Goal: Browse casually: Explore the website without a specific task or goal

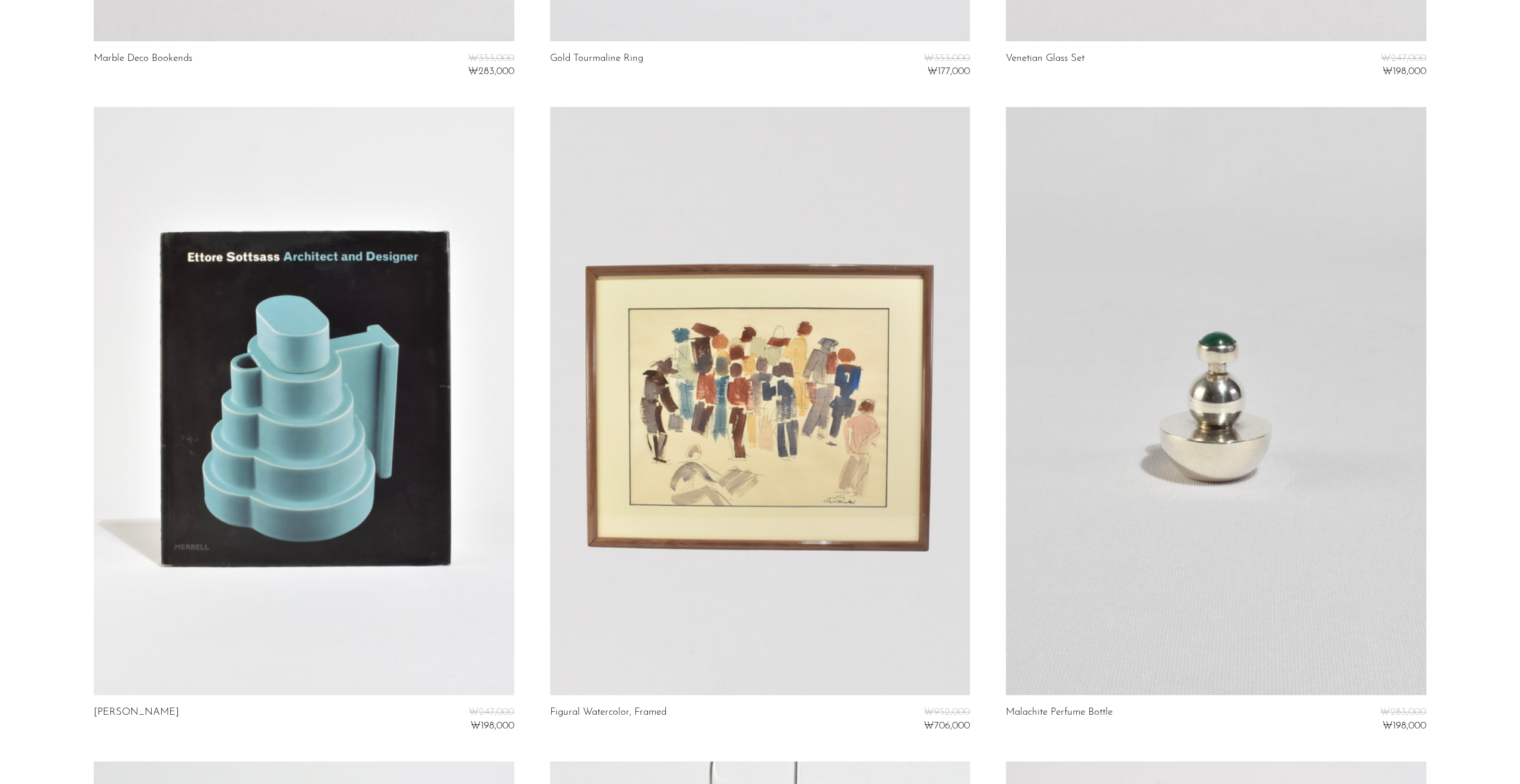
scroll to position [717, 0]
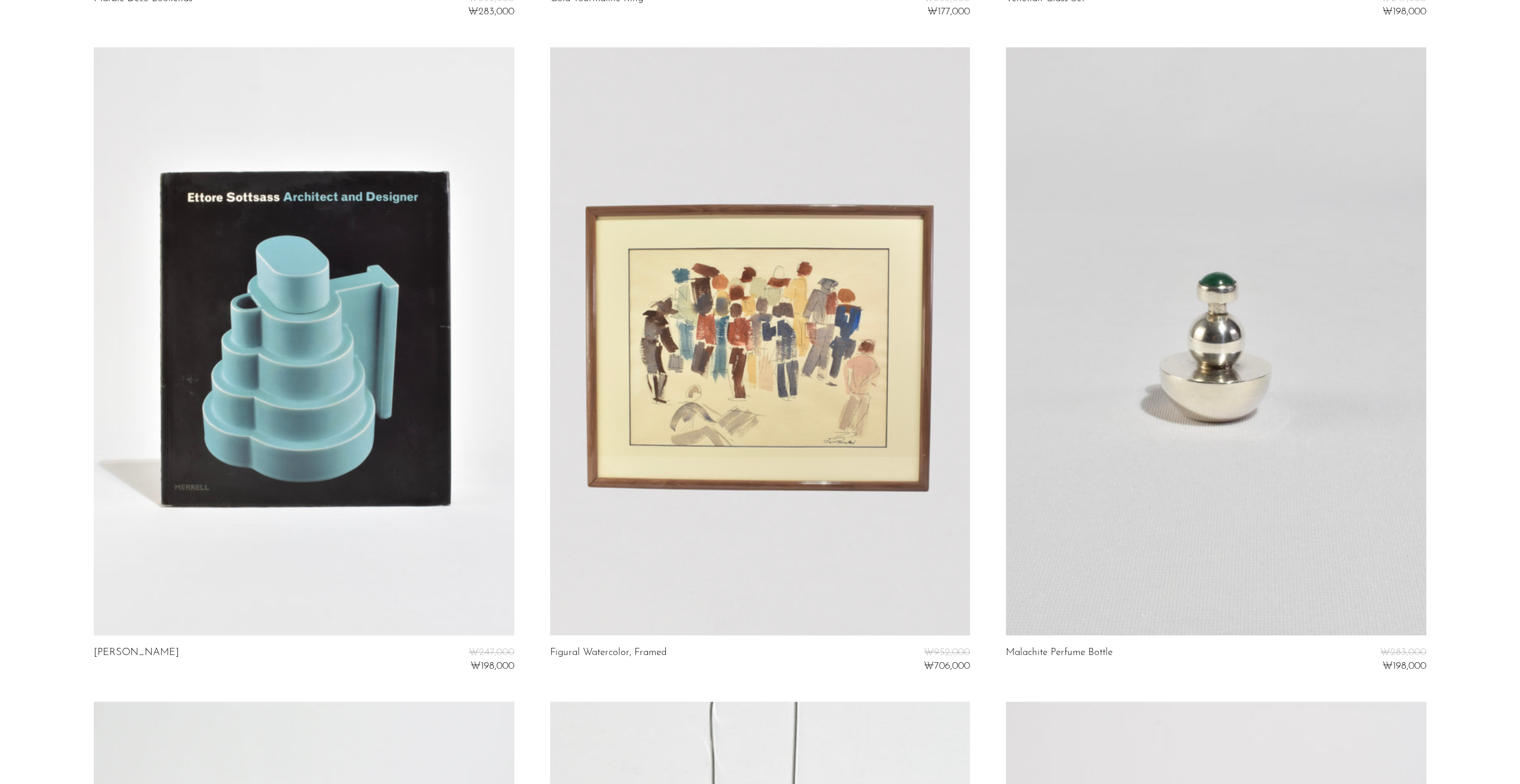
click at [341, 288] on link at bounding box center [303, 341] width 419 height 589
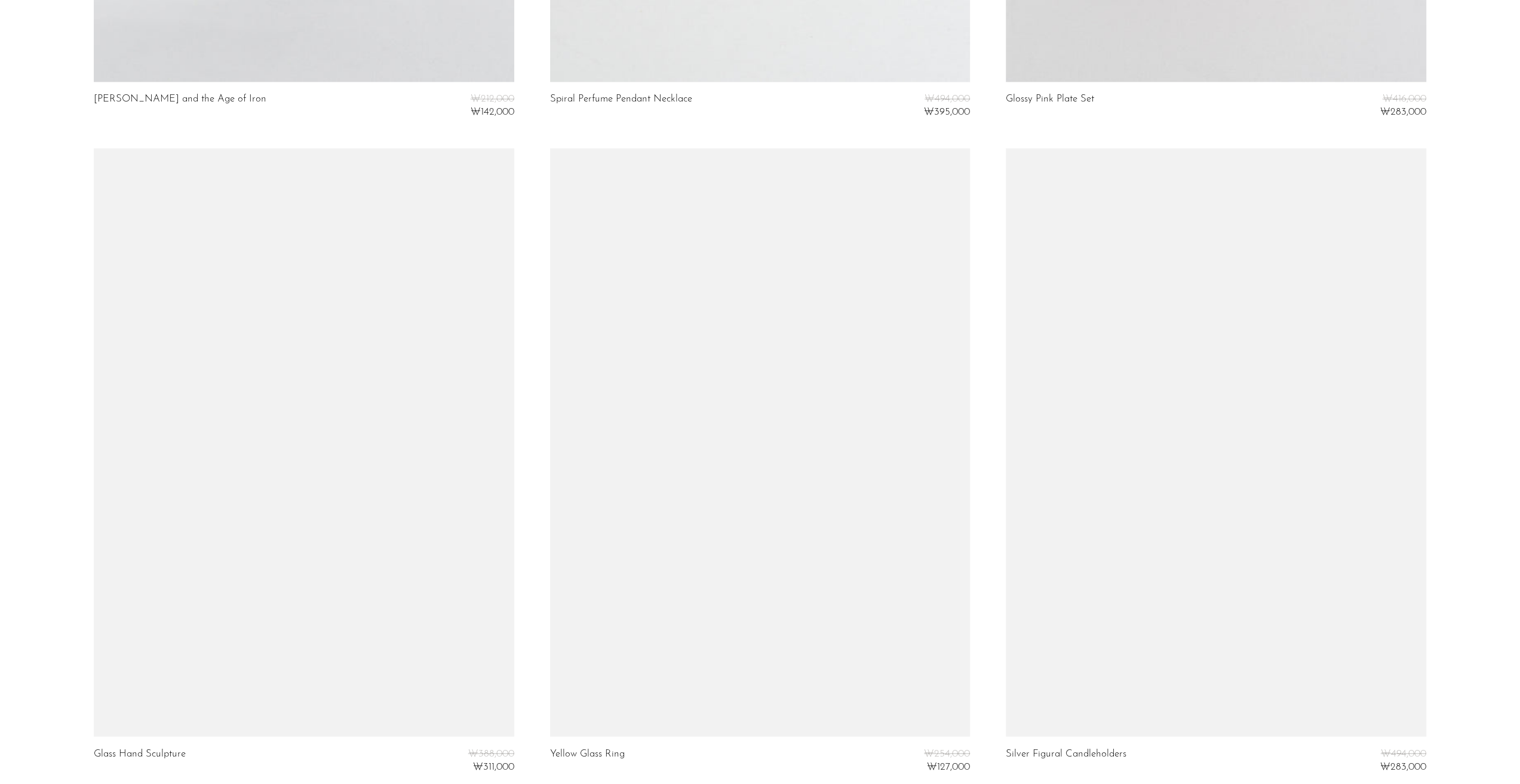
scroll to position [1967, 0]
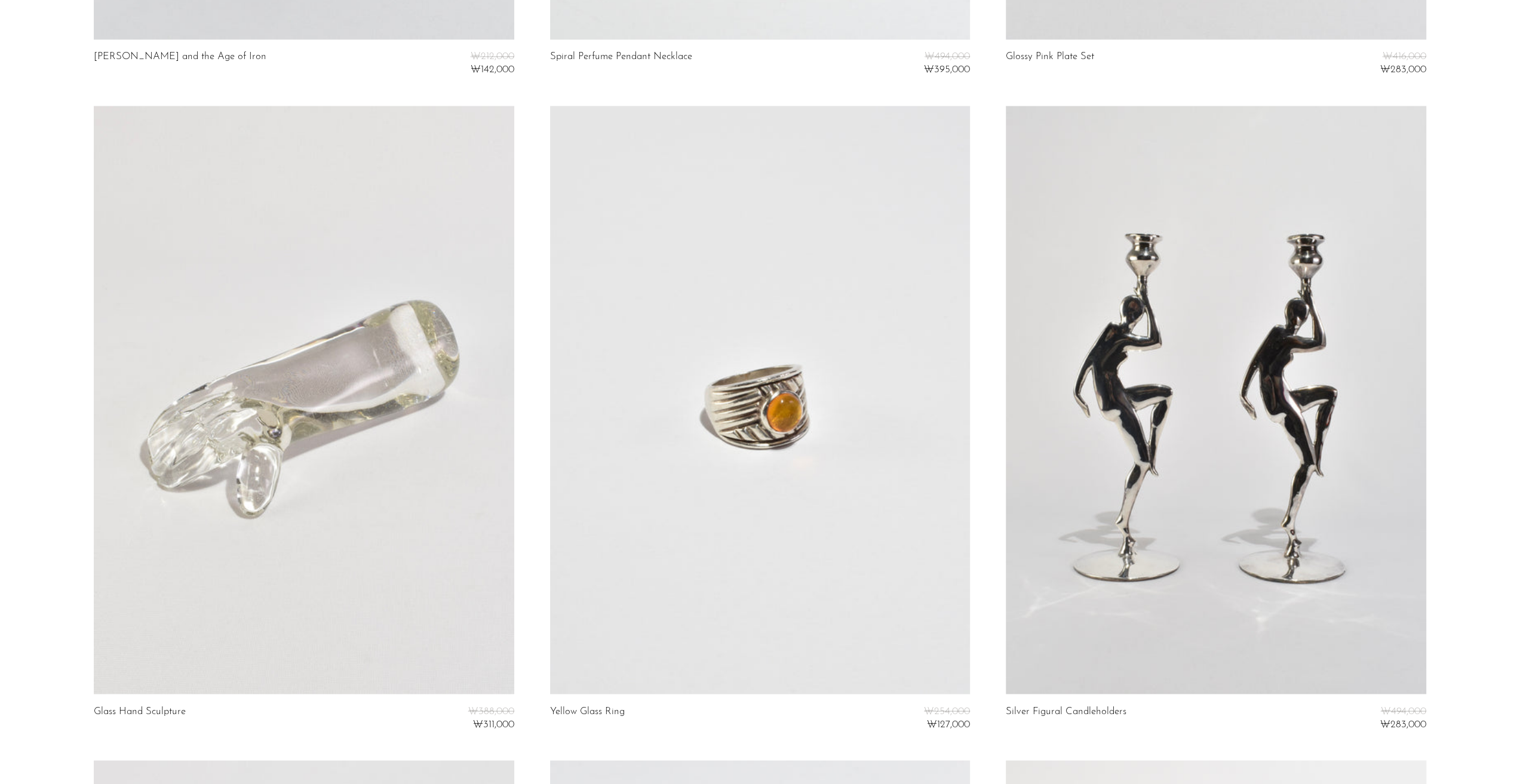
click at [341, 379] on link at bounding box center [303, 400] width 419 height 589
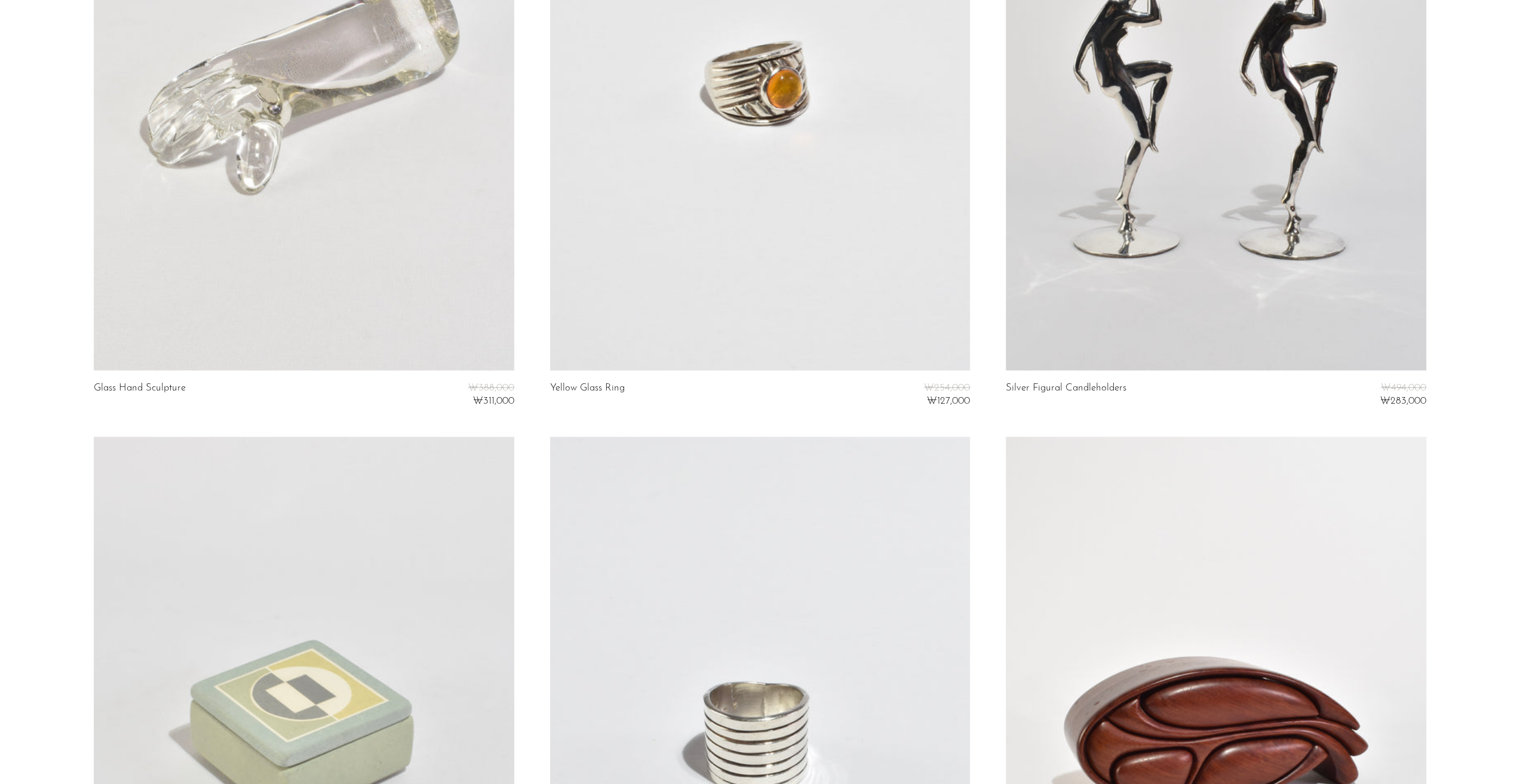
scroll to position [2258, 0]
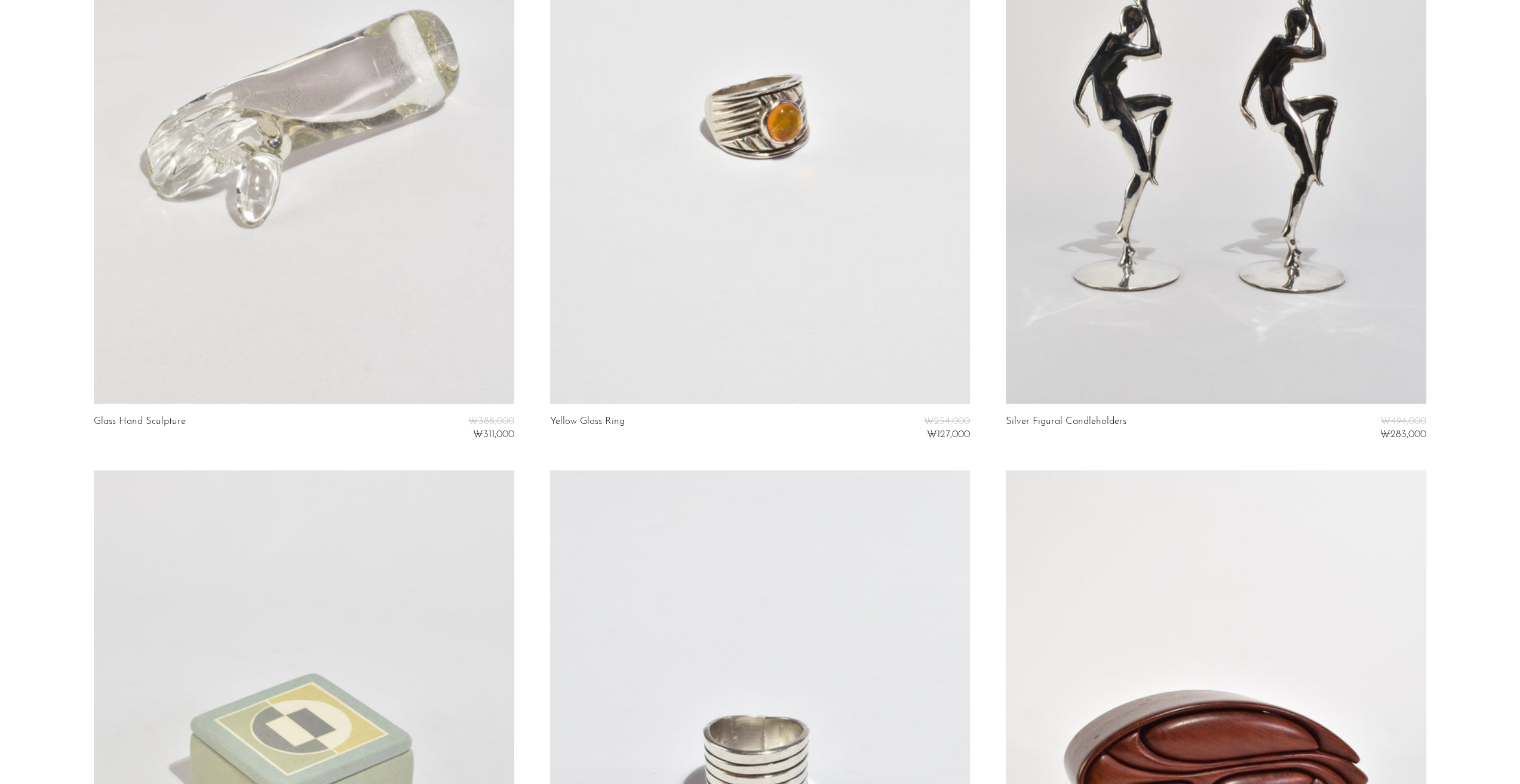
click at [423, 219] on link at bounding box center [303, 110] width 419 height 589
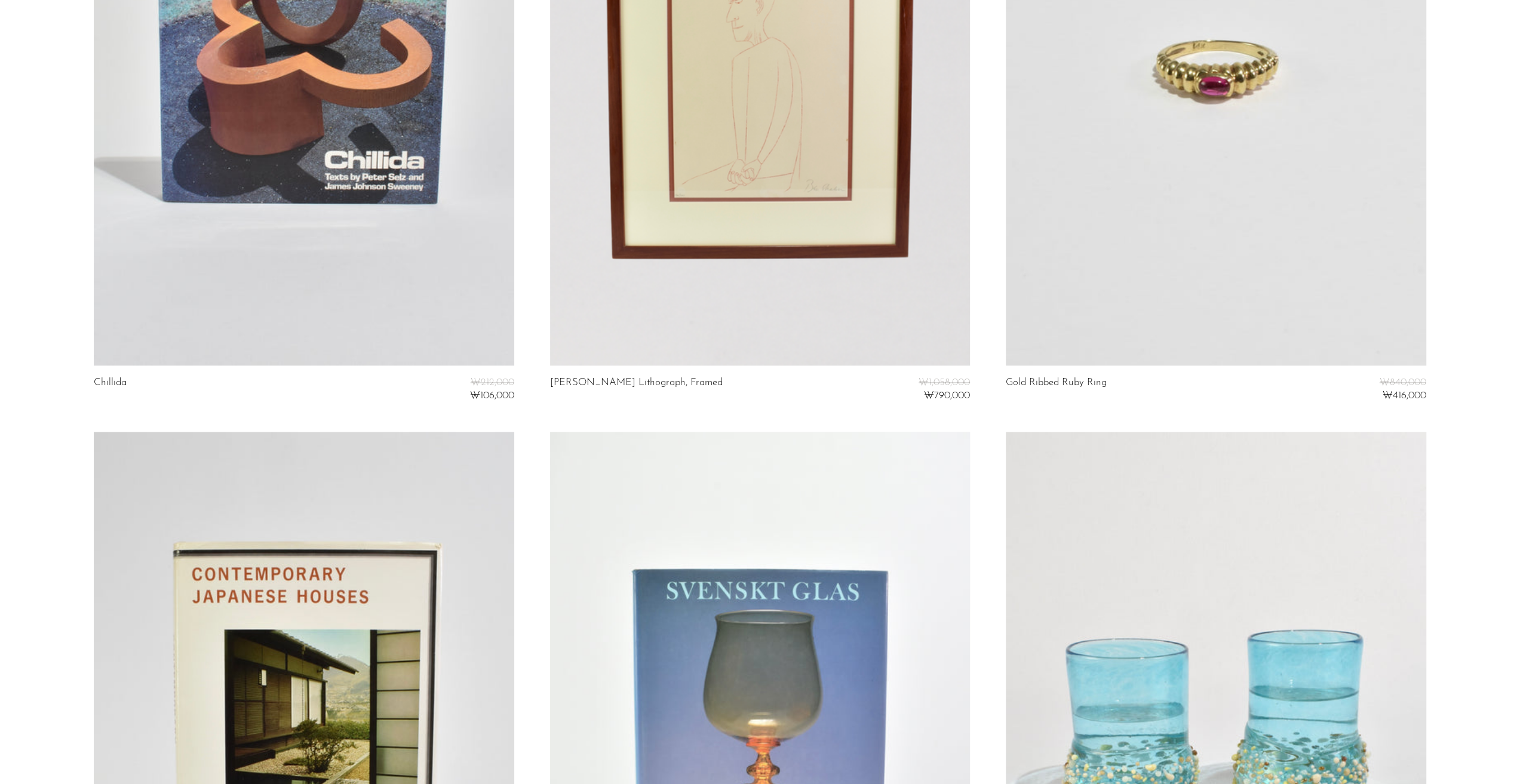
scroll to position [6248, 0]
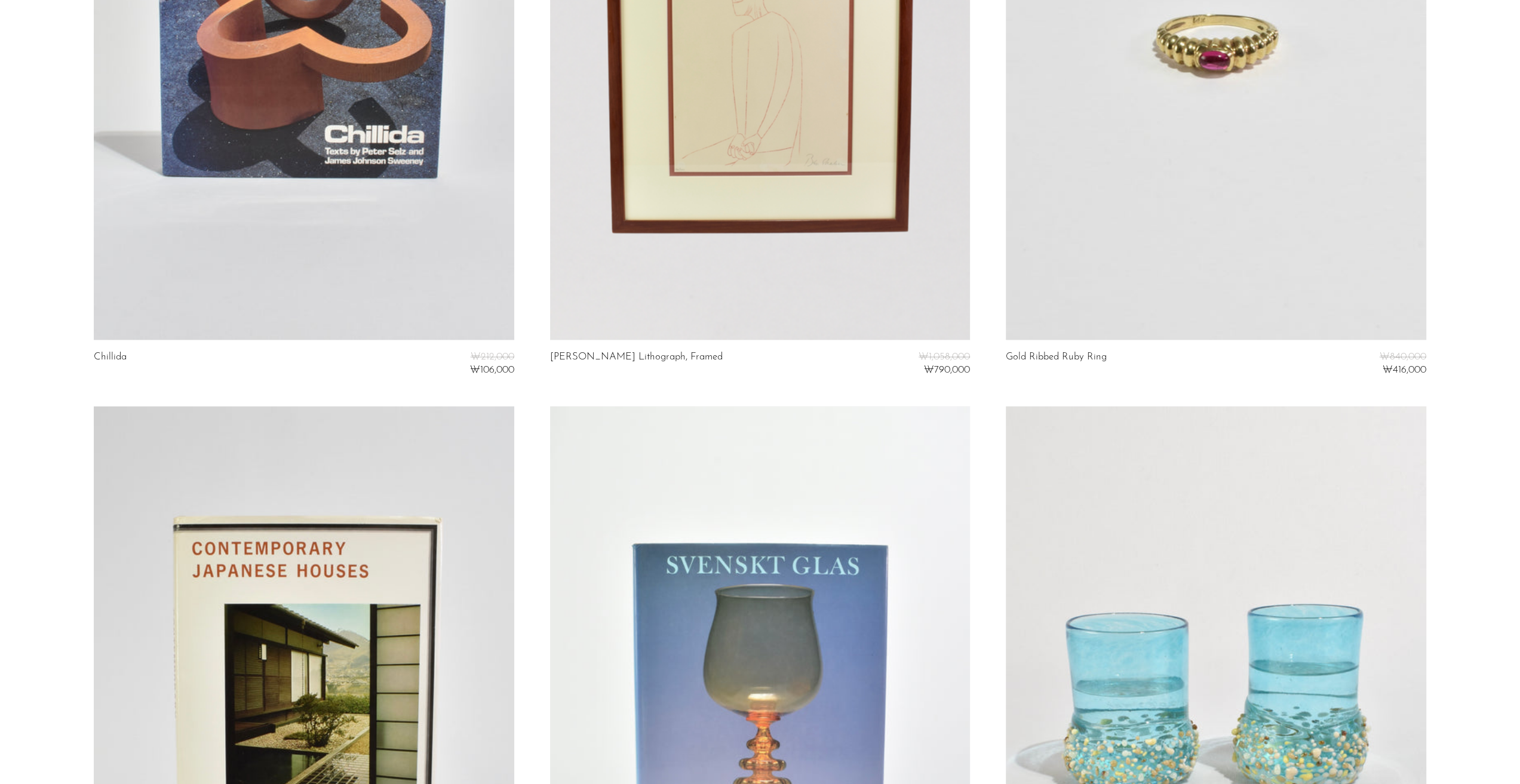
click at [1185, 187] on link at bounding box center [1216, 46] width 419 height 589
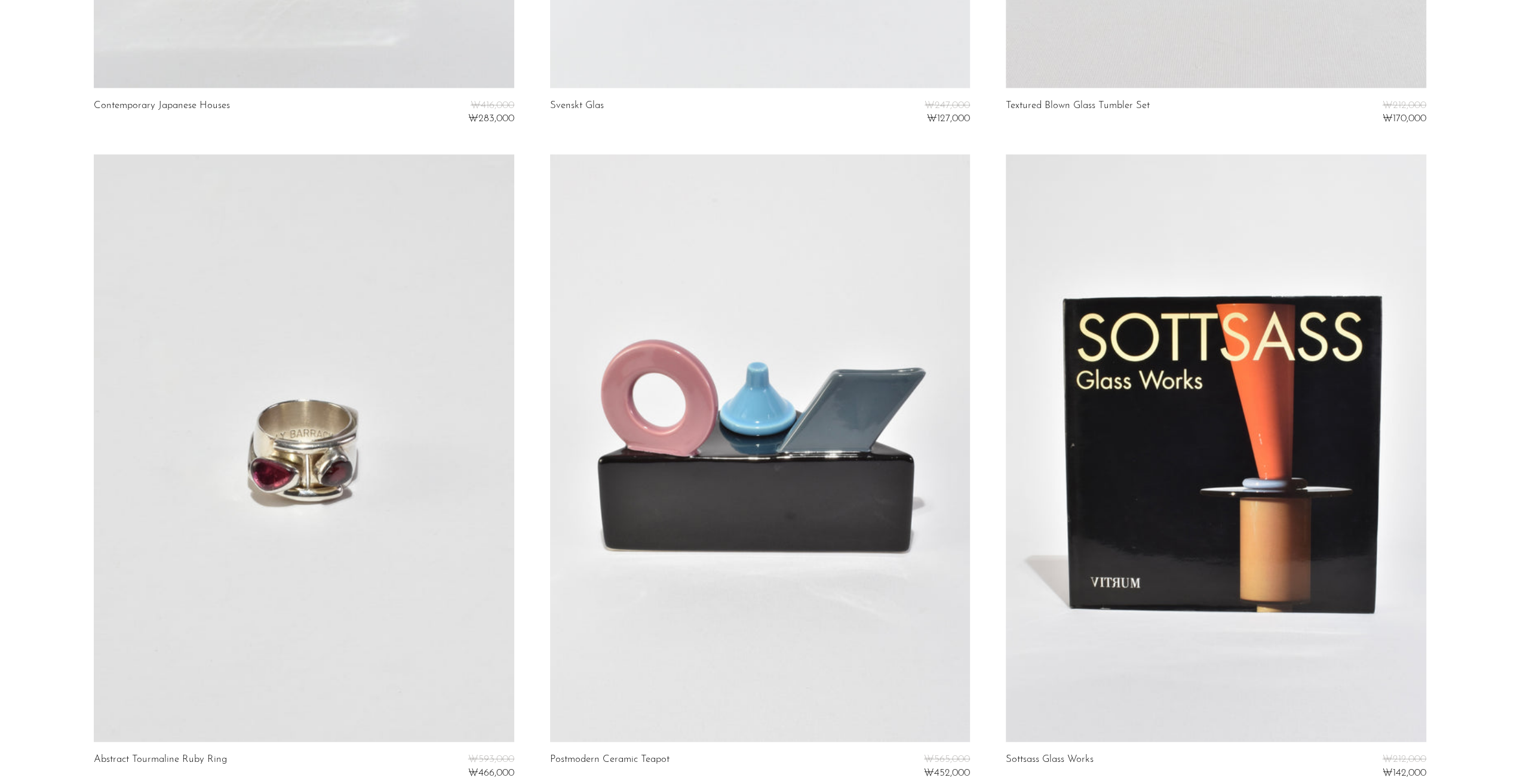
scroll to position [7228, 0]
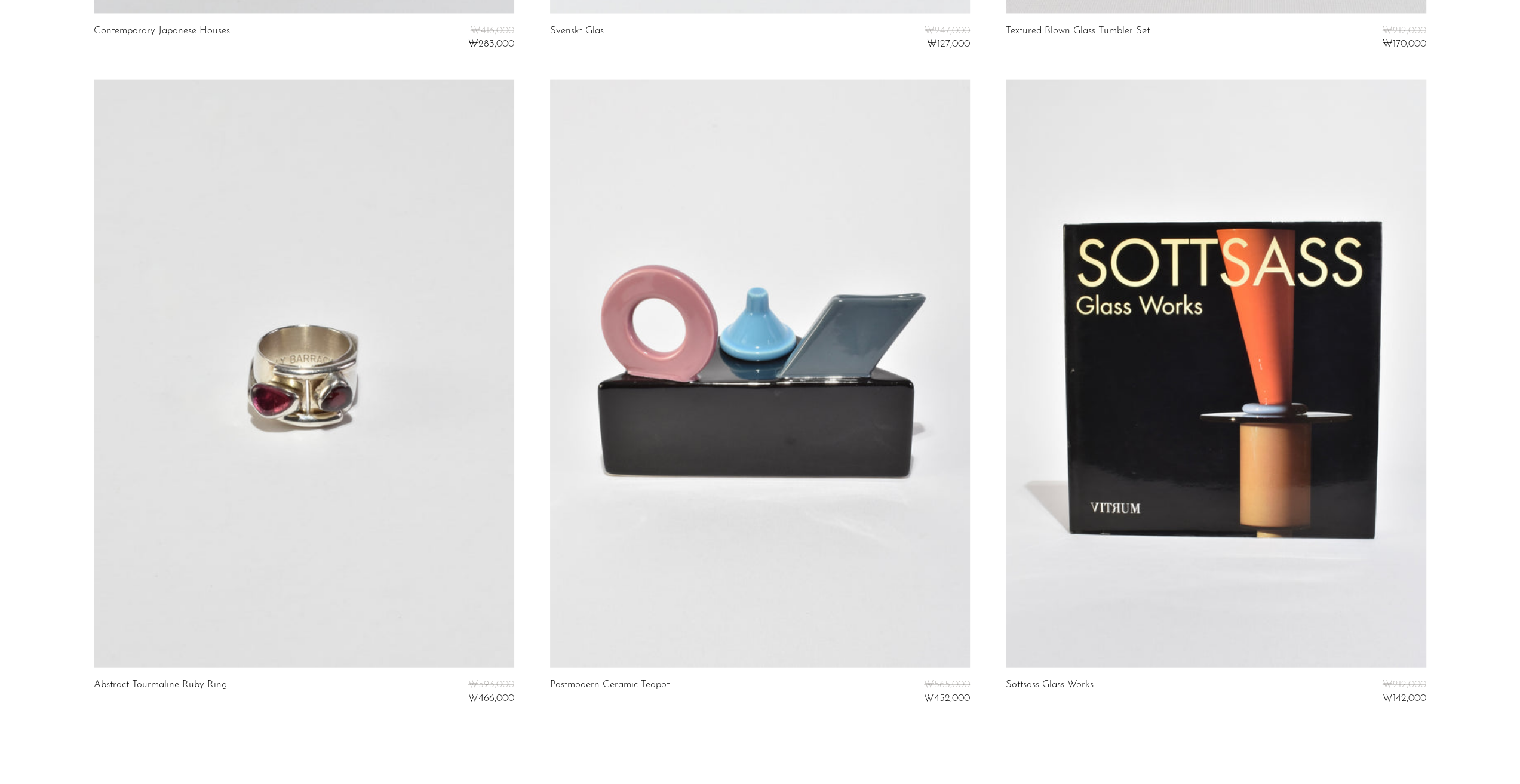
click at [280, 408] on link at bounding box center [303, 374] width 419 height 589
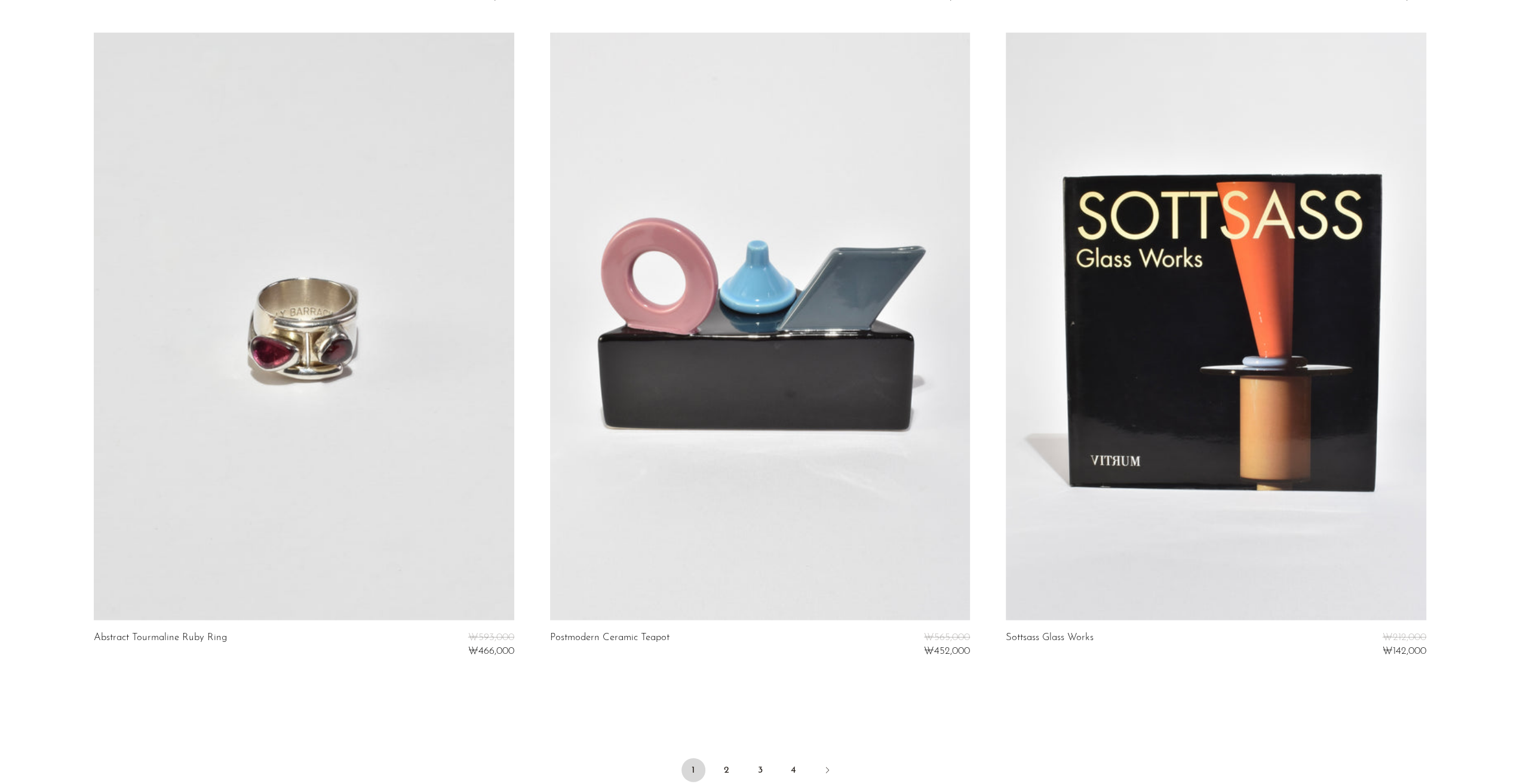
scroll to position [7455, 0]
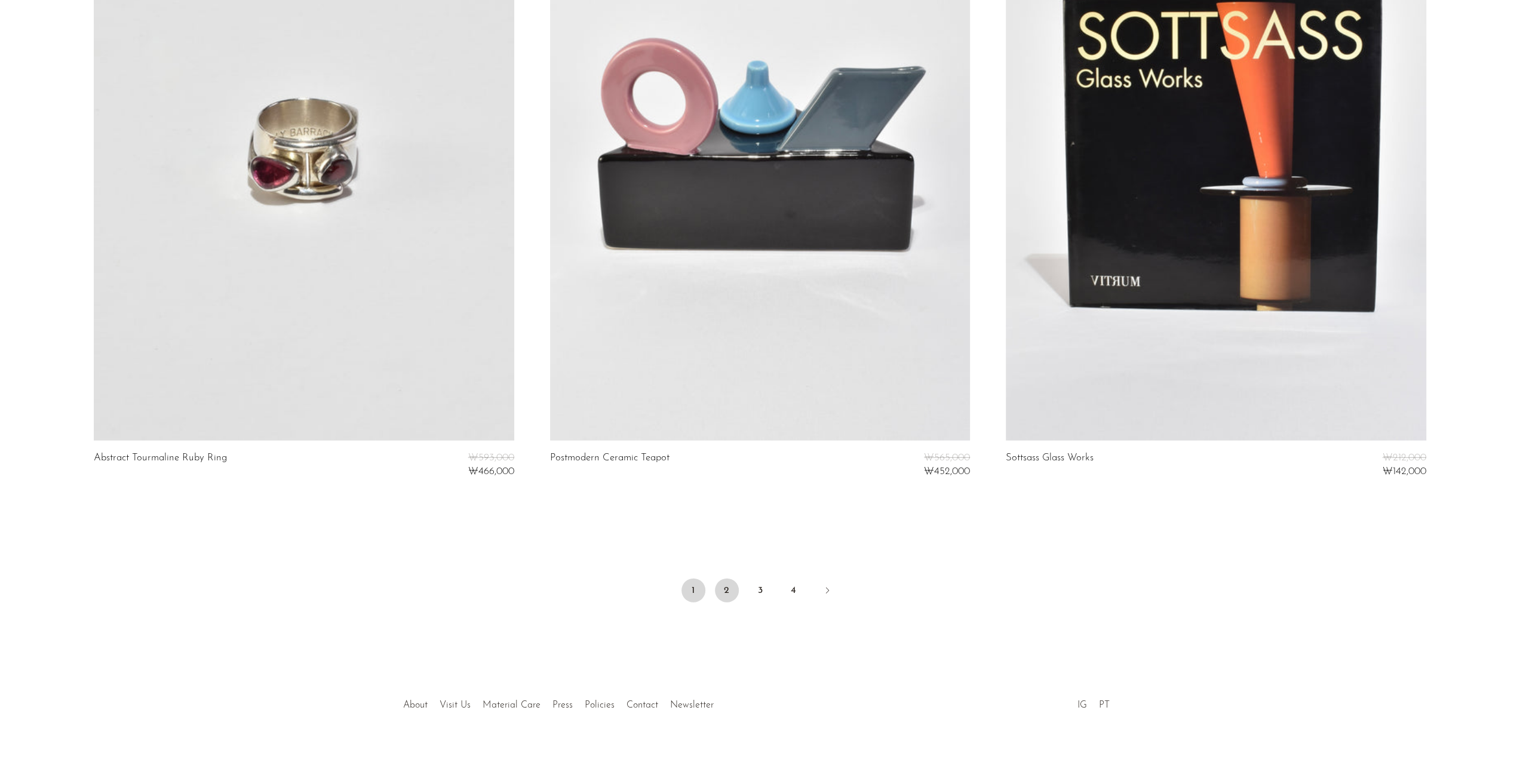
click at [724, 586] on link "2" at bounding box center [726, 591] width 24 height 24
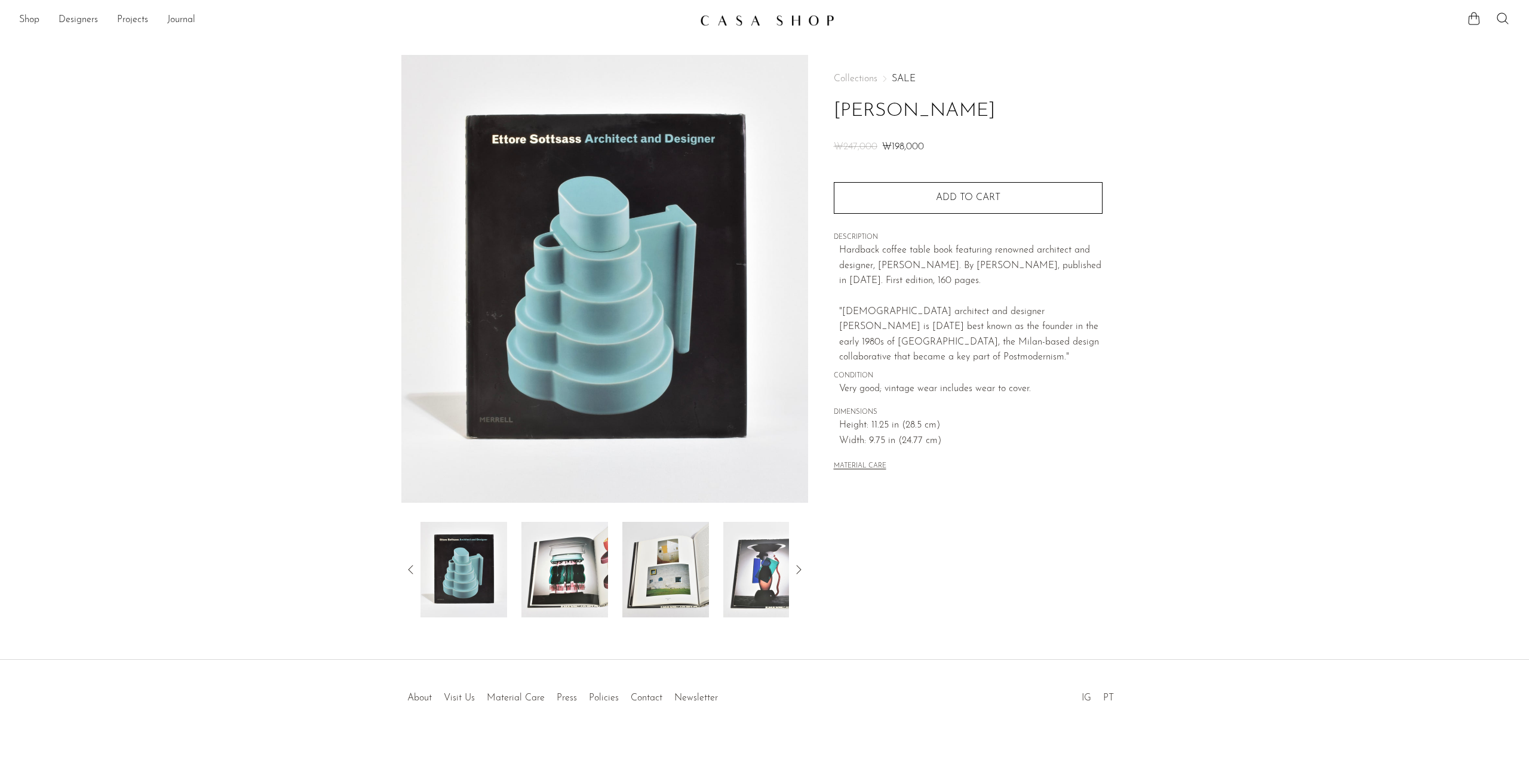
click at [553, 581] on img at bounding box center [565, 569] width 87 height 95
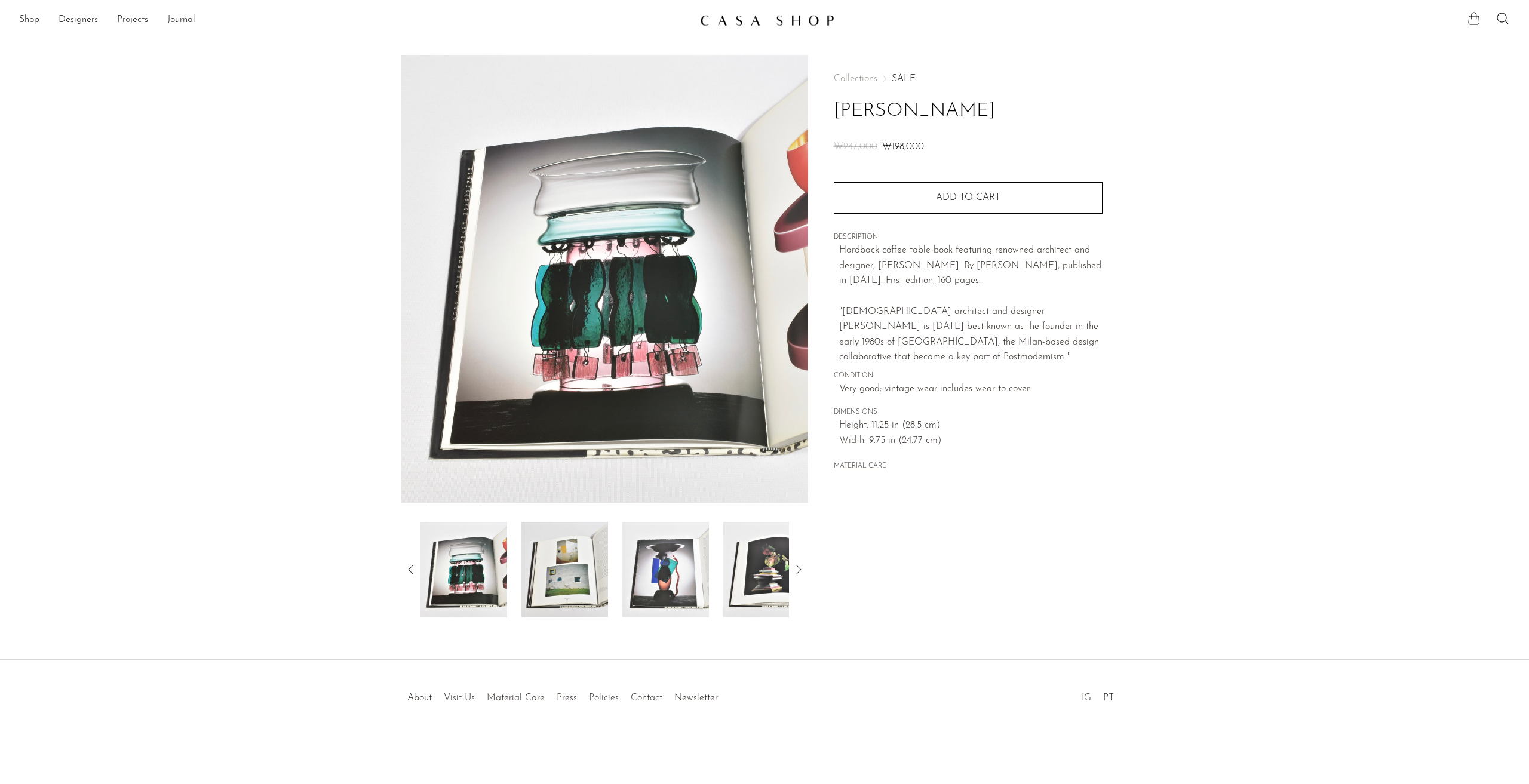
click at [654, 554] on img at bounding box center [666, 569] width 87 height 95
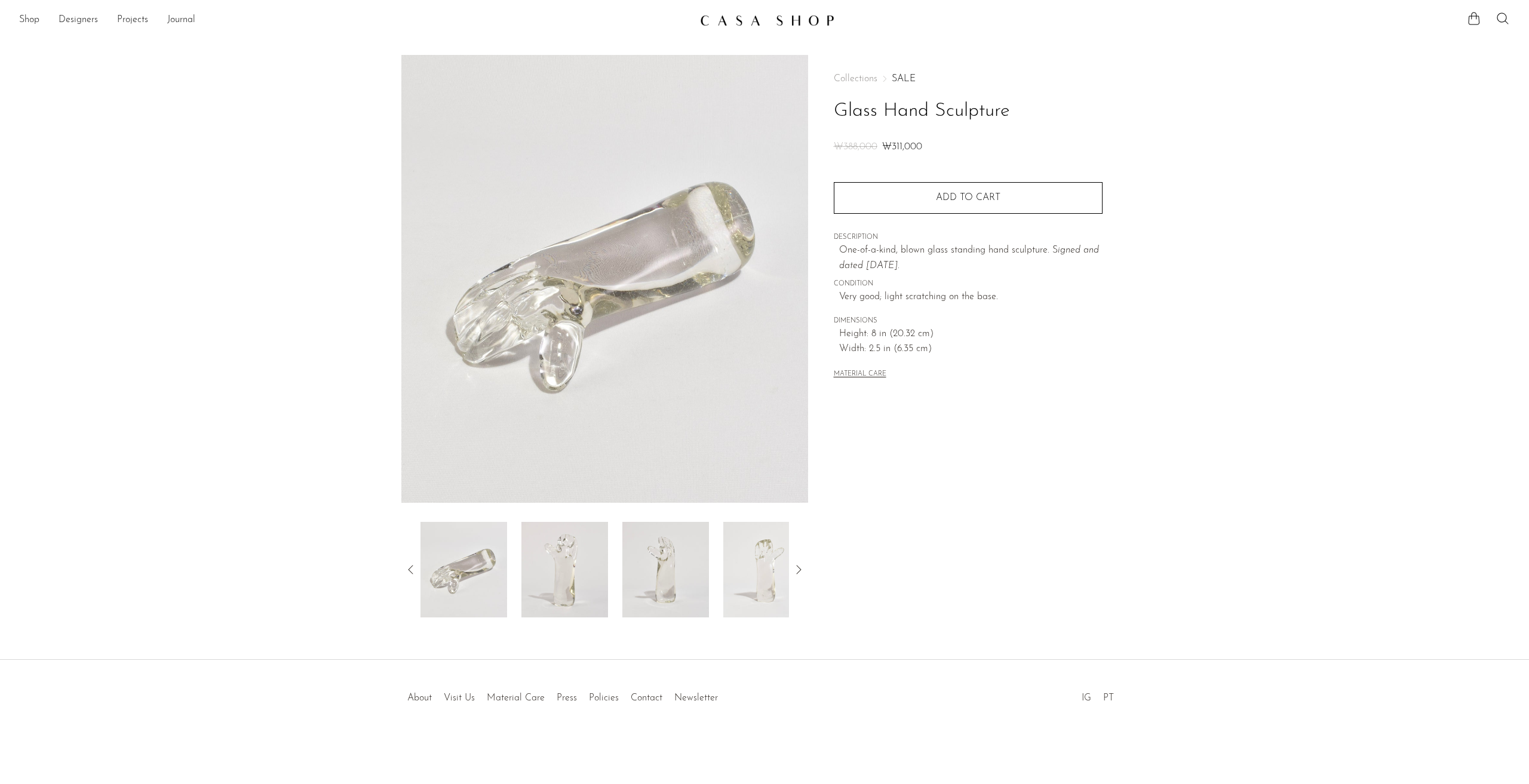
click at [572, 571] on img at bounding box center [565, 569] width 87 height 95
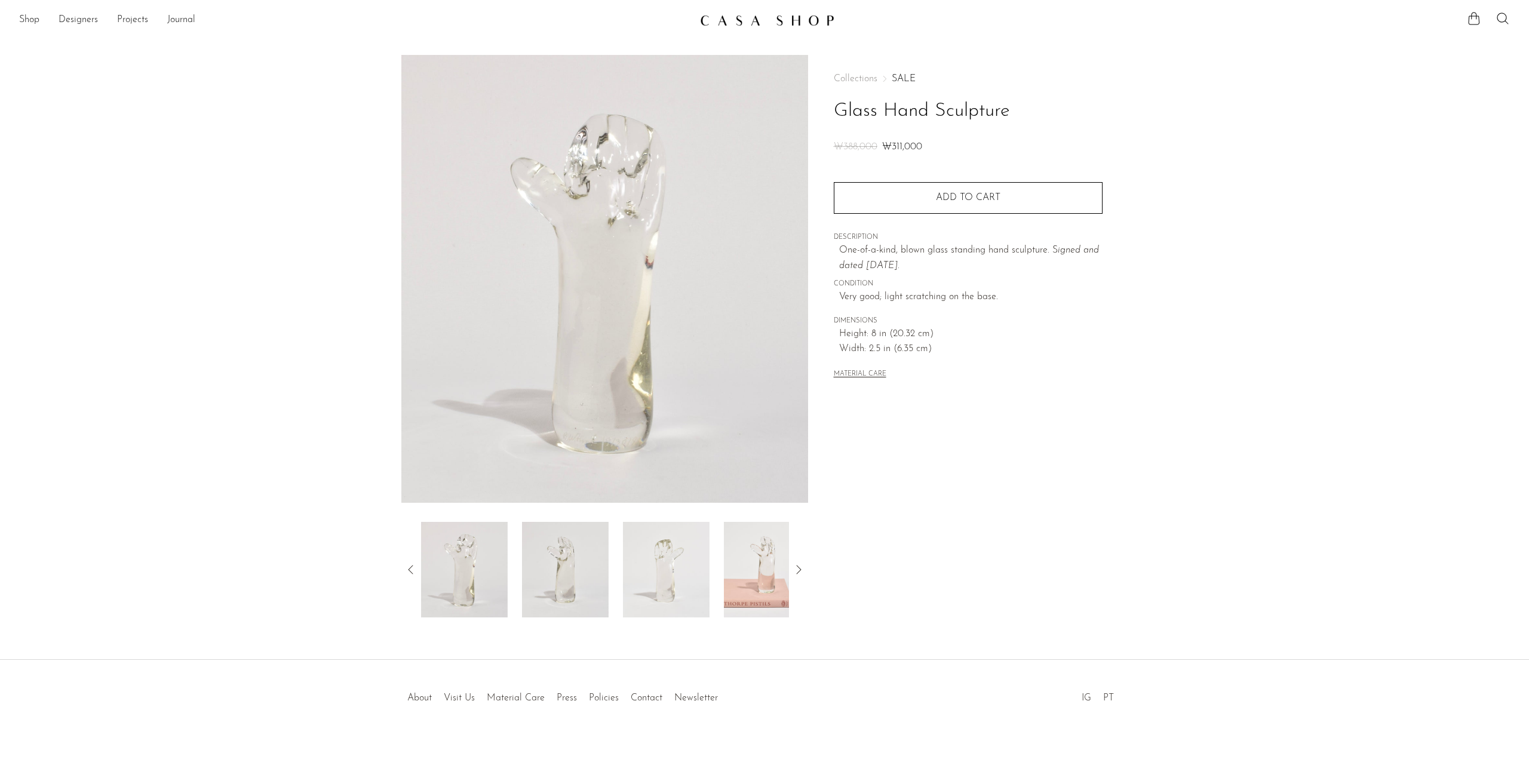
click at [608, 565] on div at bounding box center [604, 569] width 369 height 95
click at [560, 559] on img at bounding box center [565, 569] width 87 height 95
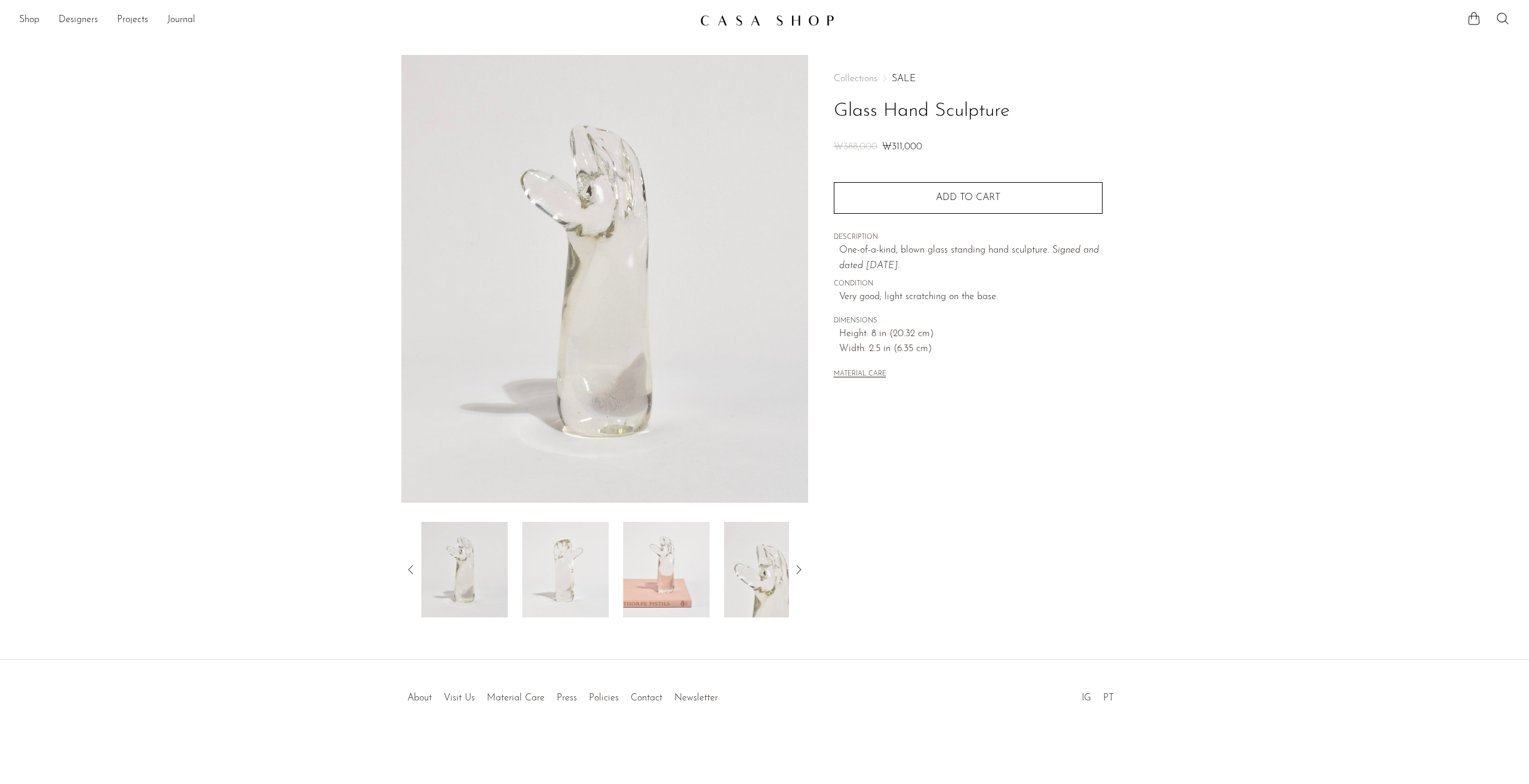
click at [550, 563] on img at bounding box center [566, 569] width 87 height 95
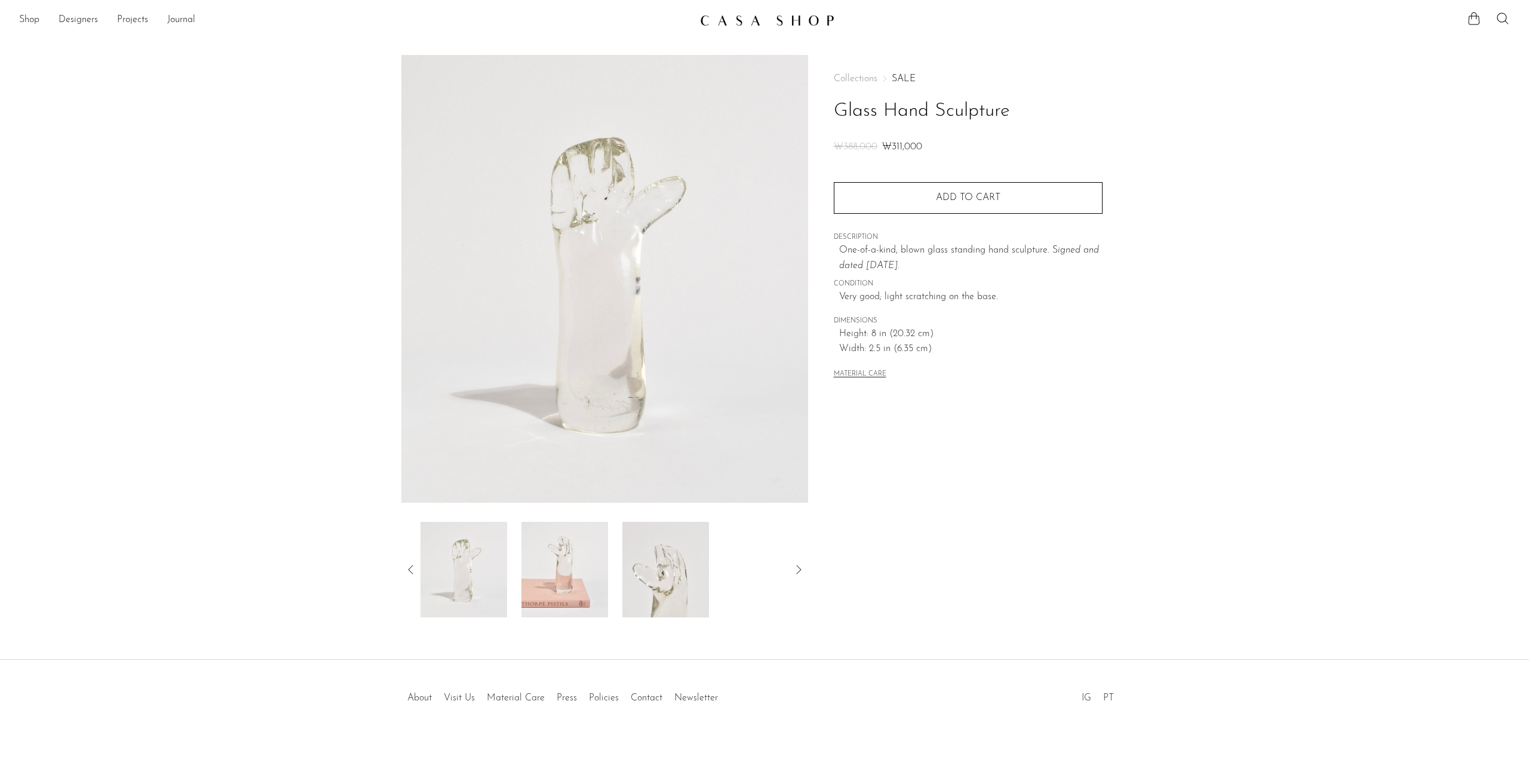
click at [559, 552] on img at bounding box center [565, 569] width 87 height 95
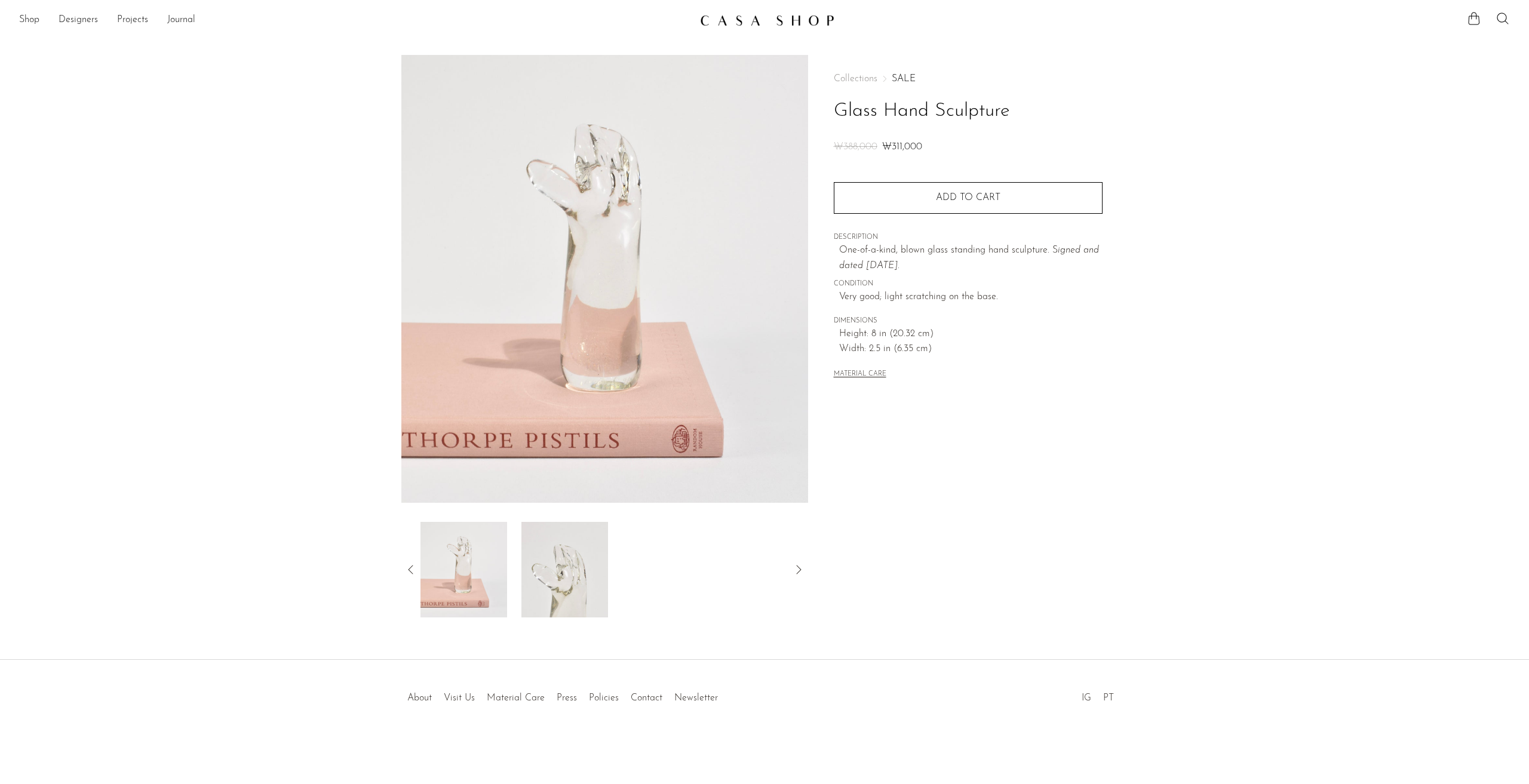
click at [574, 565] on img at bounding box center [565, 569] width 87 height 95
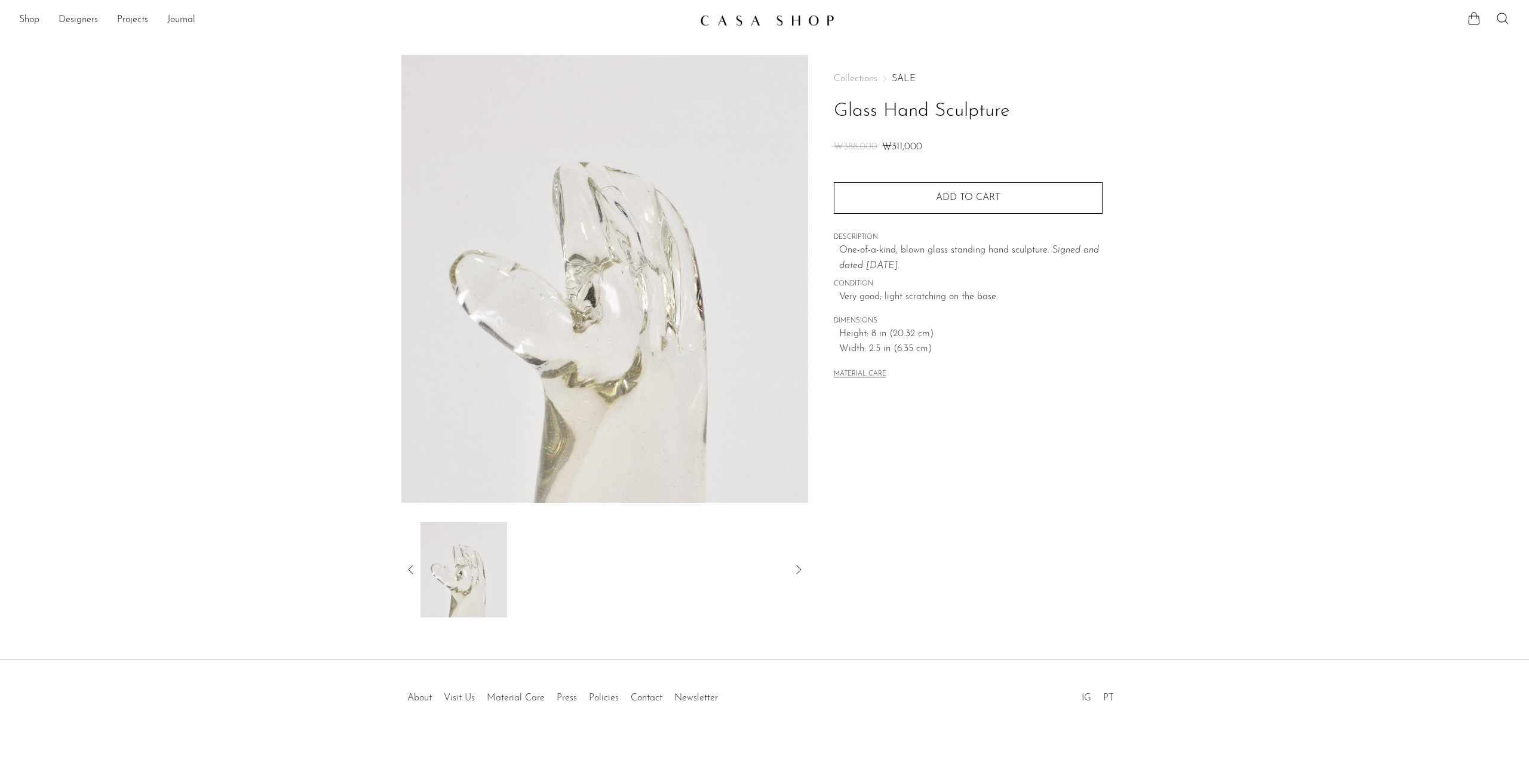
click at [411, 568] on icon at bounding box center [411, 569] width 14 height 14
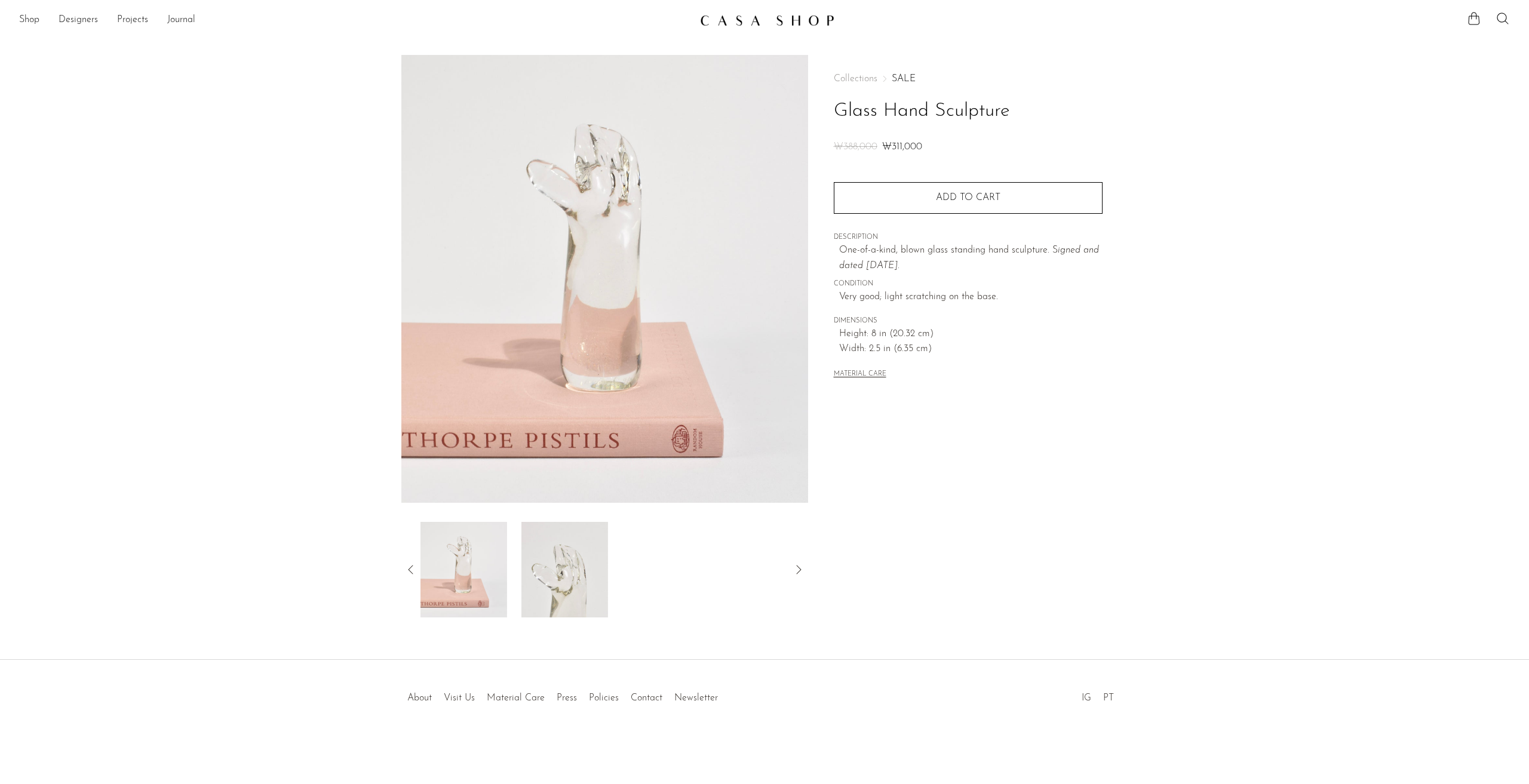
click at [451, 568] on img at bounding box center [464, 569] width 87 height 95
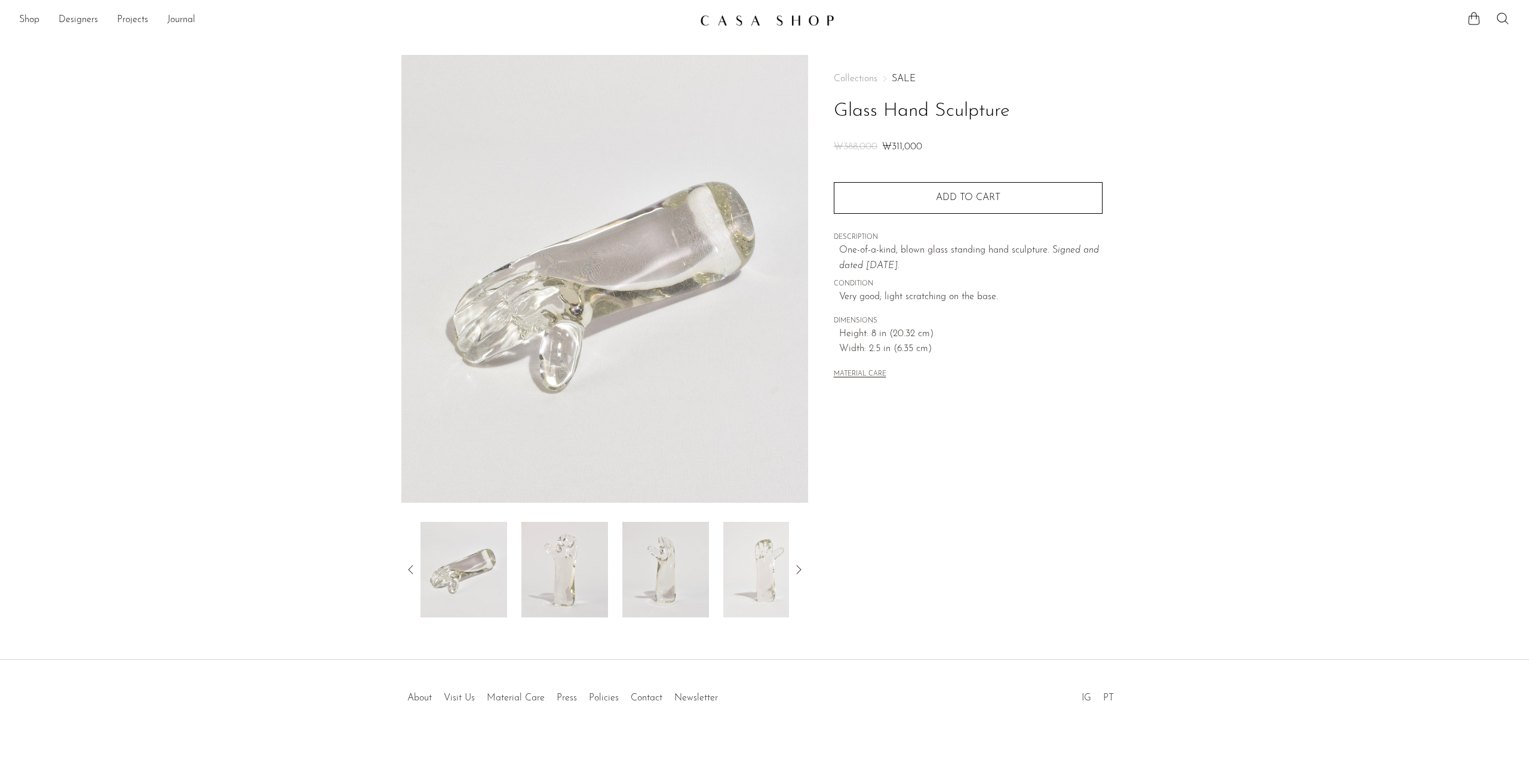
click at [650, 265] on img at bounding box center [604, 279] width 407 height 448
click at [565, 568] on img at bounding box center [565, 569] width 87 height 95
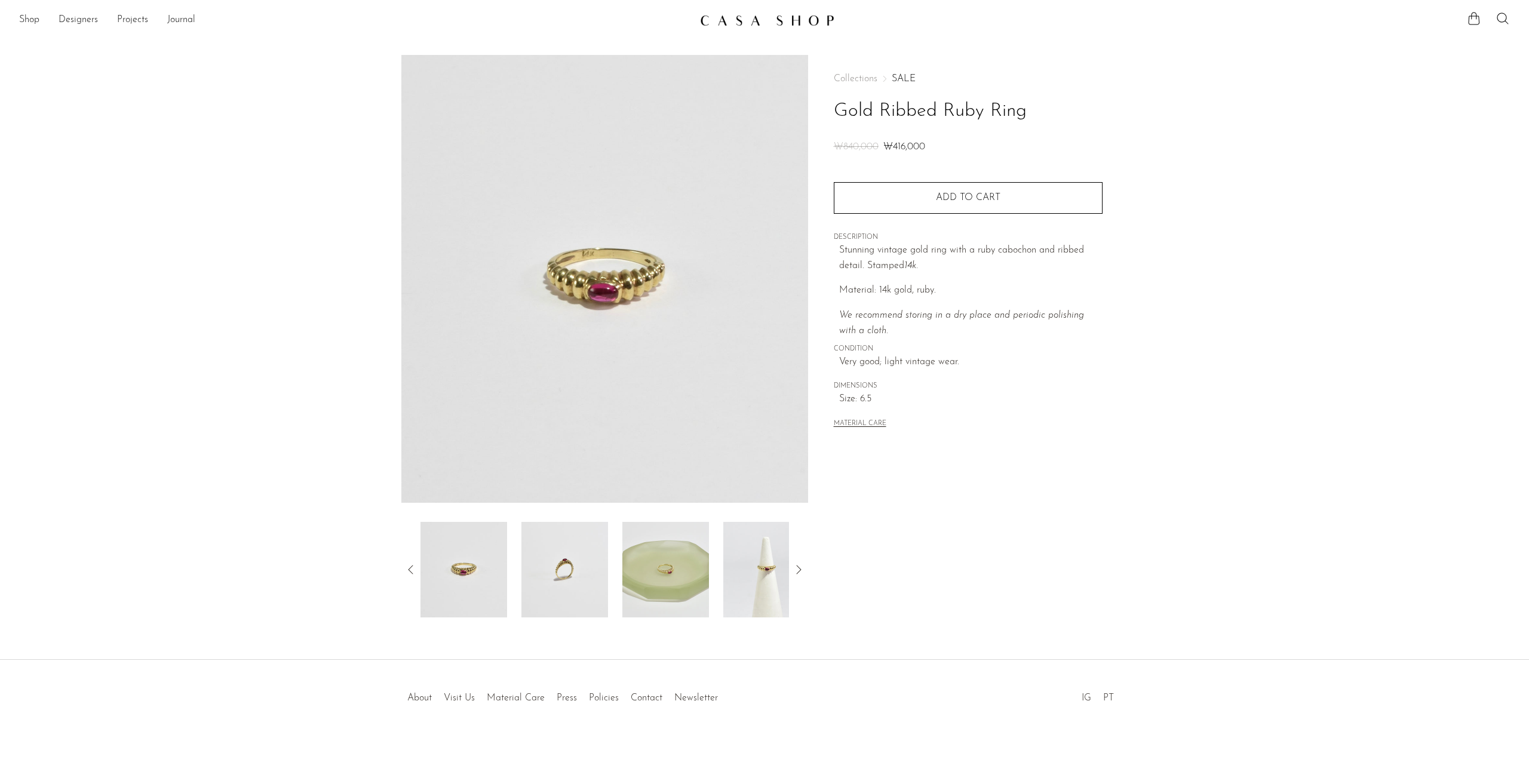
click at [573, 556] on img at bounding box center [565, 569] width 87 height 95
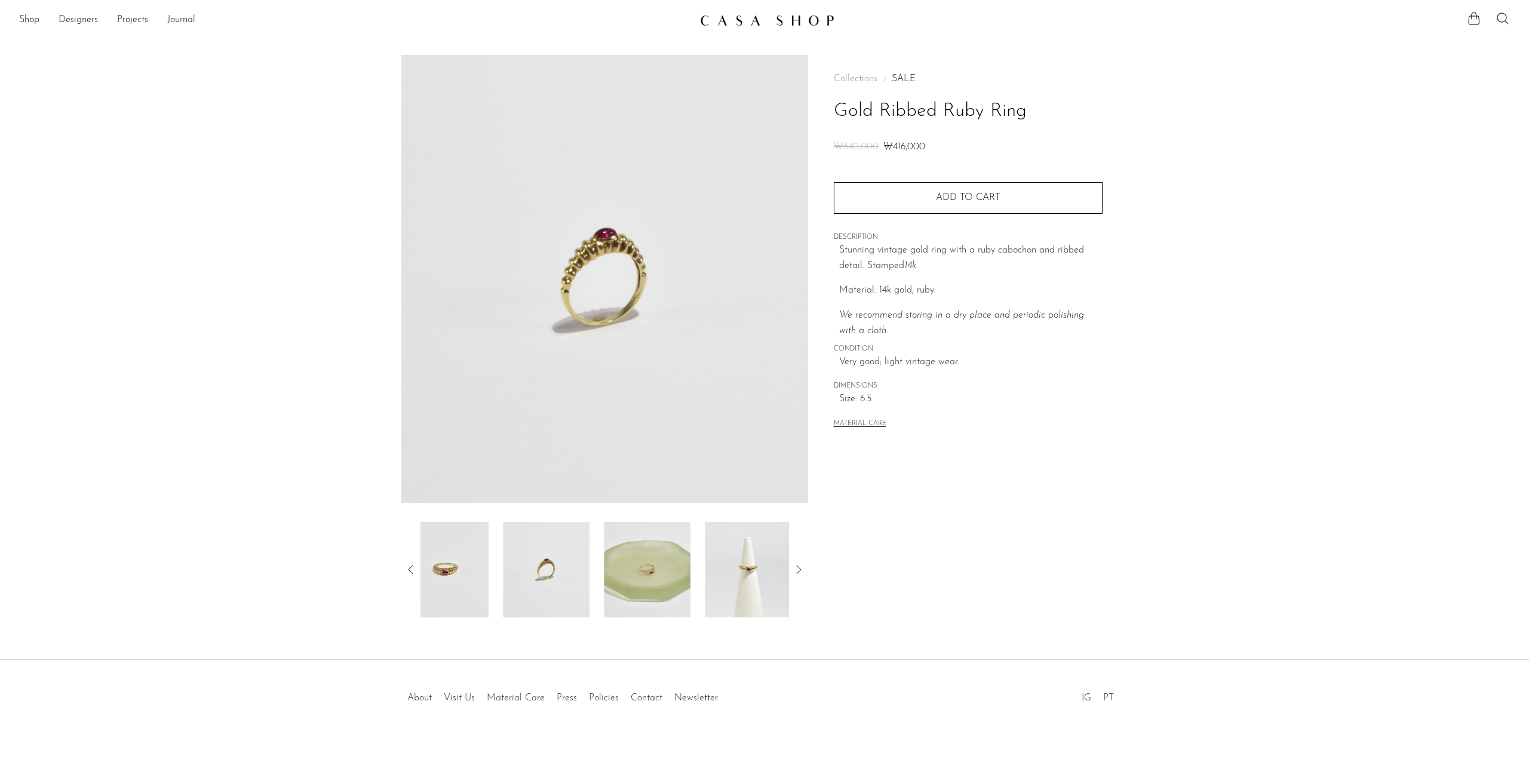
click at [573, 556] on img at bounding box center [547, 569] width 87 height 95
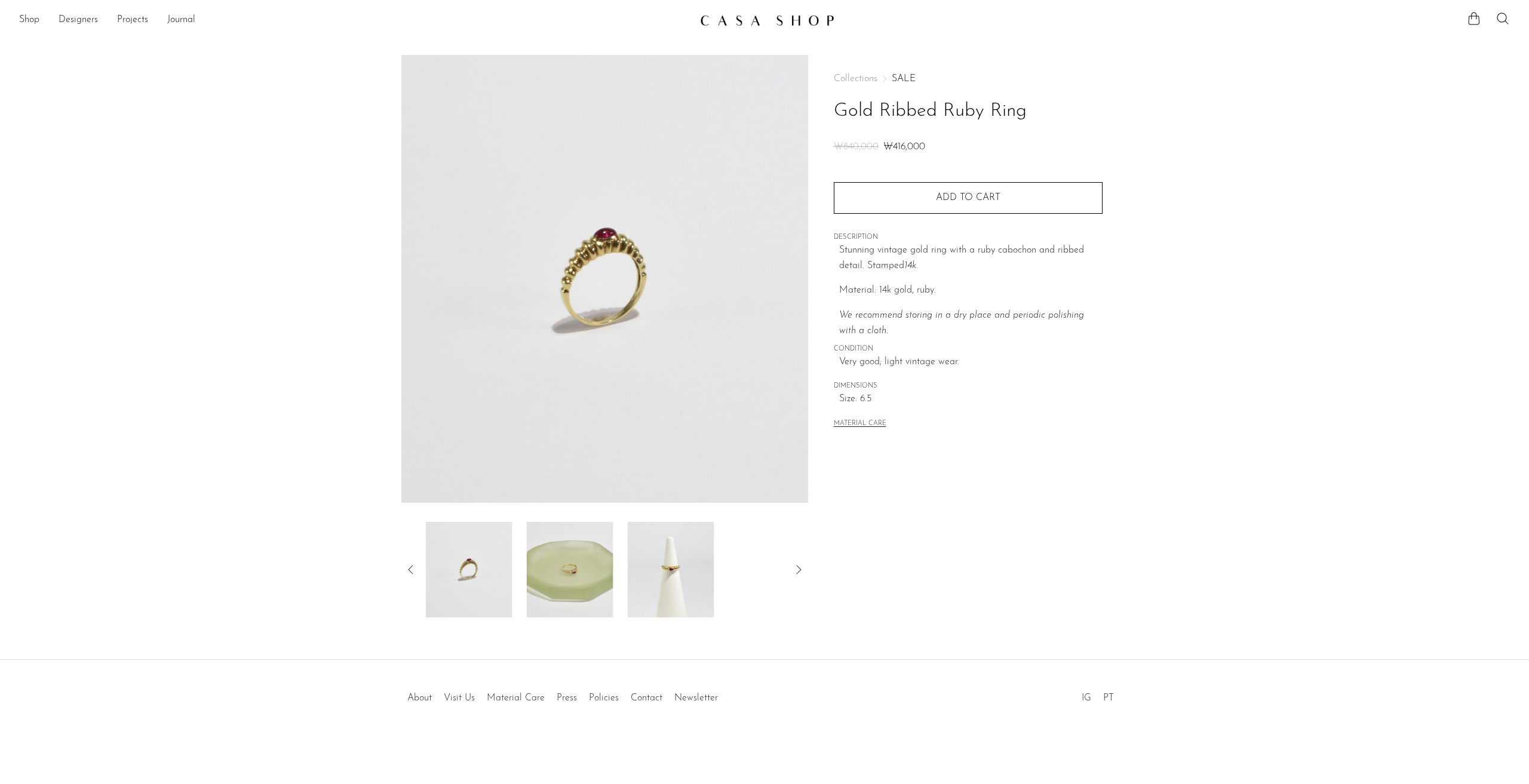
click at [614, 565] on div at bounding box center [604, 569] width 369 height 95
click at [573, 551] on img at bounding box center [565, 569] width 87 height 95
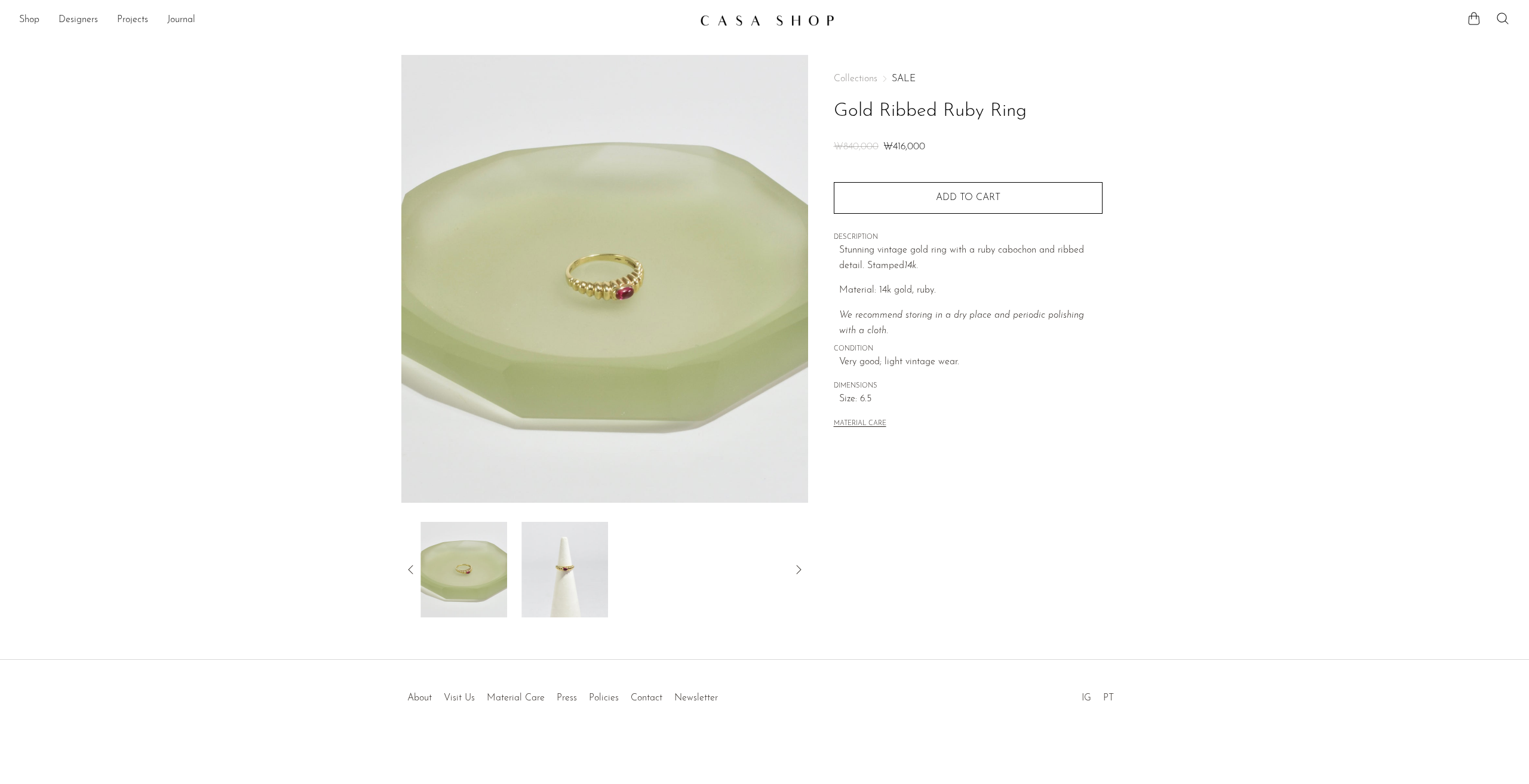
click at [574, 551] on img at bounding box center [565, 569] width 87 height 95
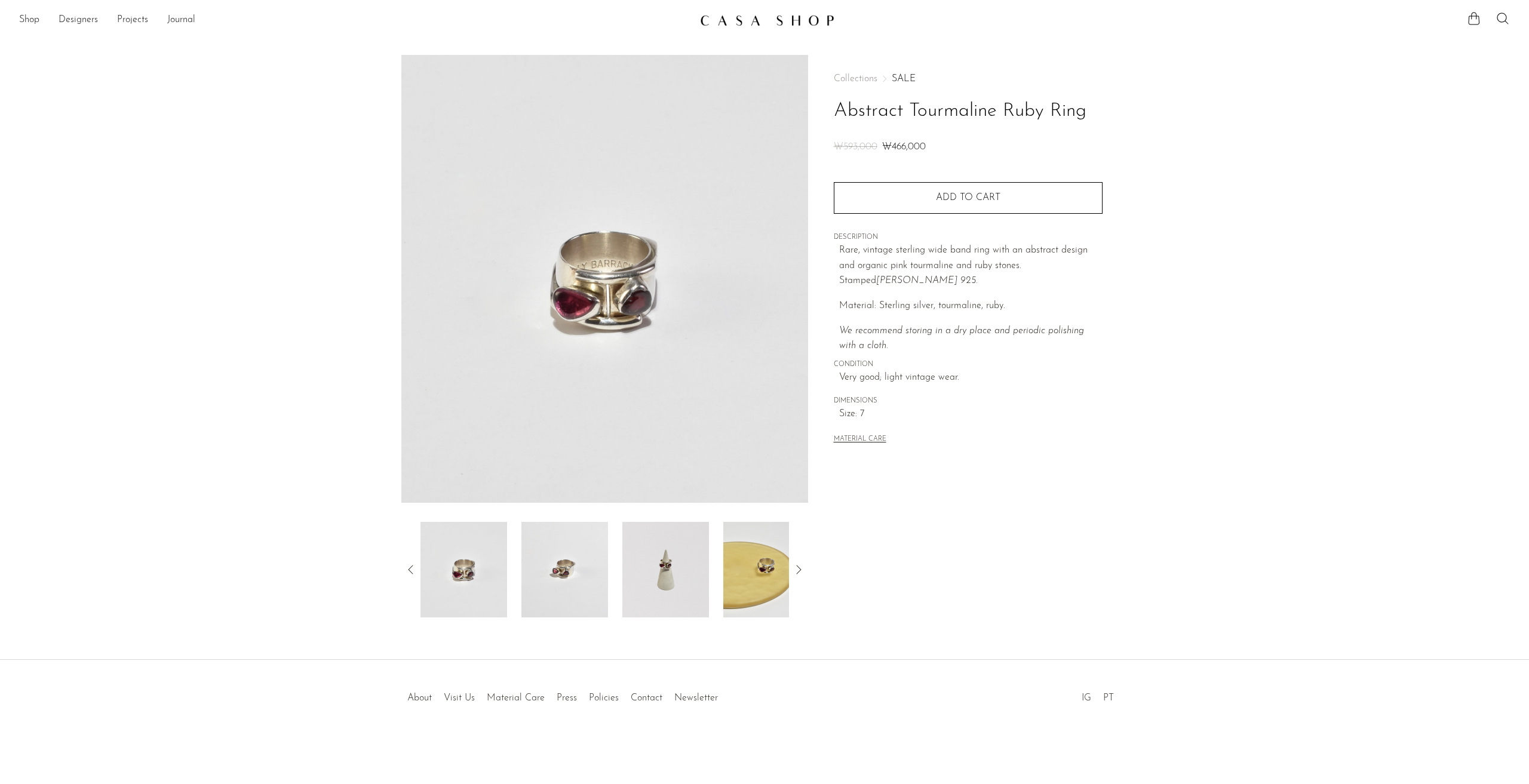
click at [554, 558] on img at bounding box center [565, 569] width 87 height 95
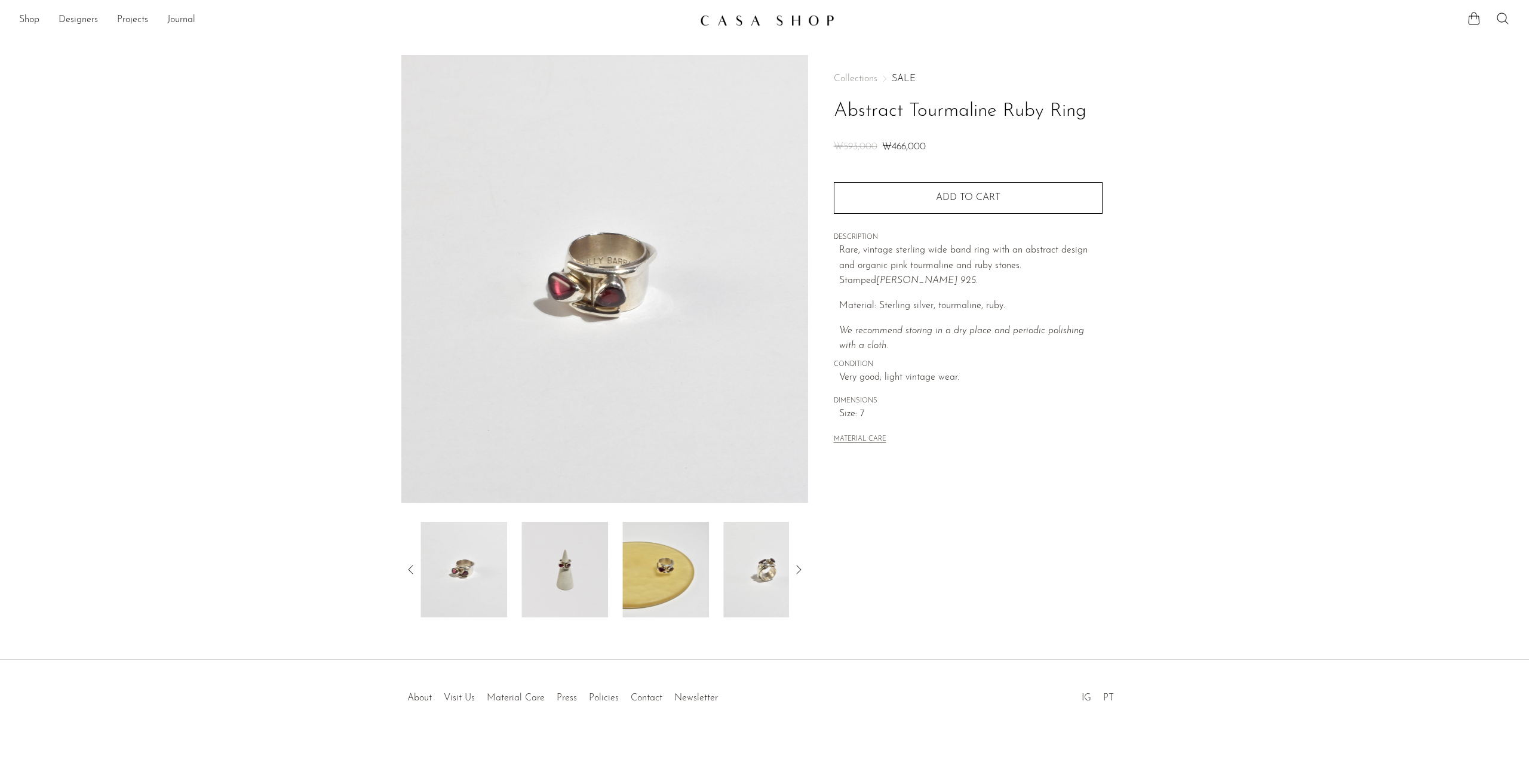
click at [567, 565] on img at bounding box center [565, 569] width 87 height 95
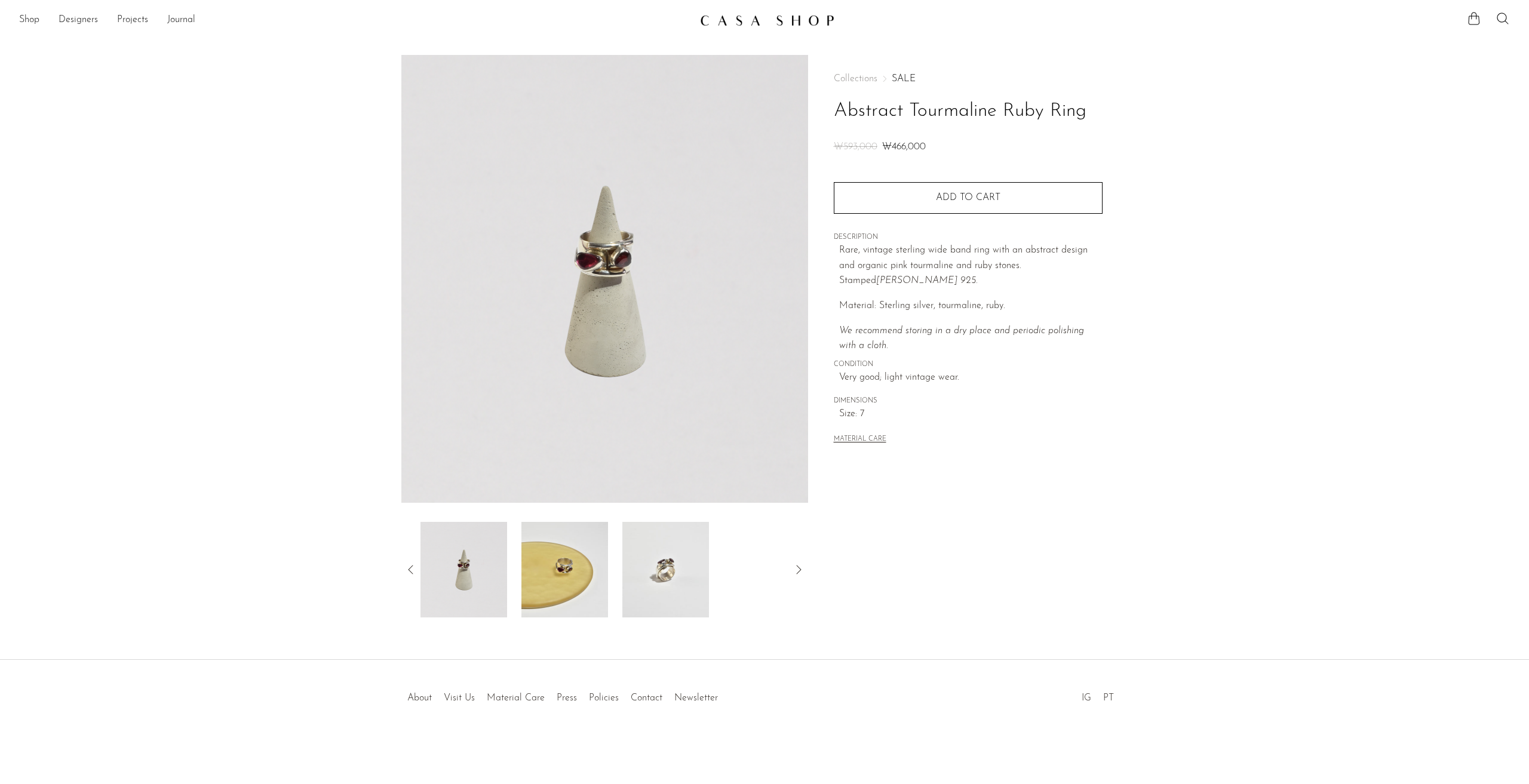
click at [570, 562] on img at bounding box center [565, 569] width 87 height 95
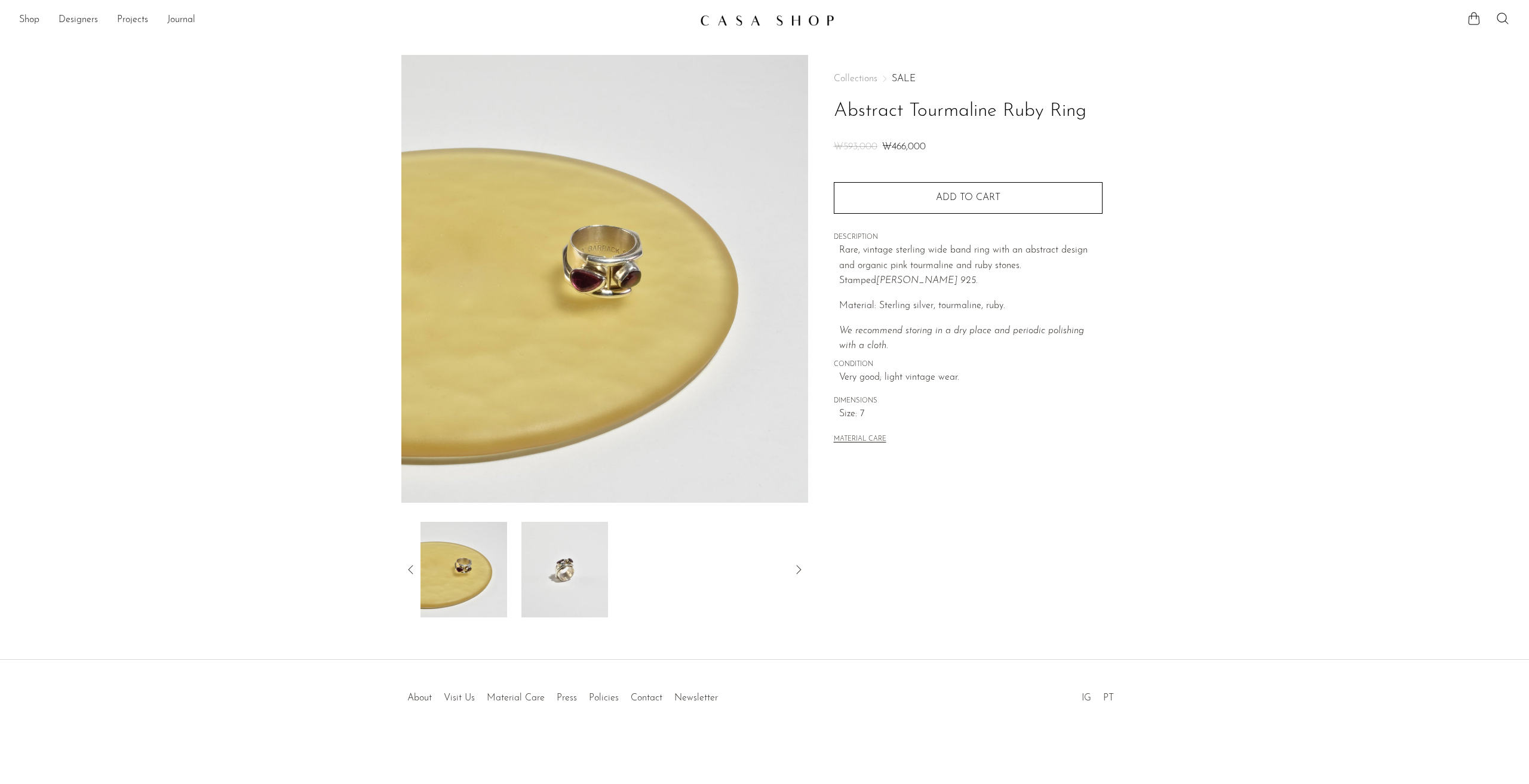
click at [629, 267] on img at bounding box center [604, 279] width 407 height 448
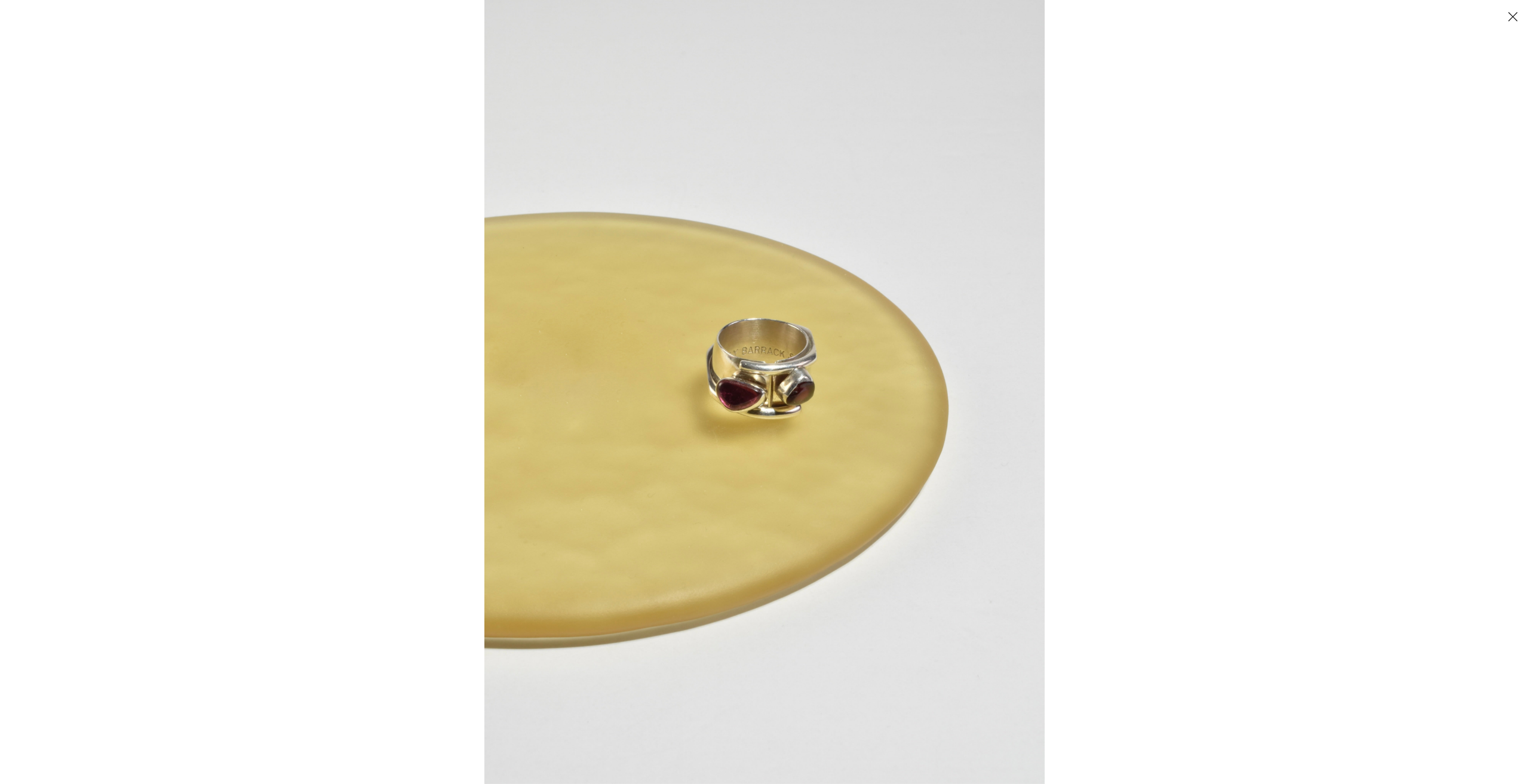
click at [669, 402] on img at bounding box center [765, 392] width 560 height 784
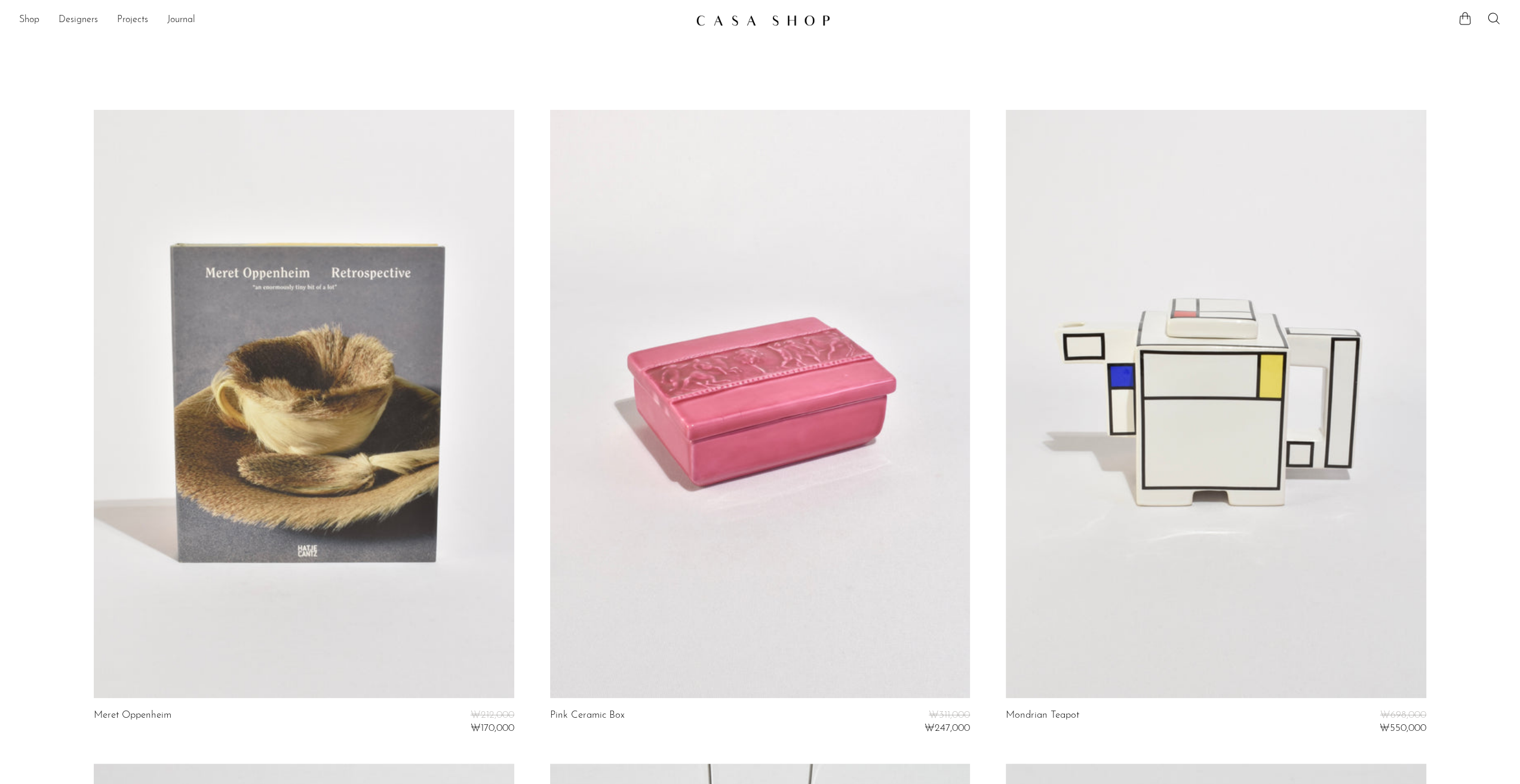
click at [309, 399] on link at bounding box center [303, 404] width 419 height 589
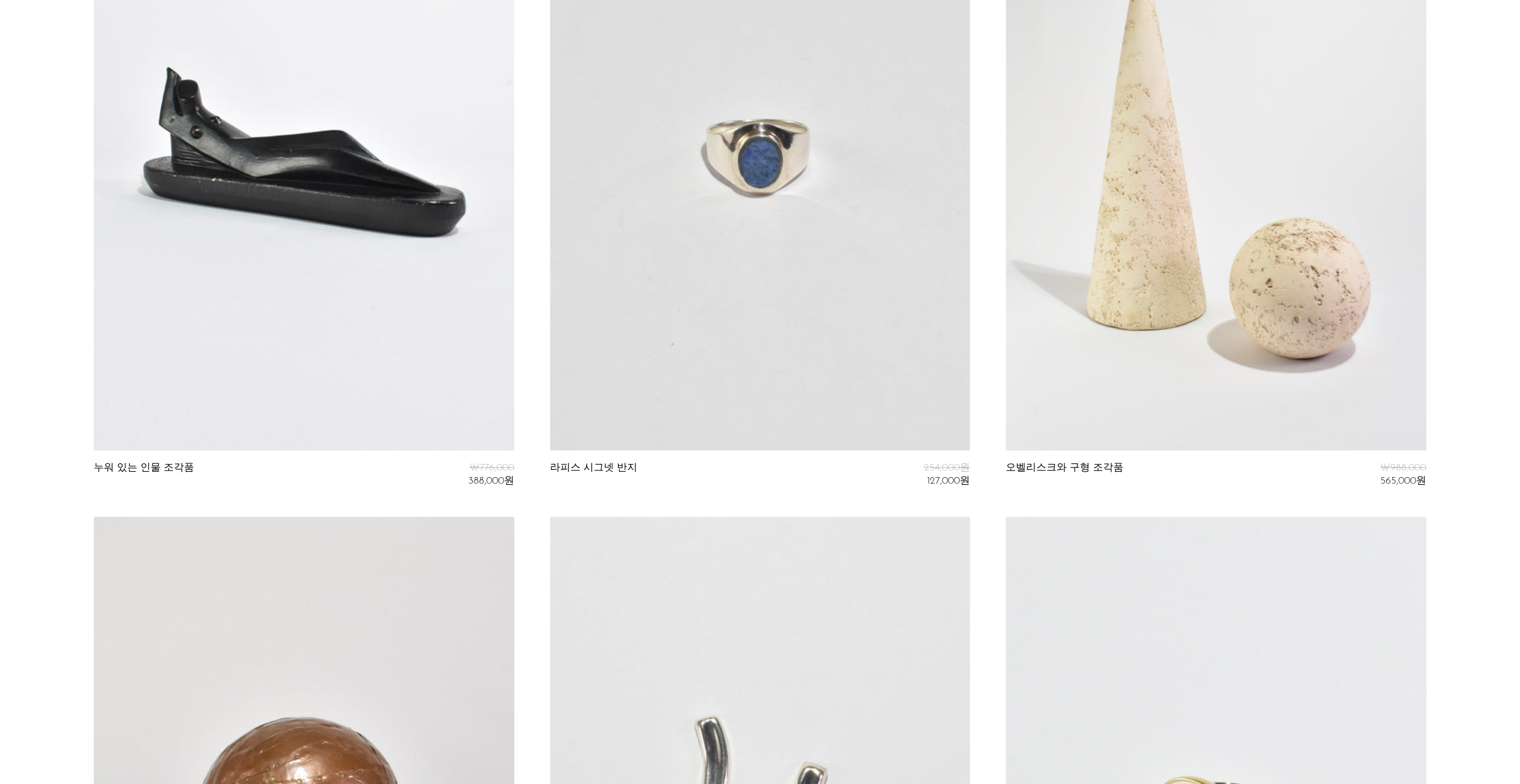
scroll to position [2210, 0]
click at [864, 181] on link at bounding box center [760, 158] width 419 height 589
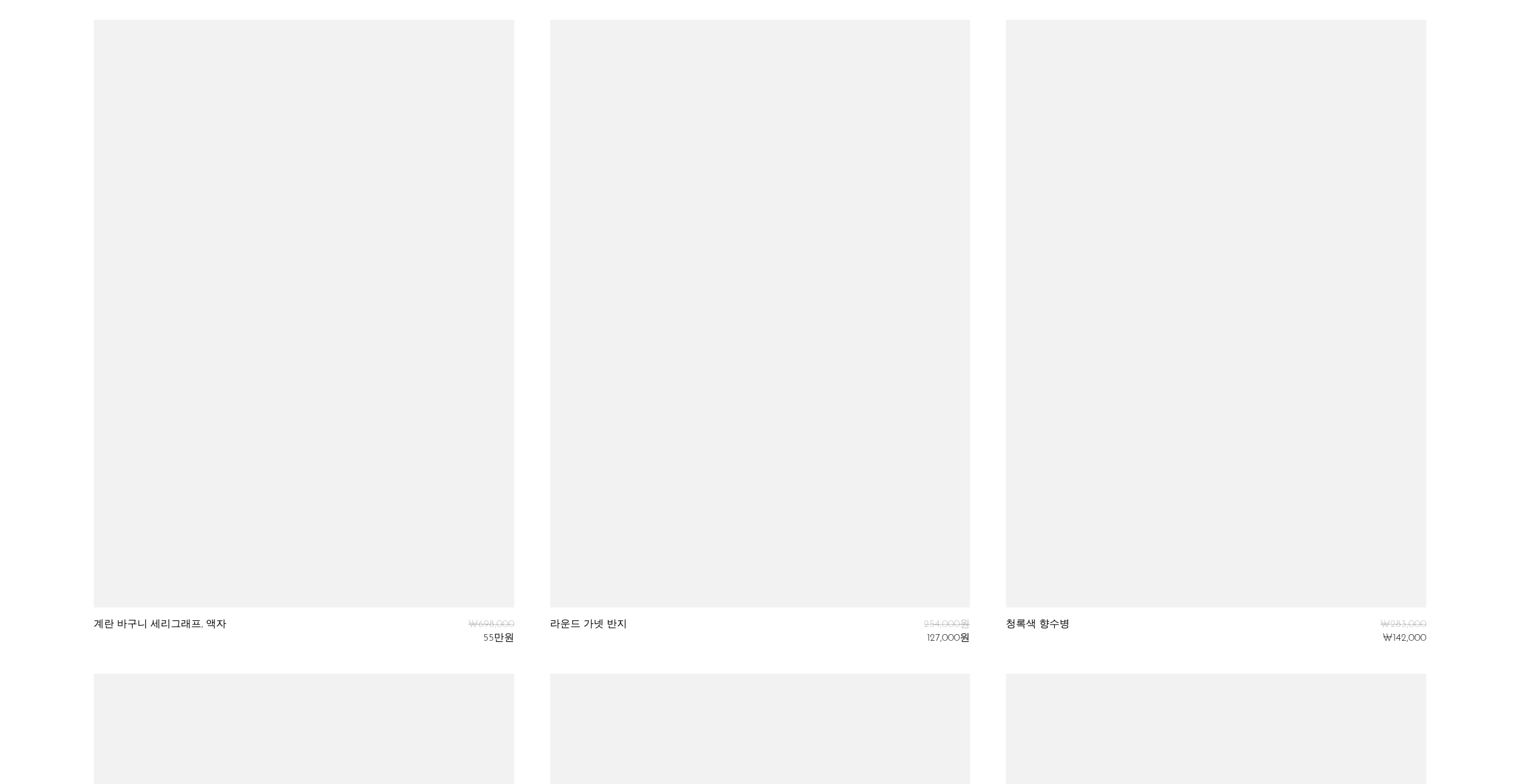
scroll to position [5363, 0]
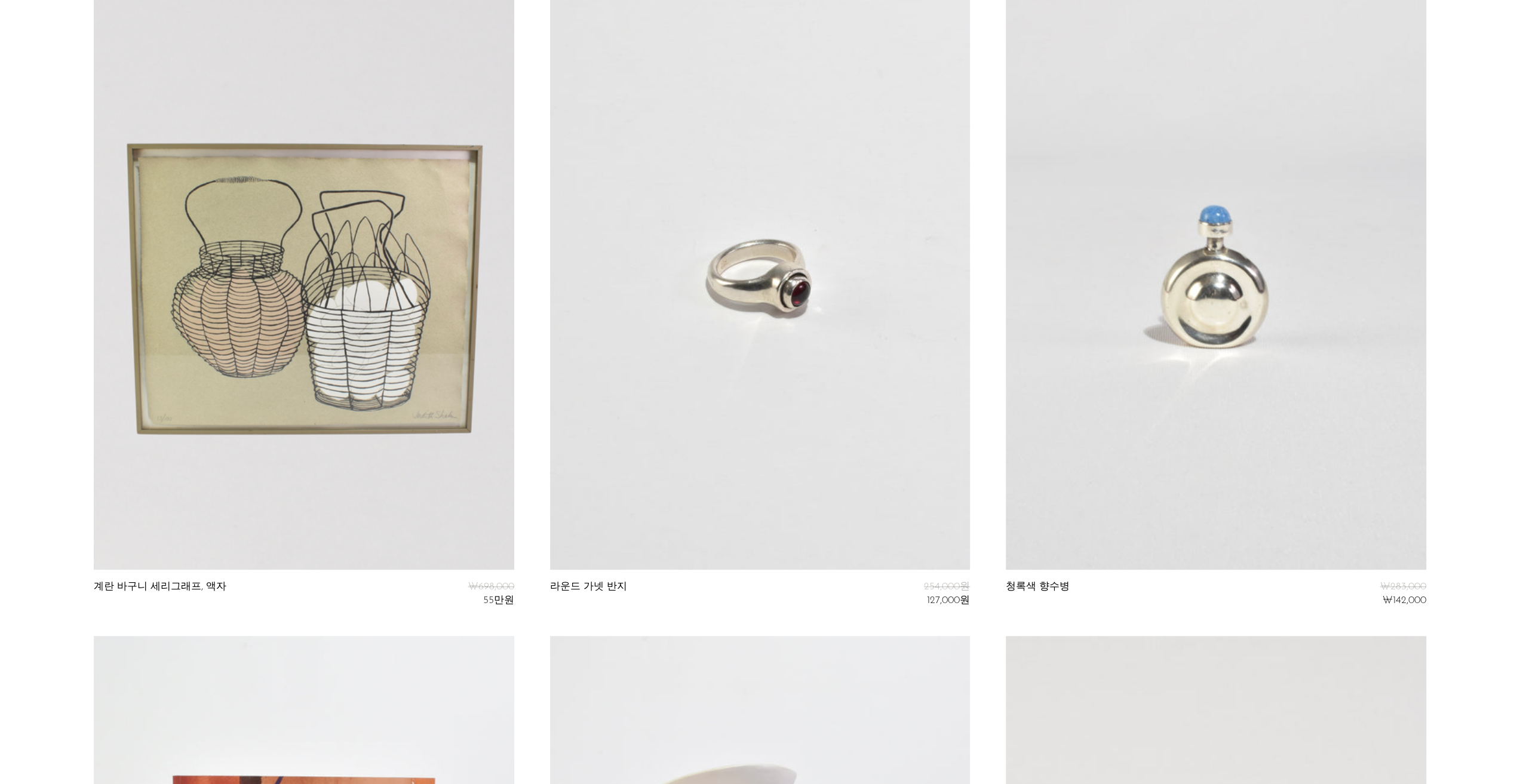
click at [1143, 389] on link at bounding box center [1216, 276] width 419 height 589
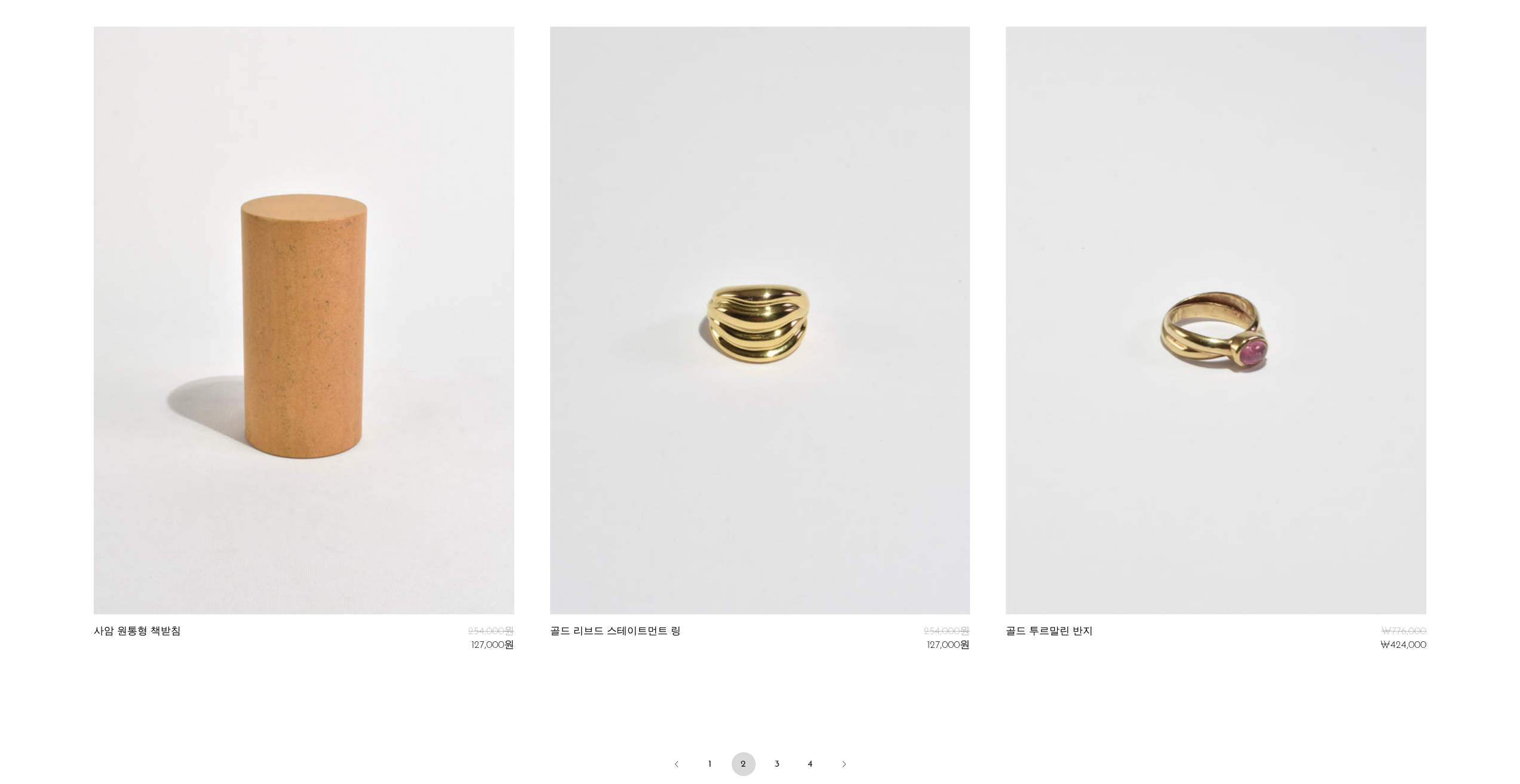
scroll to position [7427, 0]
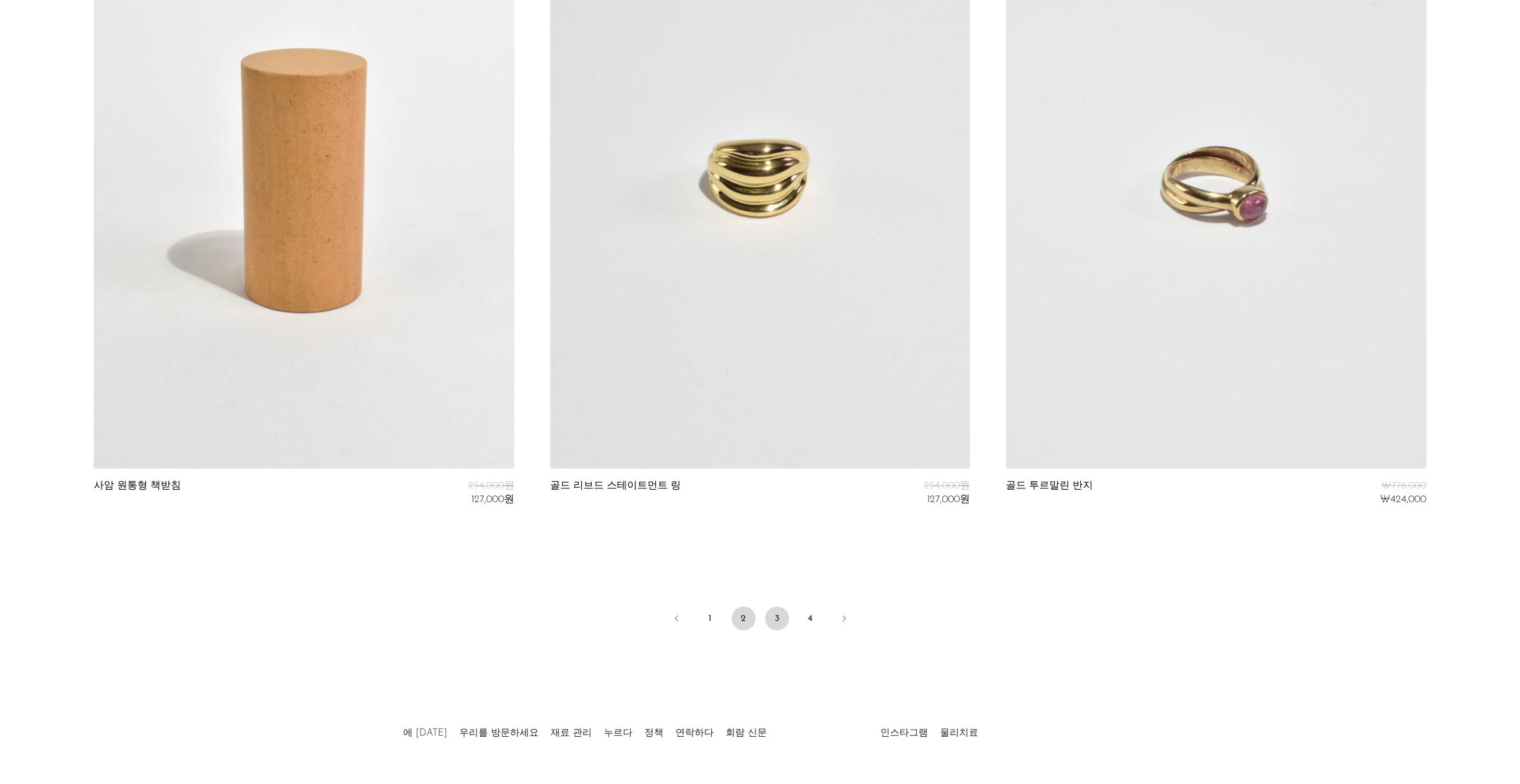
click at [778, 620] on font "3" at bounding box center [776, 619] width 5 height 10
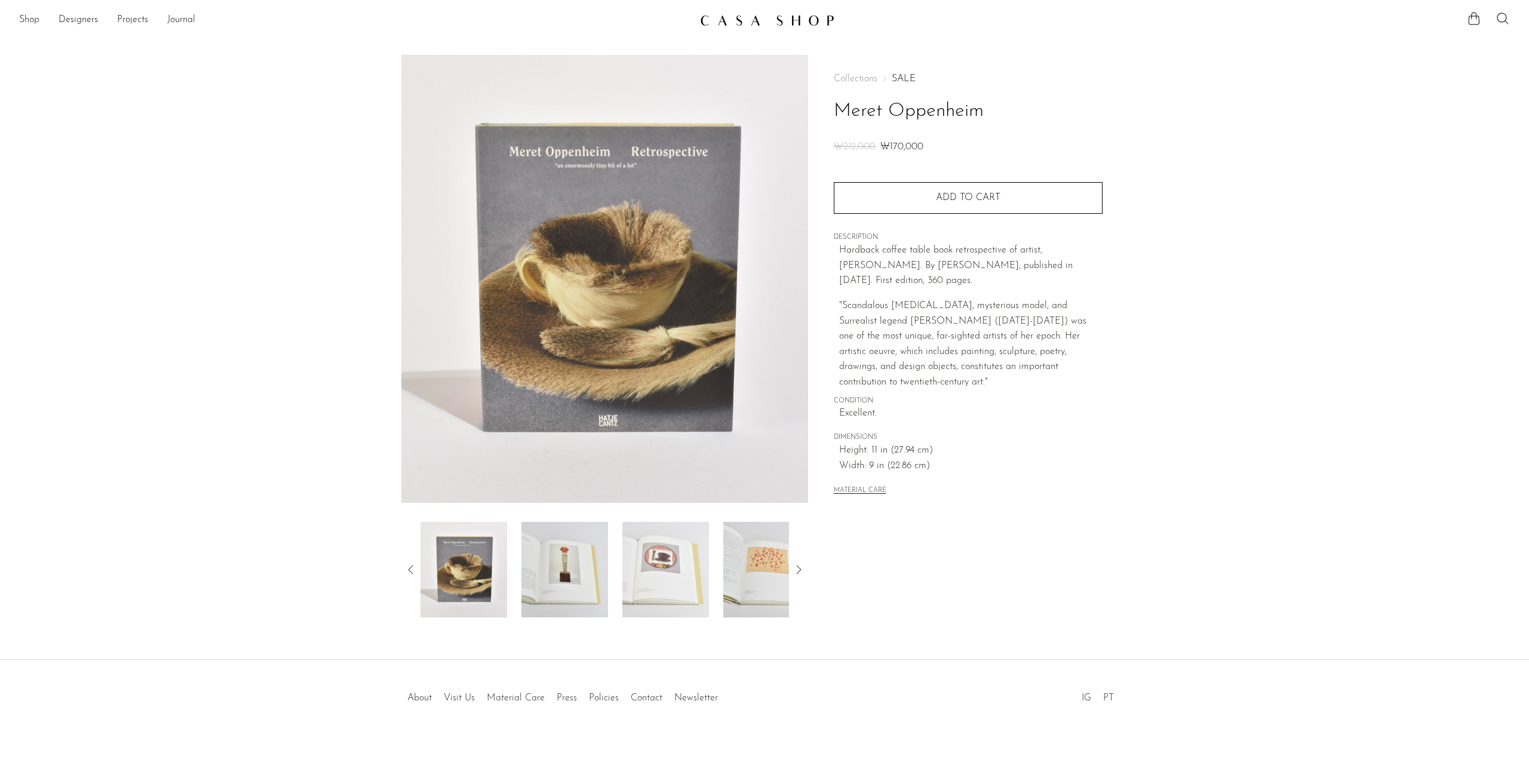
click at [572, 559] on img at bounding box center [565, 569] width 87 height 95
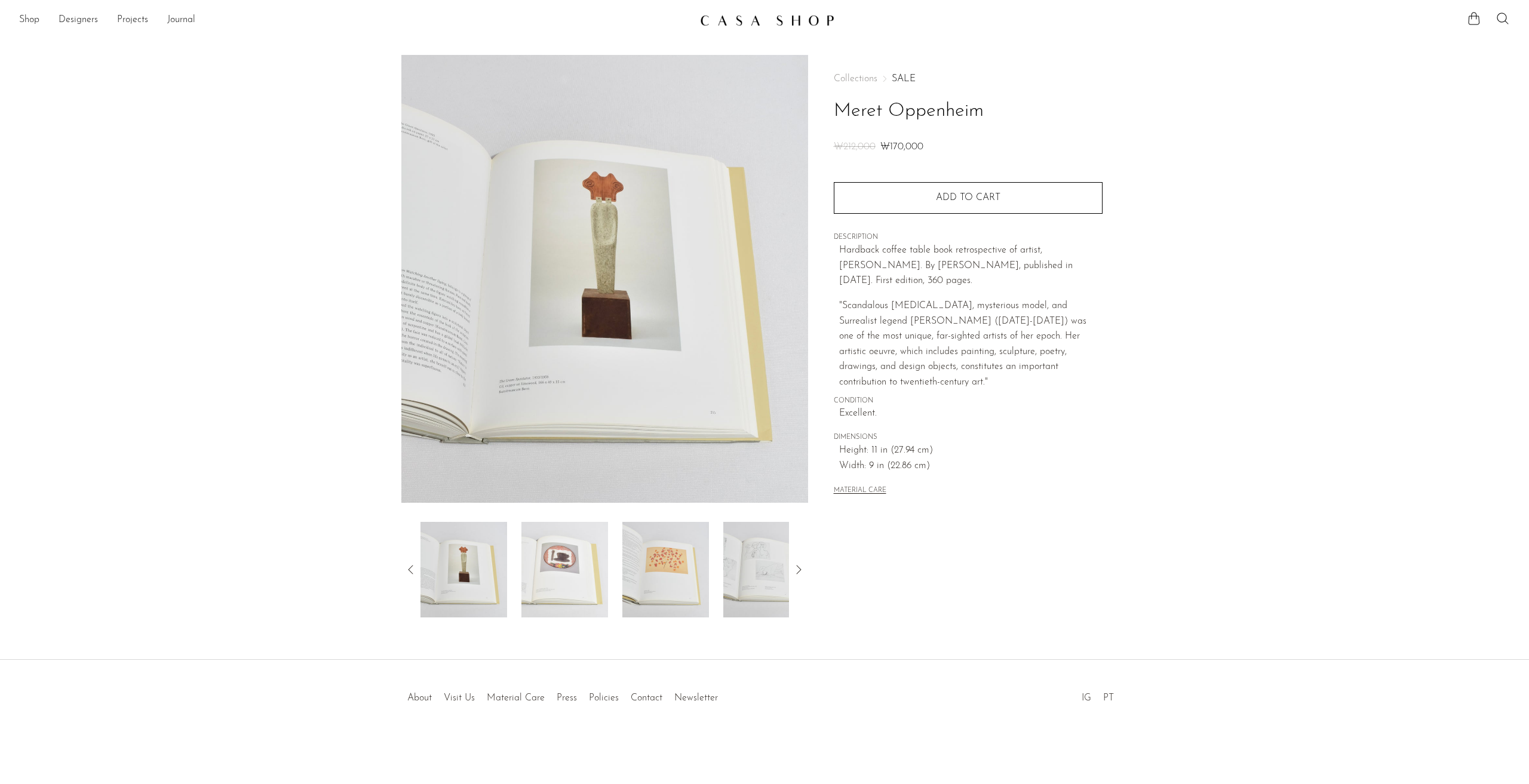
click at [694, 577] on img at bounding box center [666, 569] width 87 height 95
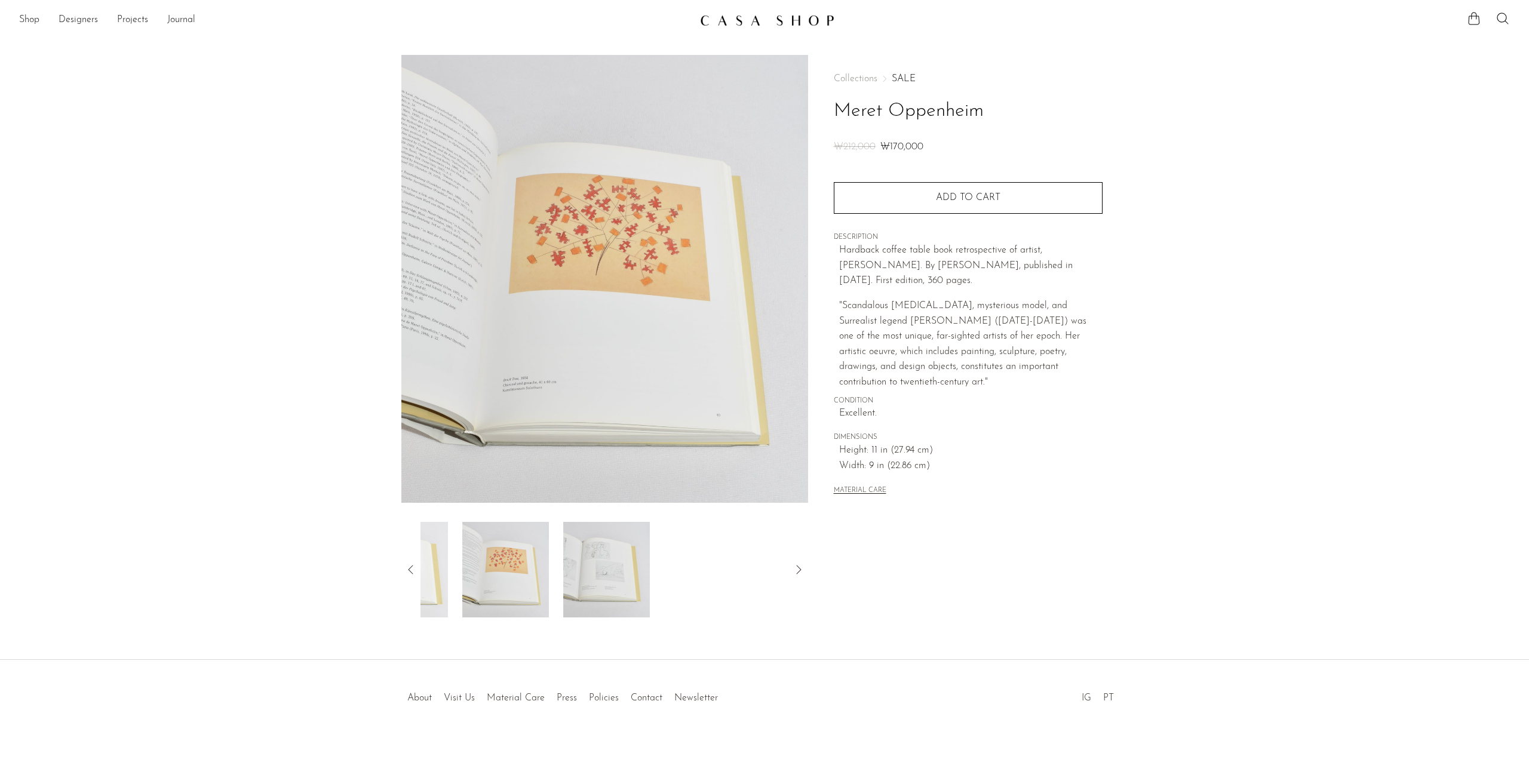
click at [703, 581] on div at bounding box center [604, 569] width 369 height 95
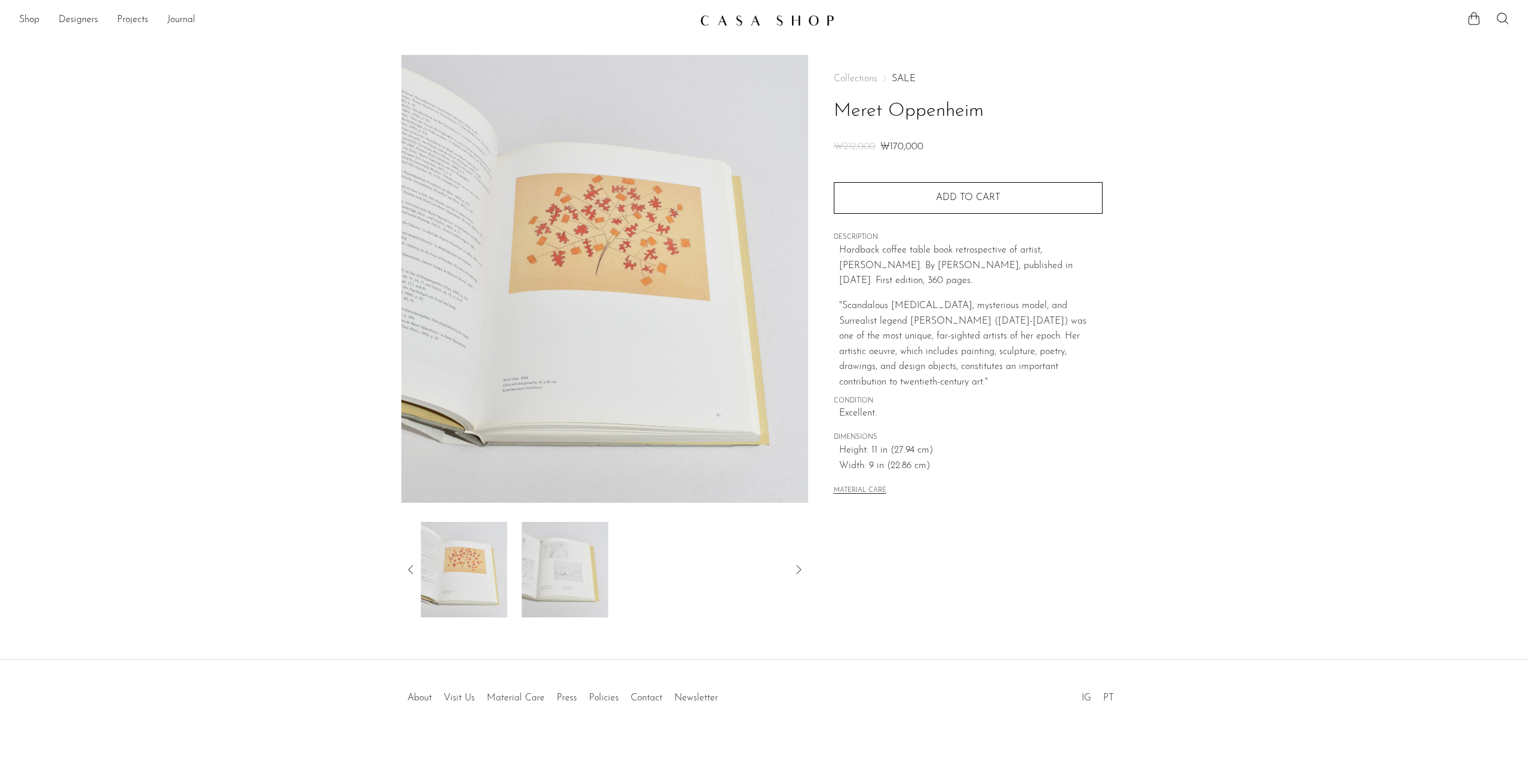
click at [536, 564] on img at bounding box center [565, 569] width 87 height 95
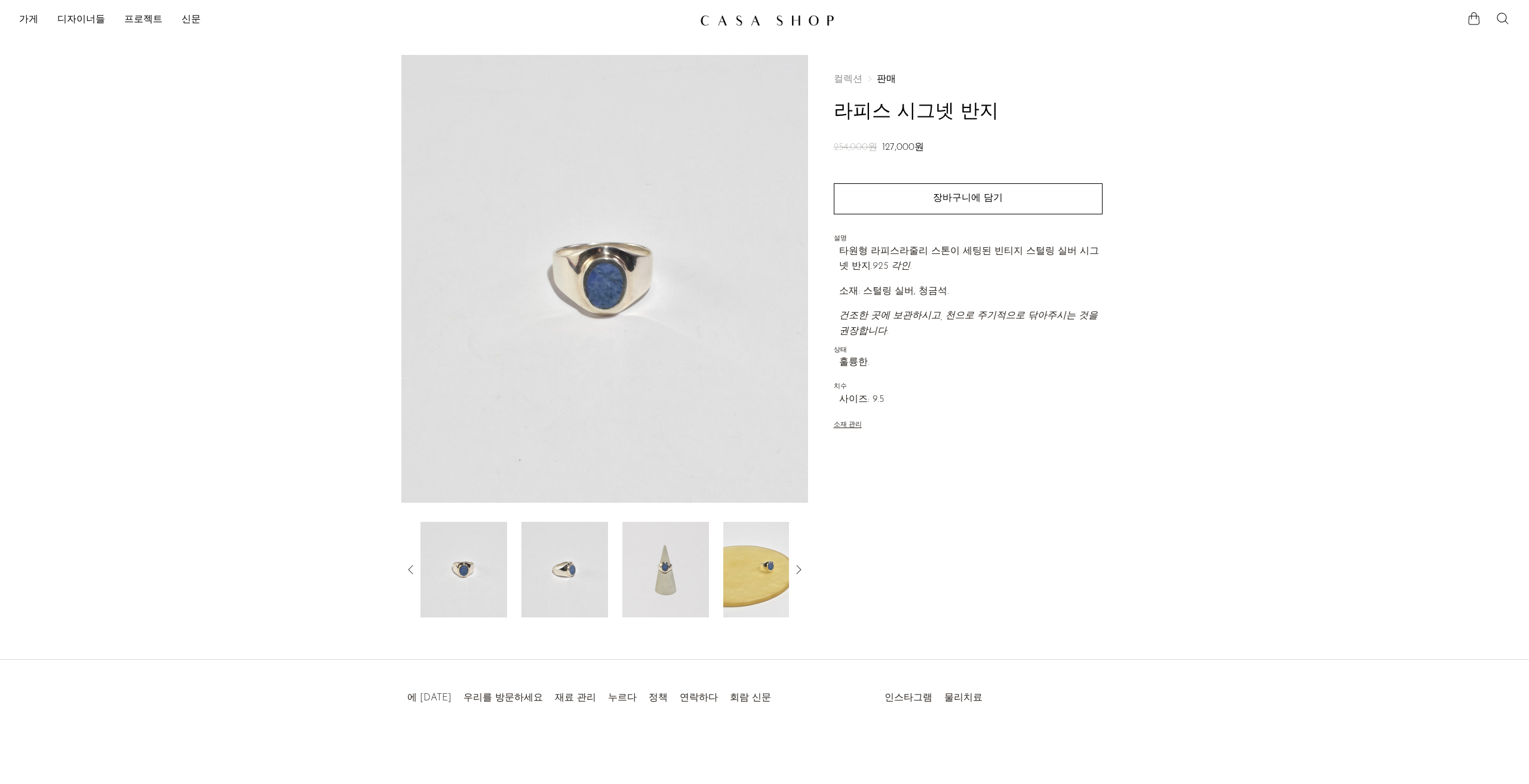
click at [583, 554] on img at bounding box center [565, 569] width 87 height 95
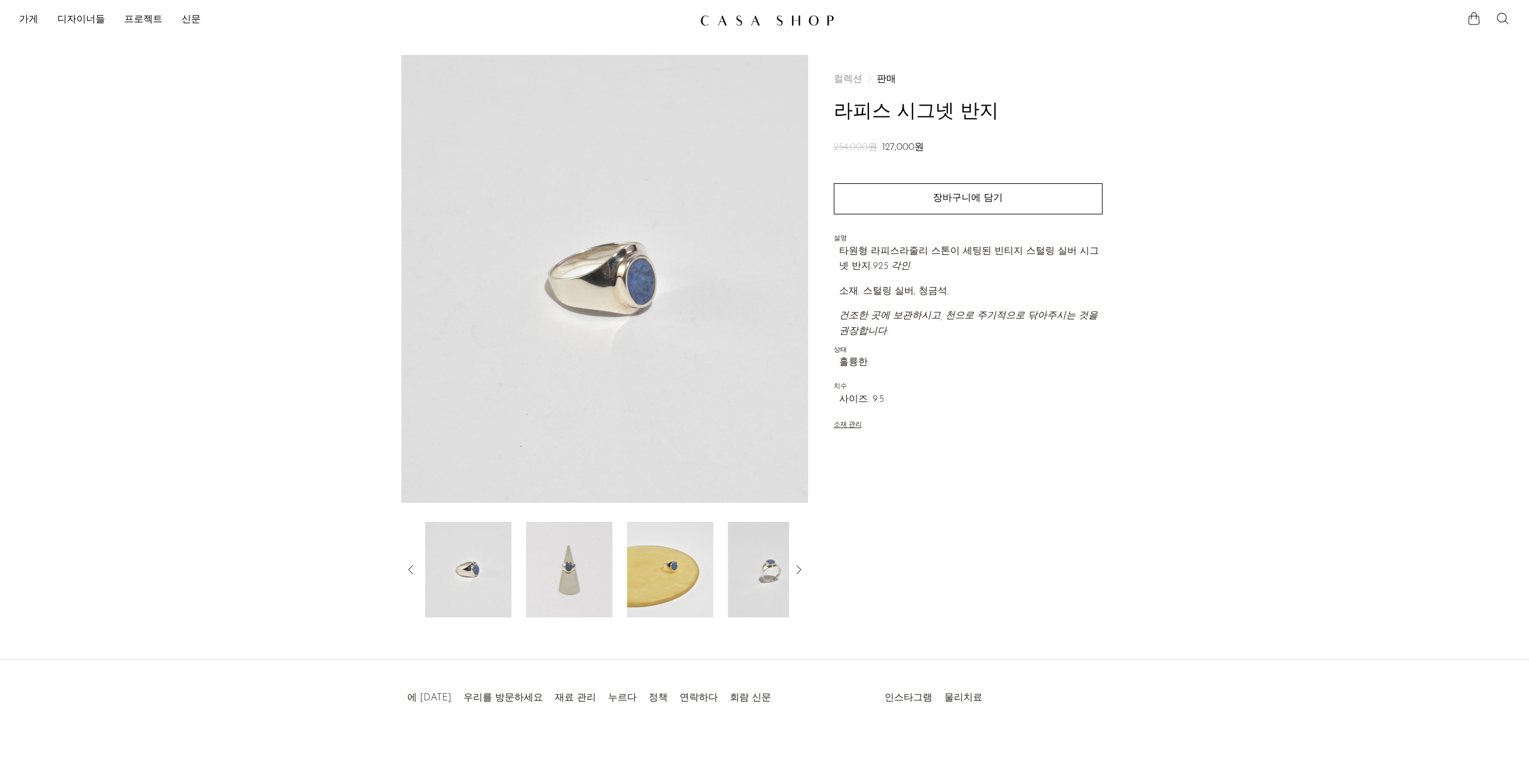
click at [596, 560] on img at bounding box center [570, 569] width 87 height 95
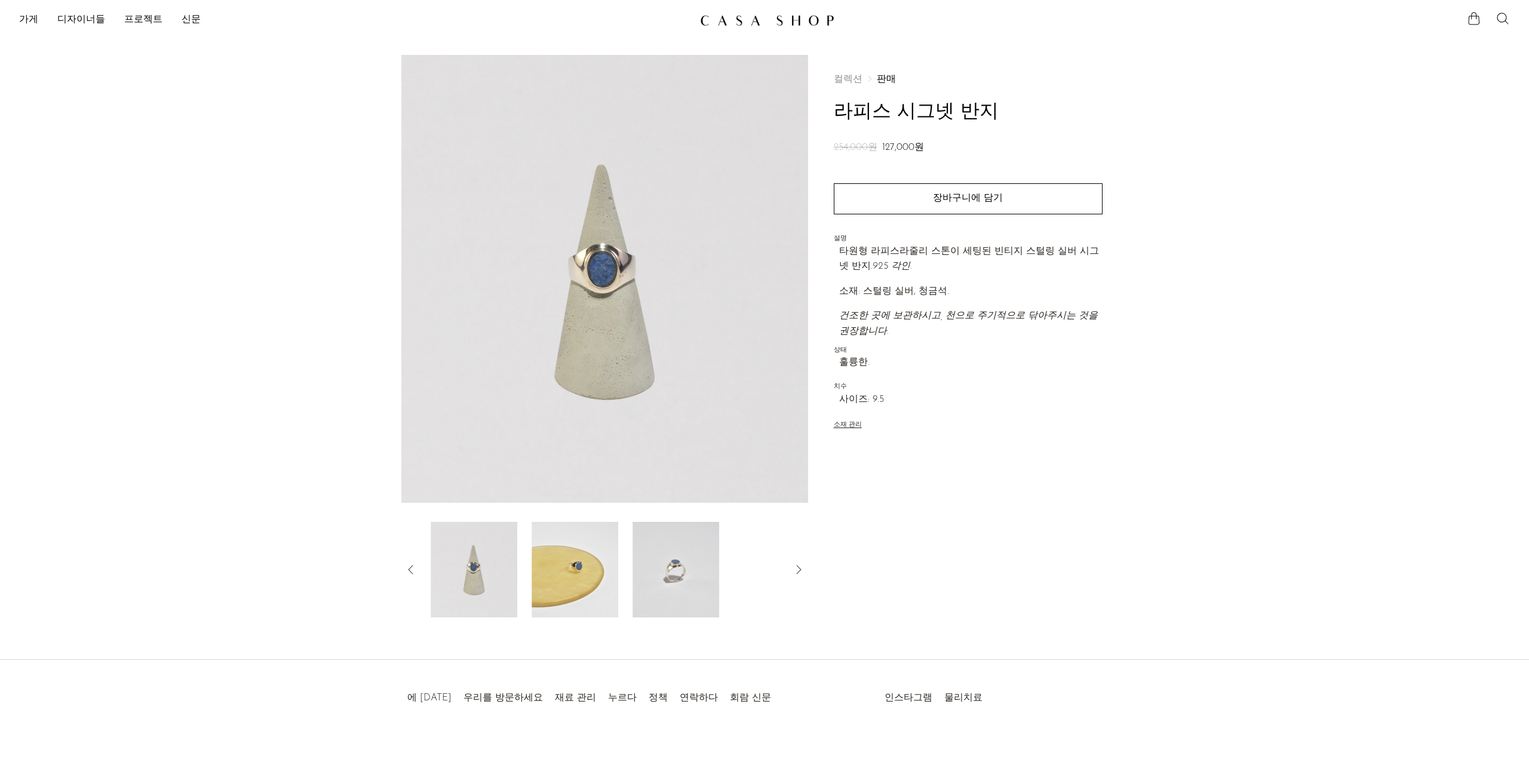
click at [596, 560] on img at bounding box center [575, 569] width 87 height 95
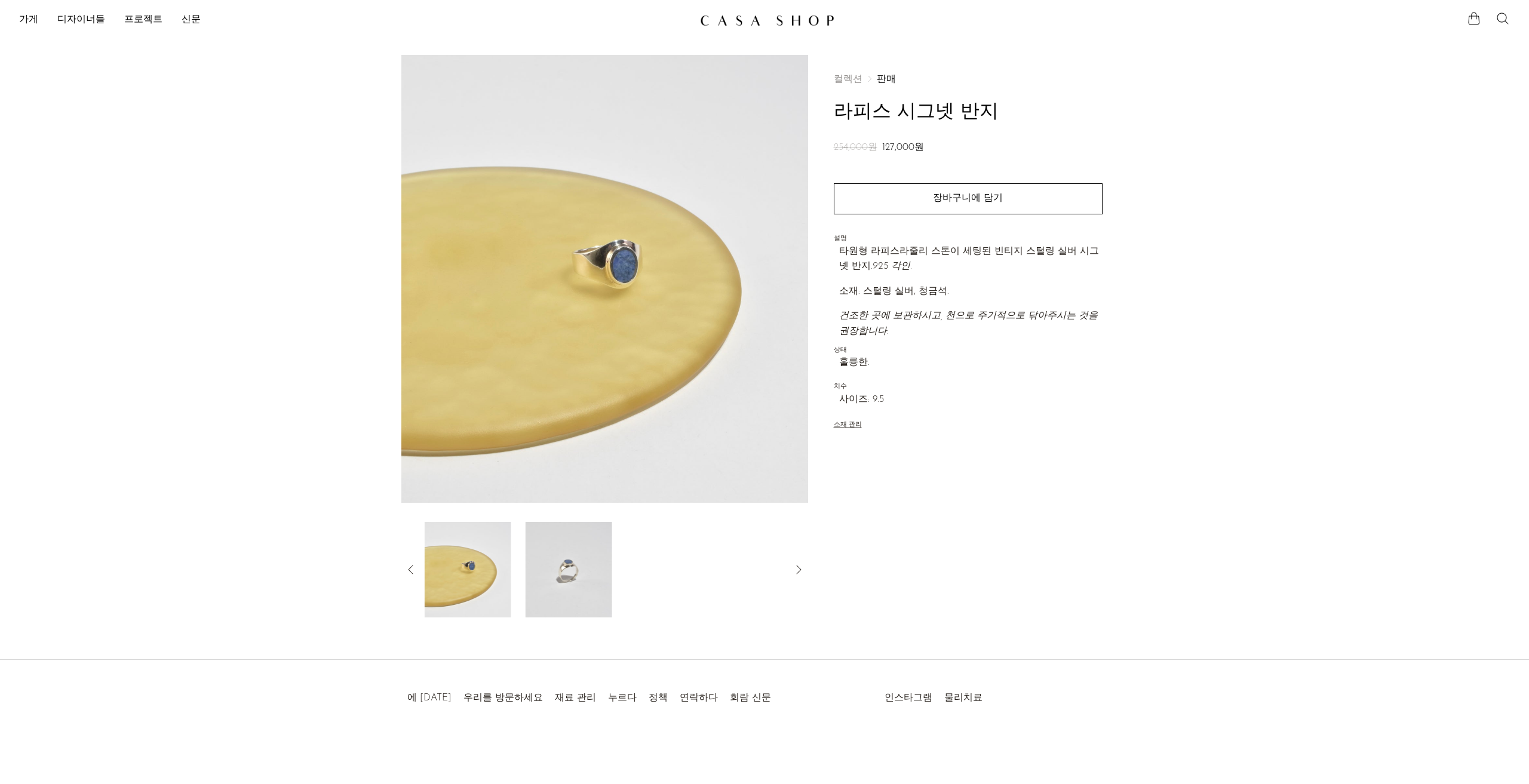
click at [598, 560] on img at bounding box center [569, 569] width 87 height 95
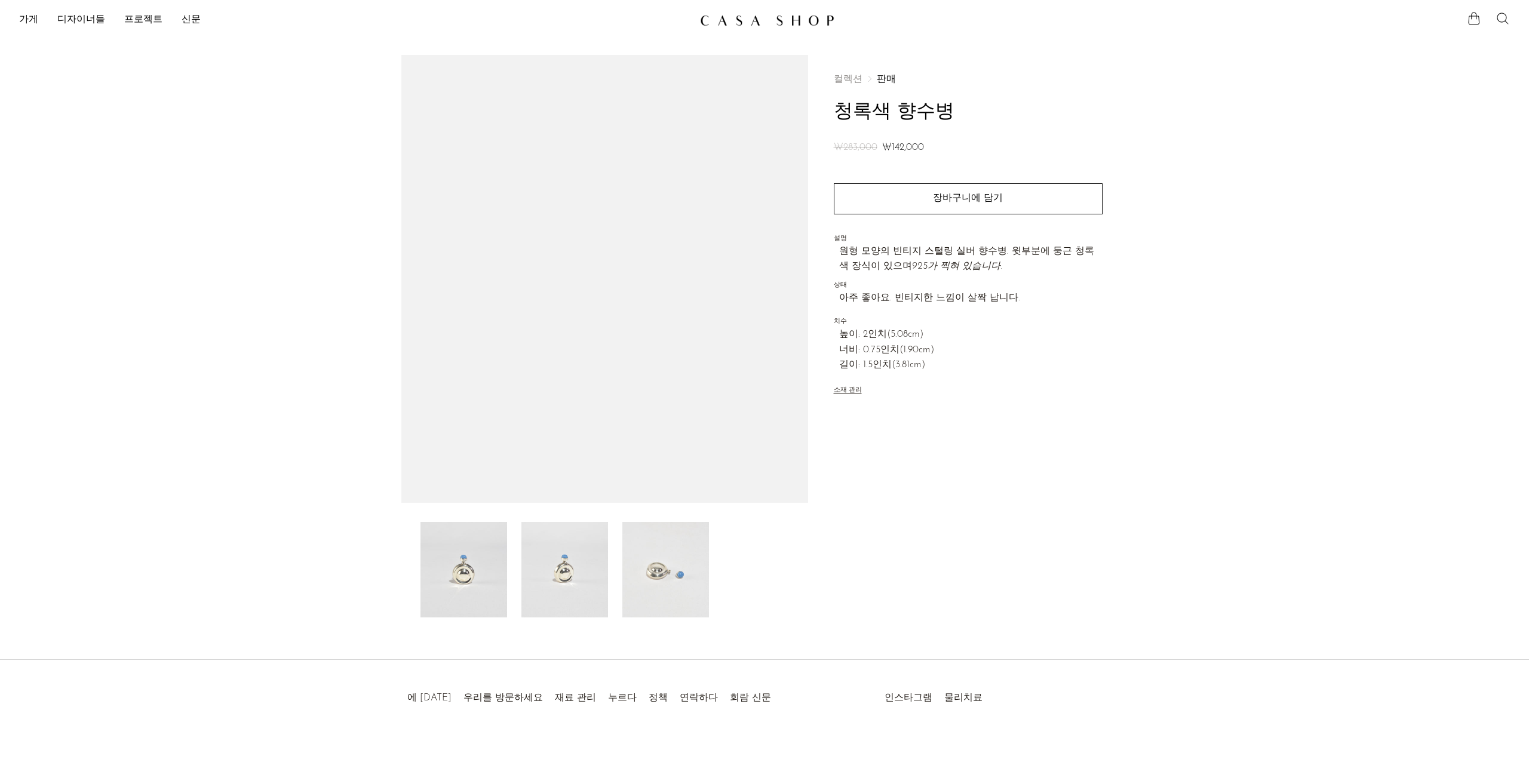
click at [567, 576] on img at bounding box center [565, 569] width 87 height 95
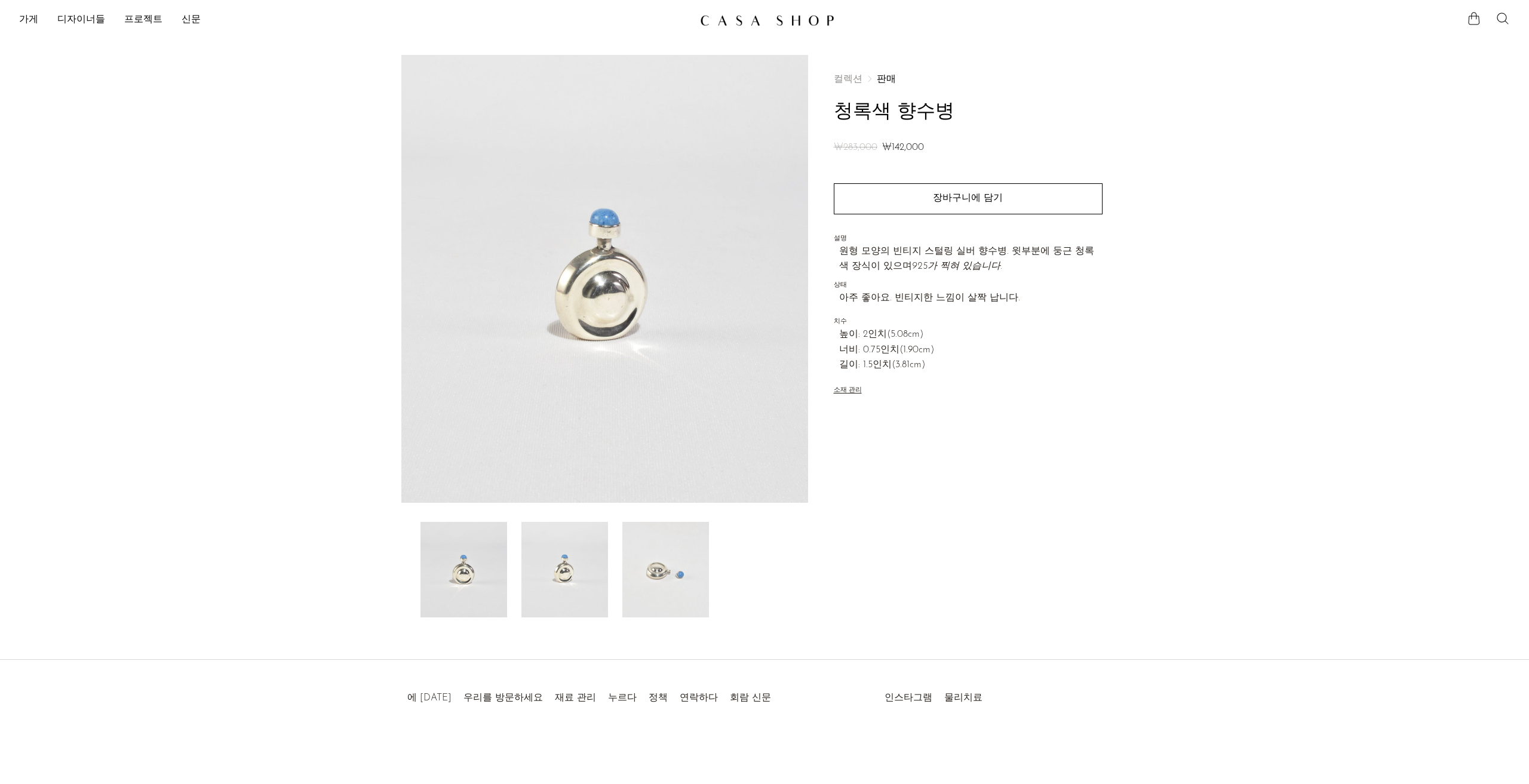
click at [659, 568] on img at bounding box center [666, 569] width 87 height 95
click at [428, 560] on img at bounding box center [464, 569] width 87 height 95
click at [548, 582] on img at bounding box center [565, 569] width 87 height 95
click at [642, 580] on img at bounding box center [666, 569] width 87 height 95
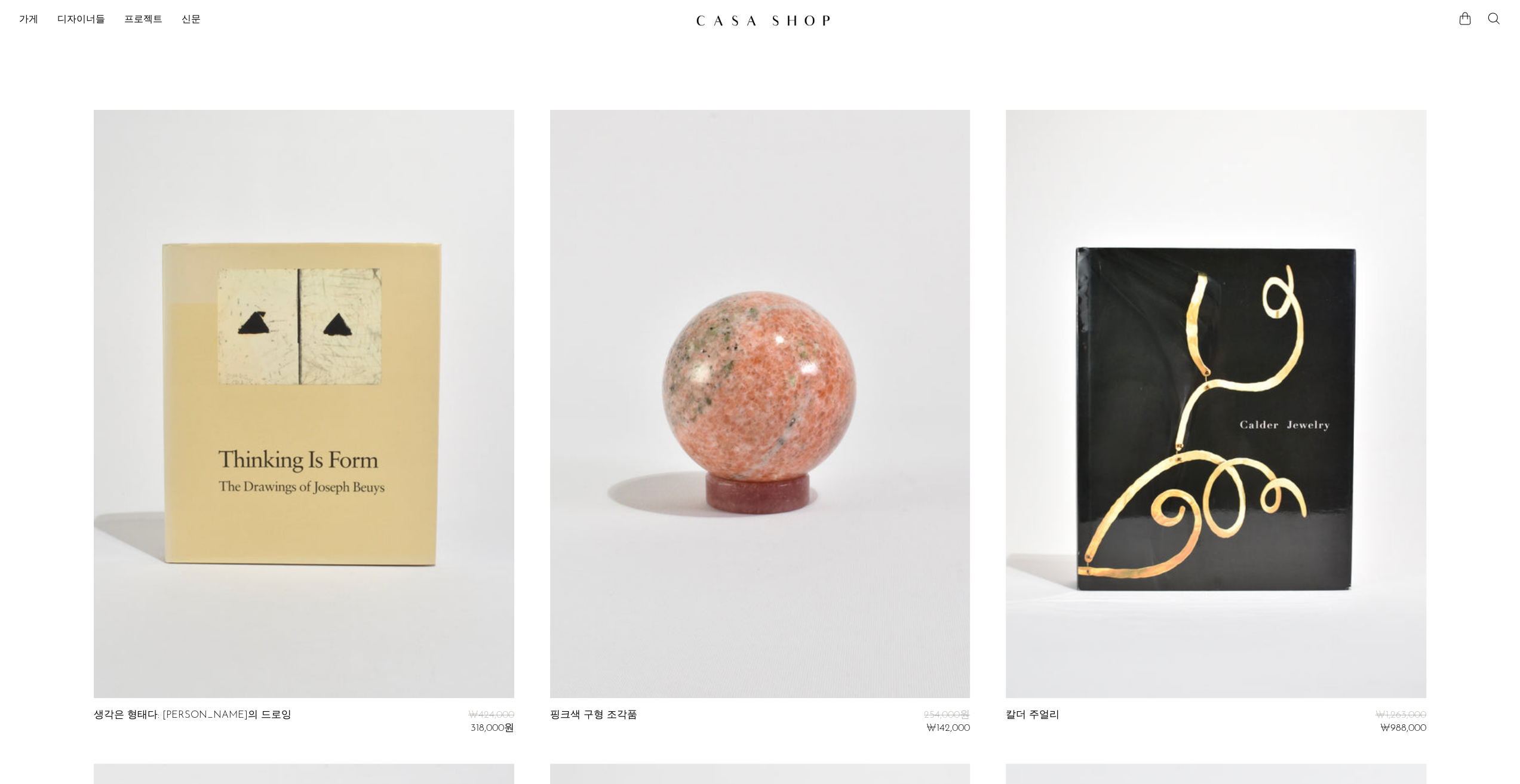
click at [292, 505] on link at bounding box center [303, 404] width 419 height 589
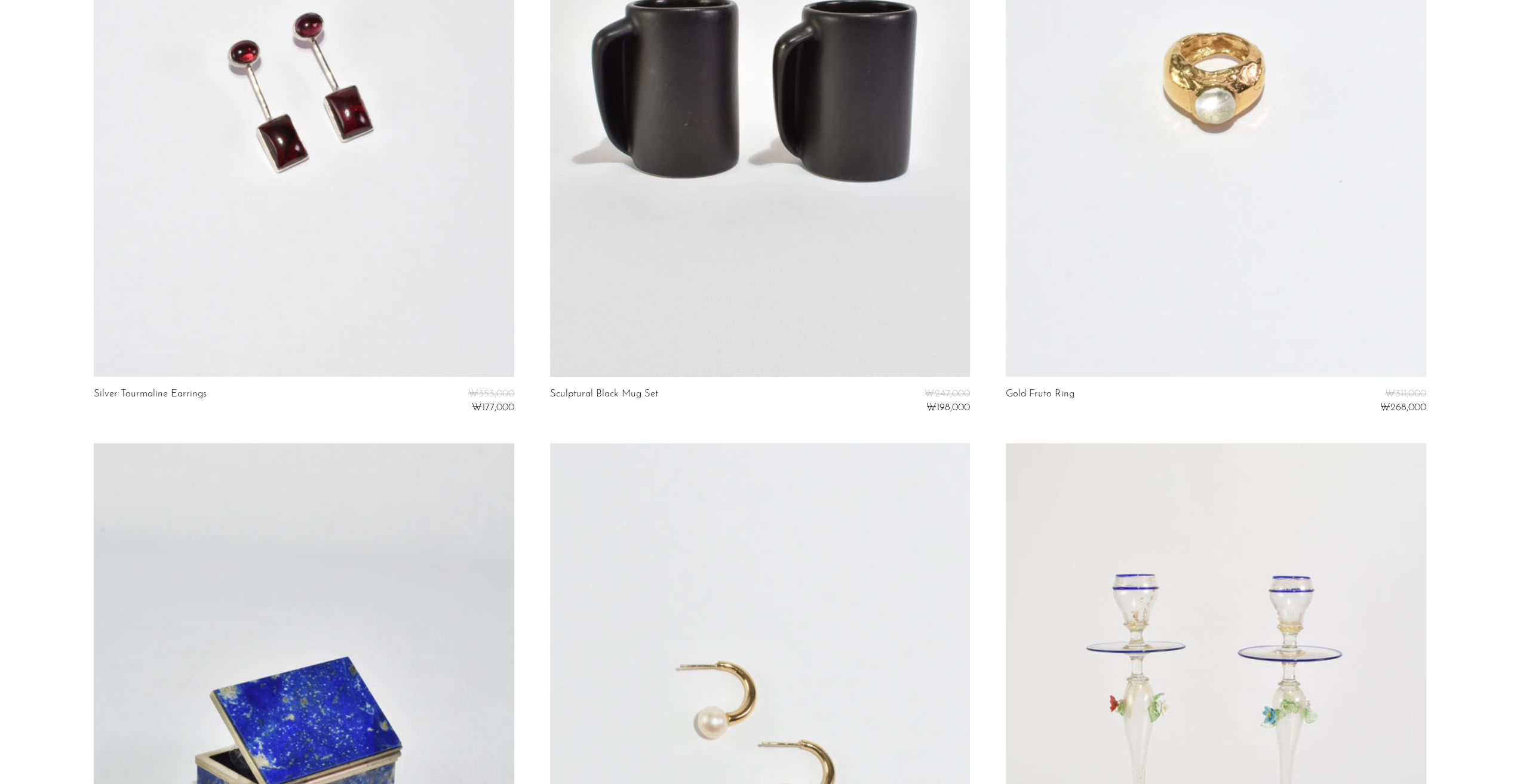
scroll to position [955, 0]
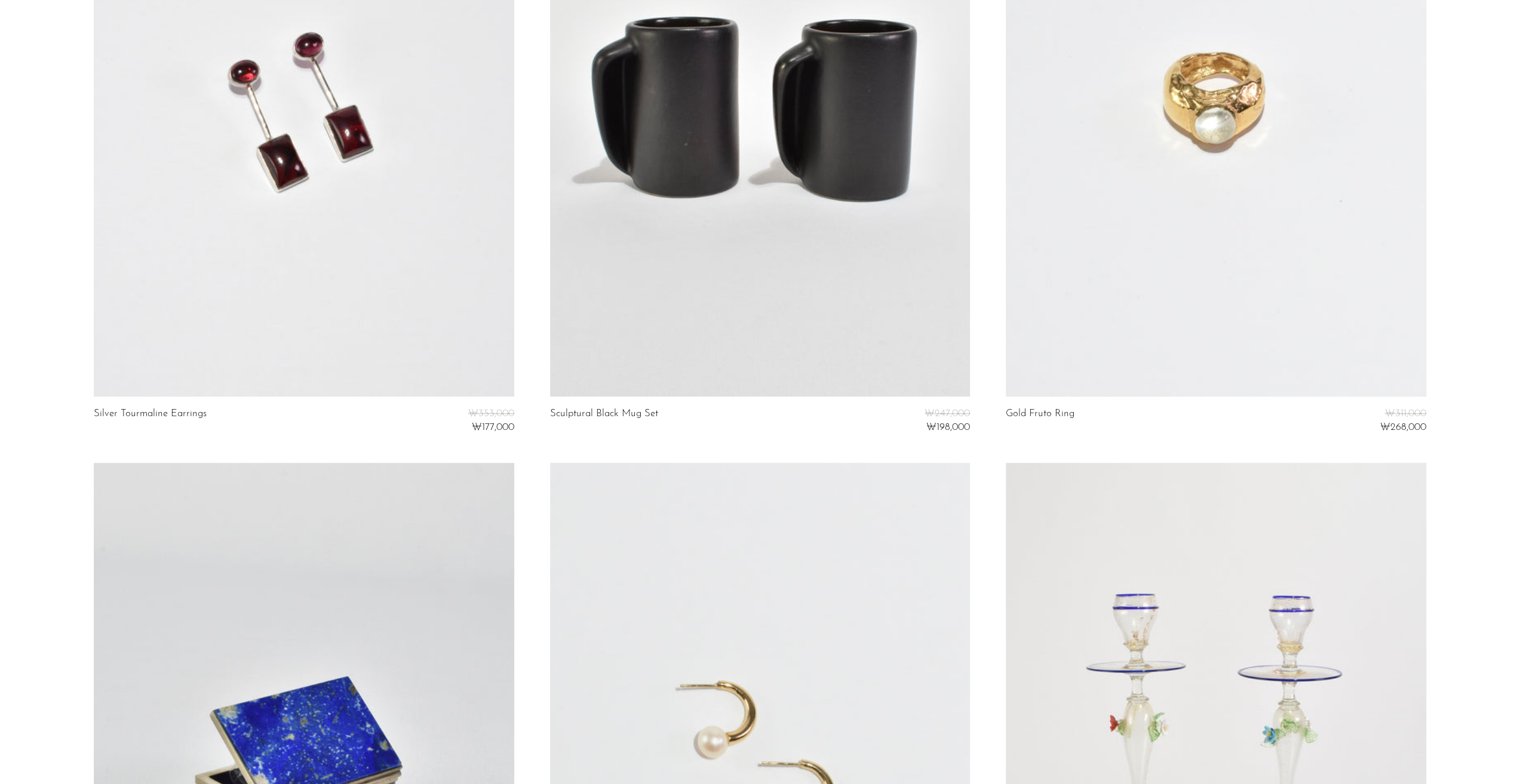
click at [1244, 190] on link at bounding box center [1216, 103] width 419 height 589
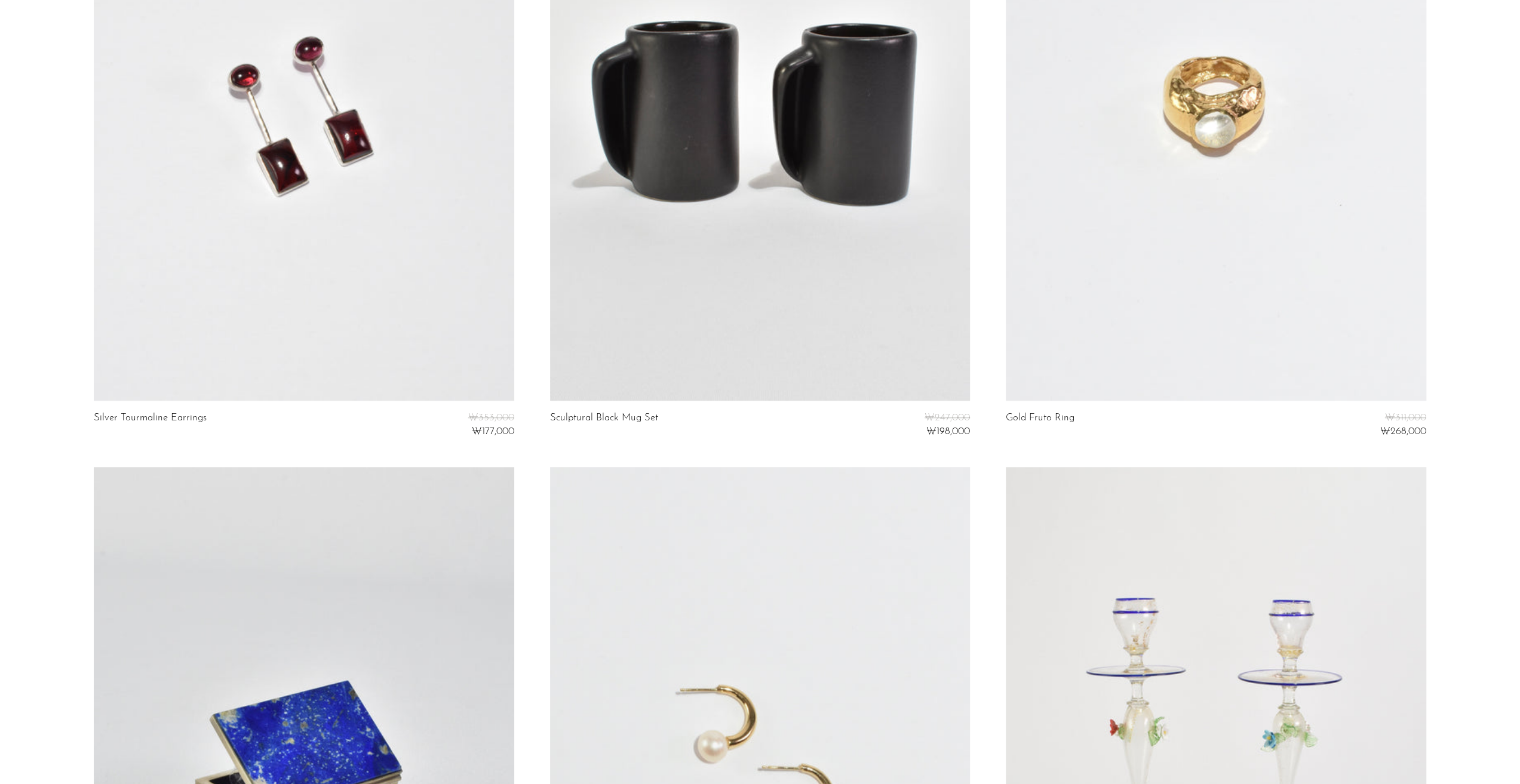
click at [1137, 263] on link at bounding box center [1216, 107] width 419 height 589
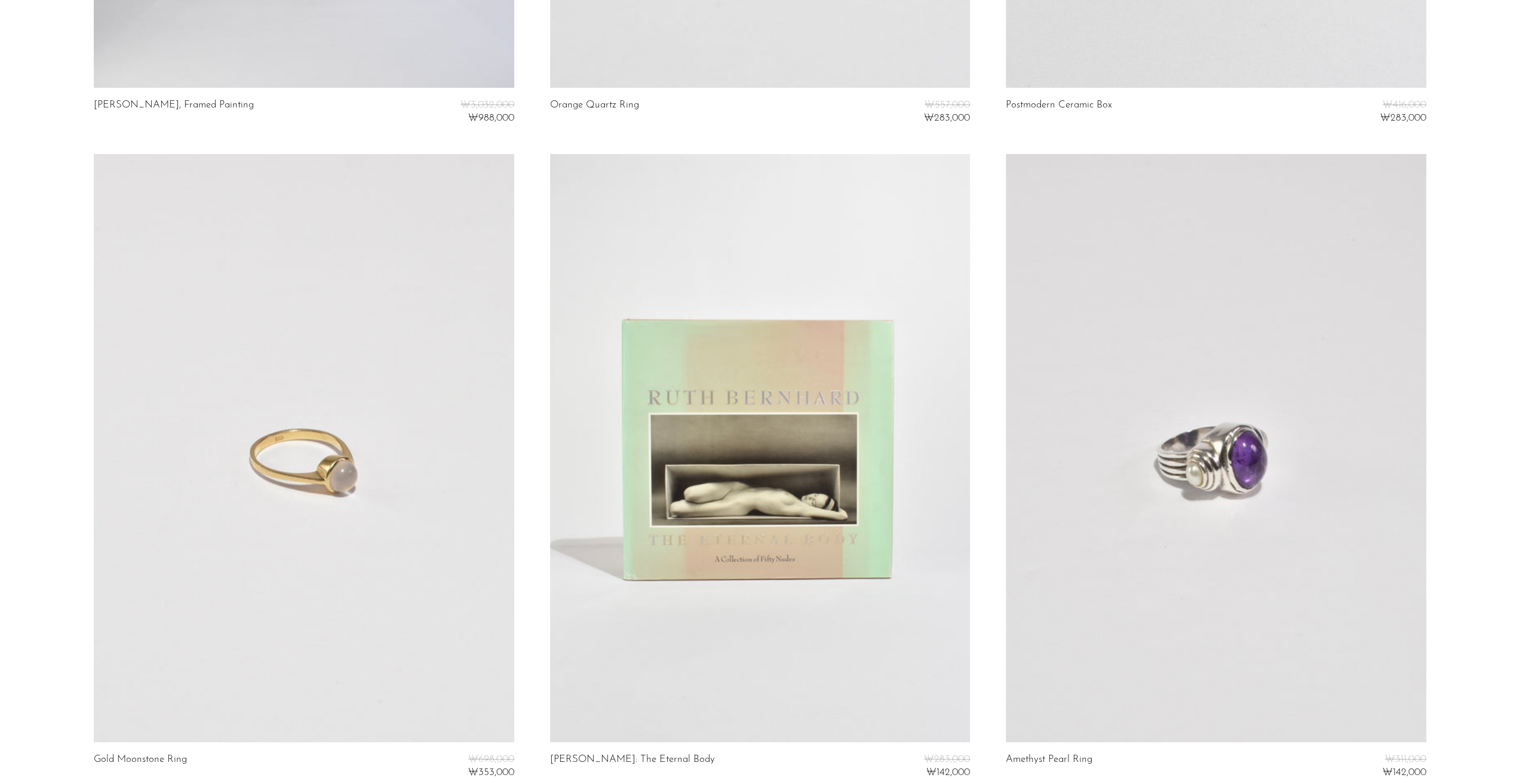
scroll to position [4650, 0]
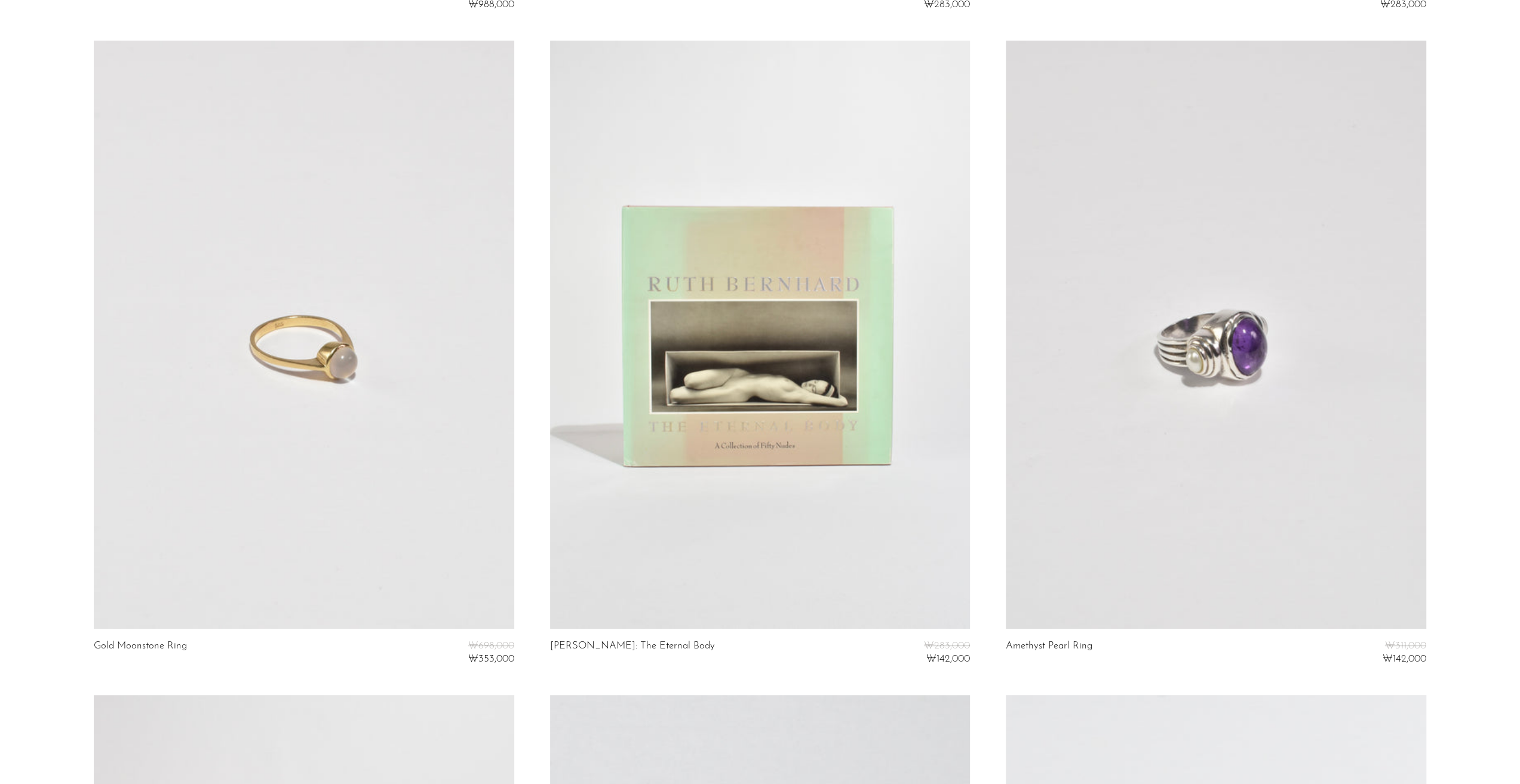
click at [310, 331] on link at bounding box center [303, 335] width 419 height 589
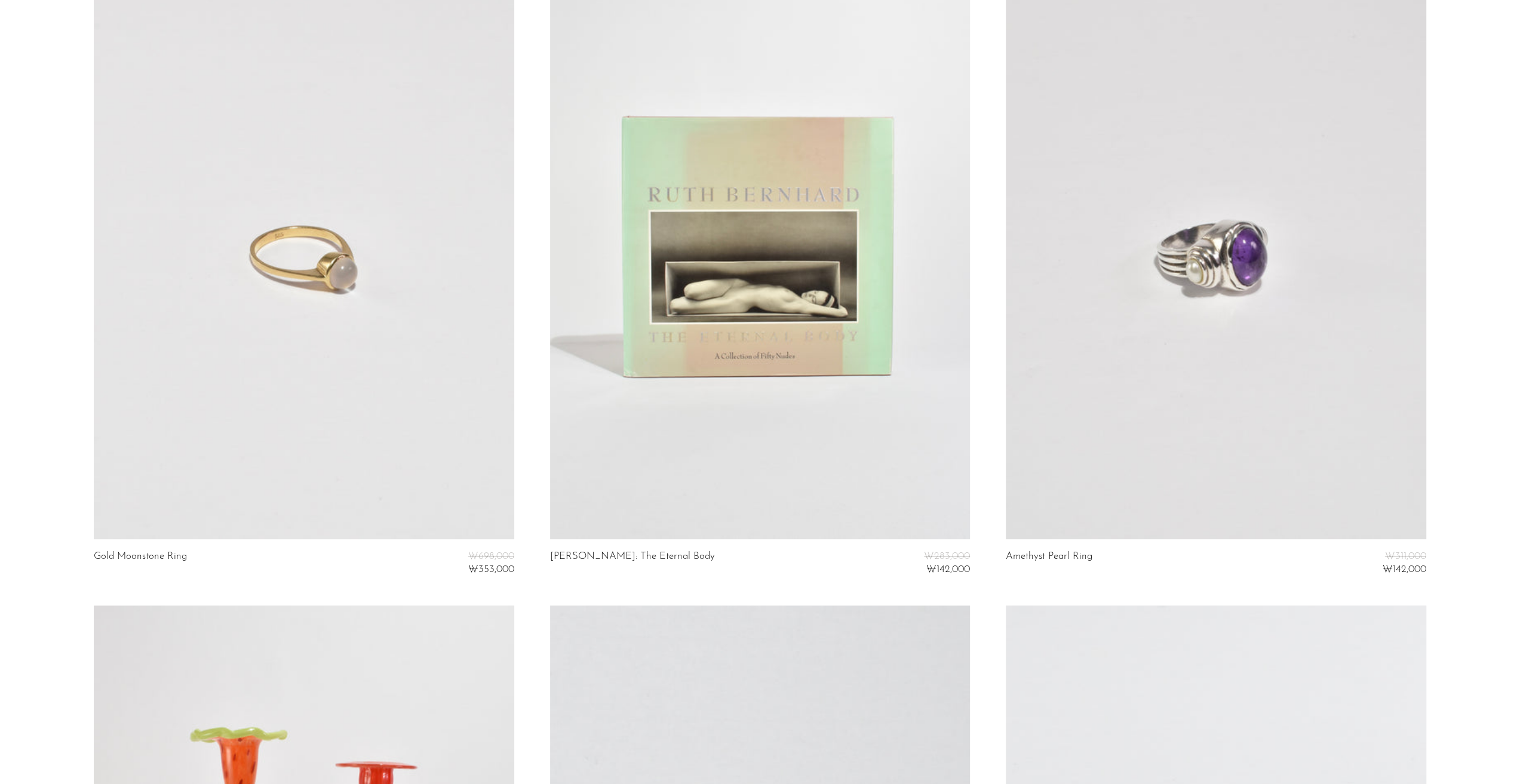
scroll to position [4807, 0]
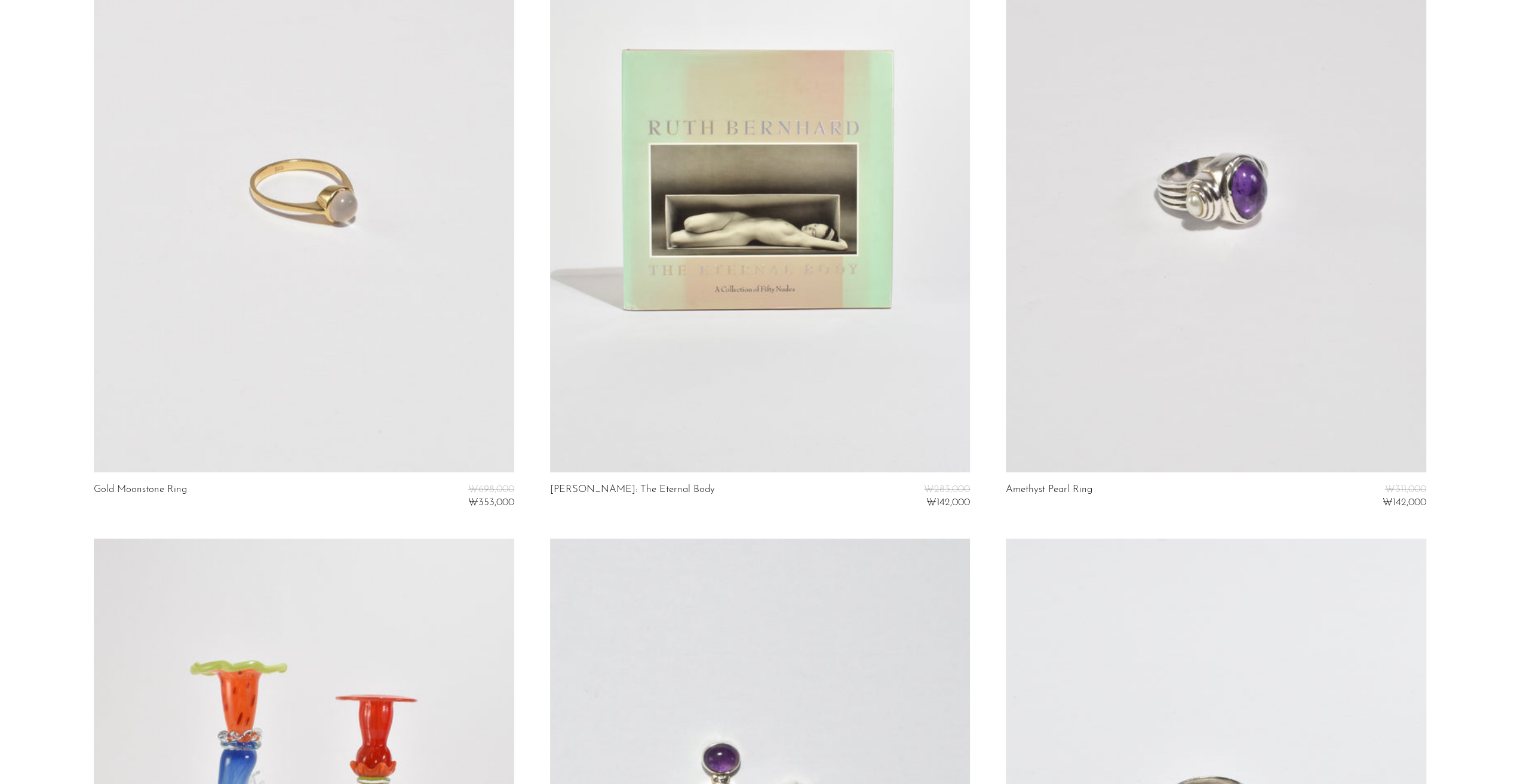
click at [777, 280] on link at bounding box center [760, 179] width 419 height 589
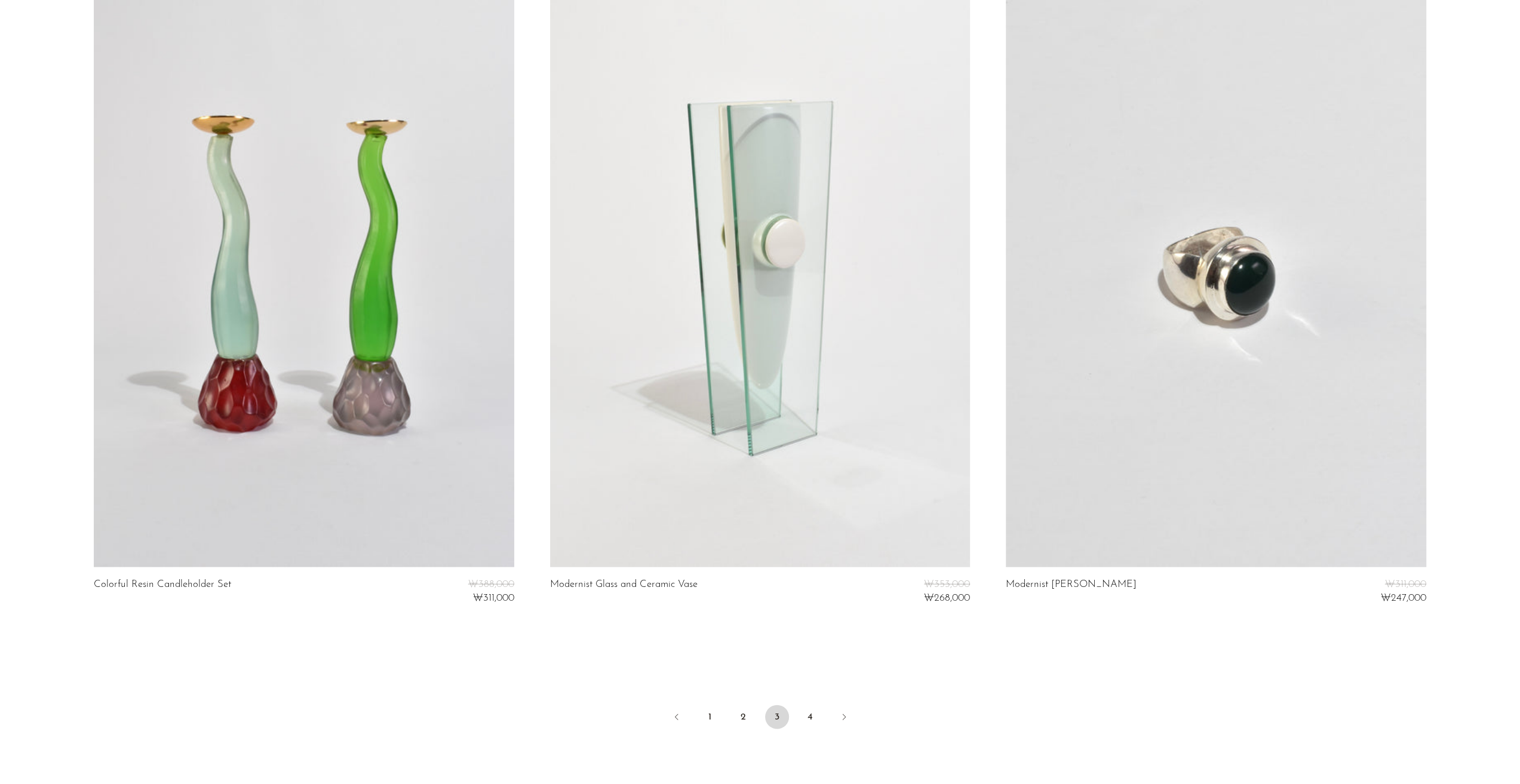
scroll to position [7348, 0]
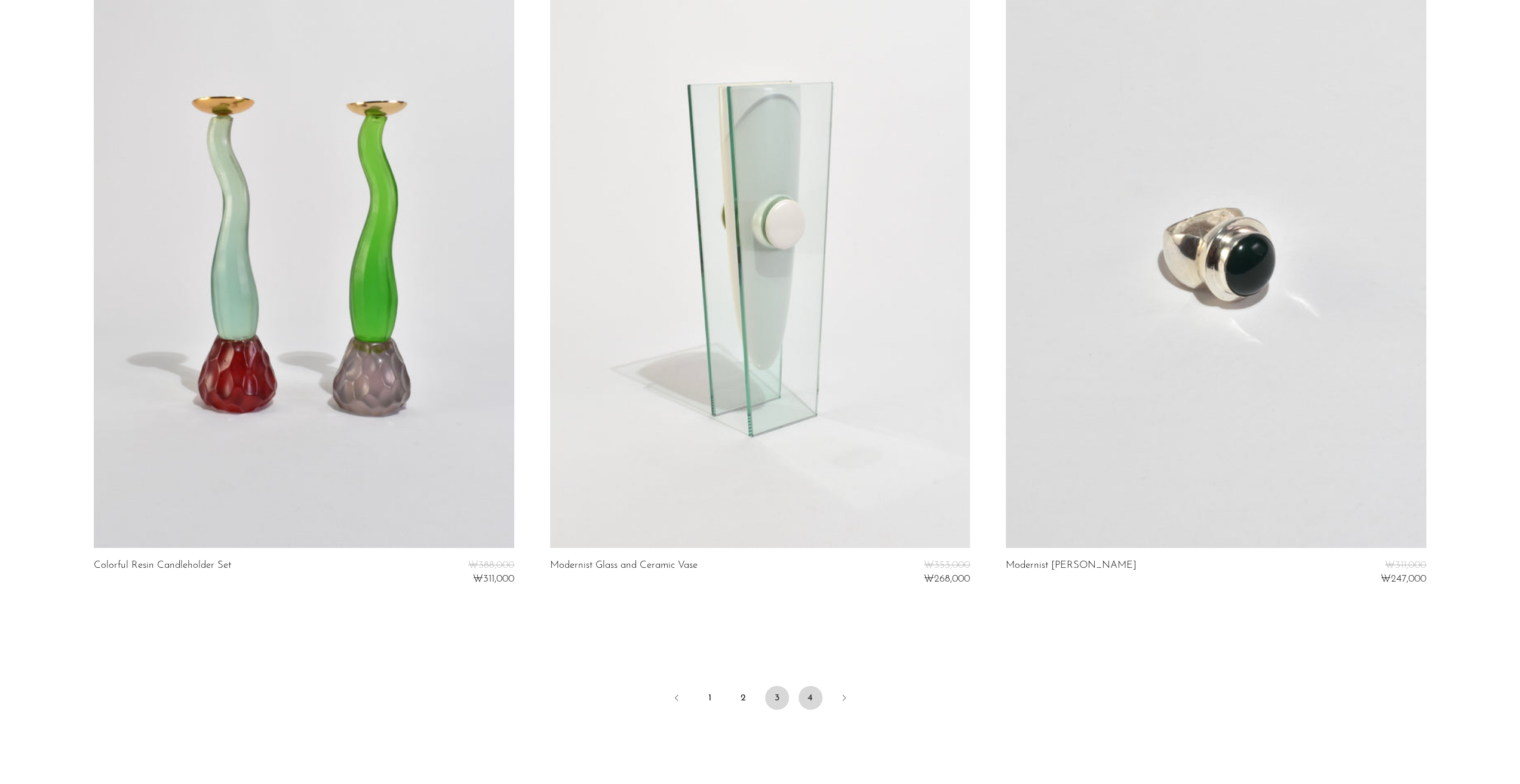
click at [815, 703] on link "4" at bounding box center [810, 697] width 24 height 24
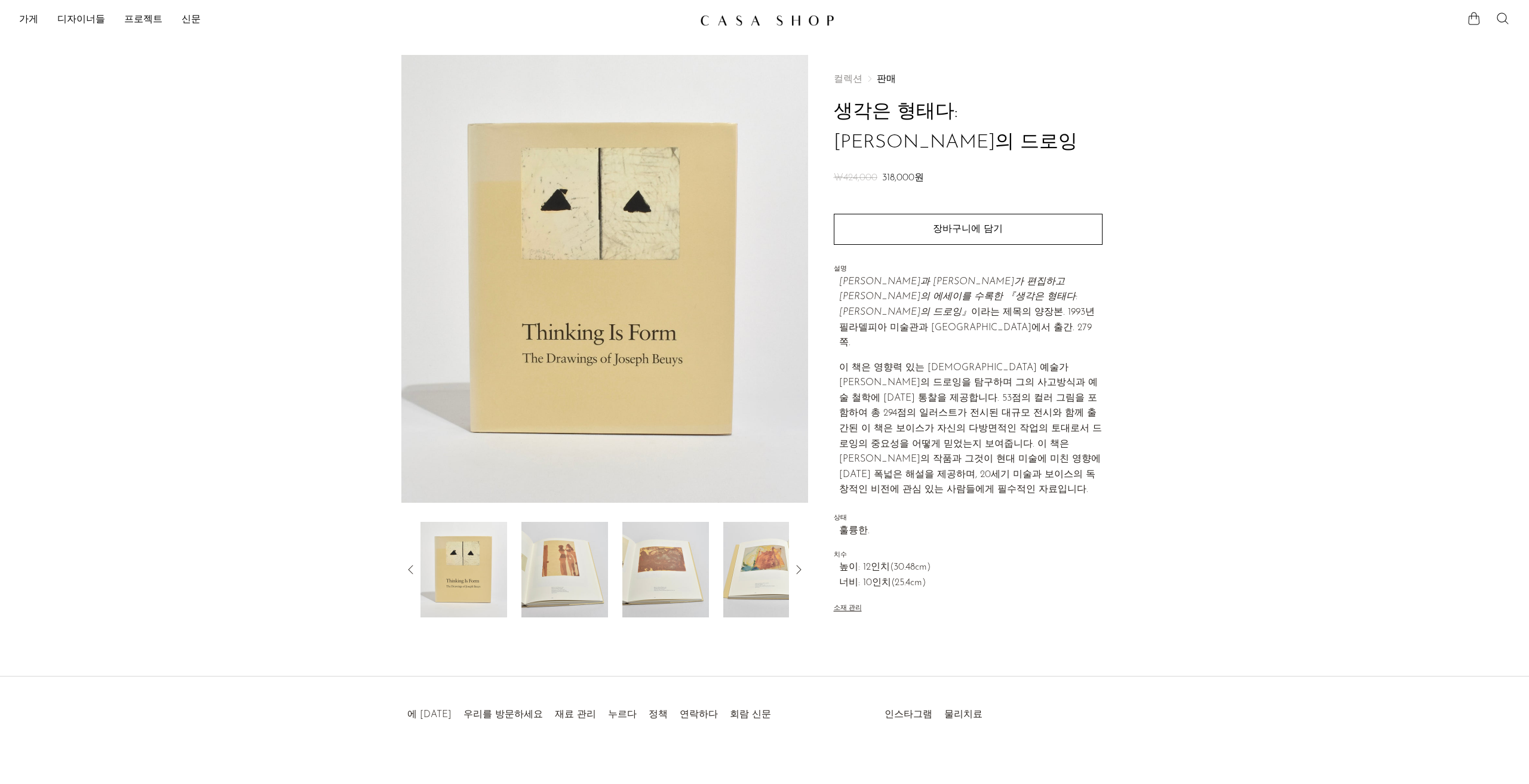
click at [564, 553] on img at bounding box center [565, 569] width 87 height 95
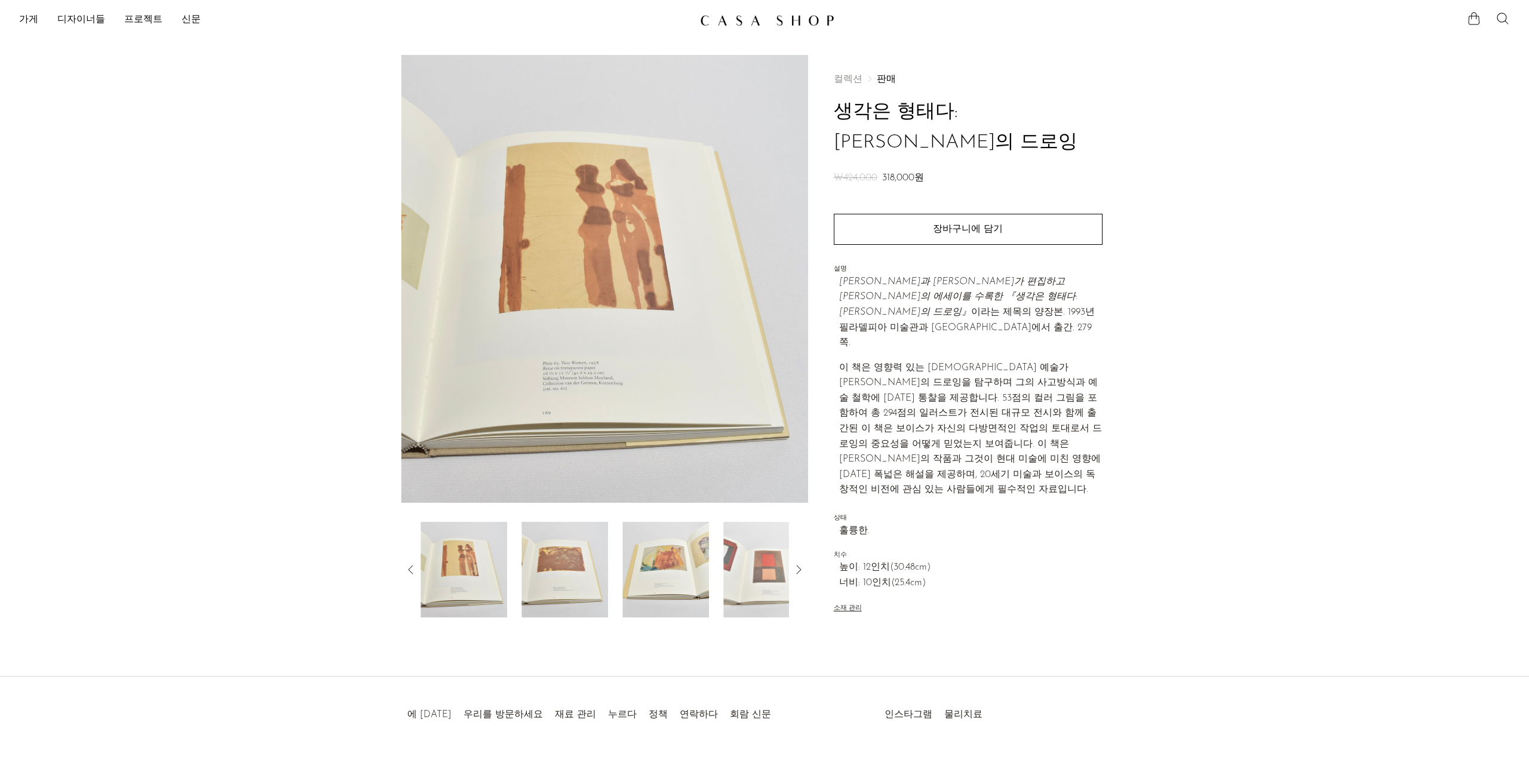
click at [604, 580] on img at bounding box center [565, 569] width 87 height 95
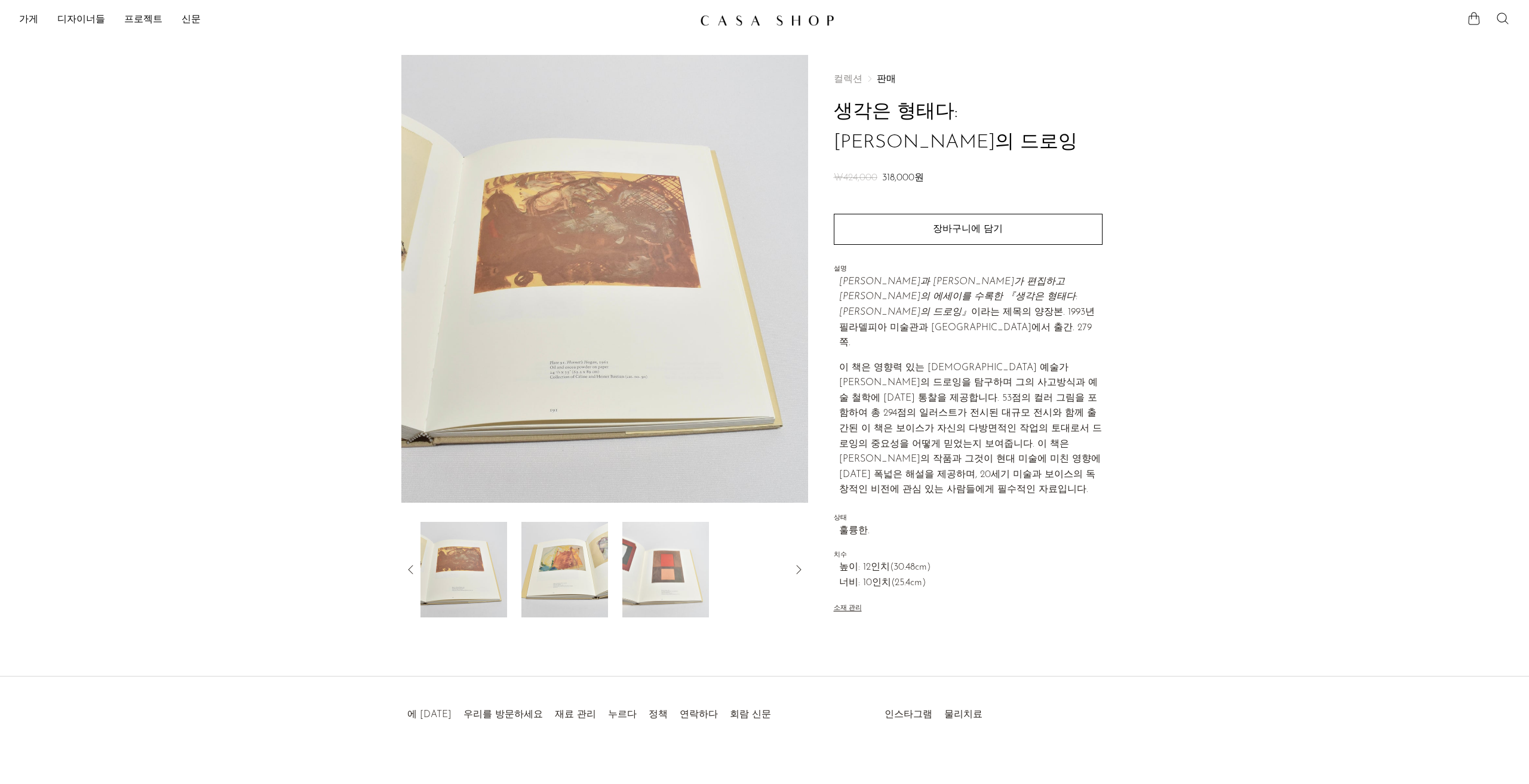
click at [587, 571] on img at bounding box center [565, 569] width 87 height 95
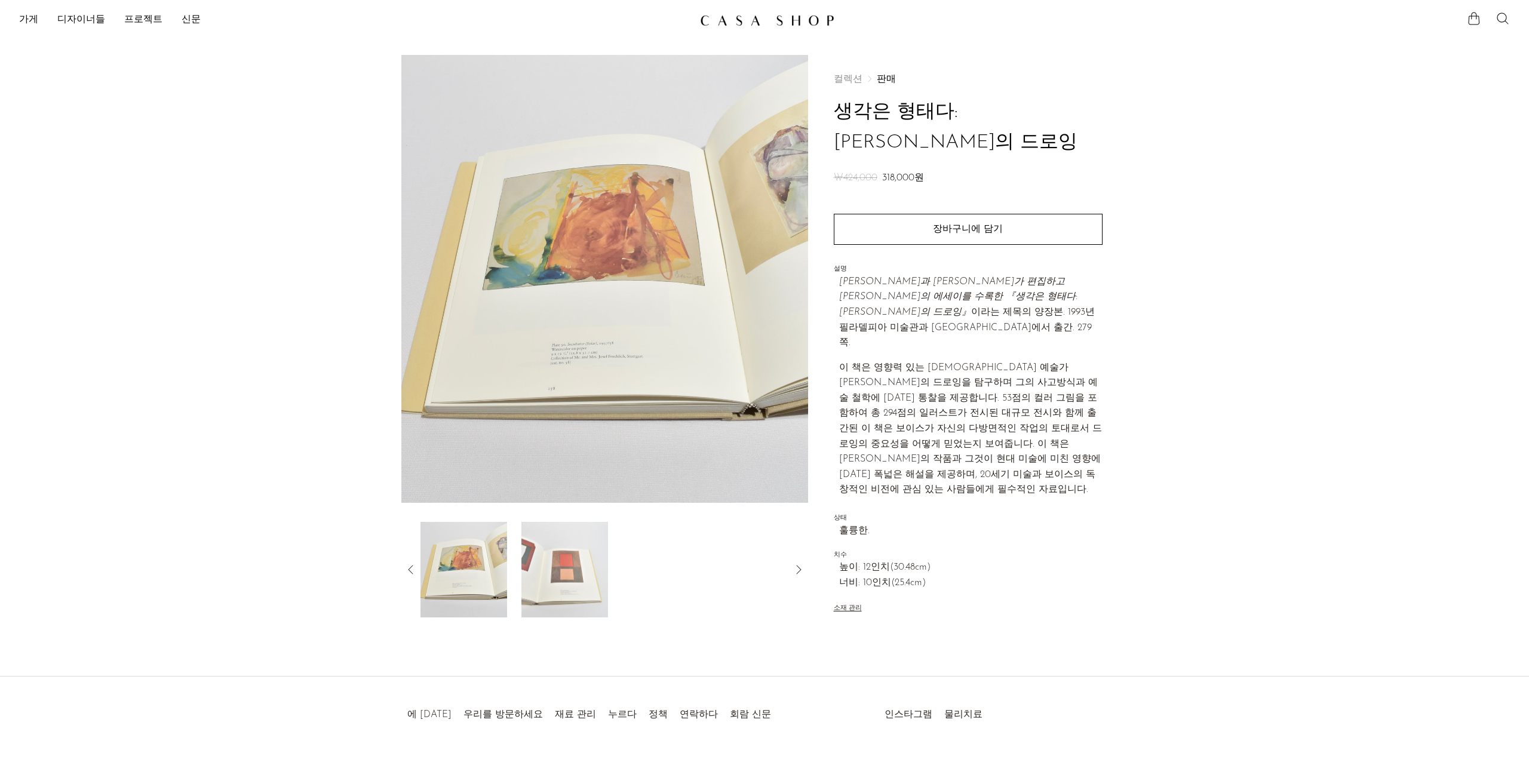
click at [577, 574] on img at bounding box center [565, 569] width 87 height 95
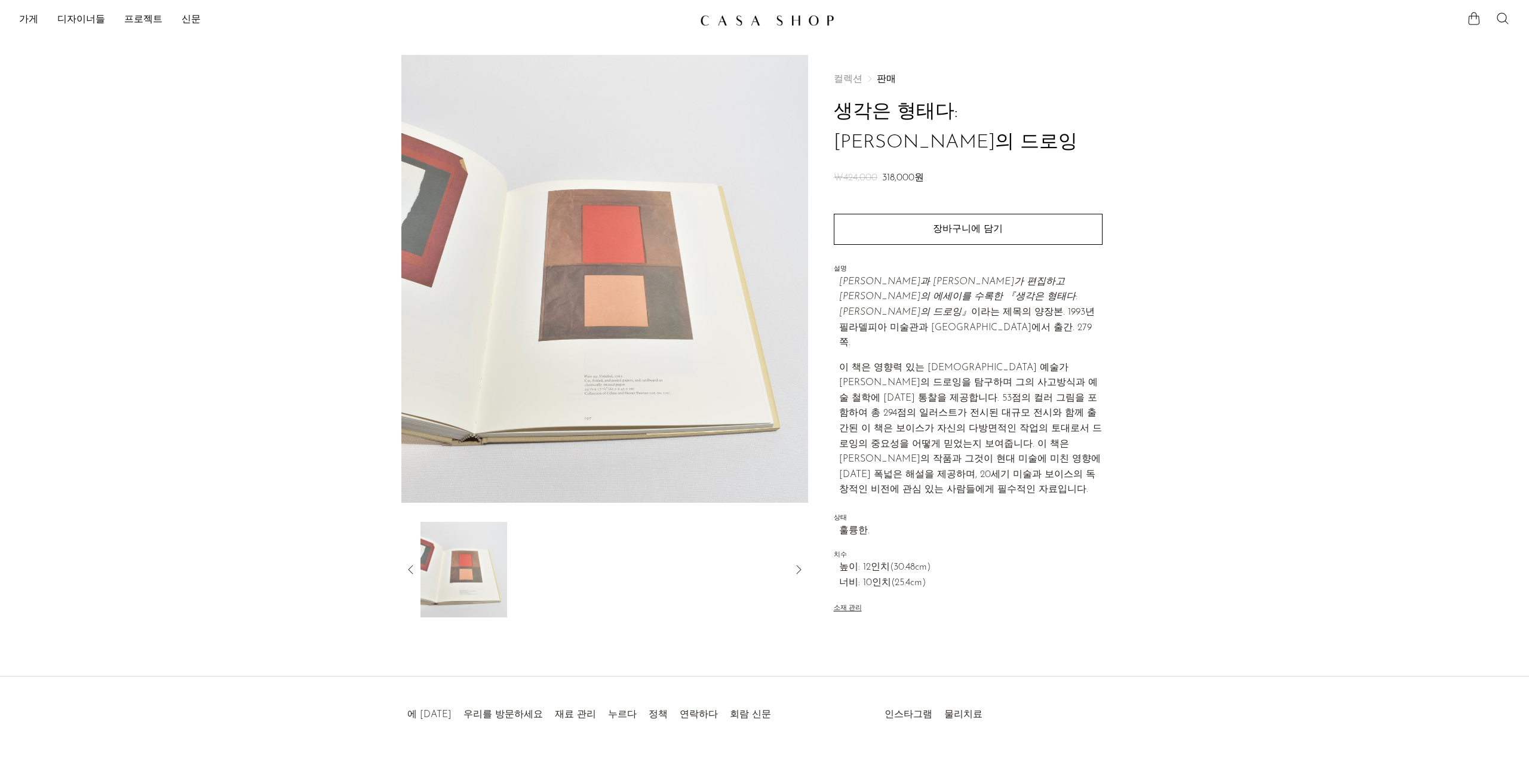
click at [620, 415] on img at bounding box center [604, 279] width 407 height 448
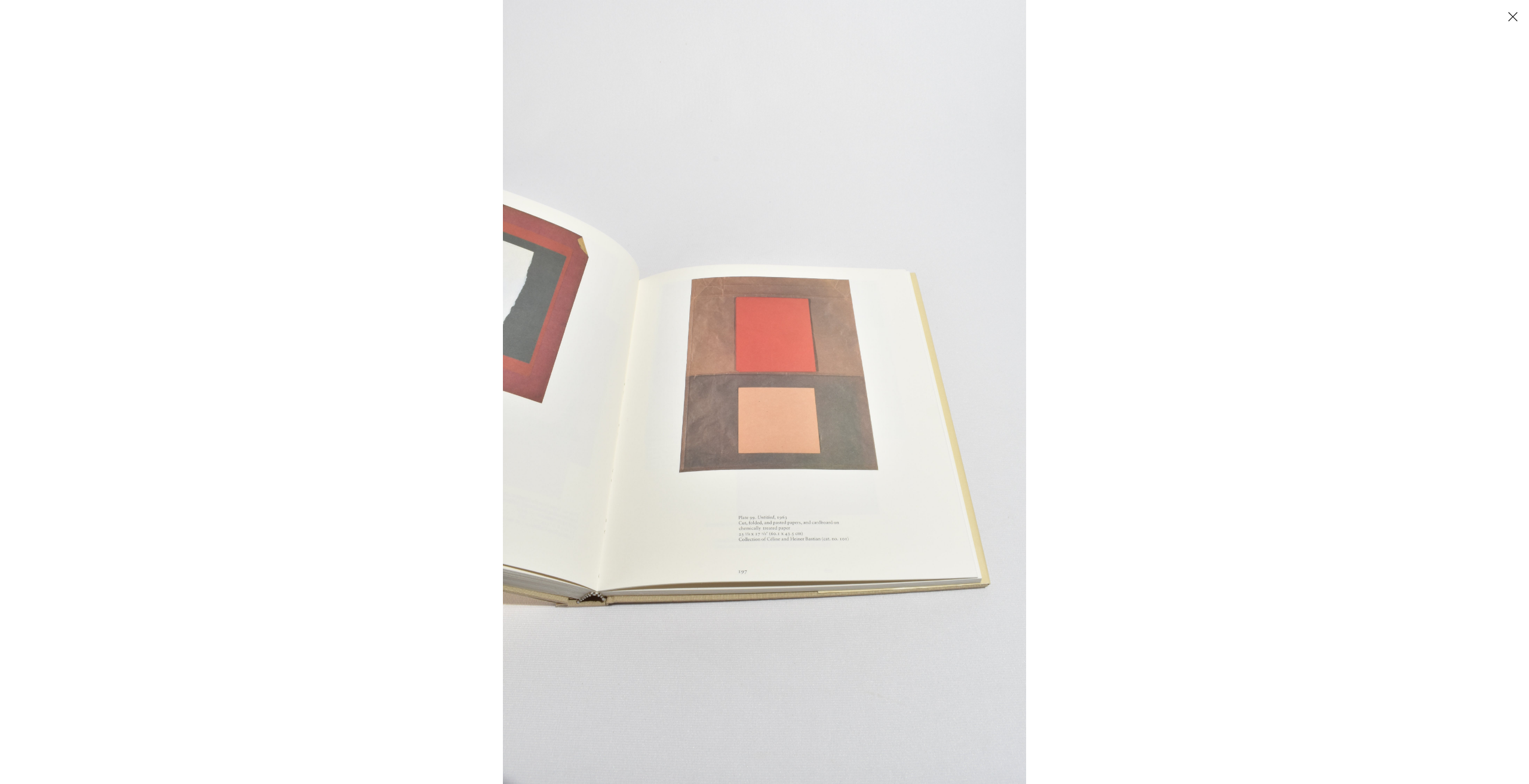
click at [777, 548] on img at bounding box center [765, 392] width 523 height 784
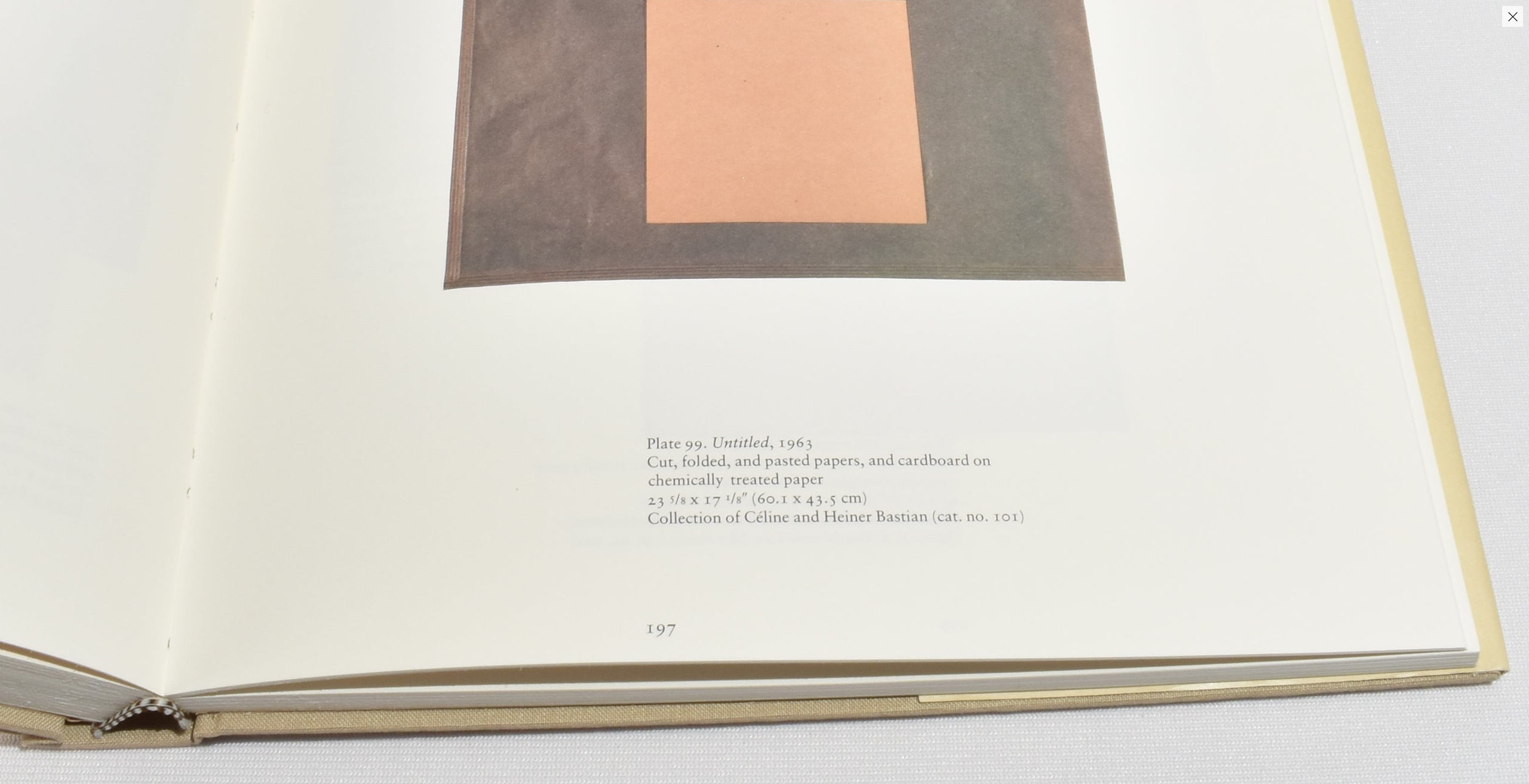
click at [1326, 359] on img at bounding box center [736, 13] width 1793 height 2685
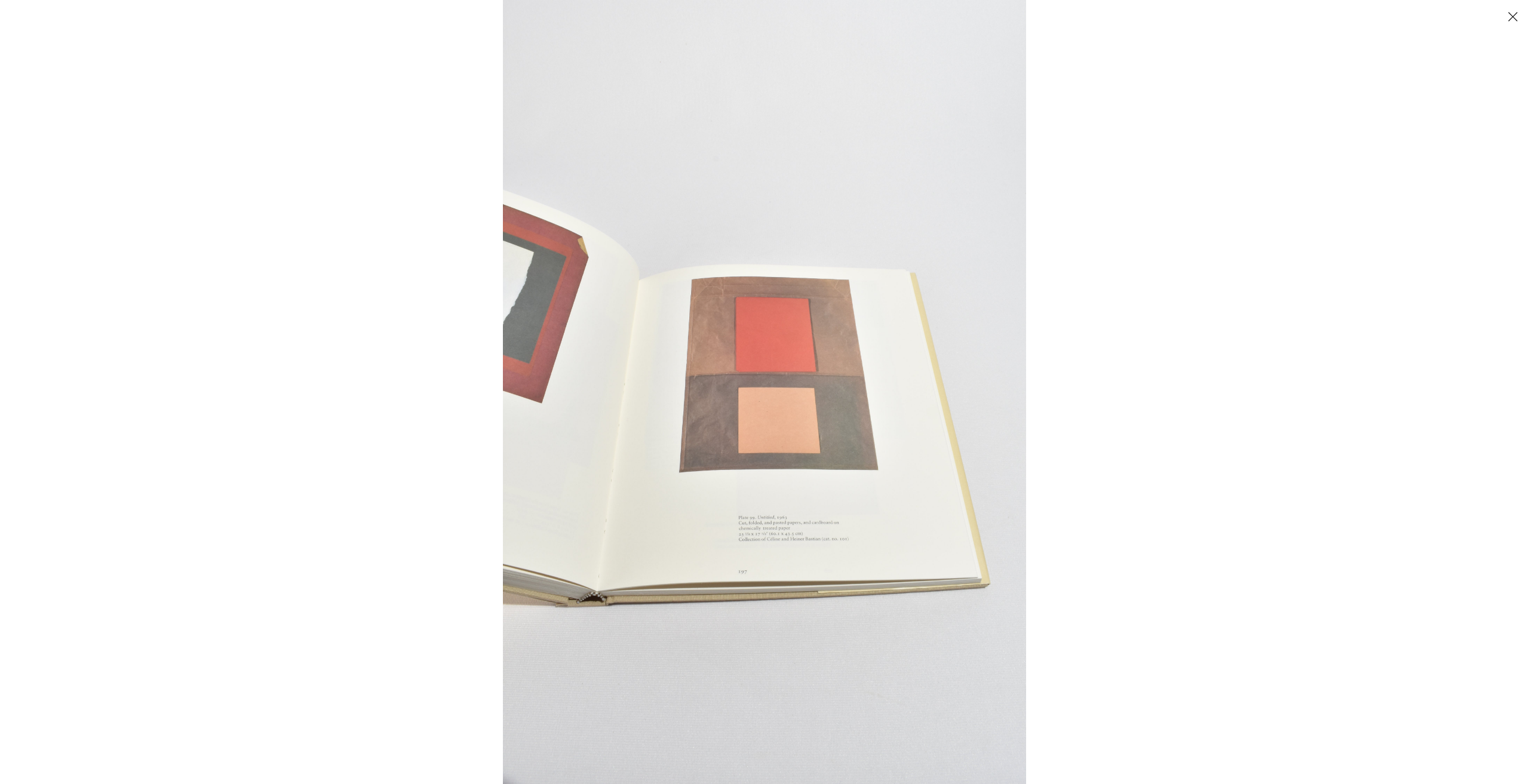
click at [1073, 396] on div at bounding box center [1267, 392] width 1529 height 784
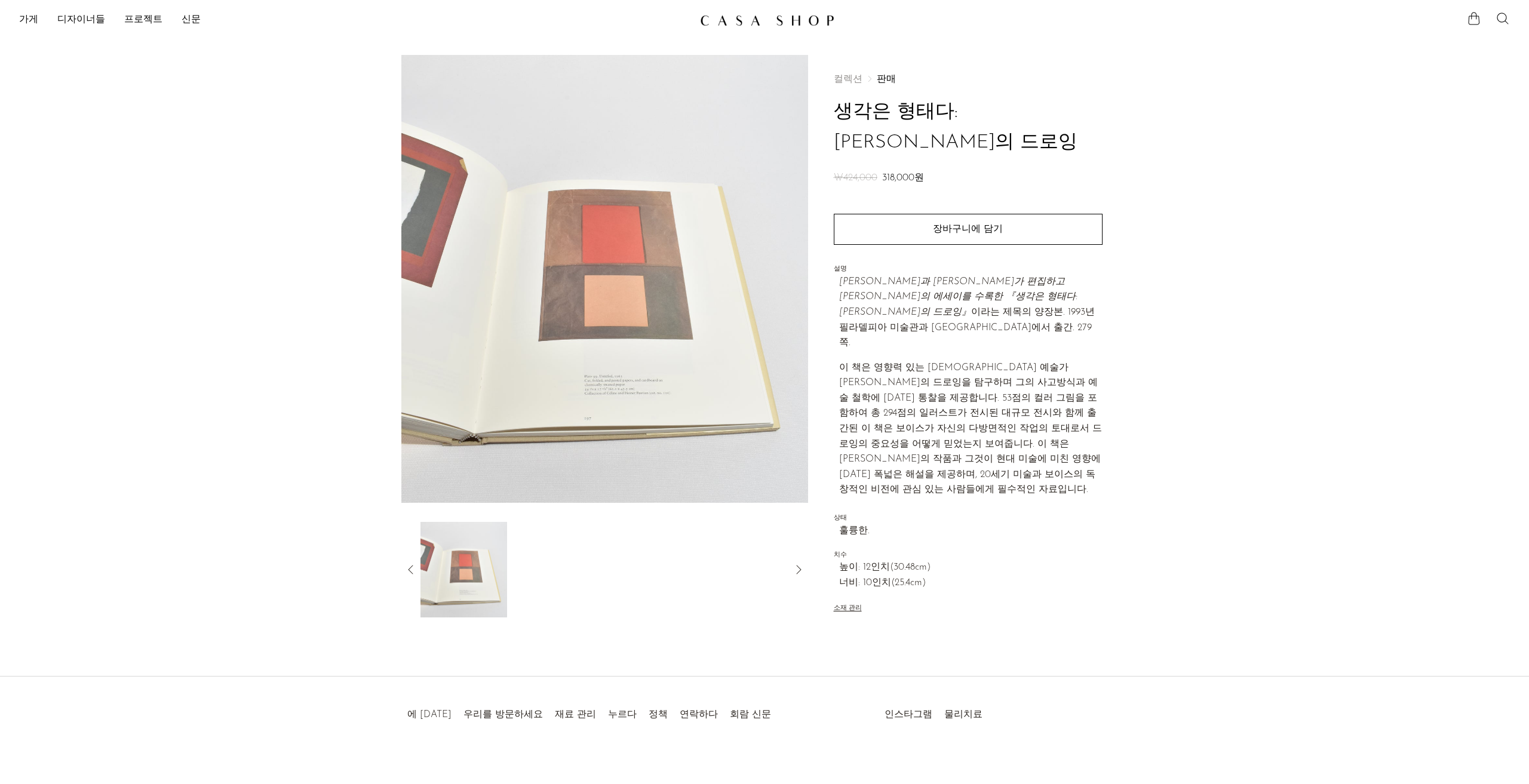
click at [406, 571] on icon at bounding box center [411, 569] width 14 height 14
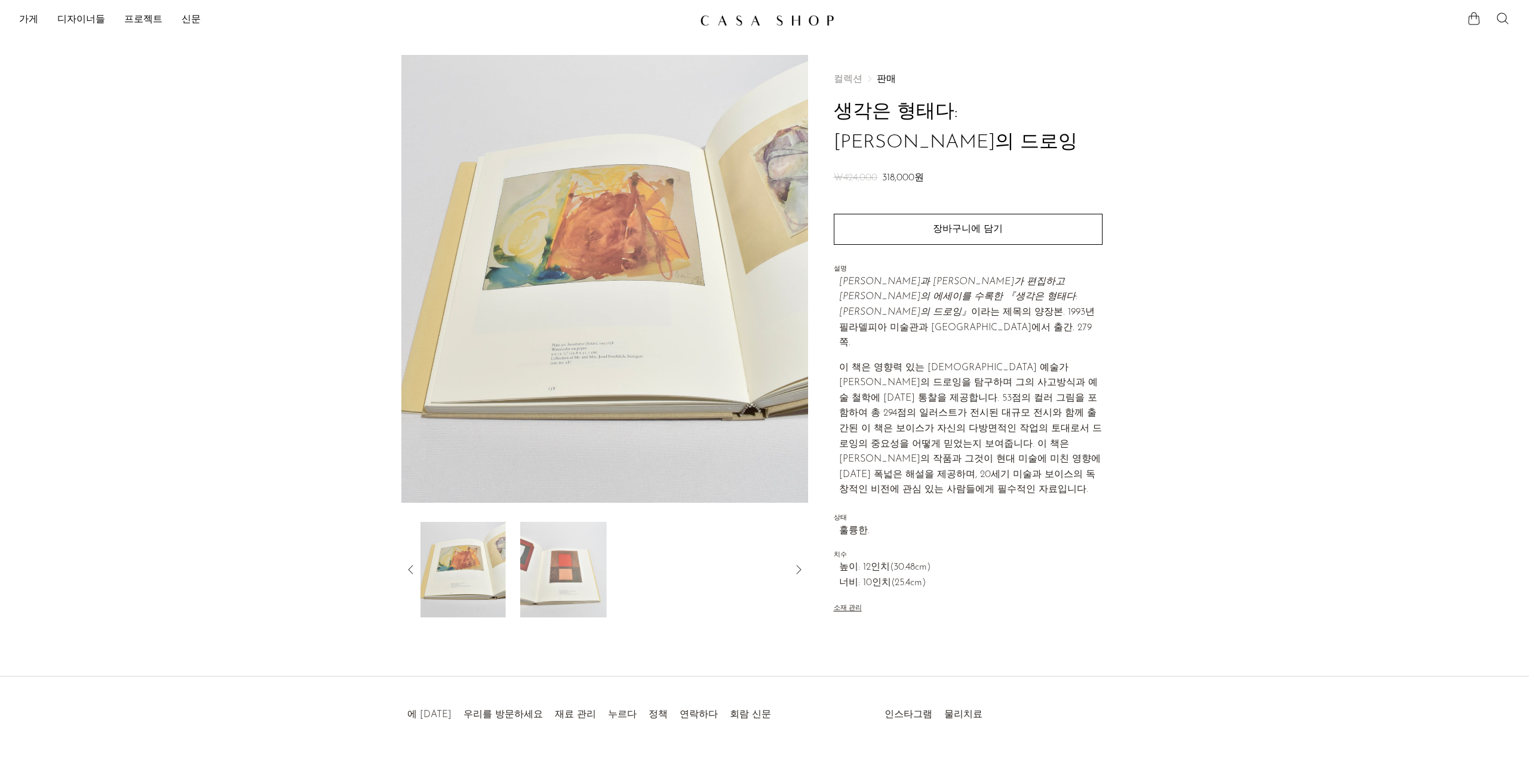
click at [406, 571] on icon at bounding box center [411, 569] width 14 height 14
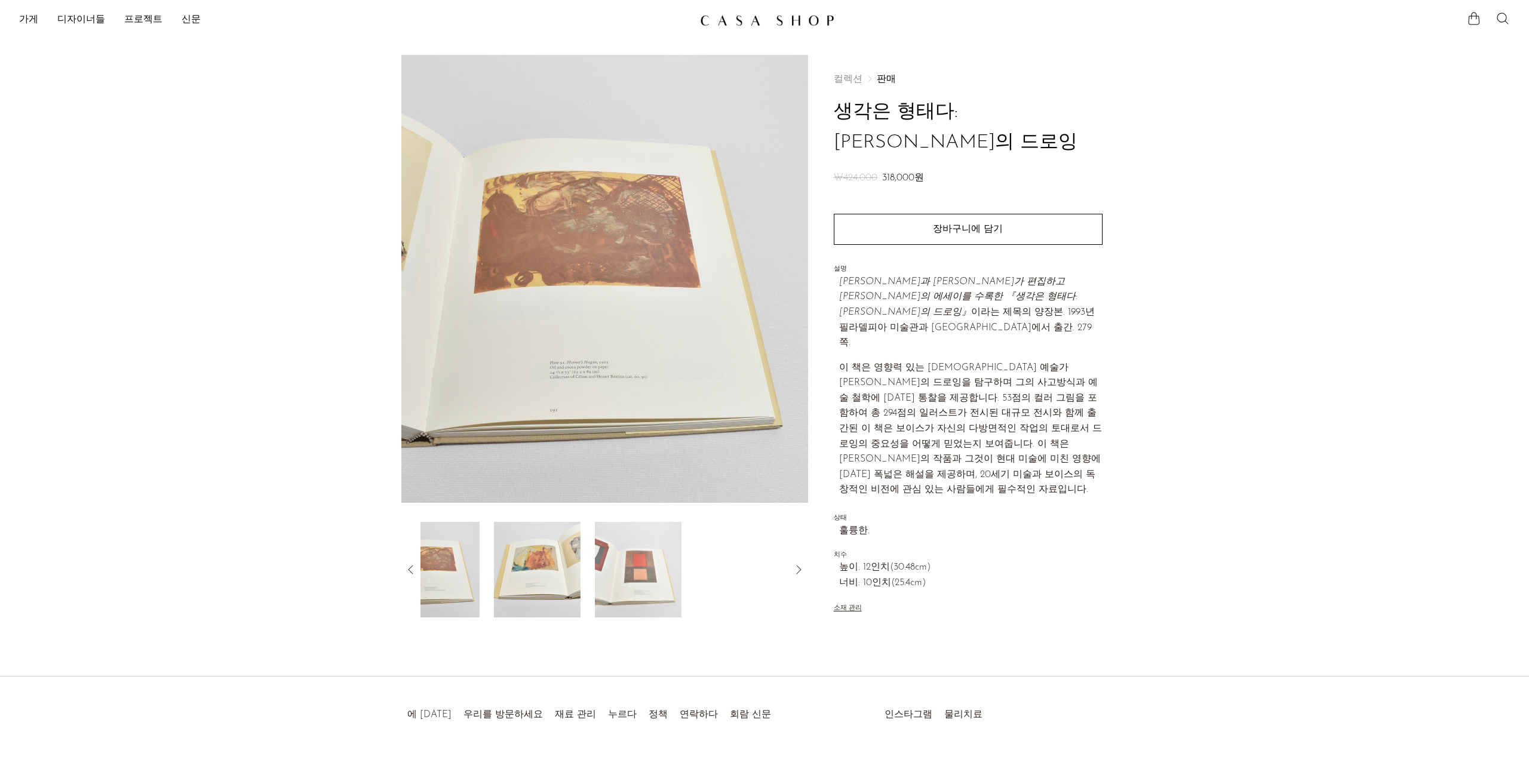
click at [406, 571] on icon at bounding box center [411, 569] width 14 height 14
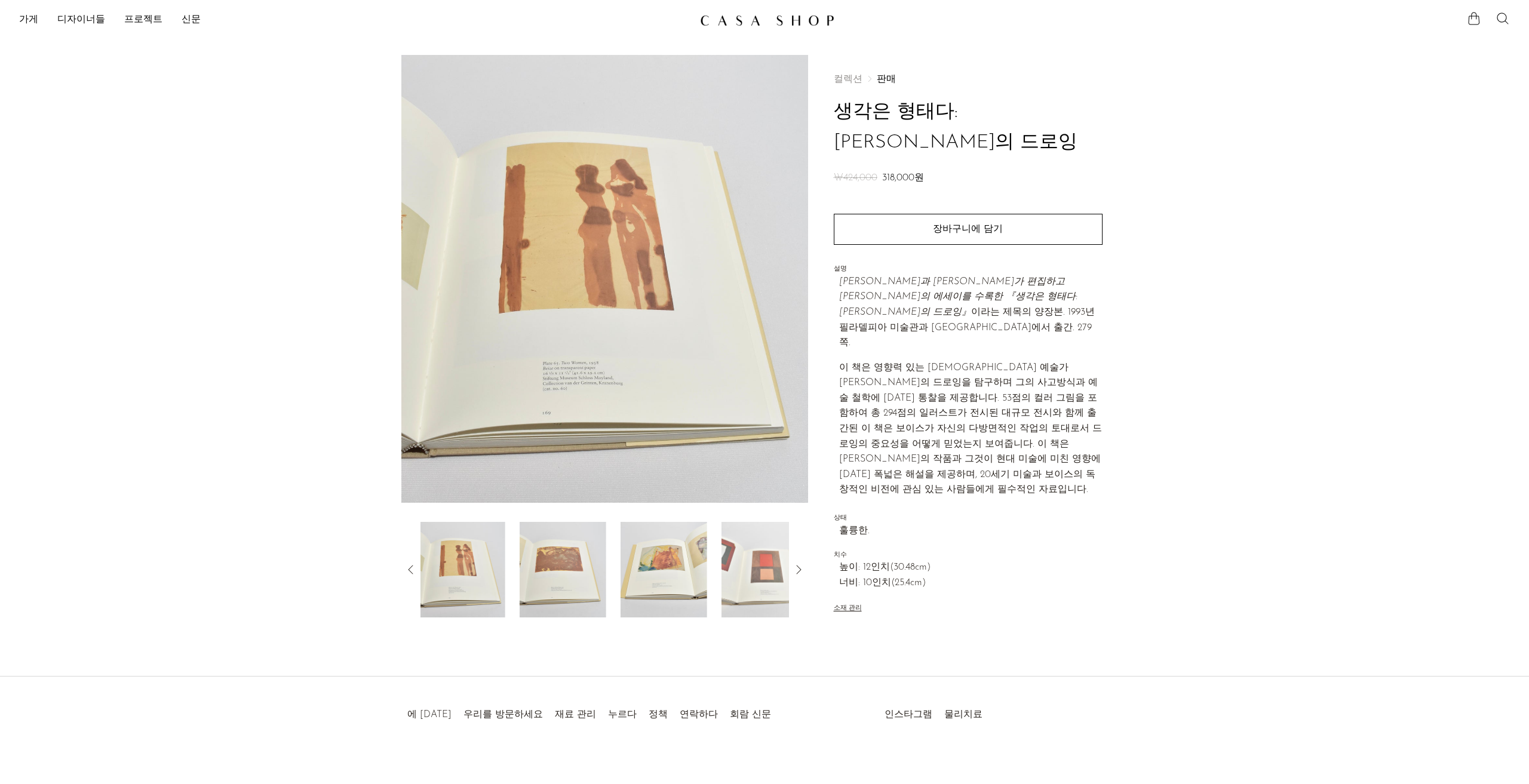
click at [406, 571] on icon at bounding box center [411, 569] width 14 height 14
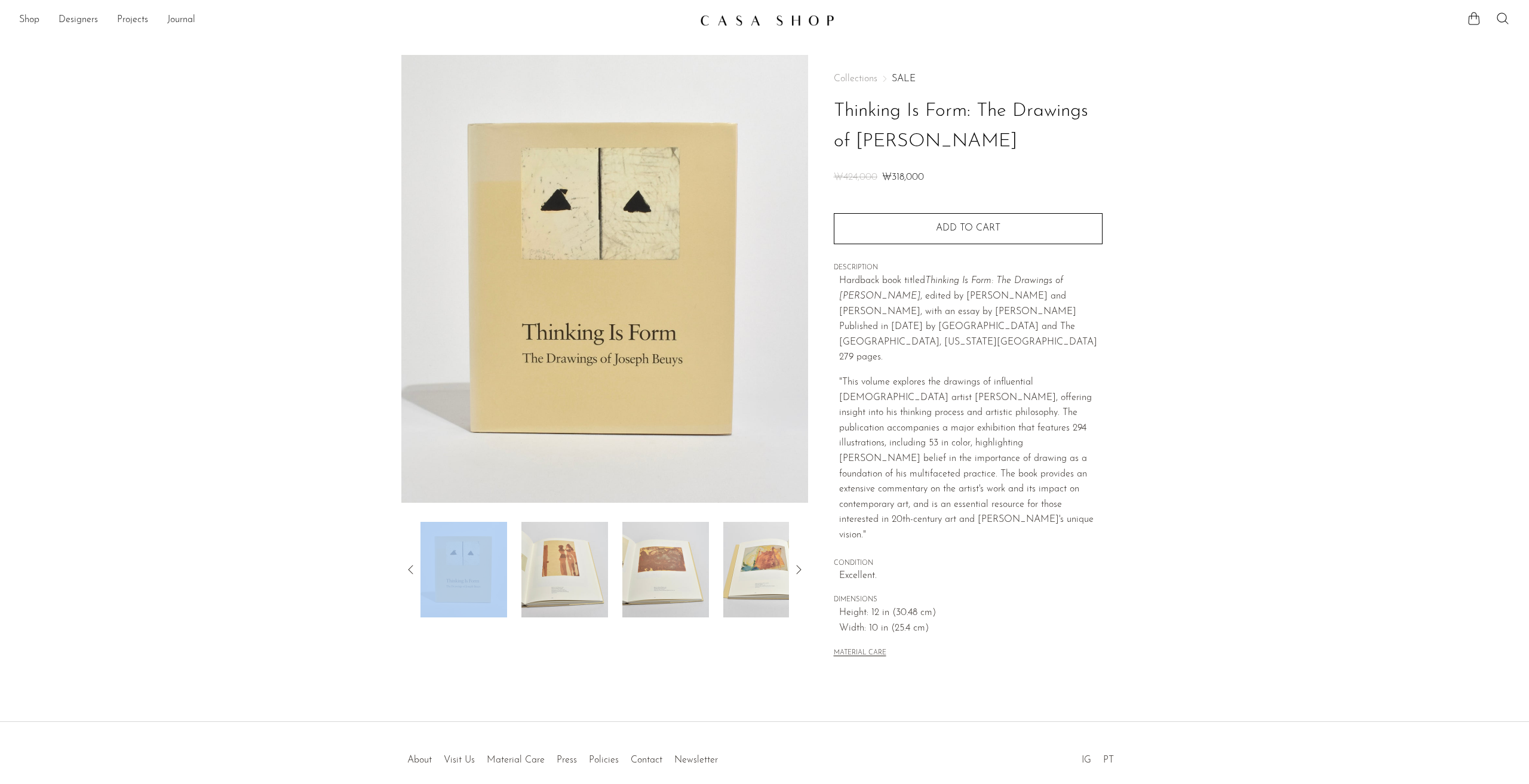
drag, startPoint x: 835, startPoint y: 107, endPoint x: 972, endPoint y: 144, distance: 141.9
click at [972, 144] on h1 "Thinking Is Form: The Drawings of Joseph Beuys" at bounding box center [968, 126] width 268 height 61
copy h1 "Thinking Is Form: The Drawings of Joseph Beuys"
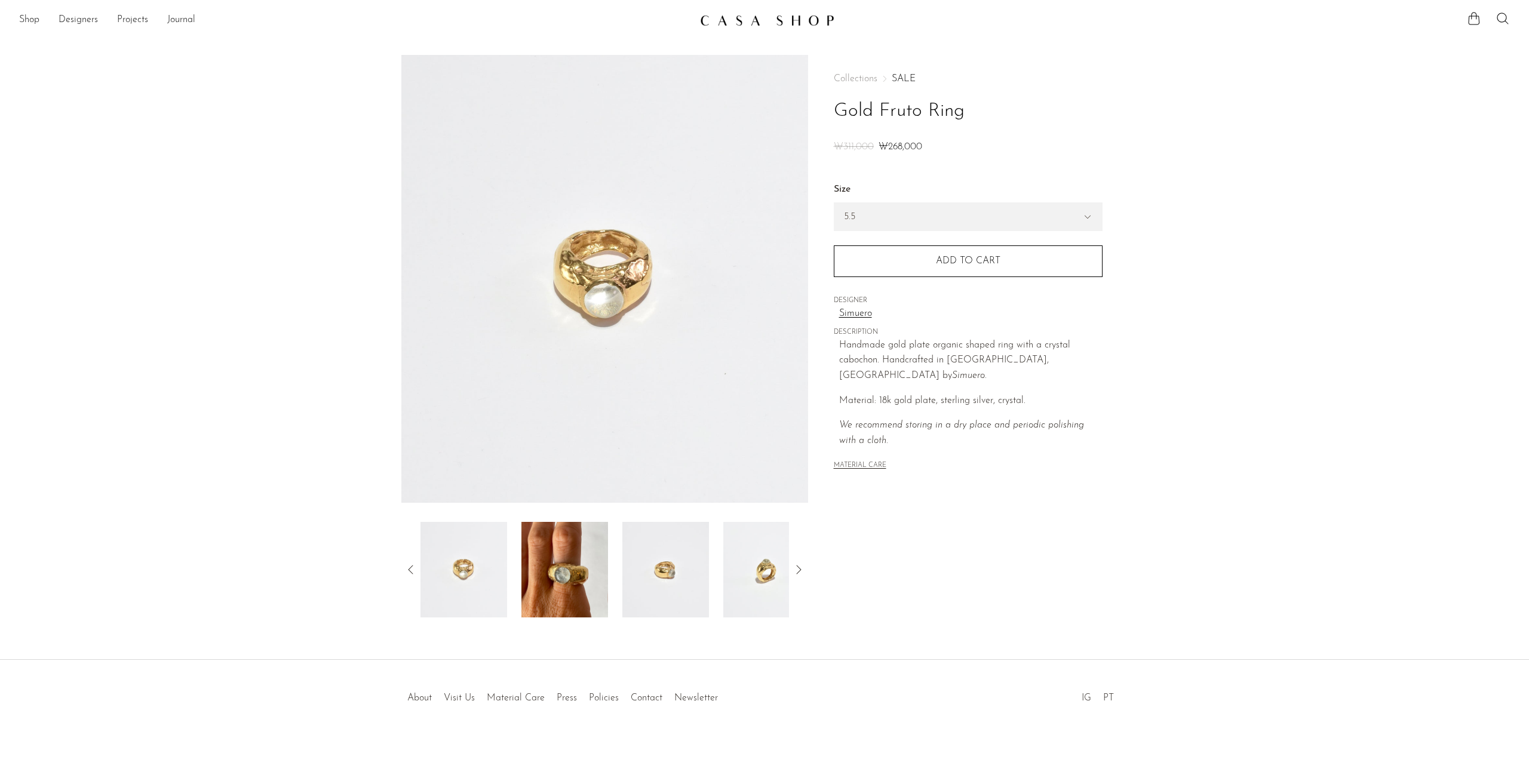
click at [600, 572] on img at bounding box center [565, 569] width 87 height 95
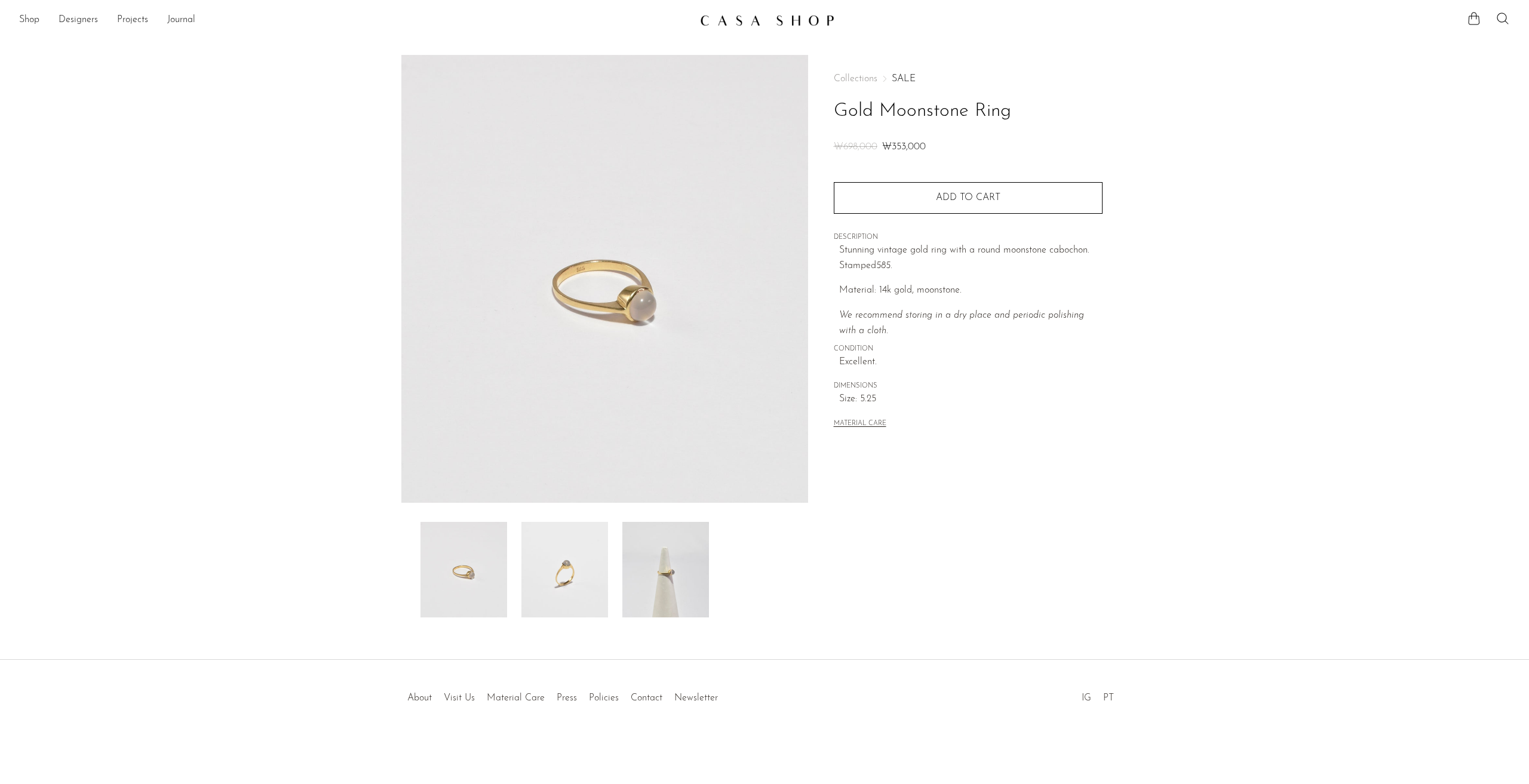
click at [581, 283] on img at bounding box center [604, 279] width 407 height 448
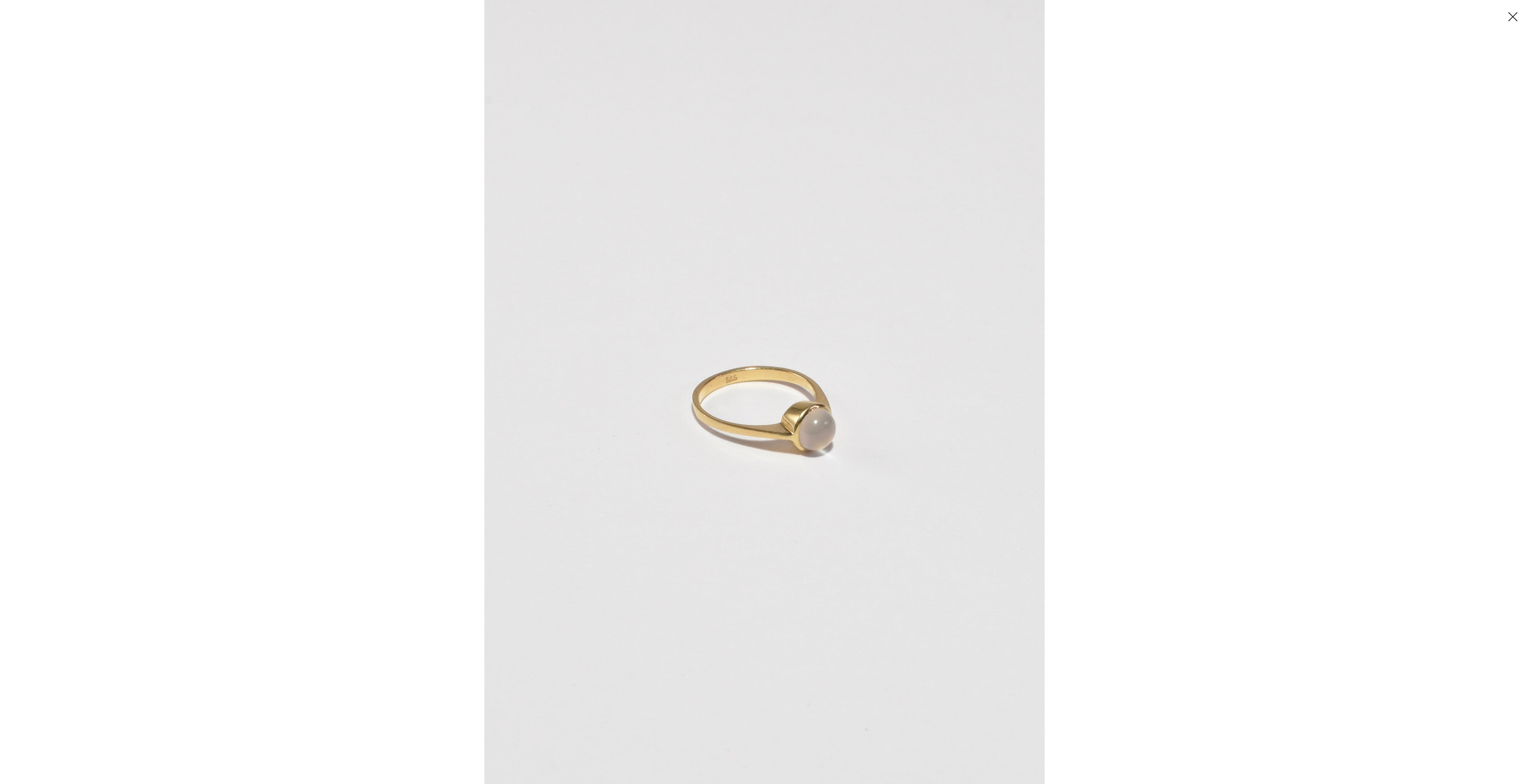
click at [737, 390] on img at bounding box center [765, 392] width 560 height 784
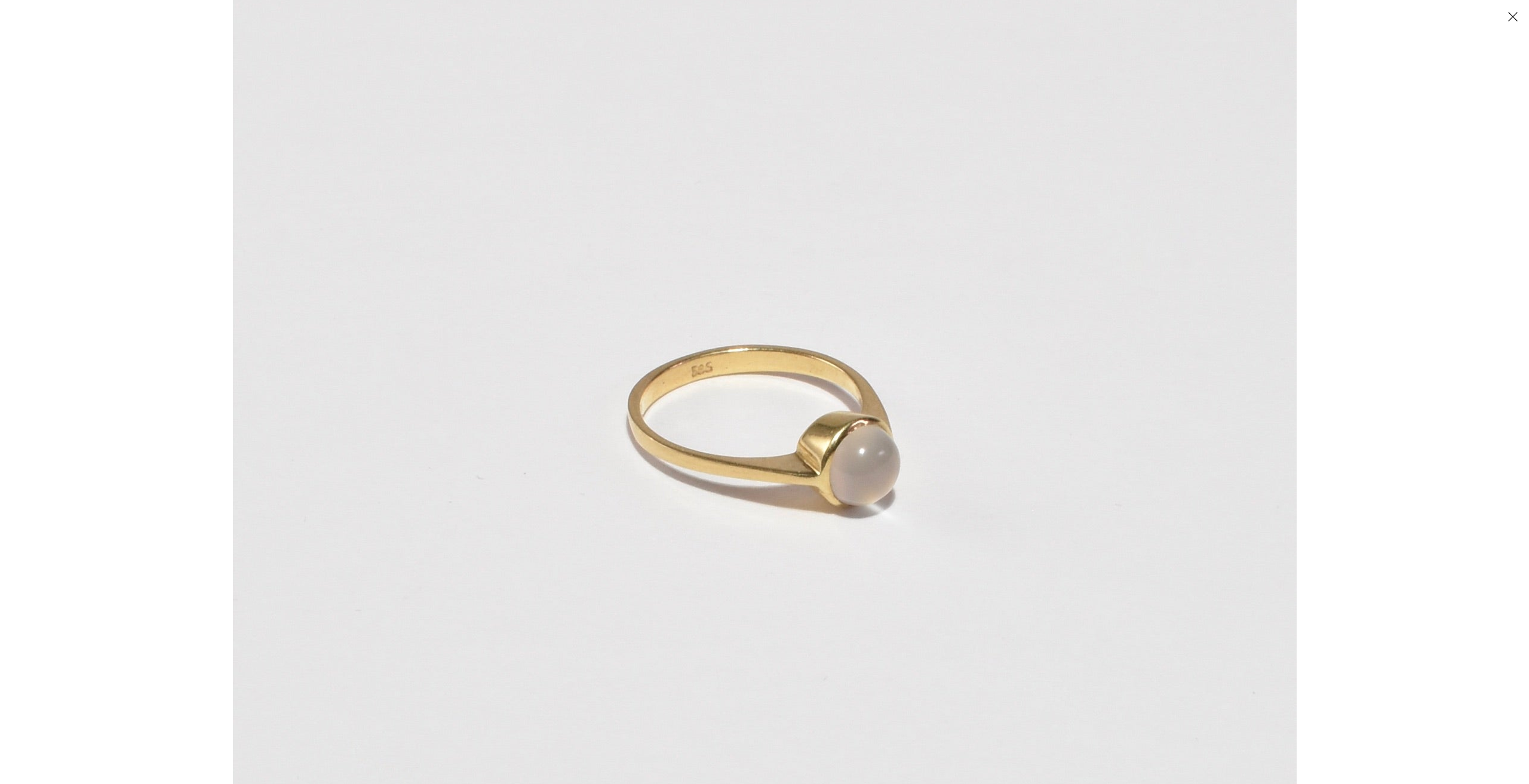
click at [752, 374] on img at bounding box center [765, 394] width 1064 height 1489
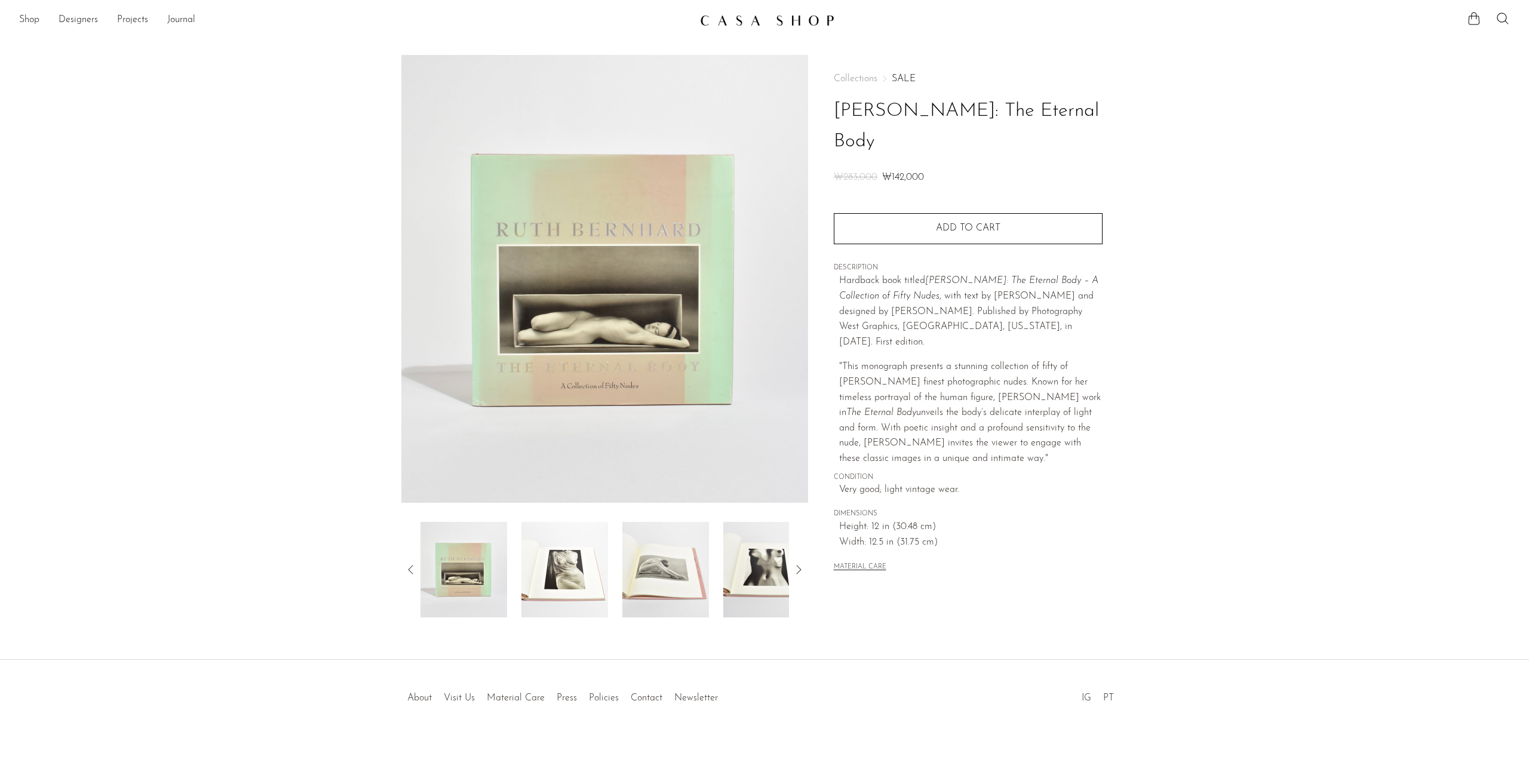
click at [586, 564] on img at bounding box center [565, 569] width 87 height 95
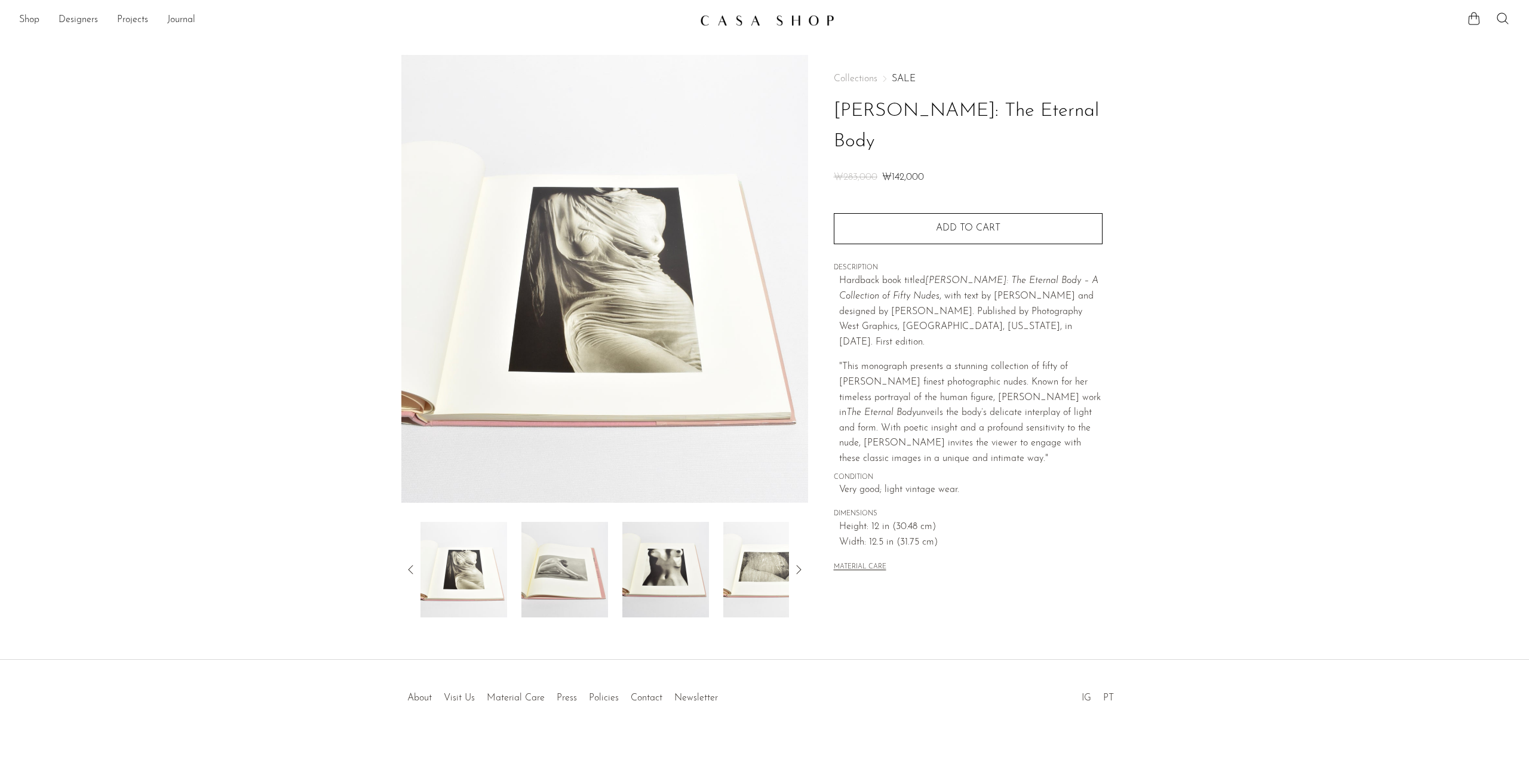
click at [650, 567] on img at bounding box center [666, 569] width 87 height 95
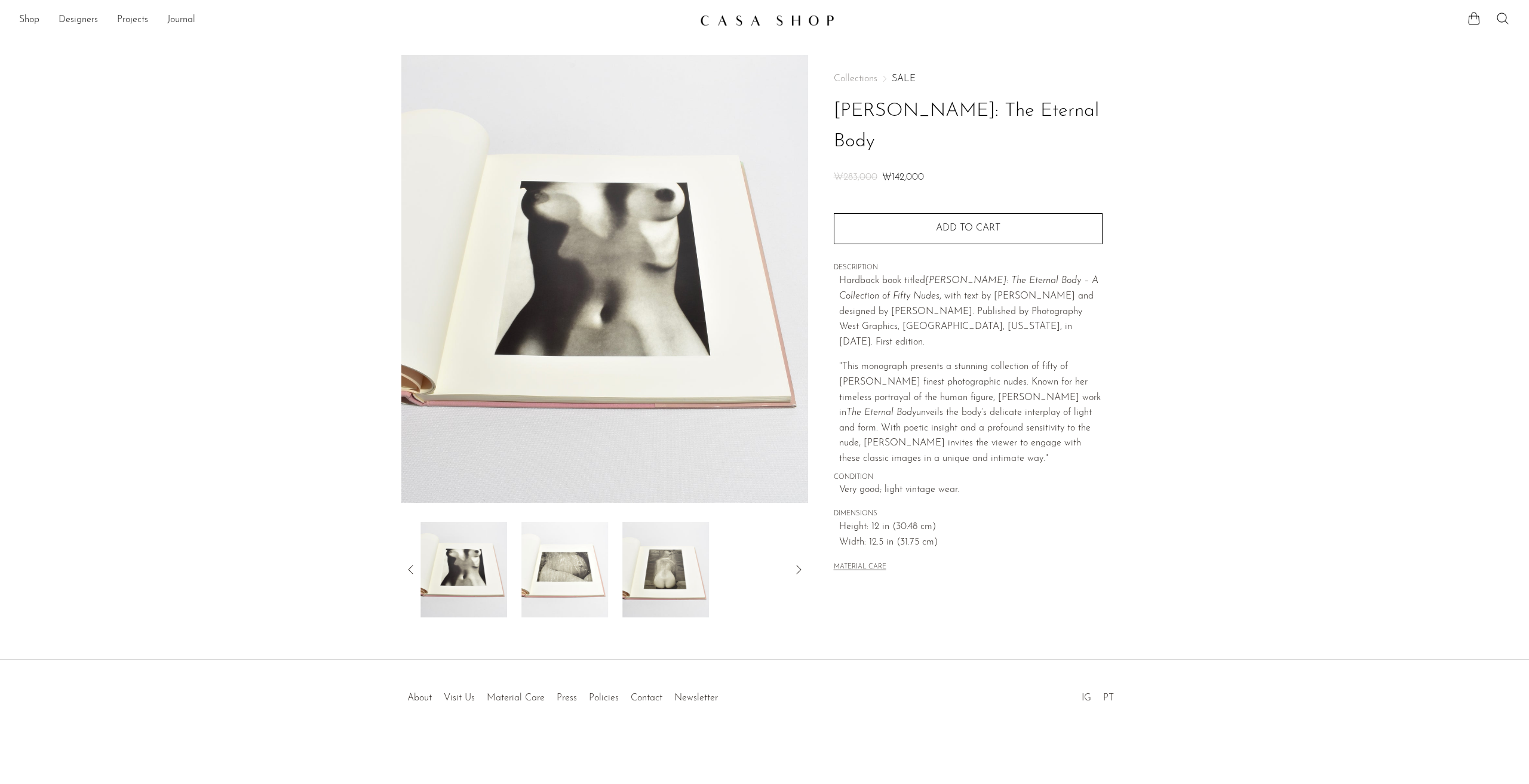
click at [682, 567] on img at bounding box center [666, 569] width 87 height 95
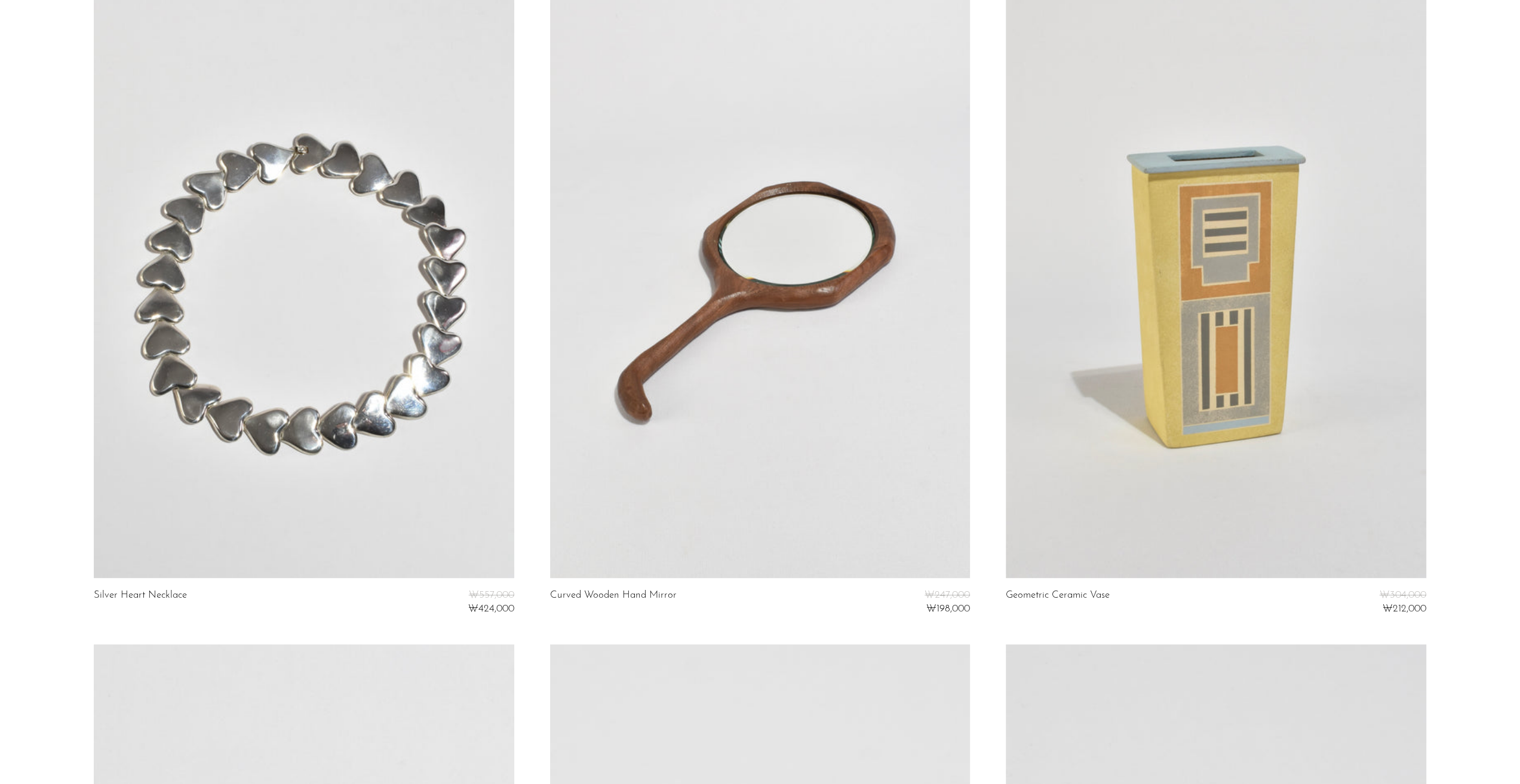
scroll to position [776, 0]
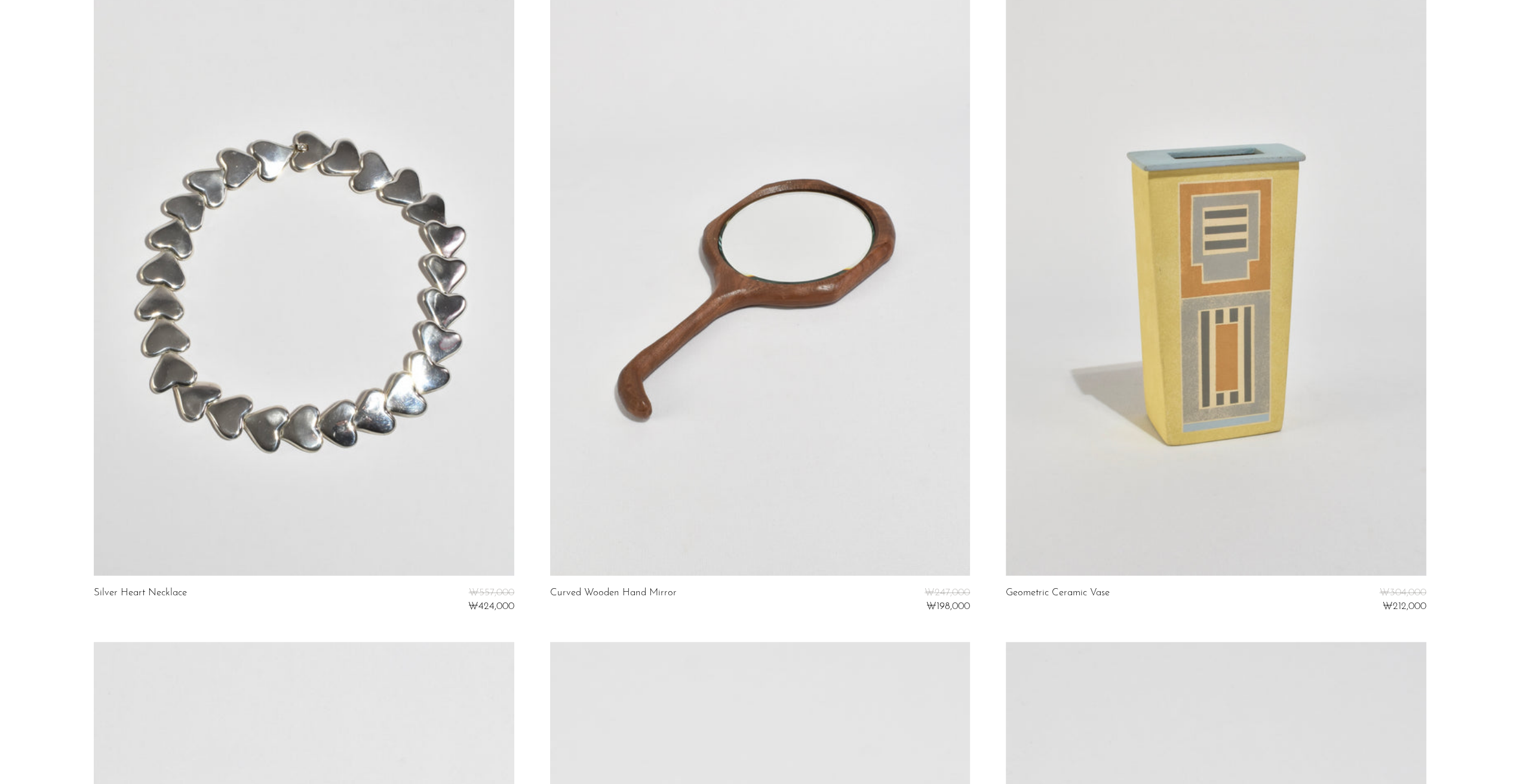
click at [342, 364] on link at bounding box center [303, 282] width 419 height 589
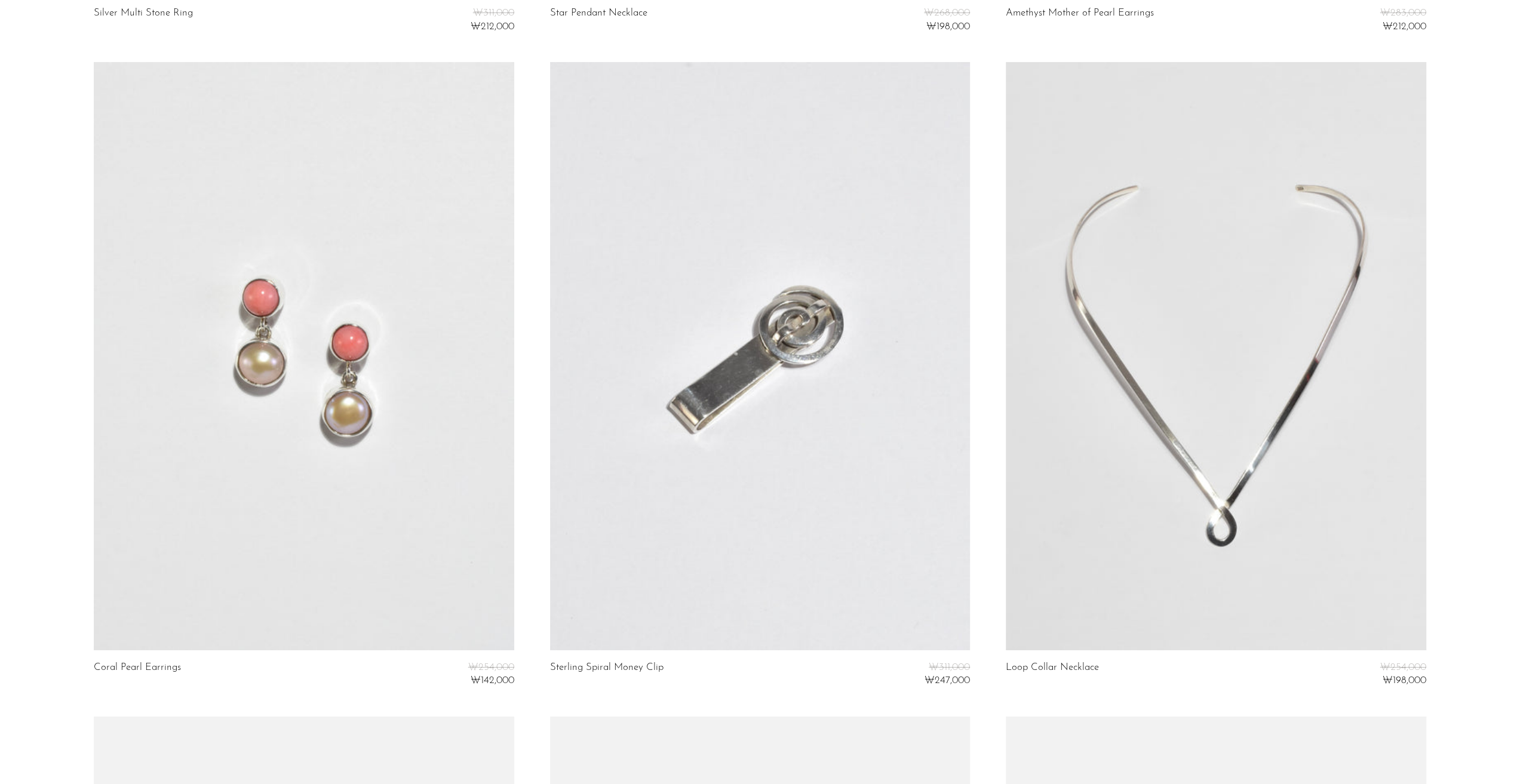
scroll to position [3998, 0]
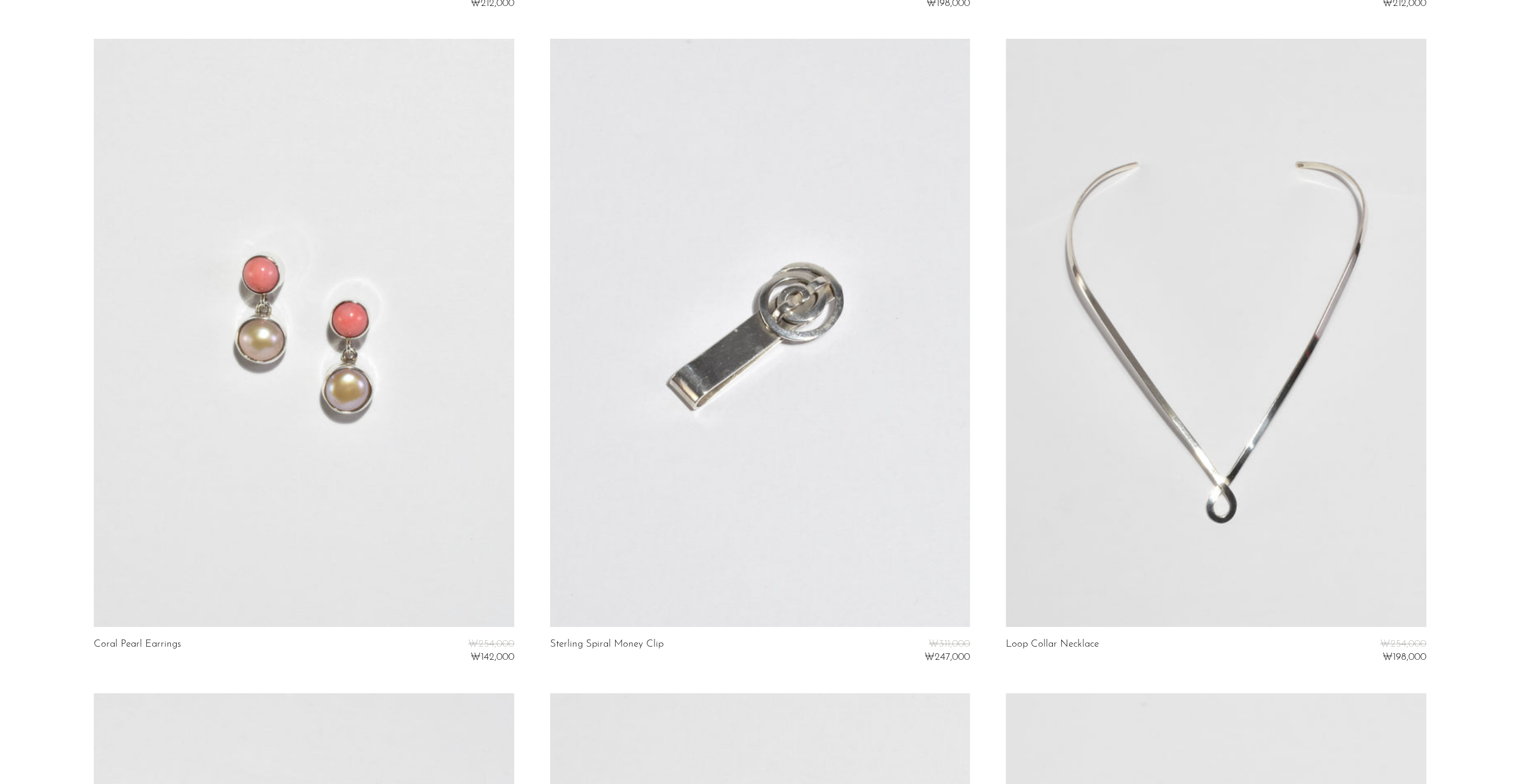
click at [1172, 282] on link at bounding box center [1216, 333] width 419 height 589
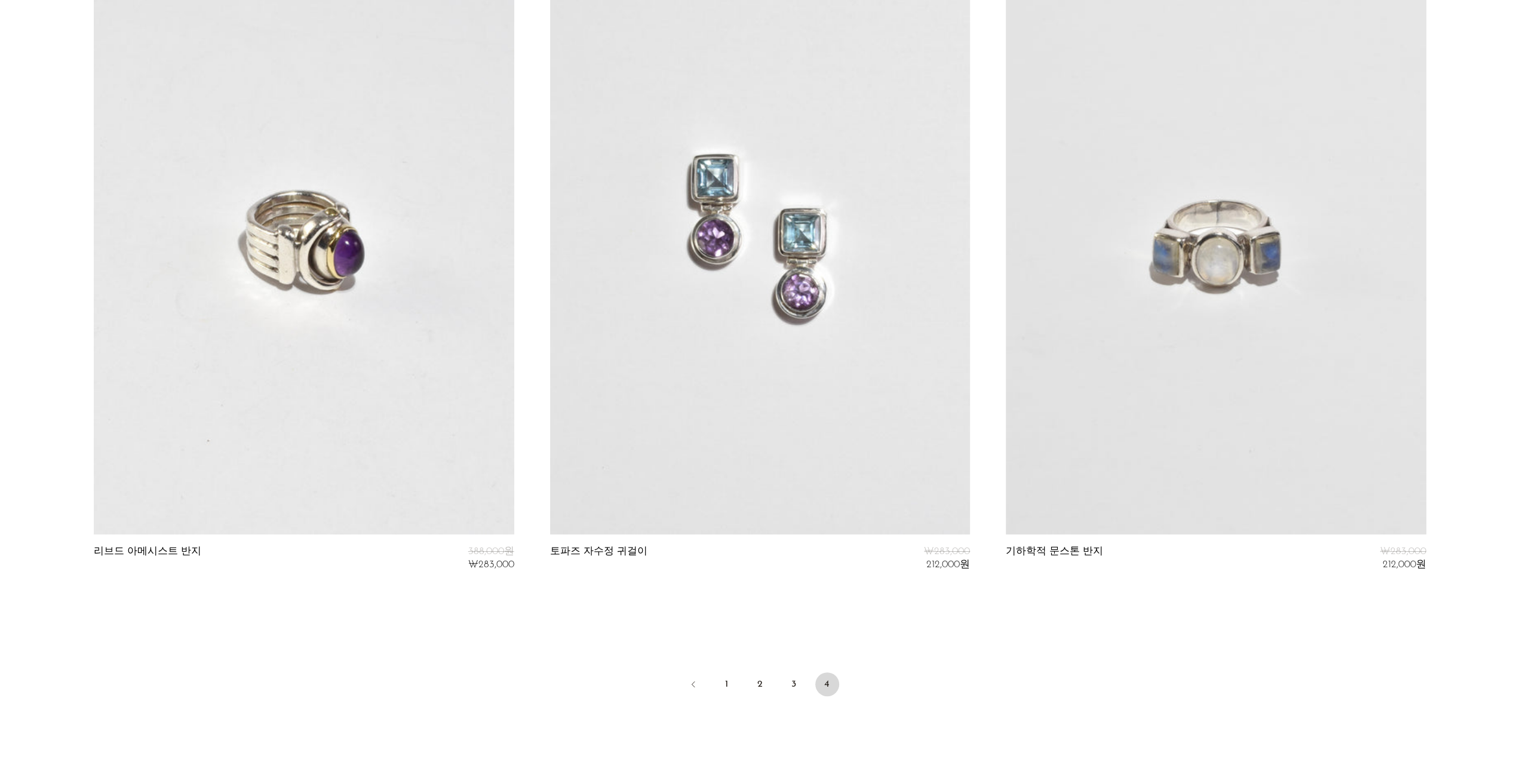
scroll to position [4750, 0]
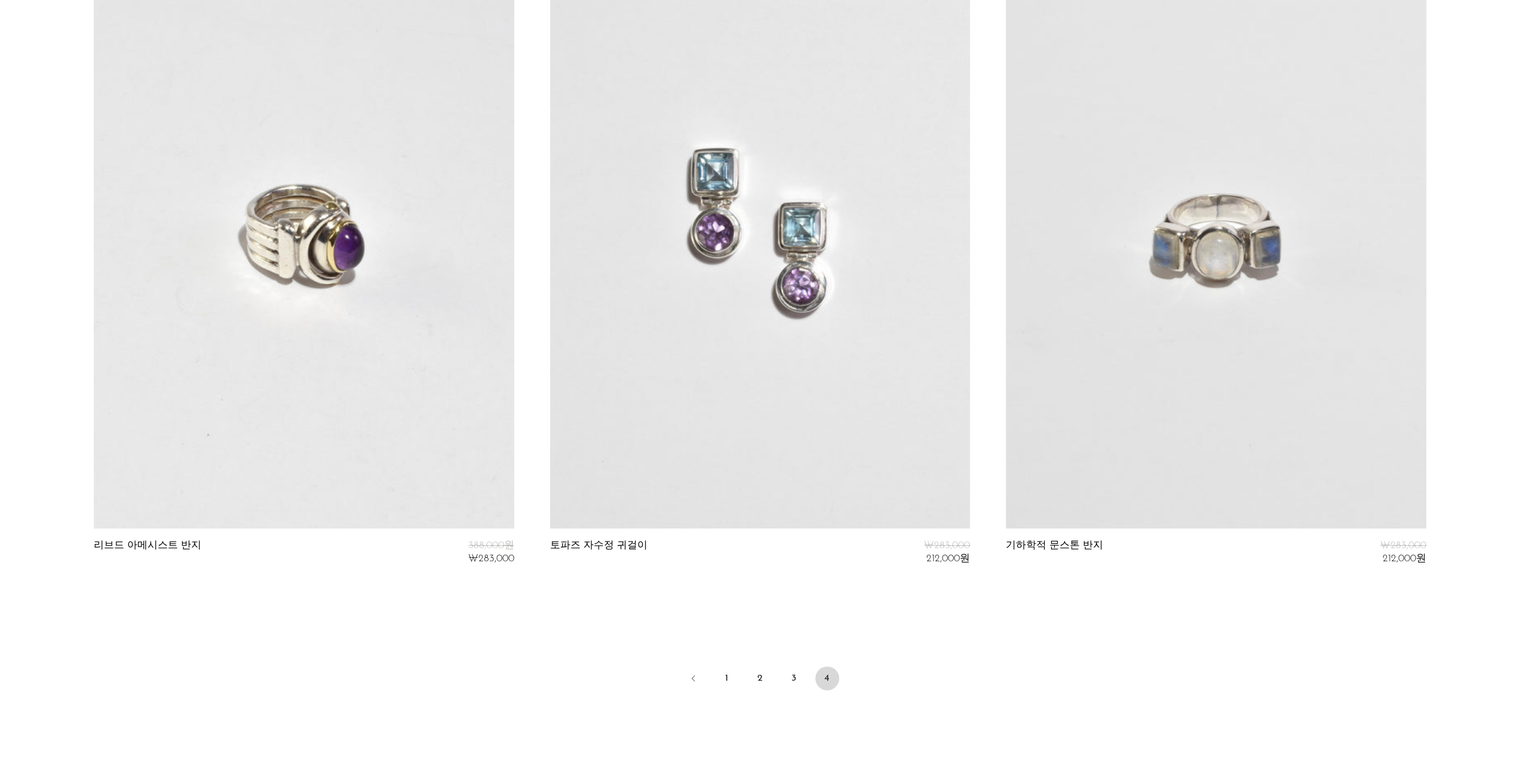
click at [995, 693] on ul "1 2 3 4" at bounding box center [760, 679] width 765 height 36
click at [849, 680] on ul "1 2 3 4" at bounding box center [760, 679] width 765 height 36
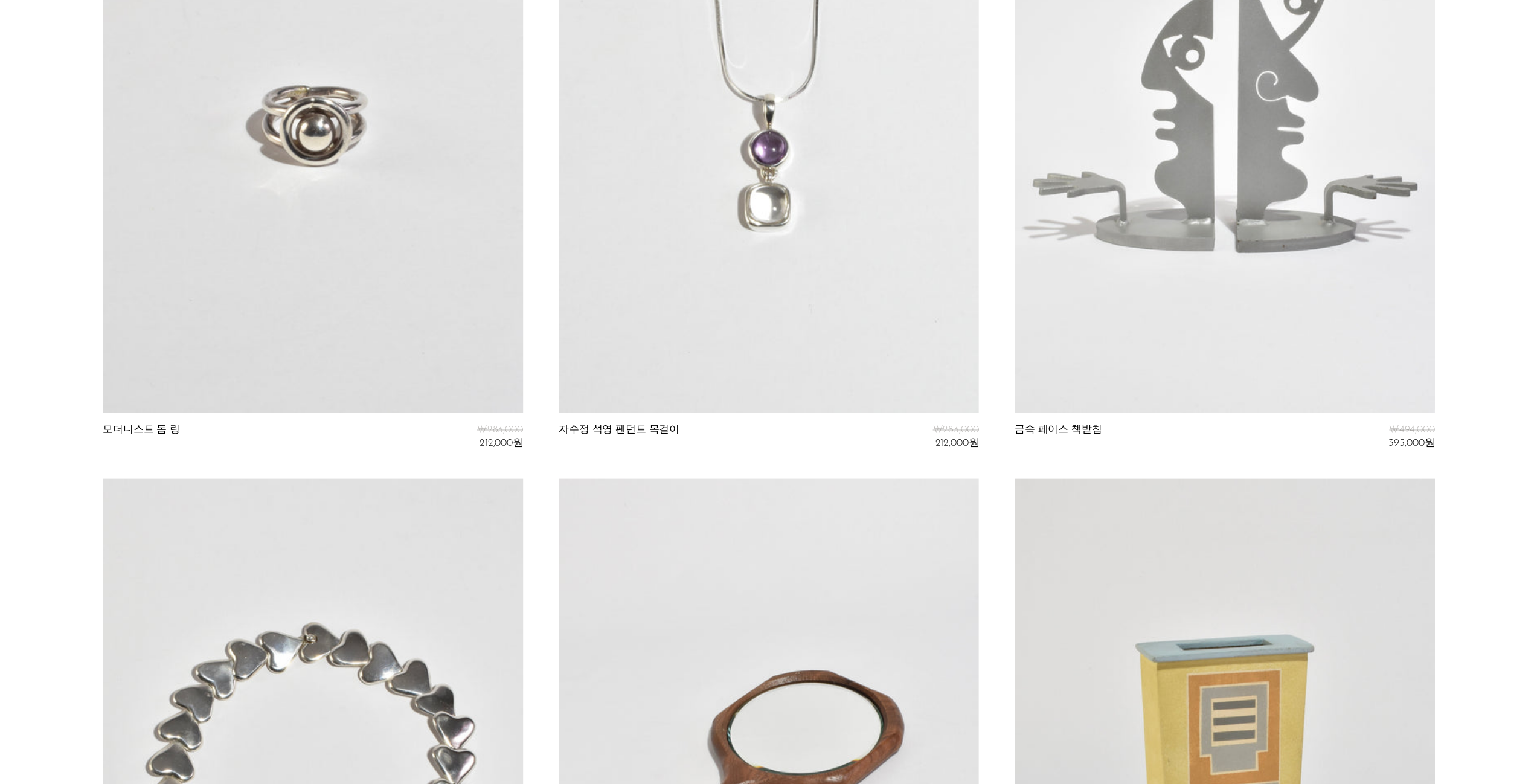
scroll to position [0, 0]
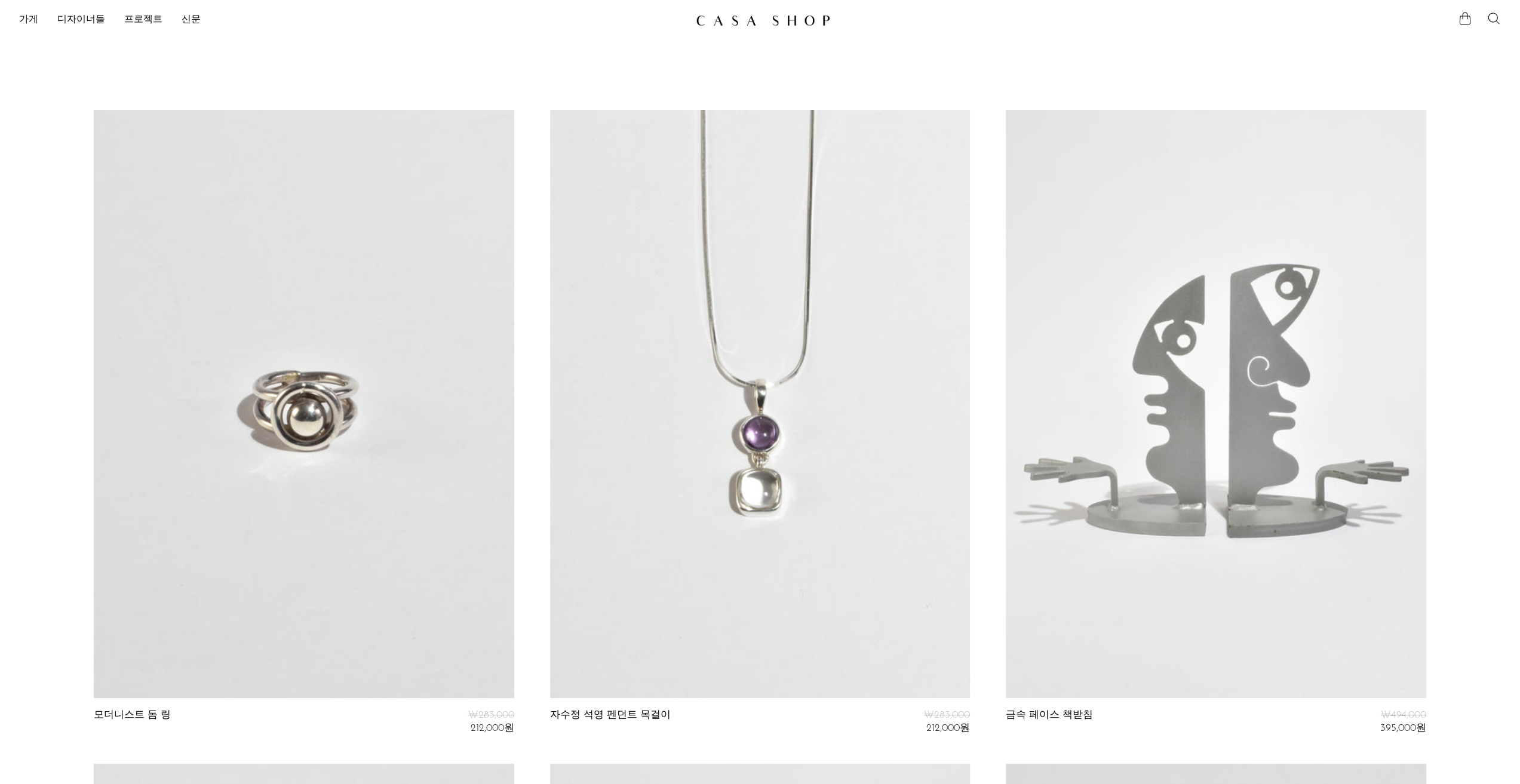
click at [24, 17] on font "가게" at bounding box center [29, 20] width 19 height 10
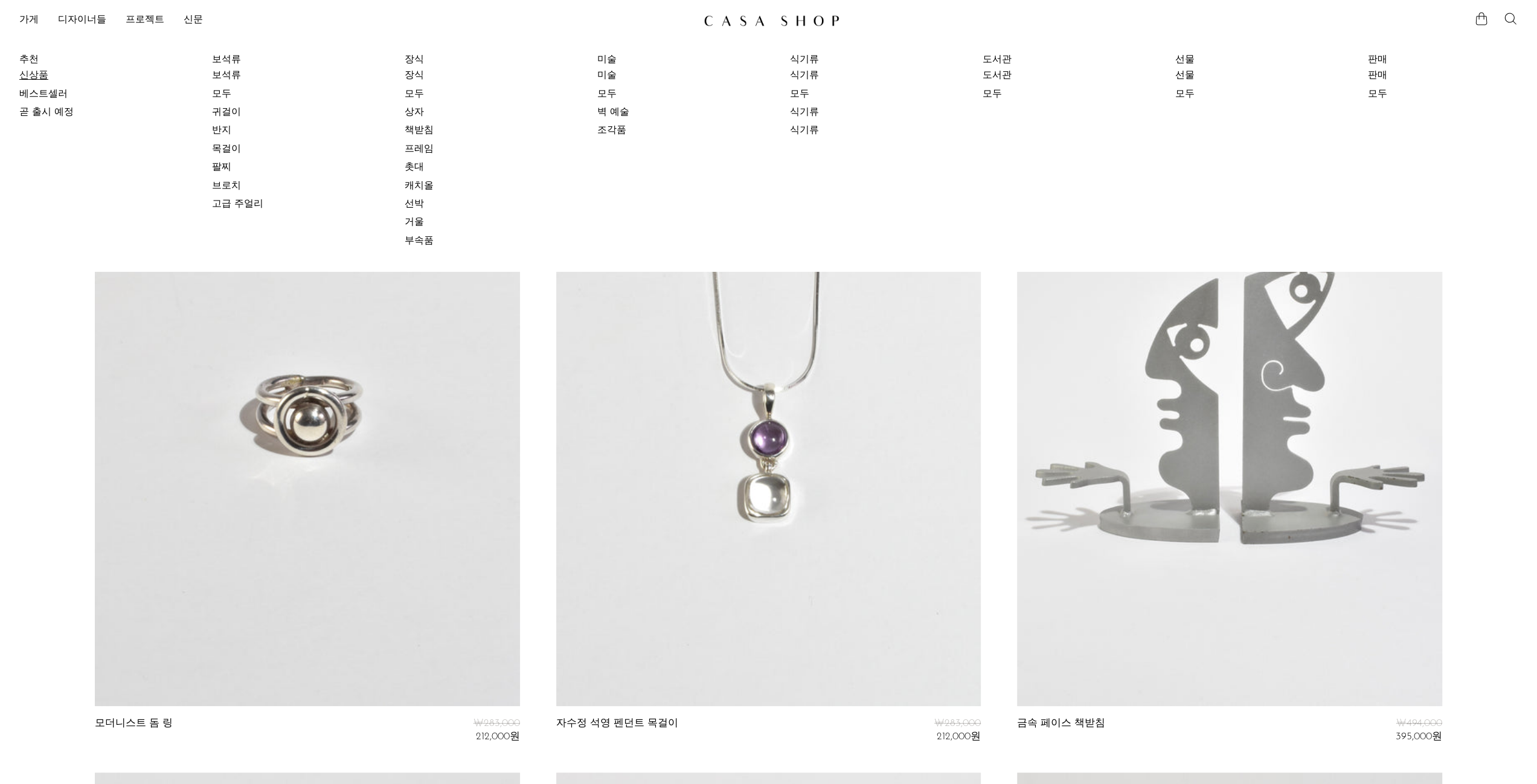
click at [37, 74] on font "신상품" at bounding box center [34, 76] width 29 height 10
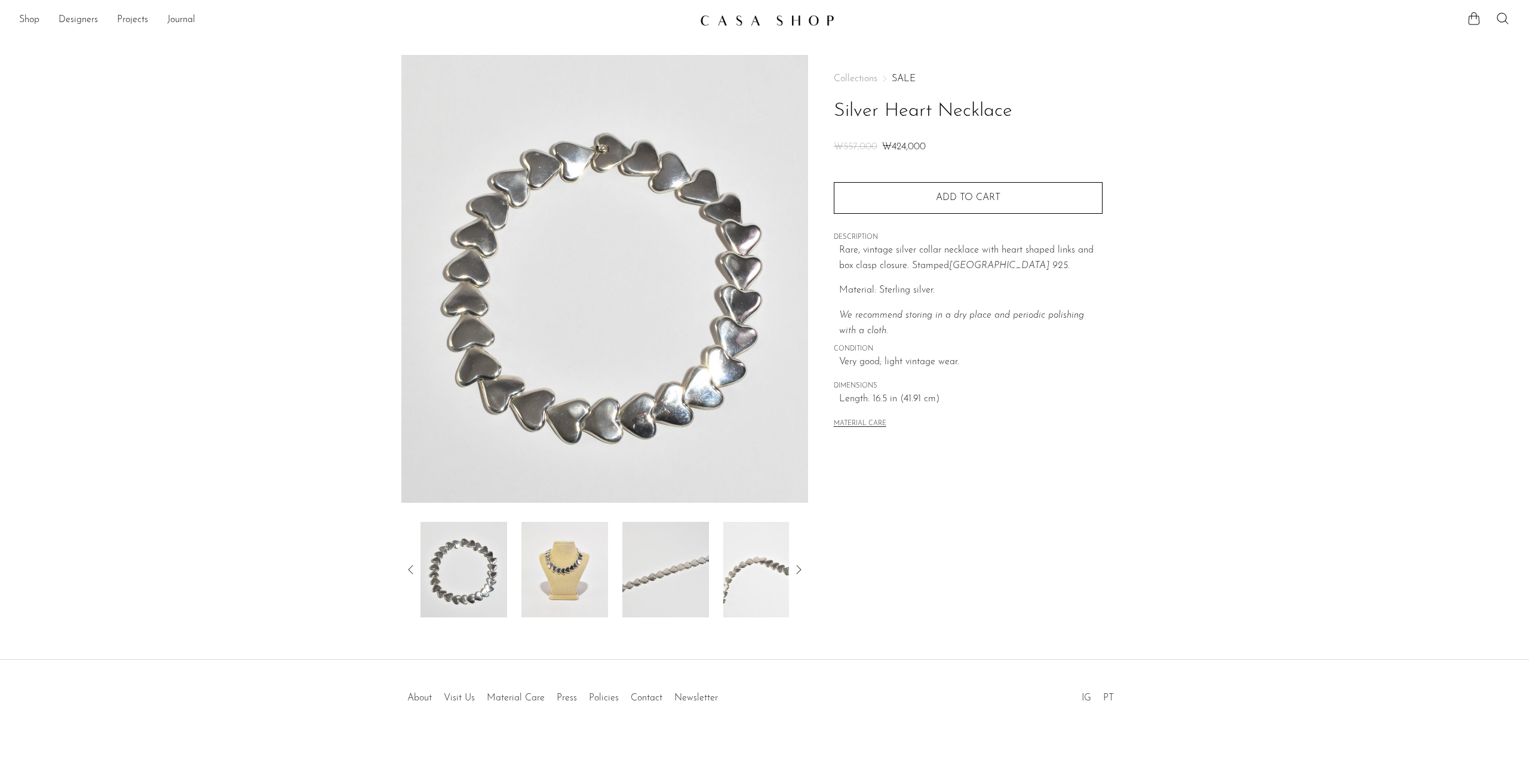
click at [553, 569] on img at bounding box center [565, 569] width 87 height 95
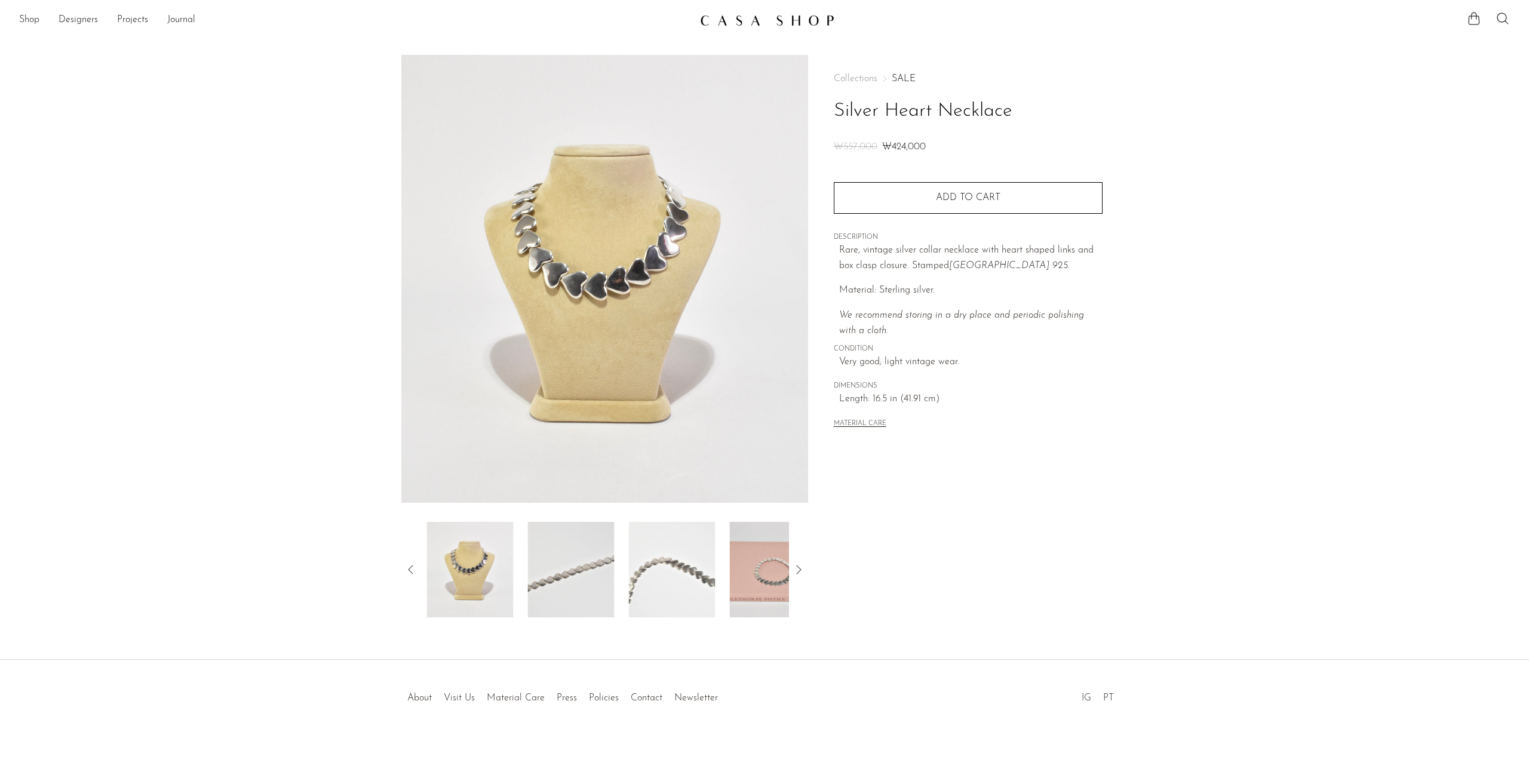
click at [599, 574] on img at bounding box center [571, 569] width 87 height 95
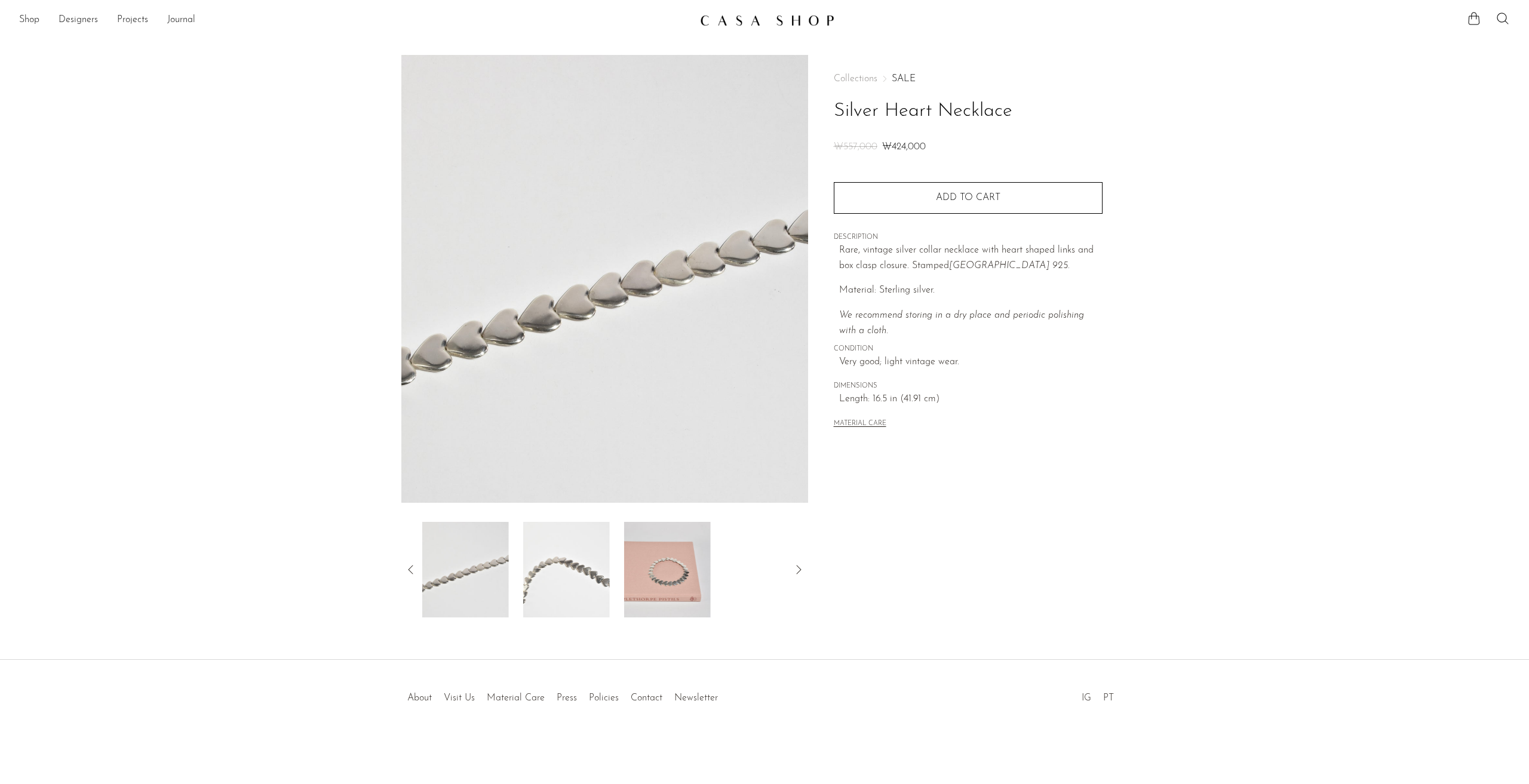
click at [599, 572] on img at bounding box center [567, 569] width 87 height 95
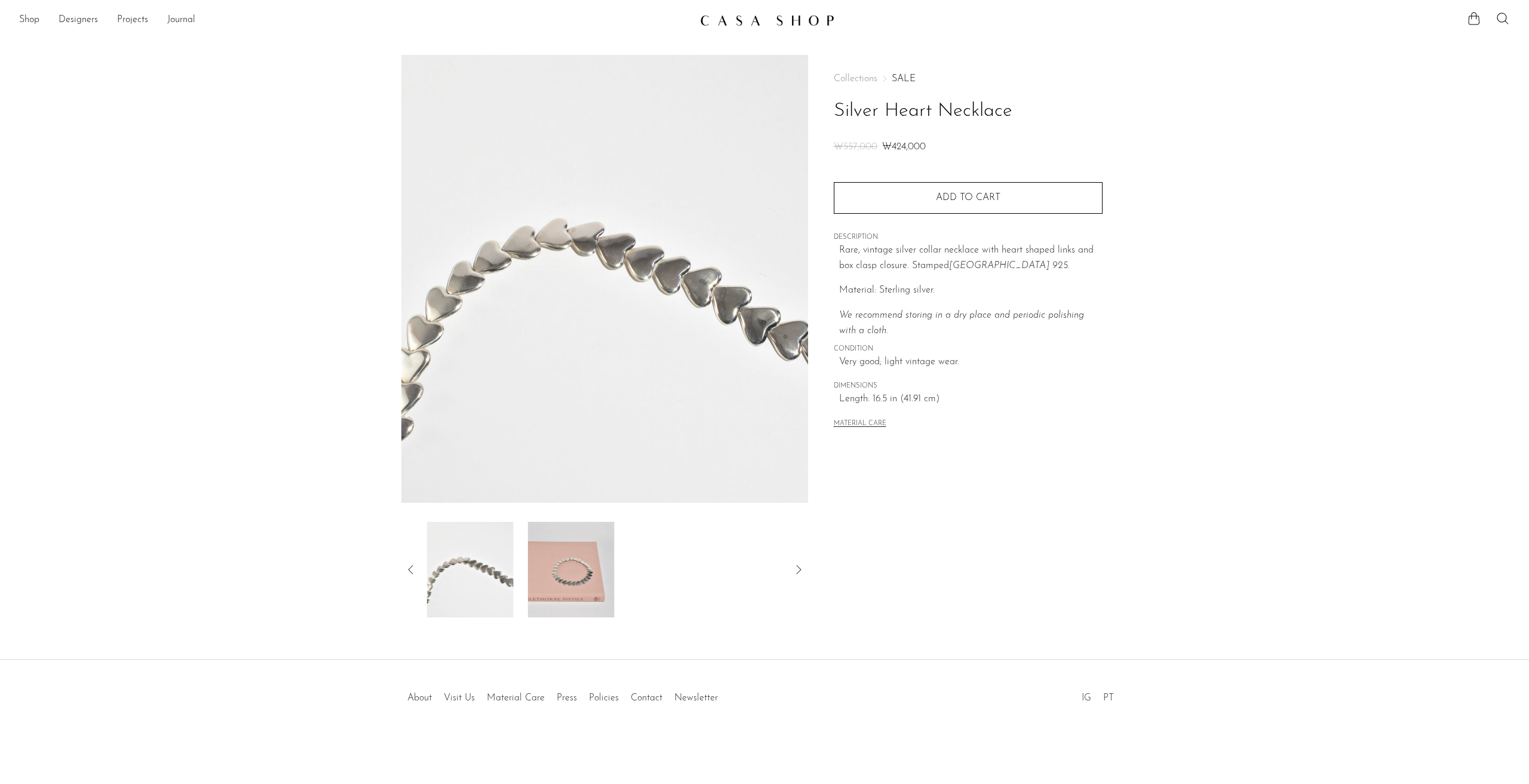
click at [612, 571] on div at bounding box center [604, 569] width 369 height 95
click at [571, 568] on img at bounding box center [565, 569] width 87 height 95
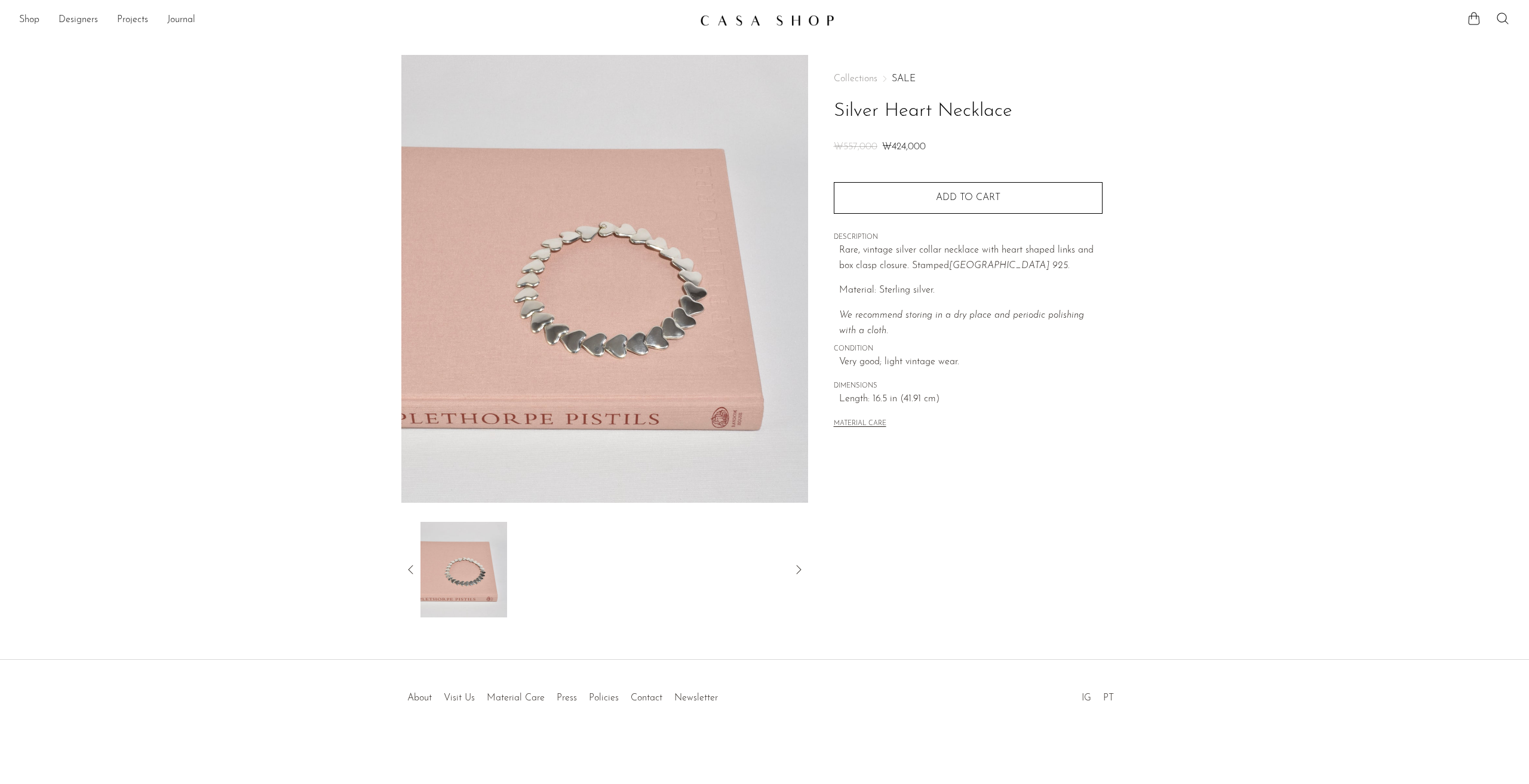
click at [608, 229] on img at bounding box center [604, 279] width 407 height 448
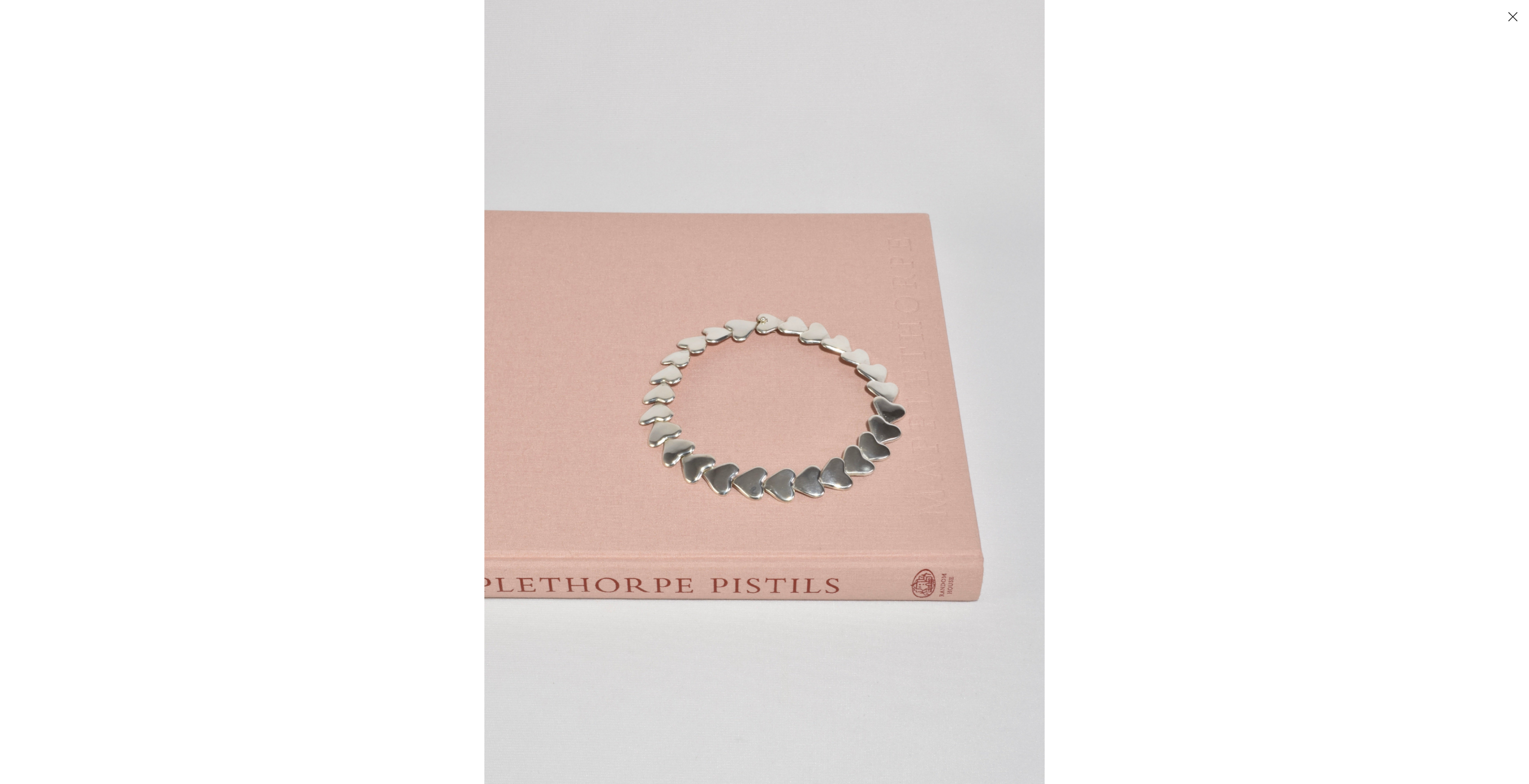
click at [748, 325] on img at bounding box center [765, 392] width 560 height 784
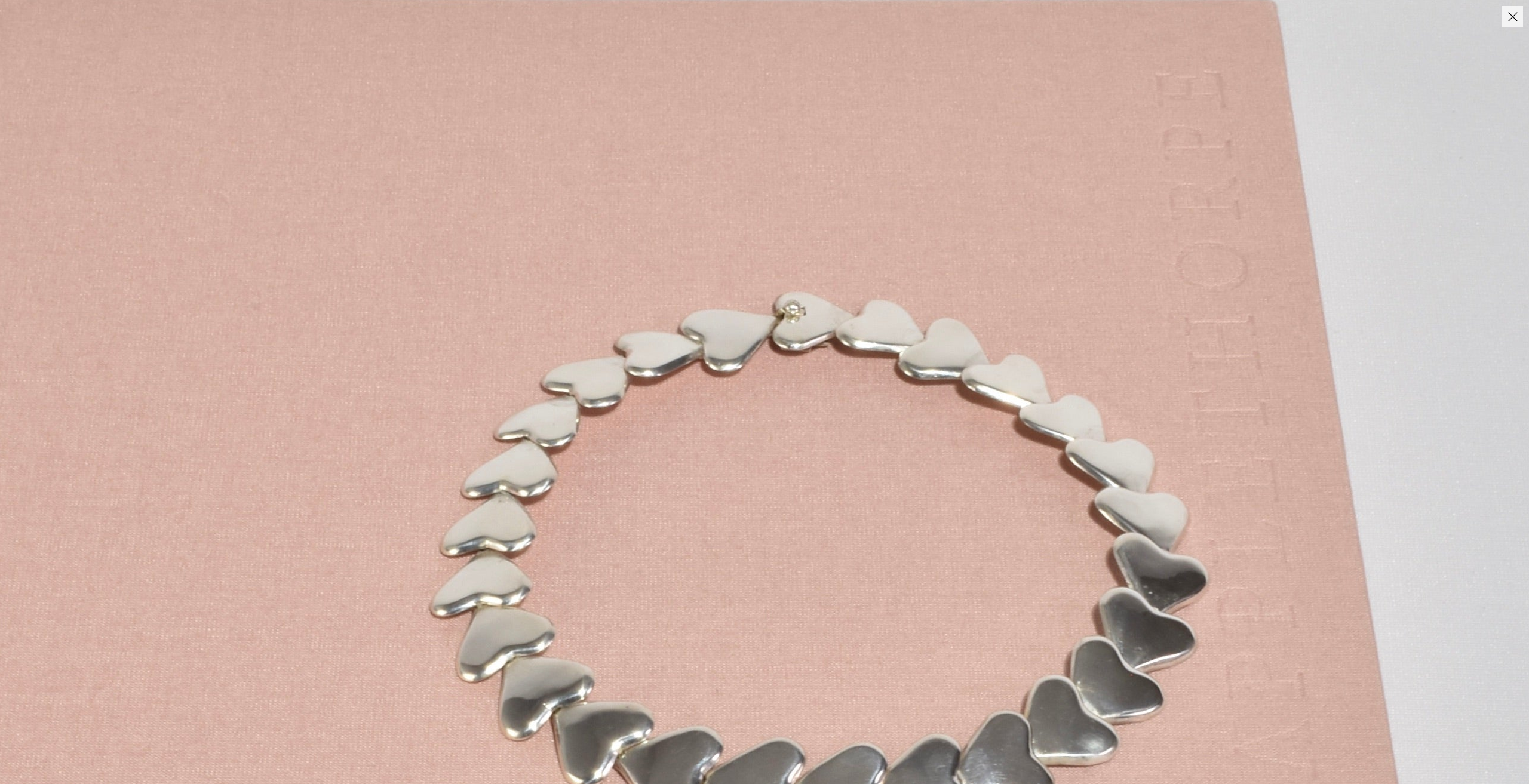
click at [748, 325] on img at bounding box center [797, 520] width 1635 height 2288
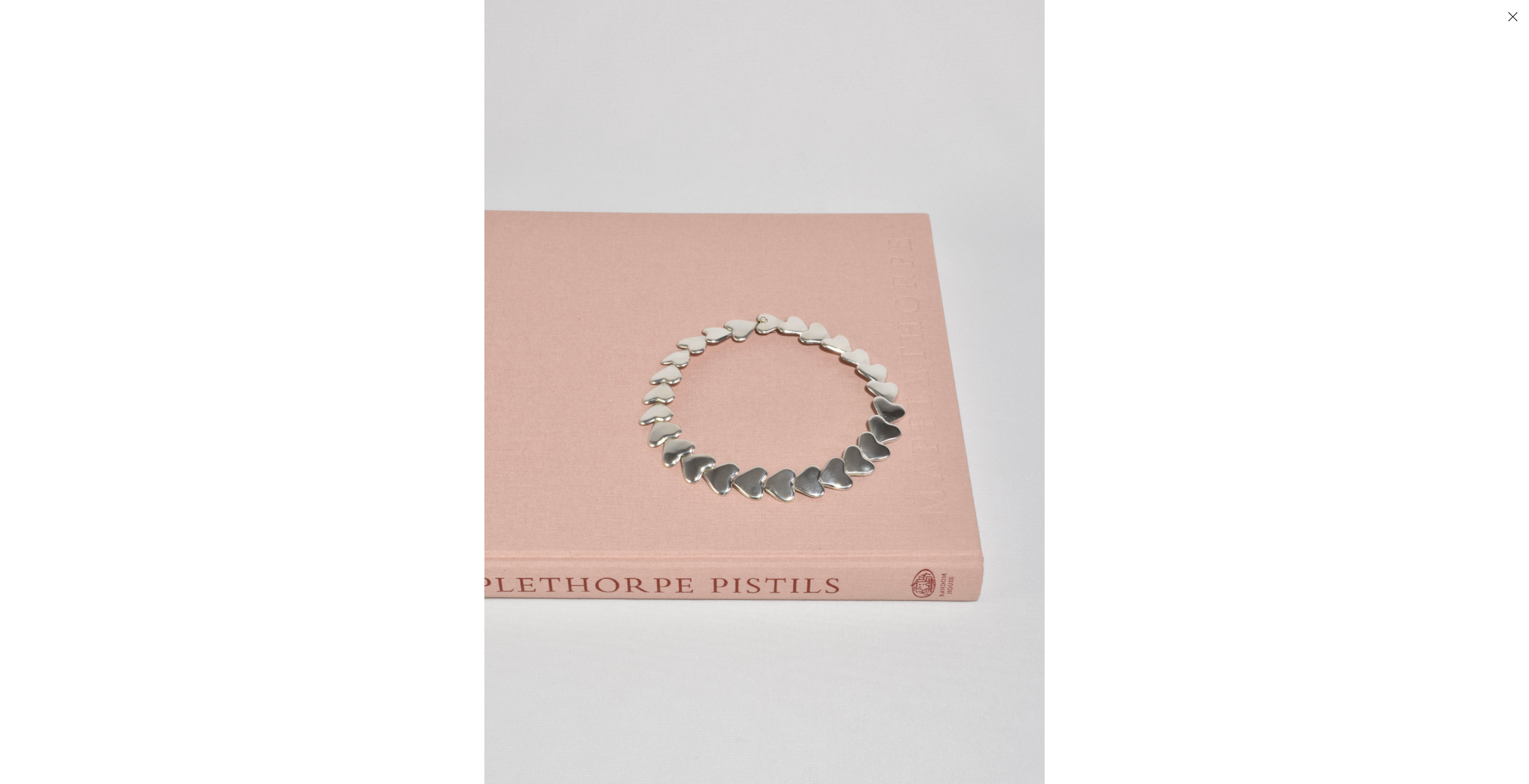
click at [1512, 17] on button "Close" at bounding box center [1514, 16] width 21 height 21
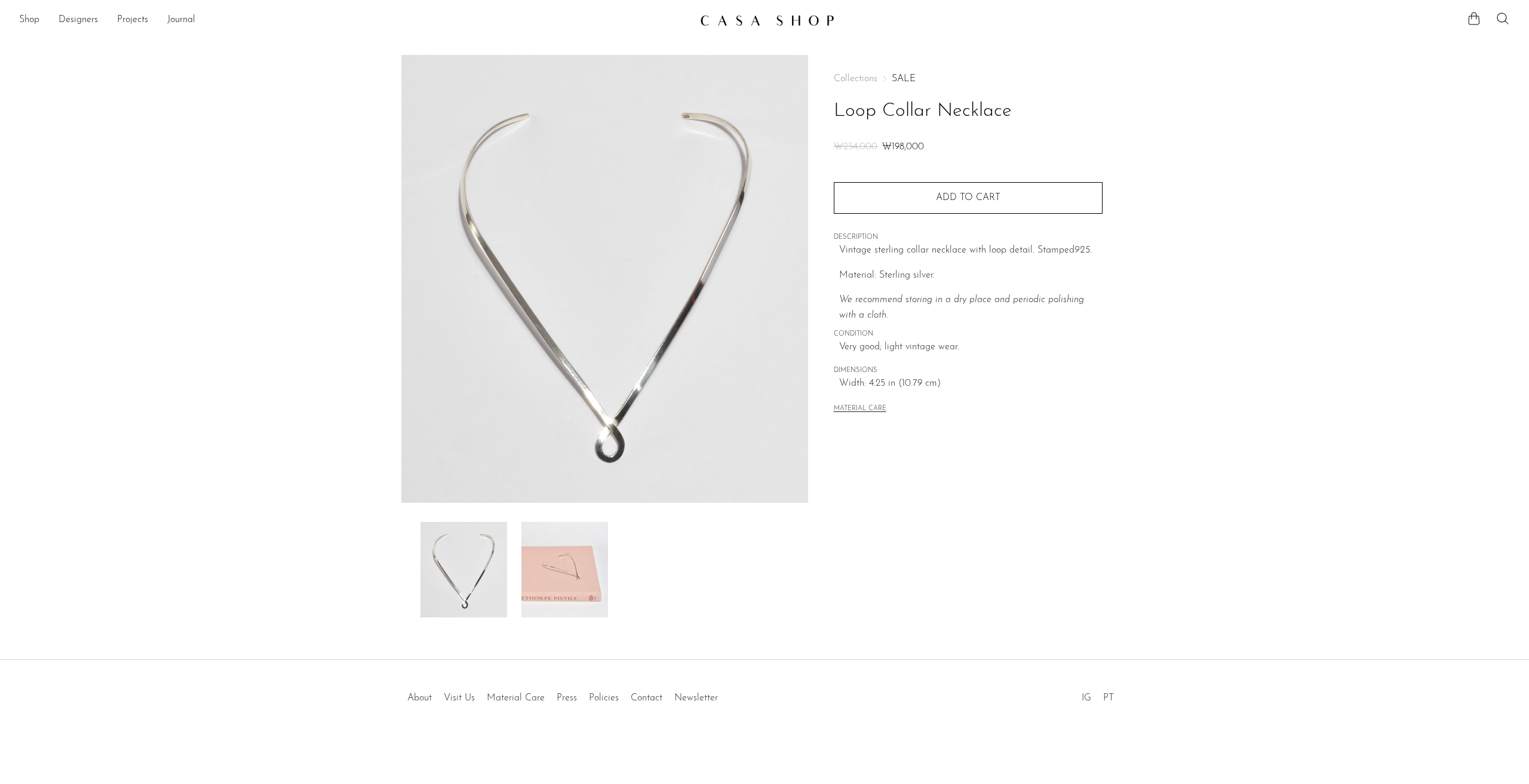
click at [567, 552] on img at bounding box center [565, 569] width 87 height 95
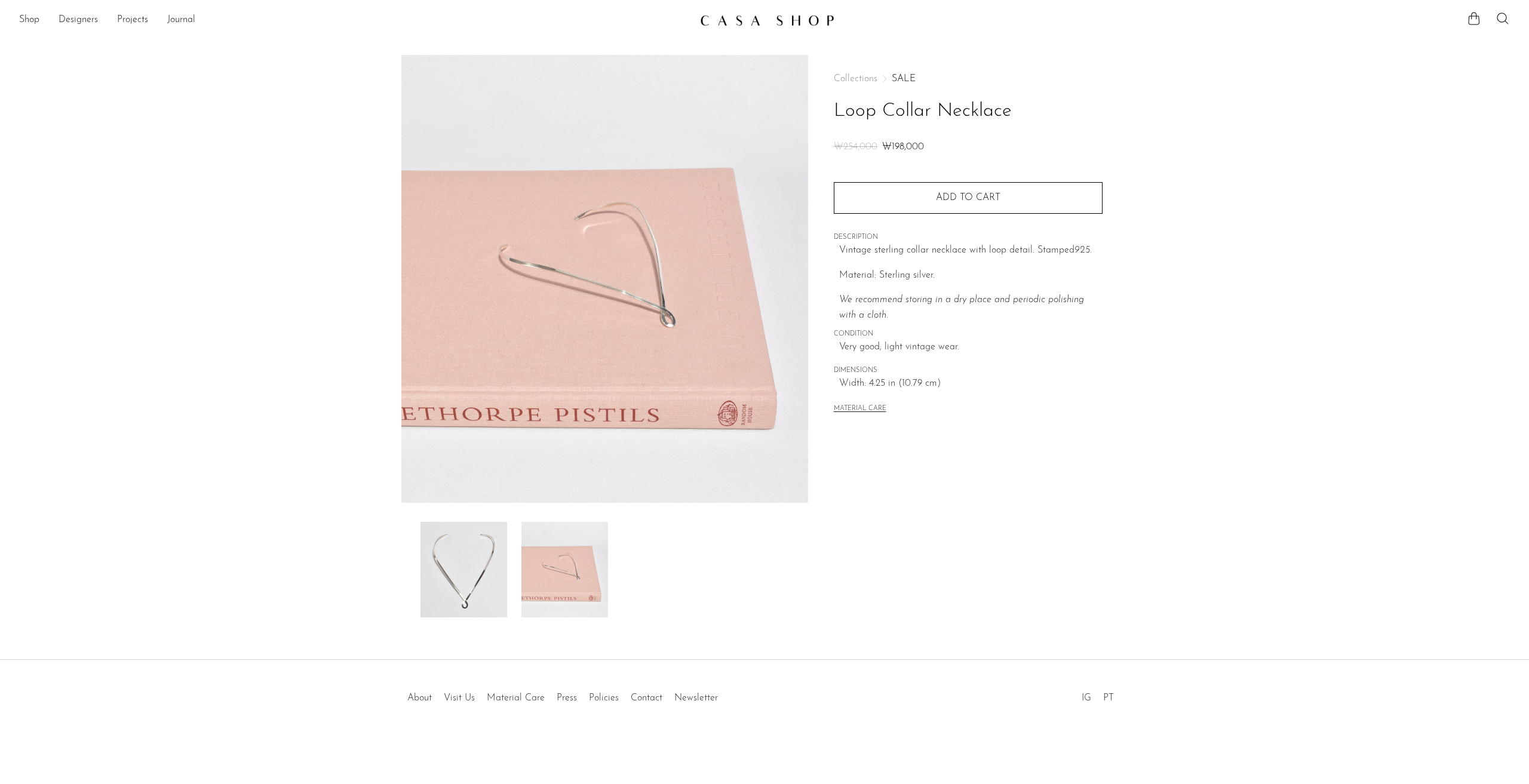
click at [415, 555] on div at bounding box center [604, 569] width 407 height 95
click at [440, 571] on img at bounding box center [464, 569] width 87 height 95
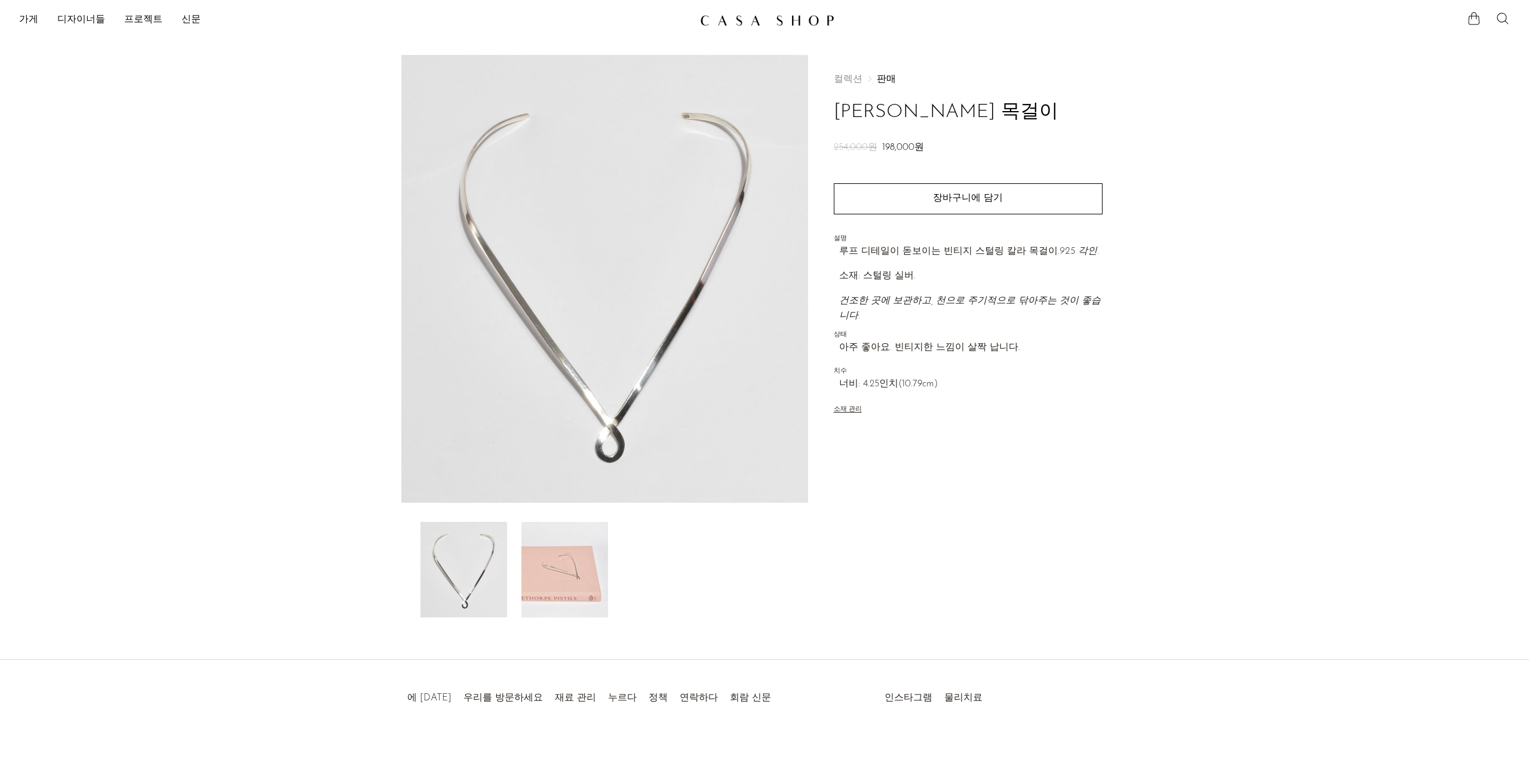
click at [539, 559] on img at bounding box center [565, 569] width 87 height 95
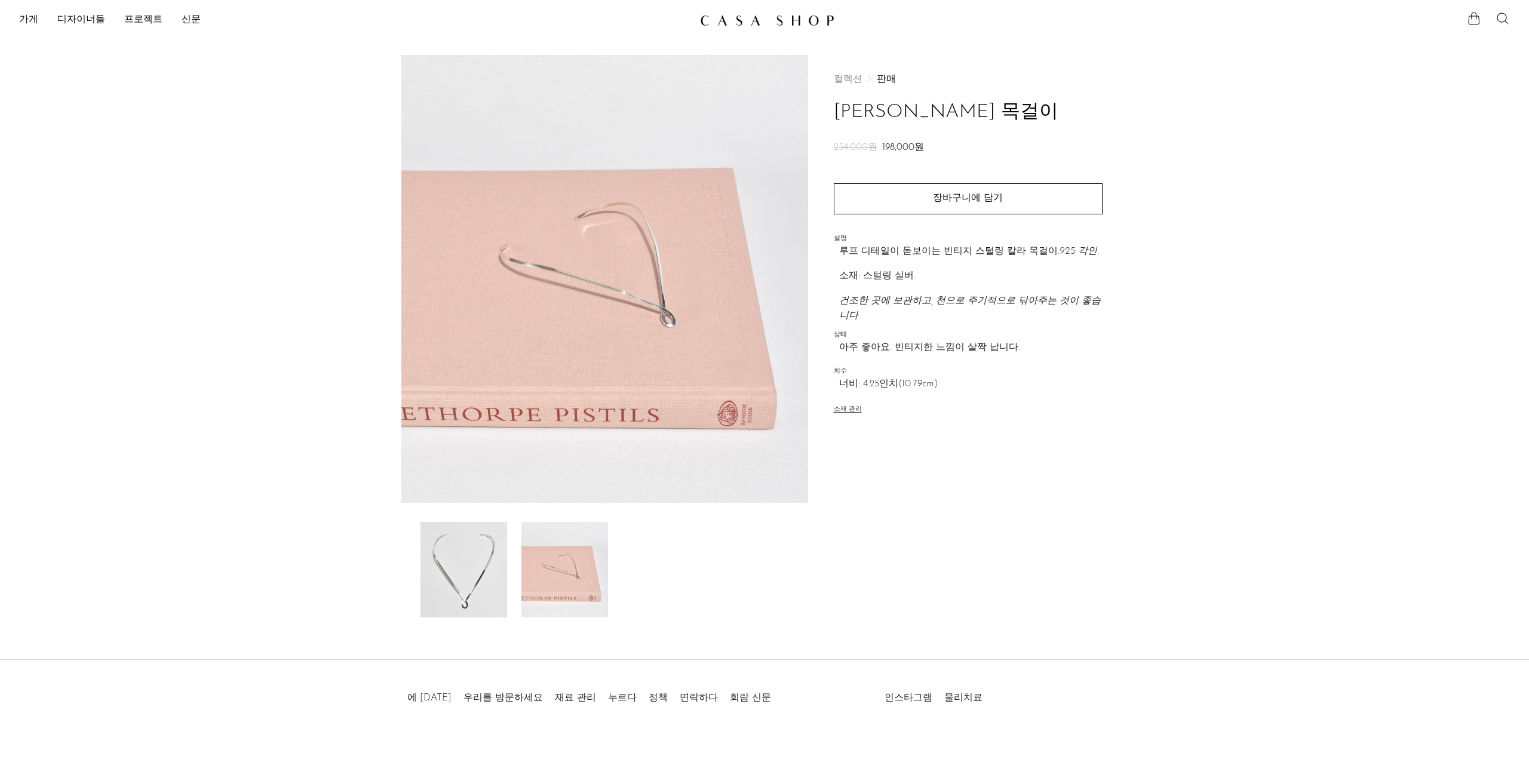
click at [490, 553] on img at bounding box center [464, 569] width 87 height 95
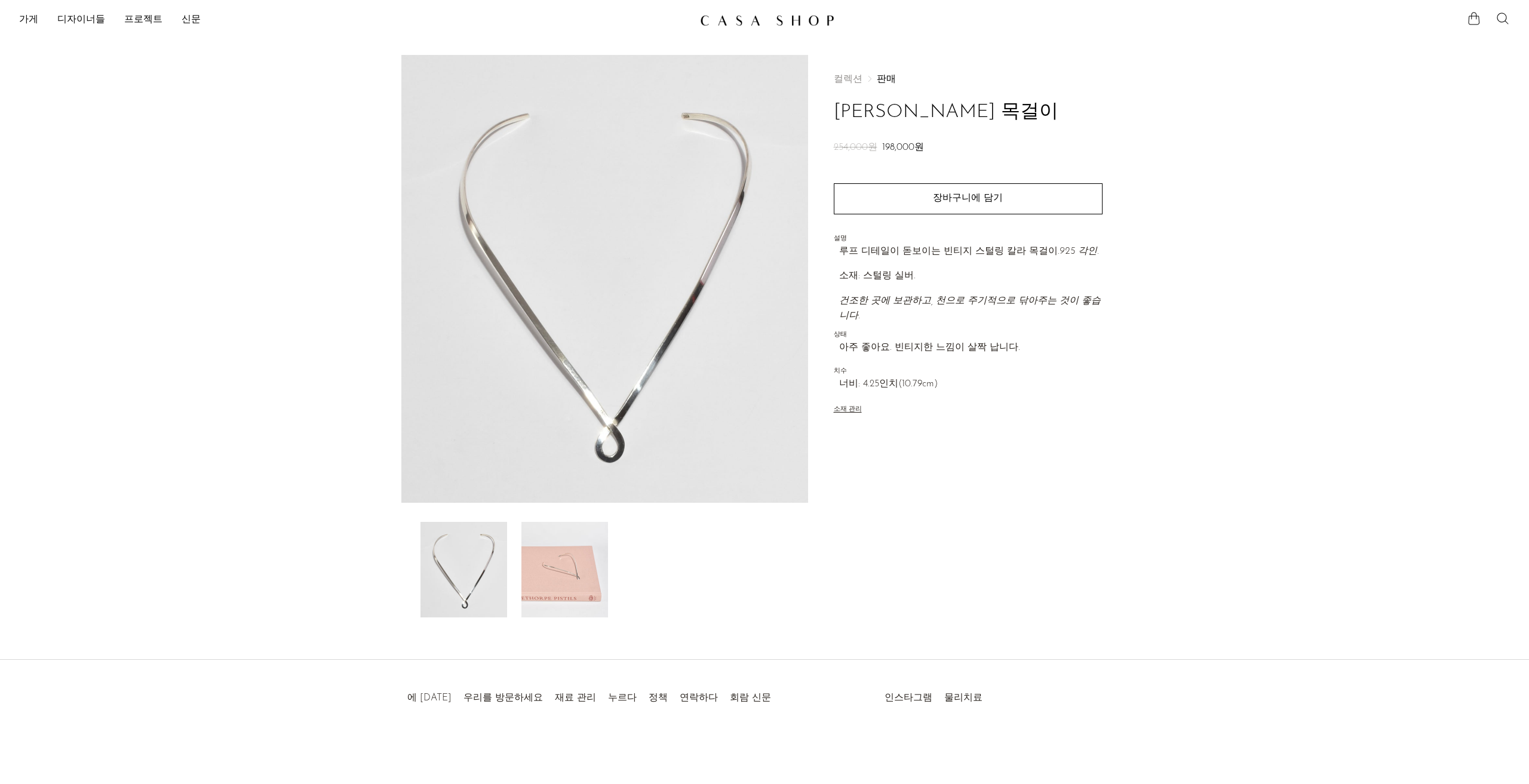
drag, startPoint x: 587, startPoint y: 196, endPoint x: 923, endPoint y: 520, distance: 466.8
click at [923, 520] on div "컬렉션 판매 루프 칼라 목걸이 254,000원 198,000원 수량 1 장바구니에 담기" at bounding box center [968, 336] width 319 height 563
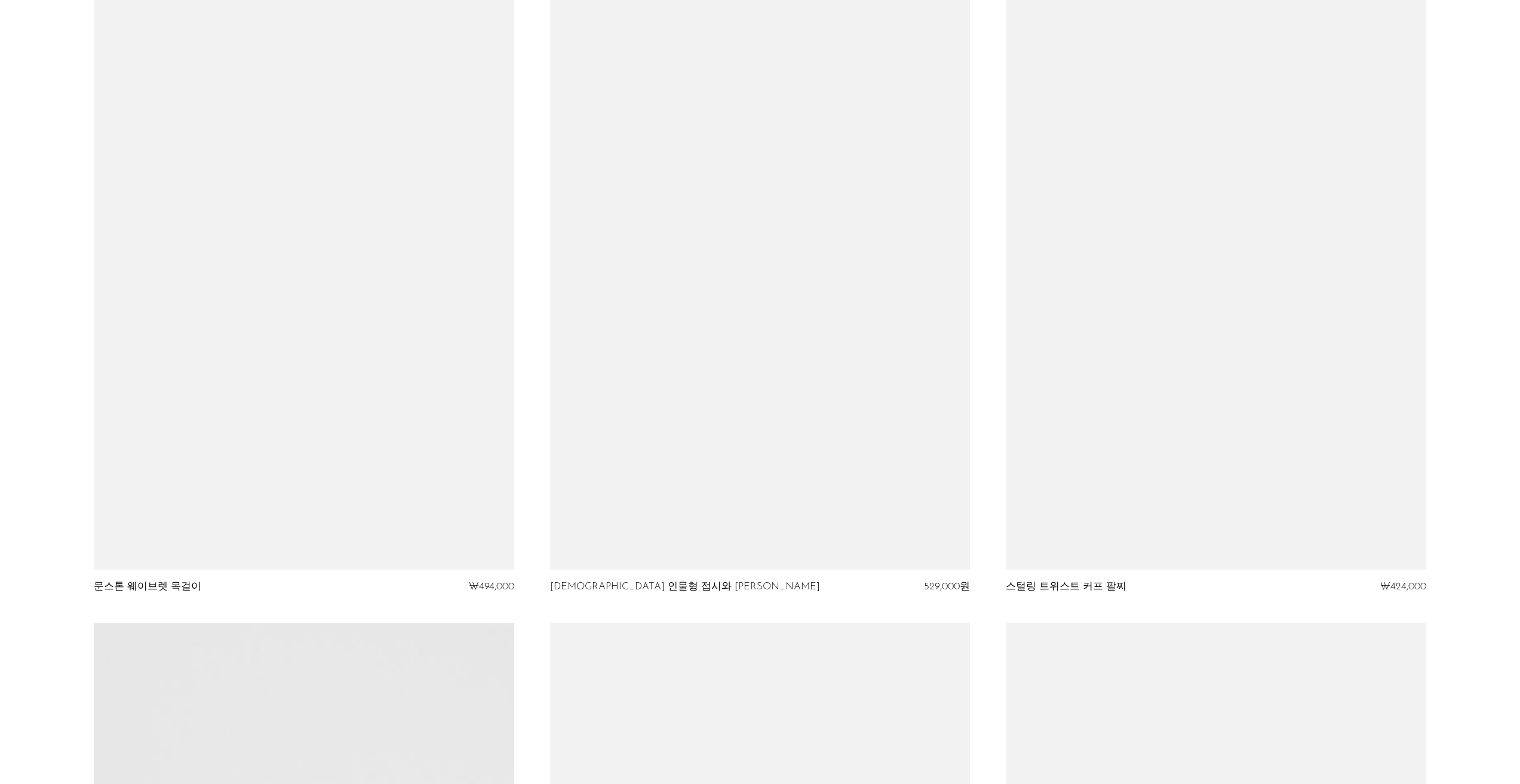
scroll to position [4599, 0]
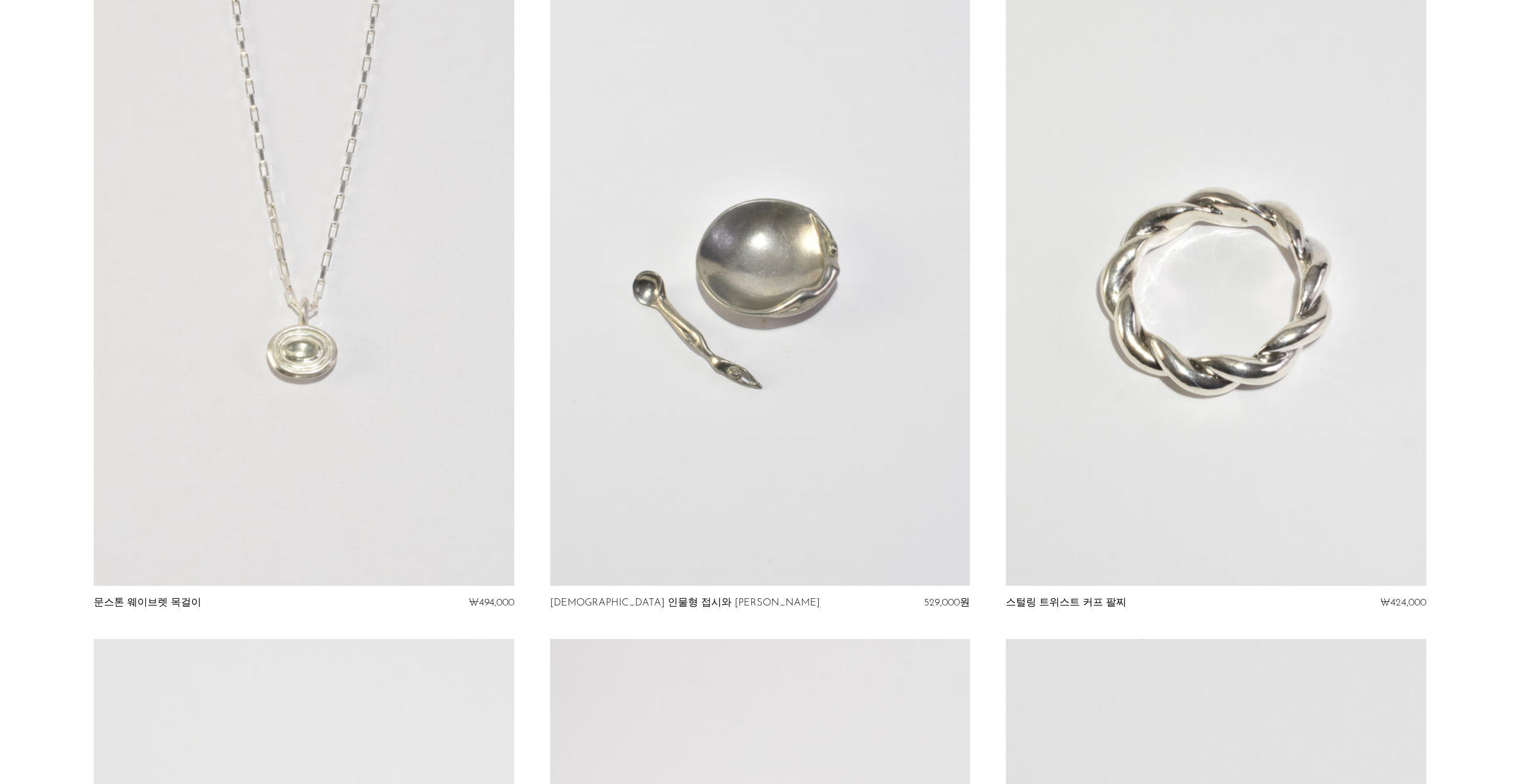
click at [337, 313] on link at bounding box center [303, 292] width 419 height 589
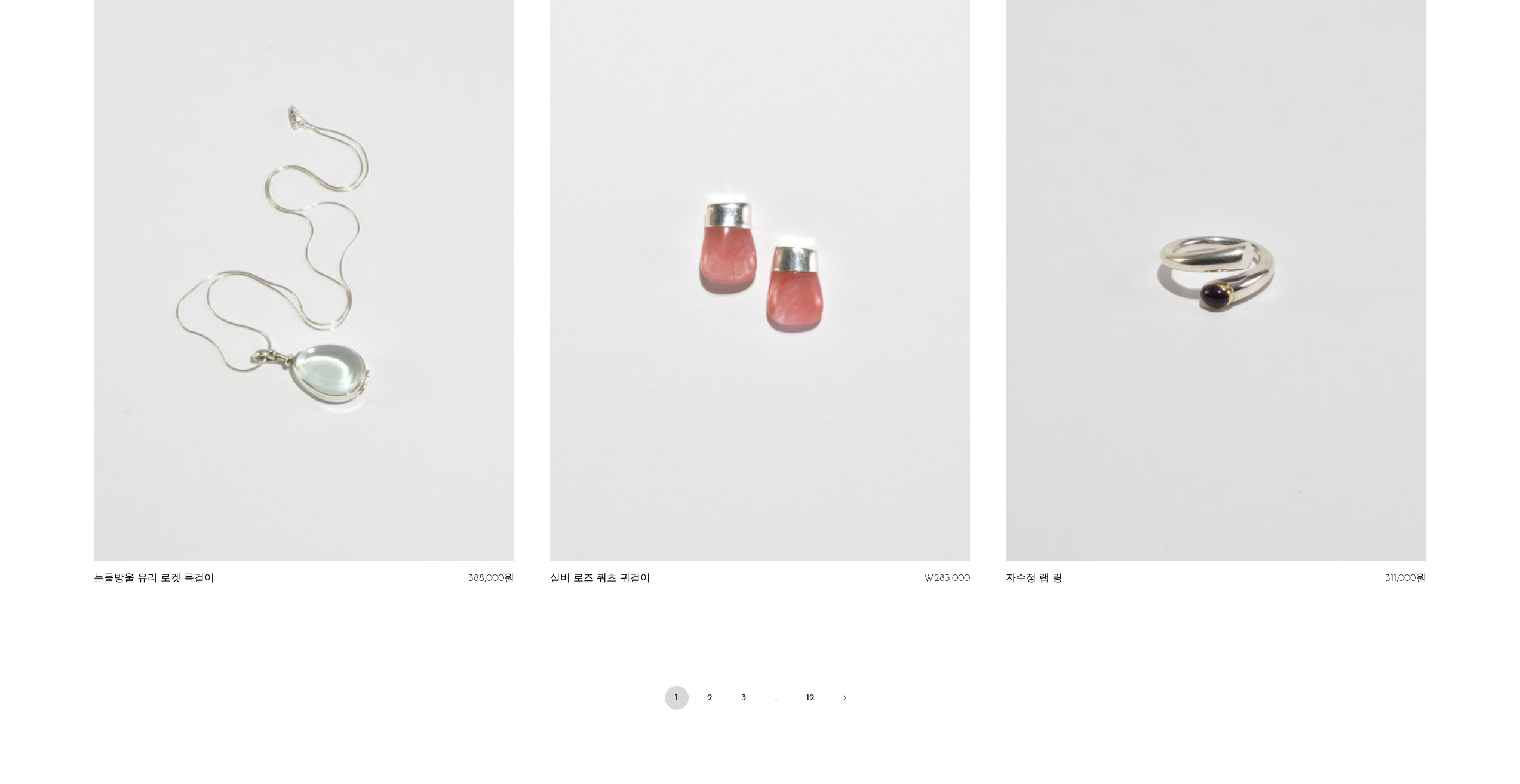
scroll to position [7203, 0]
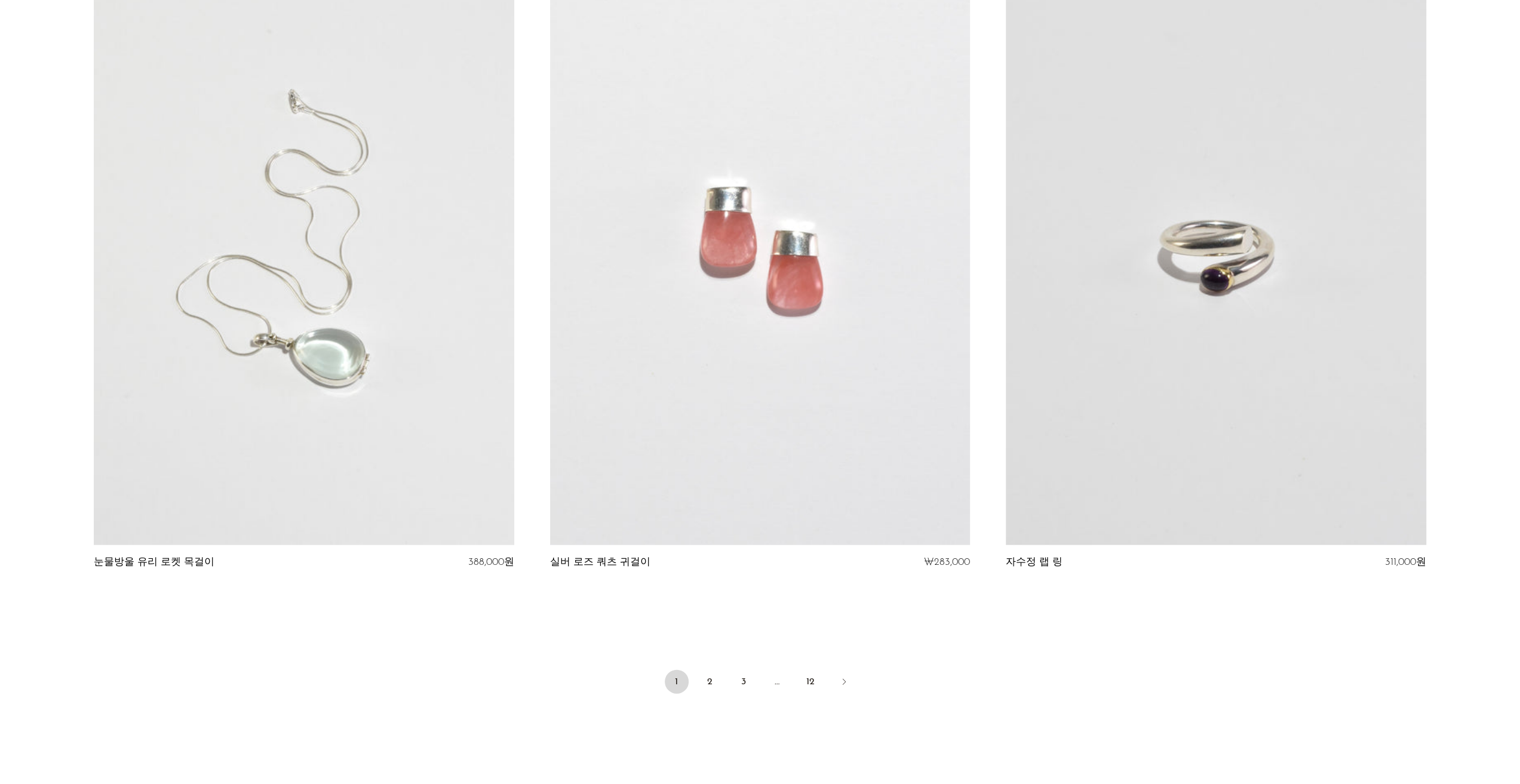
click at [811, 385] on link at bounding box center [760, 252] width 419 height 589
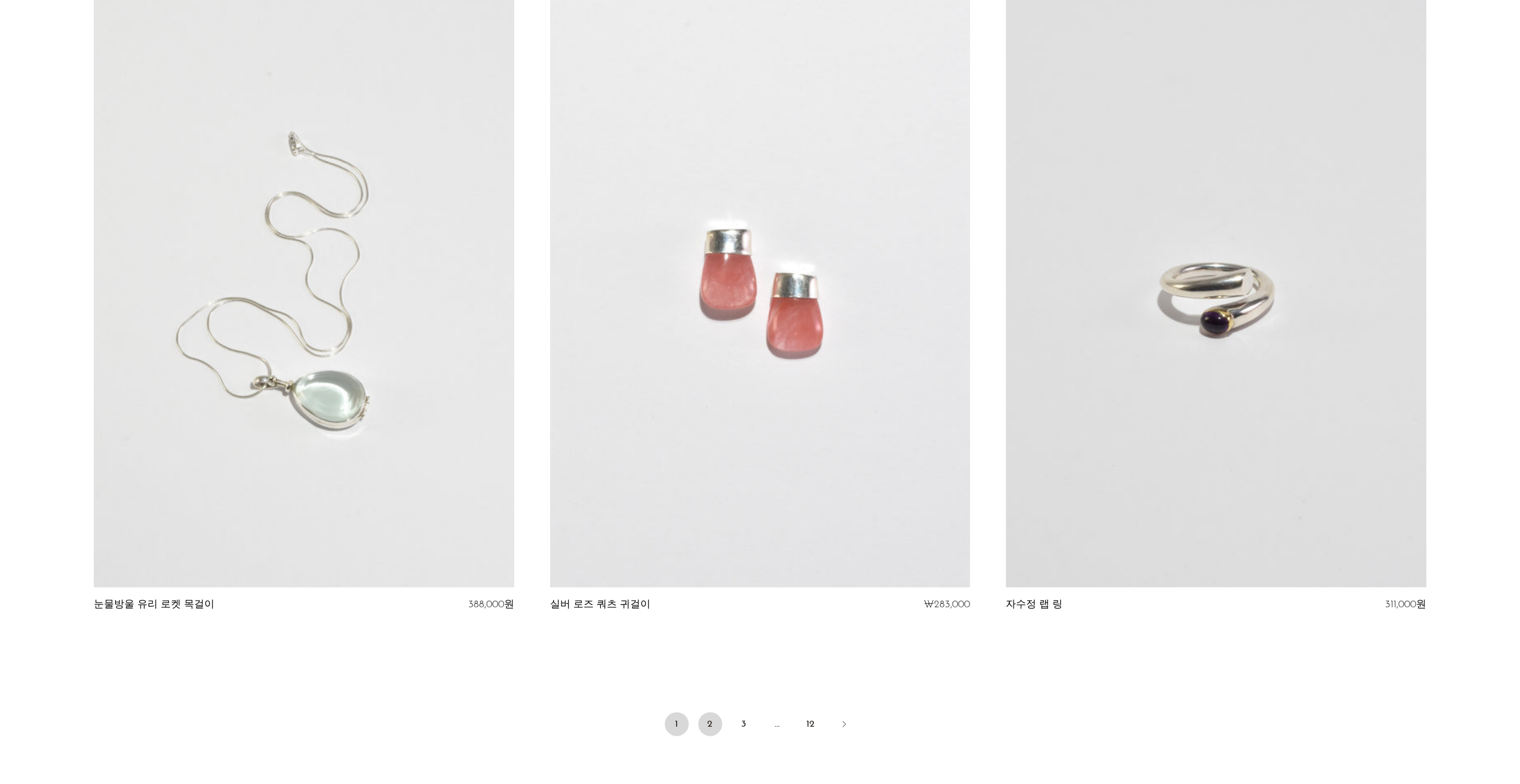
click at [711, 723] on font "2" at bounding box center [710, 724] width 6 height 10
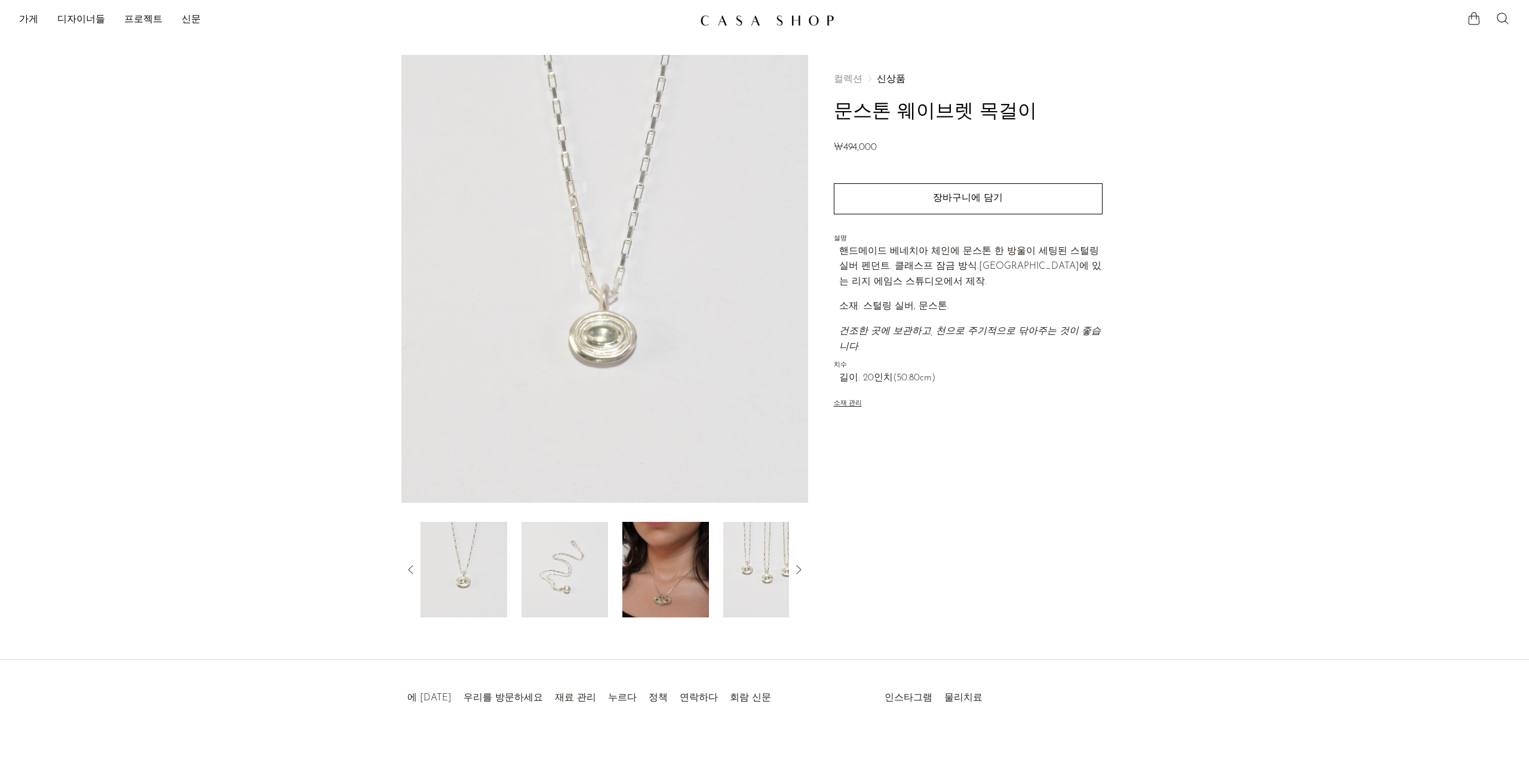
click at [667, 594] on img at bounding box center [666, 569] width 87 height 95
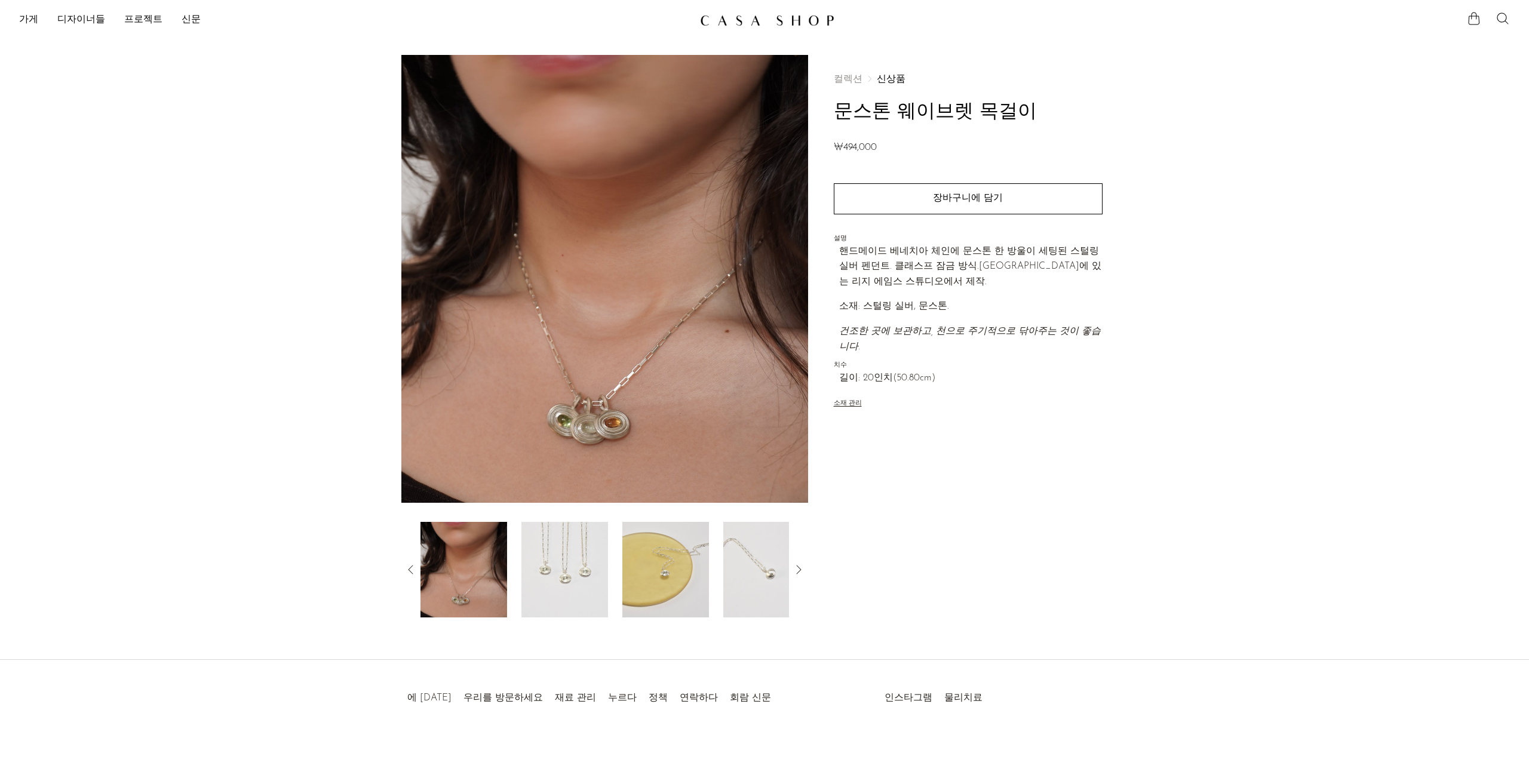
click at [555, 583] on img at bounding box center [565, 569] width 87 height 95
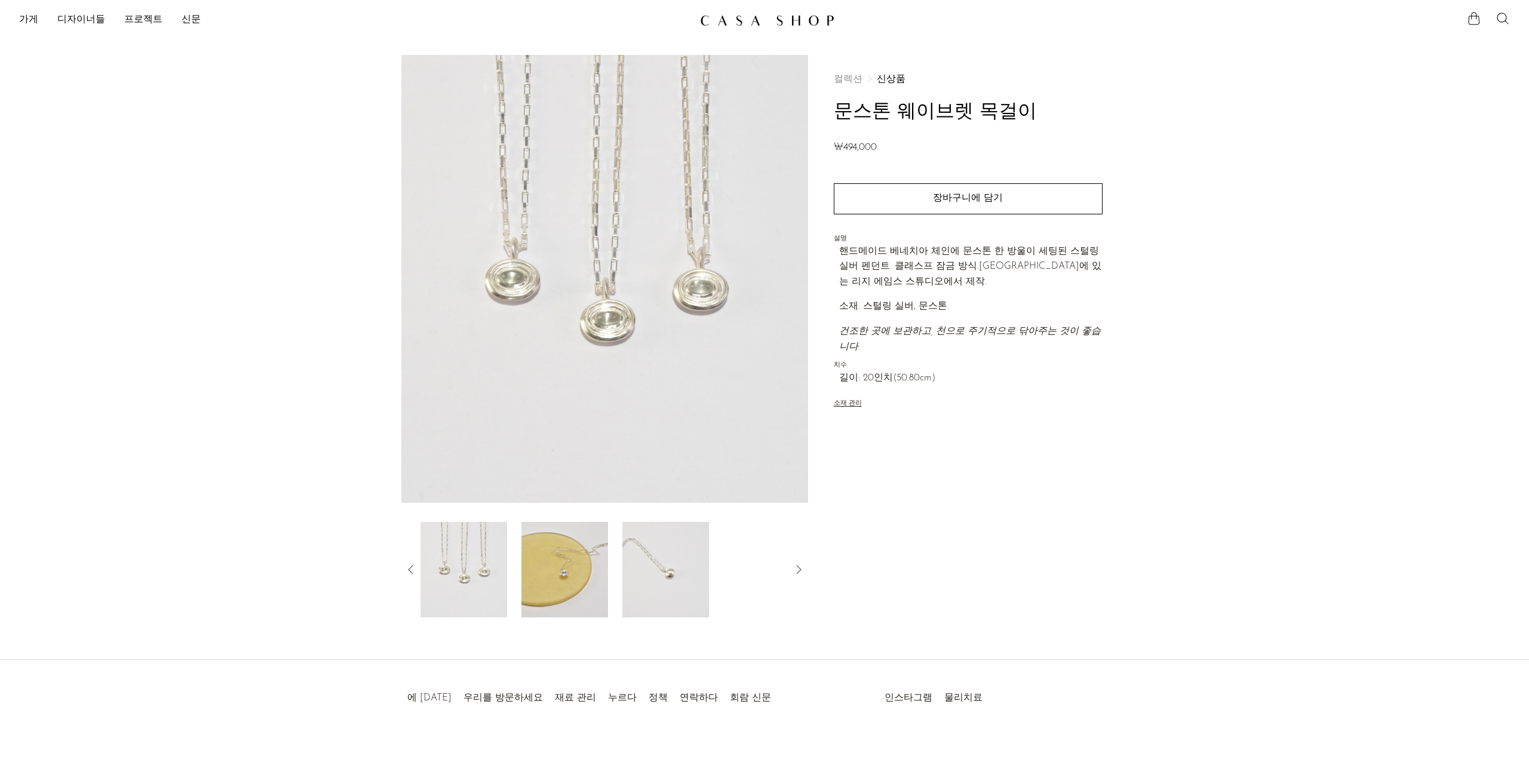
click at [568, 551] on img at bounding box center [565, 569] width 87 height 95
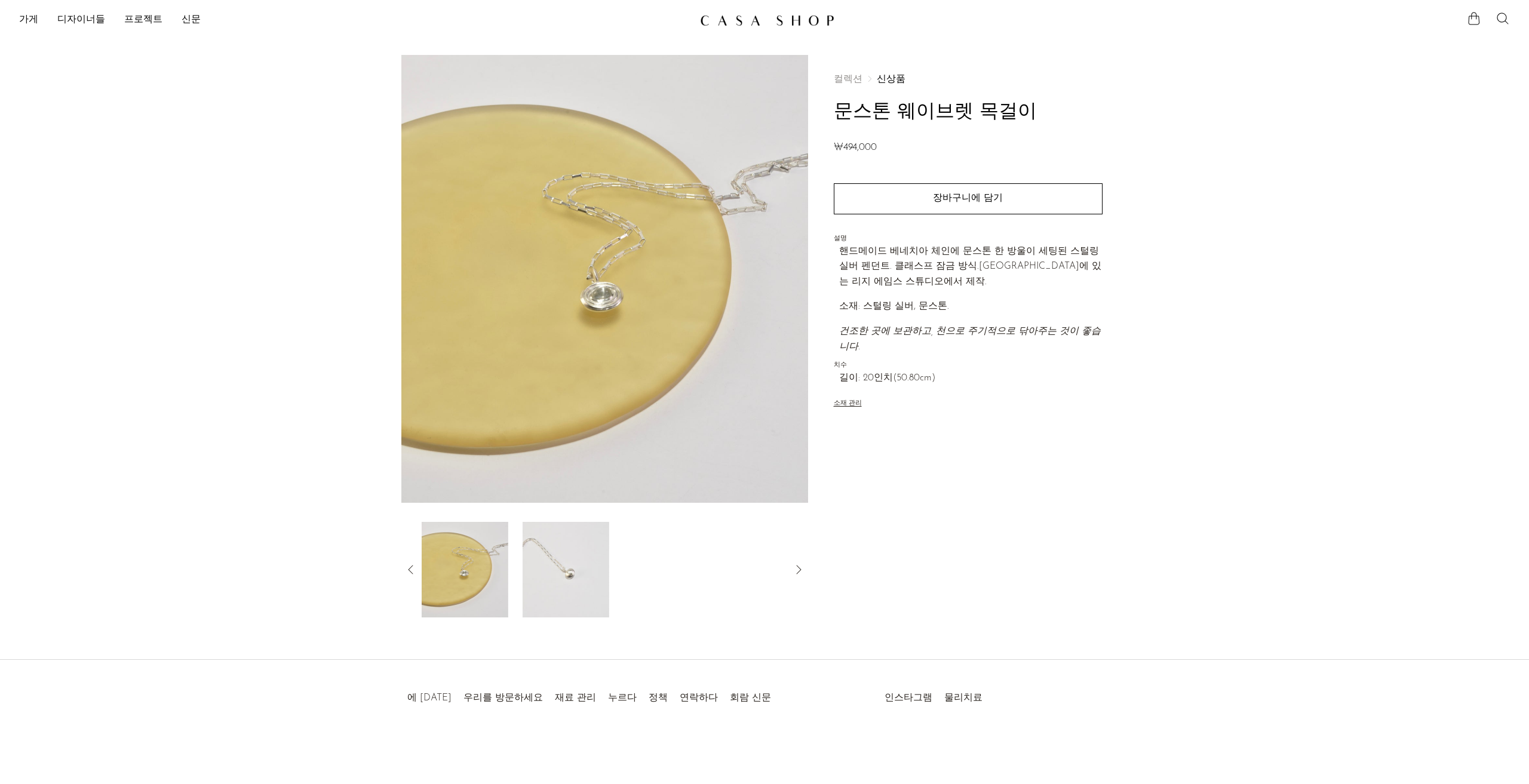
click at [587, 552] on img at bounding box center [566, 569] width 87 height 95
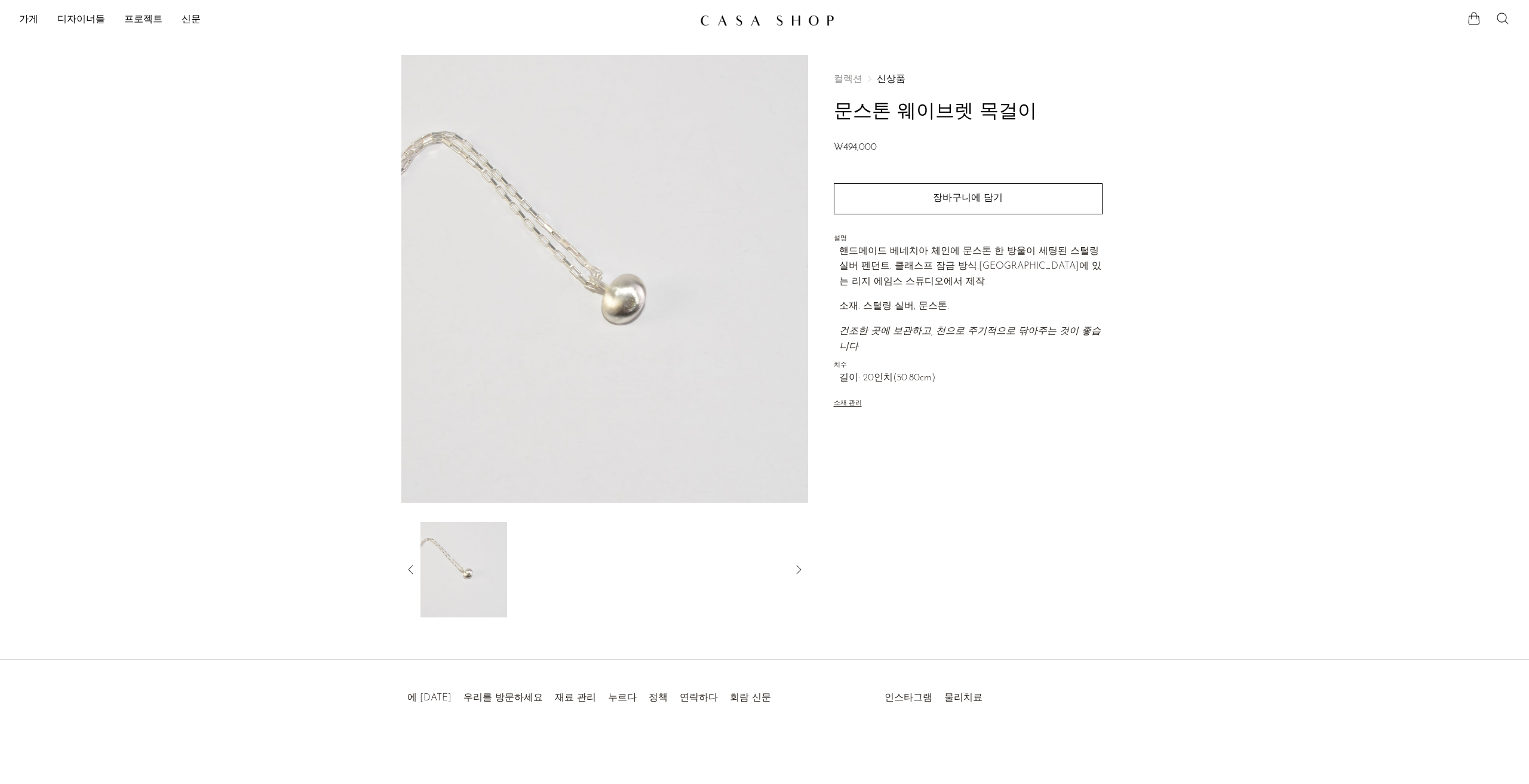
click at [410, 571] on icon at bounding box center [411, 569] width 14 height 14
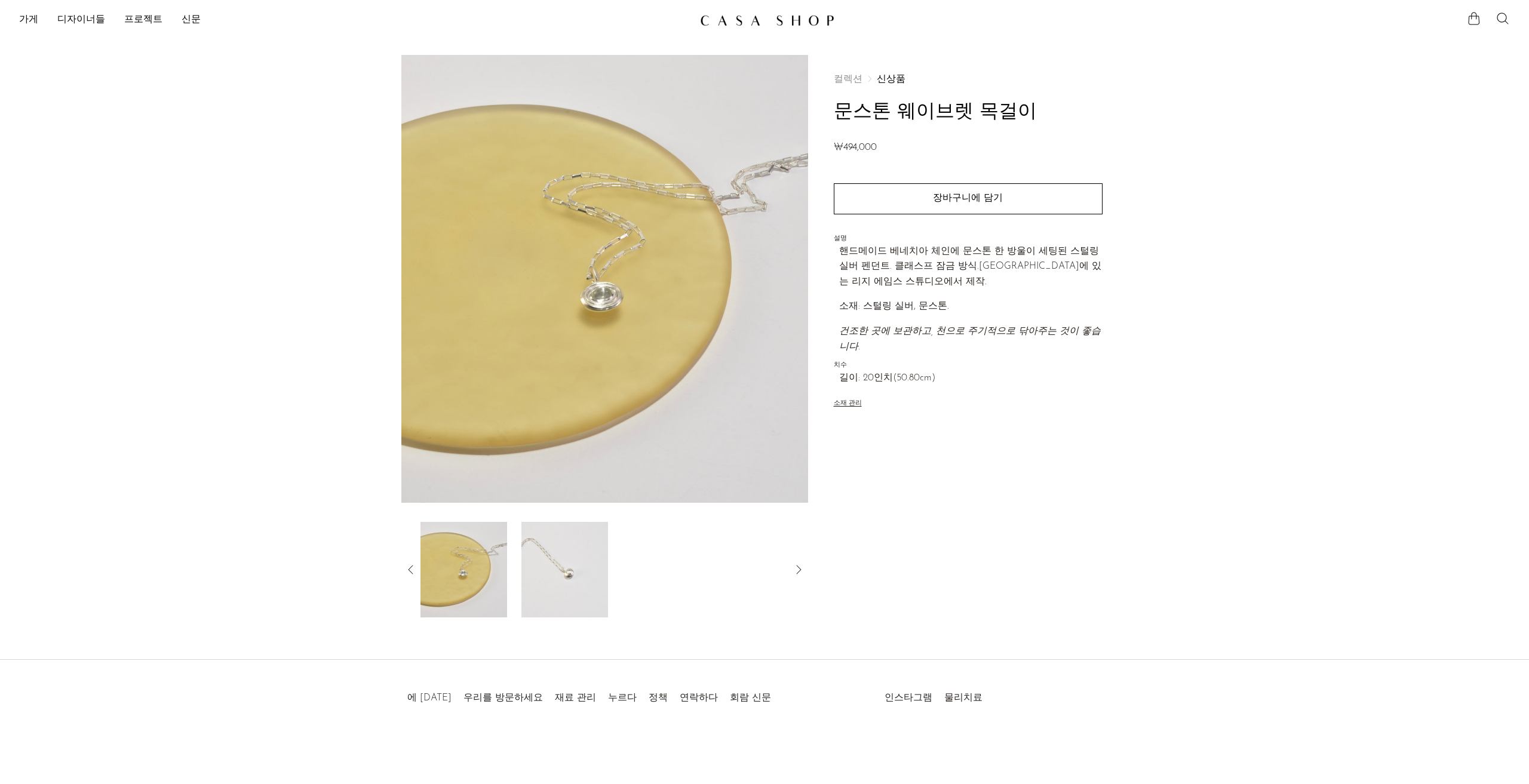
click at [454, 574] on img at bounding box center [464, 569] width 87 height 95
click at [602, 337] on img at bounding box center [604, 279] width 407 height 448
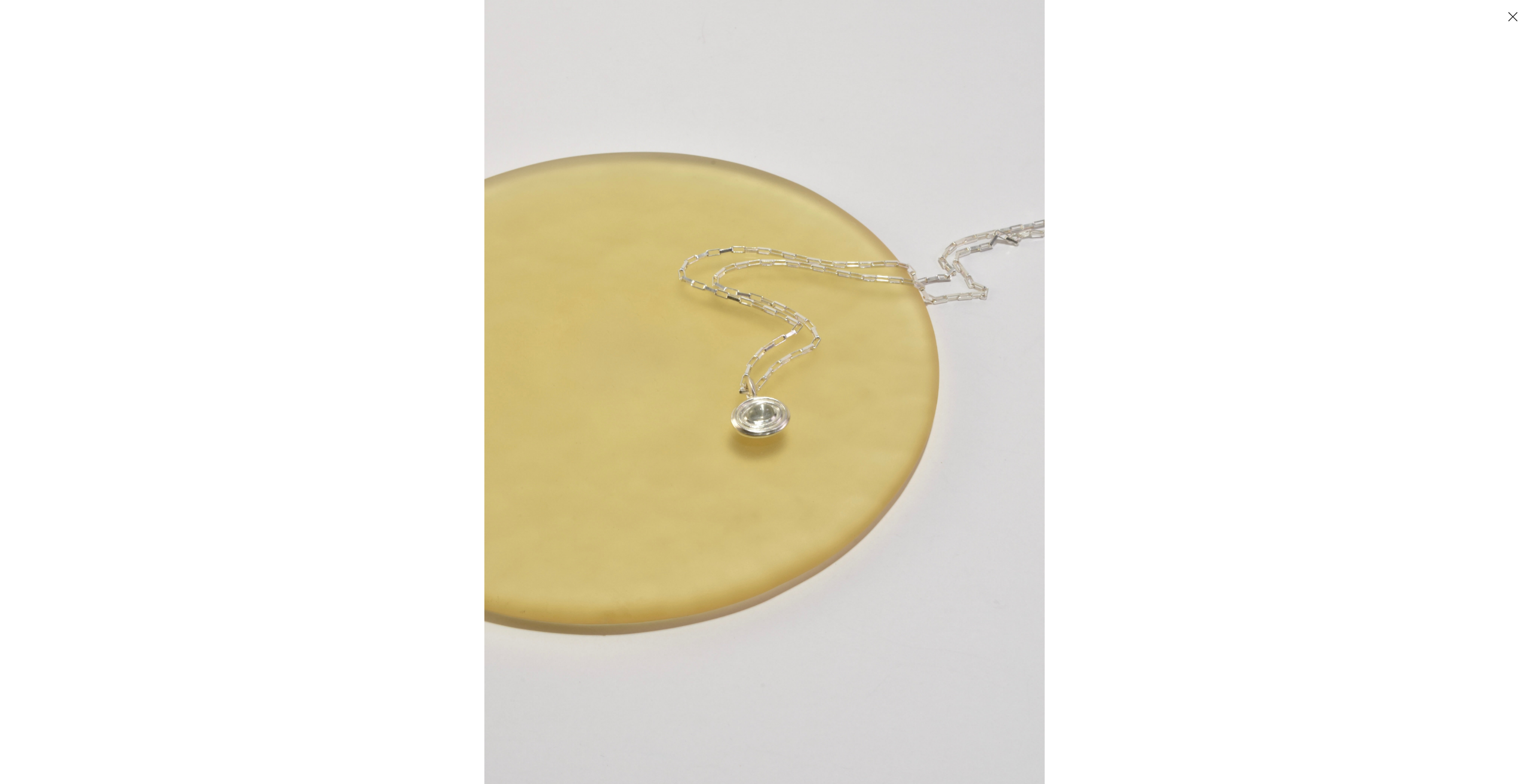
click at [839, 393] on img at bounding box center [765, 392] width 560 height 784
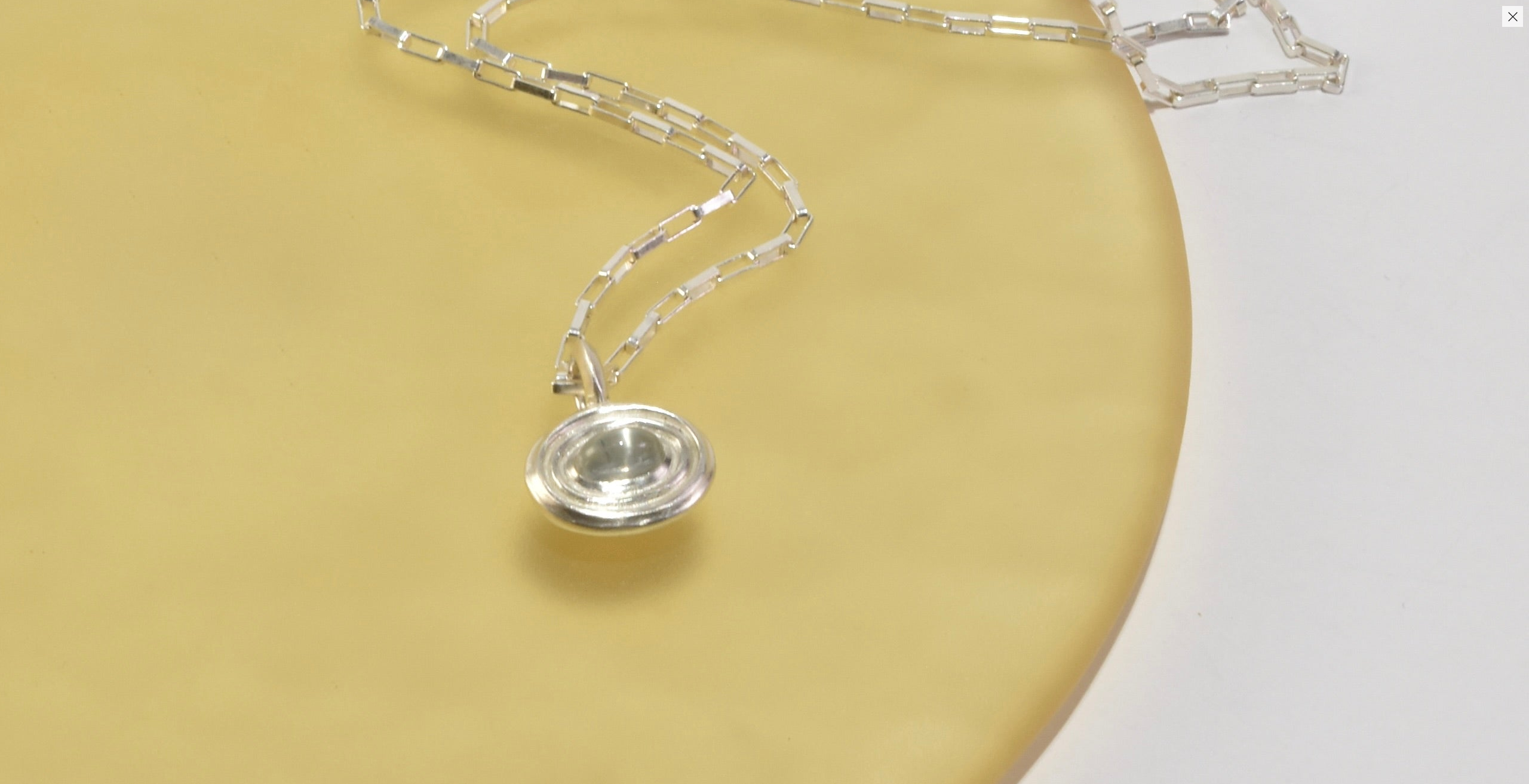
click at [839, 394] on img at bounding box center [633, 389] width 1793 height 2509
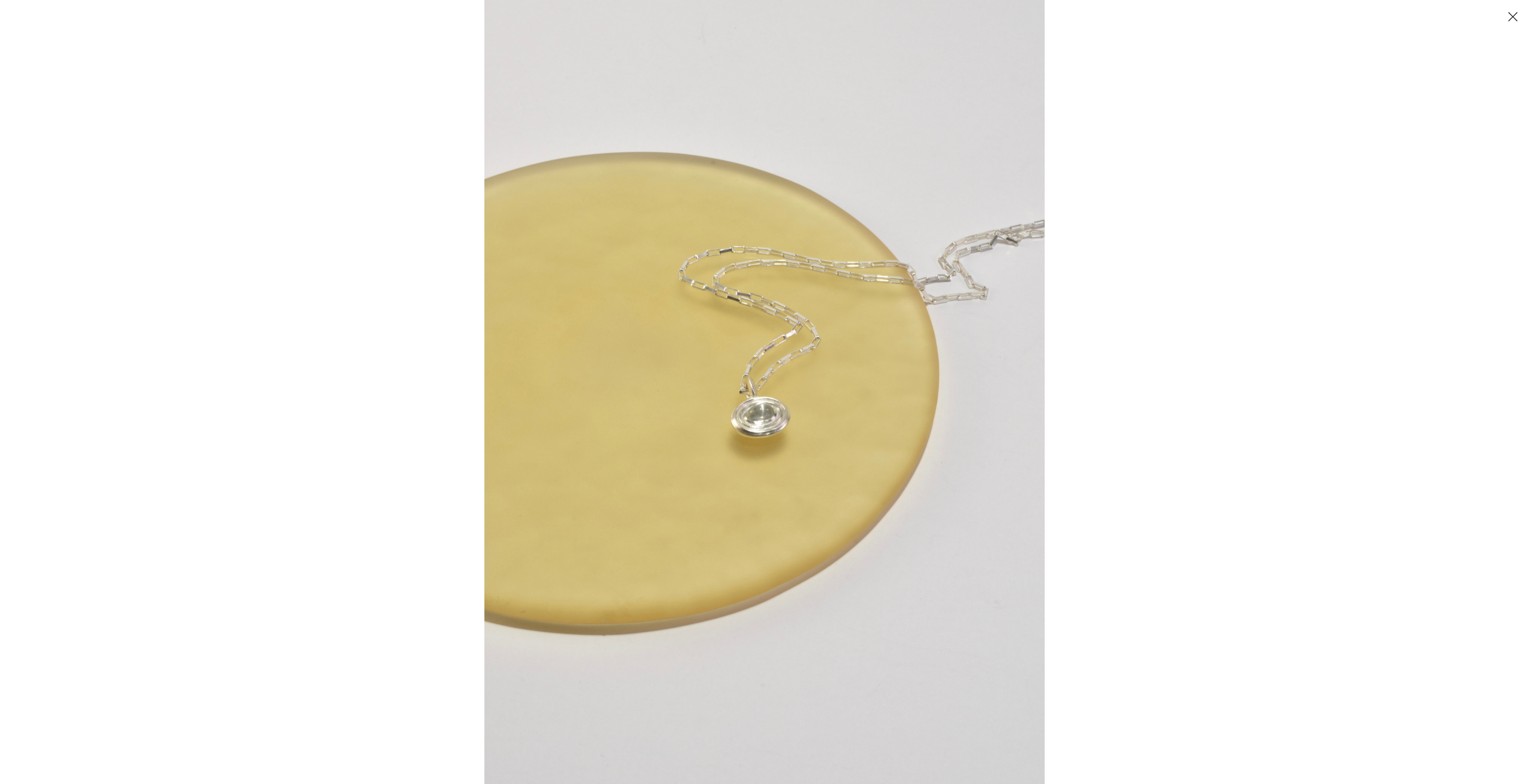
click at [1135, 401] on div at bounding box center [1249, 392] width 1529 height 784
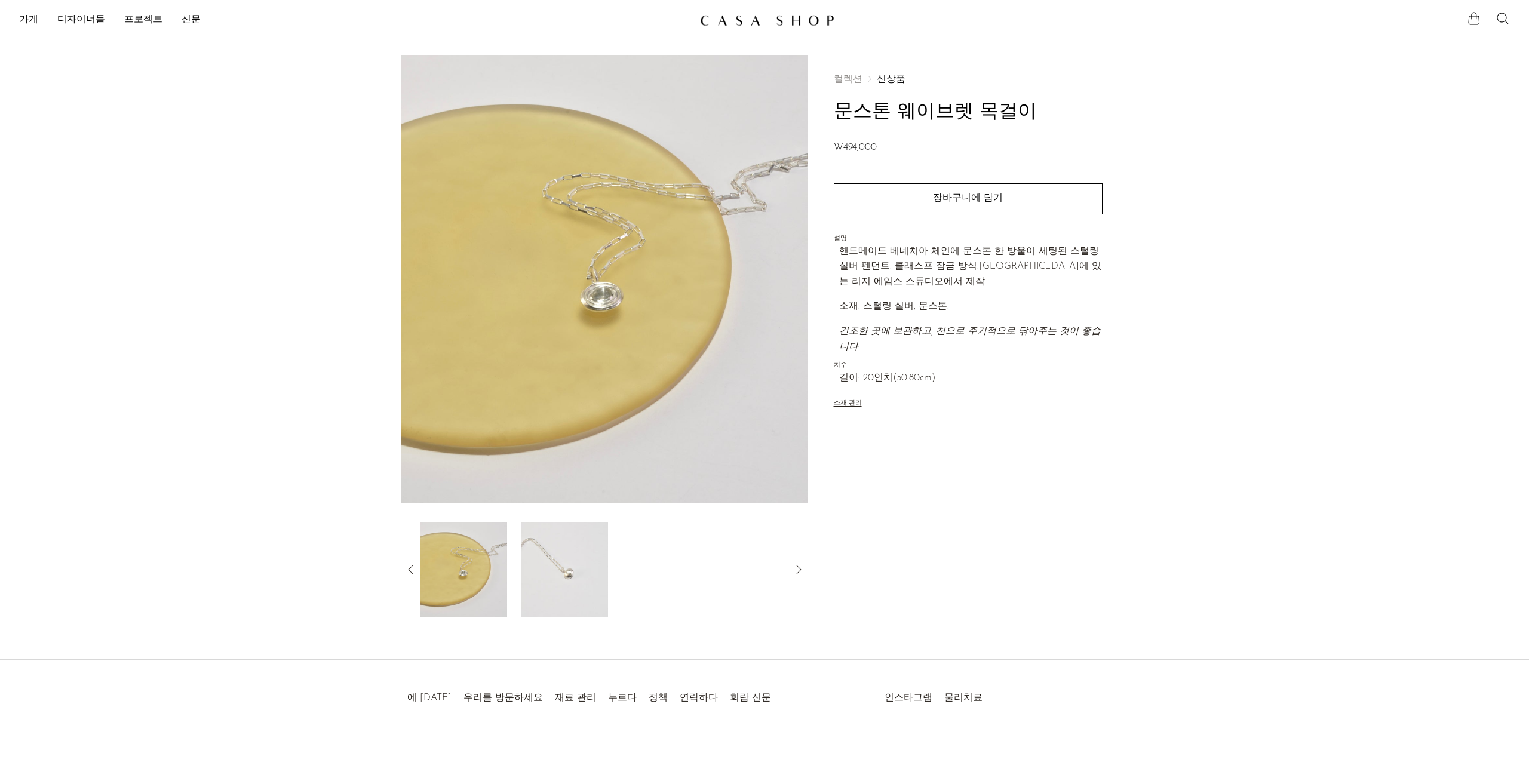
drag, startPoint x: 419, startPoint y: 577, endPoint x: 413, endPoint y: 576, distance: 6.1
click at [417, 577] on div at bounding box center [604, 569] width 407 height 95
click at [412, 573] on icon at bounding box center [411, 569] width 14 height 14
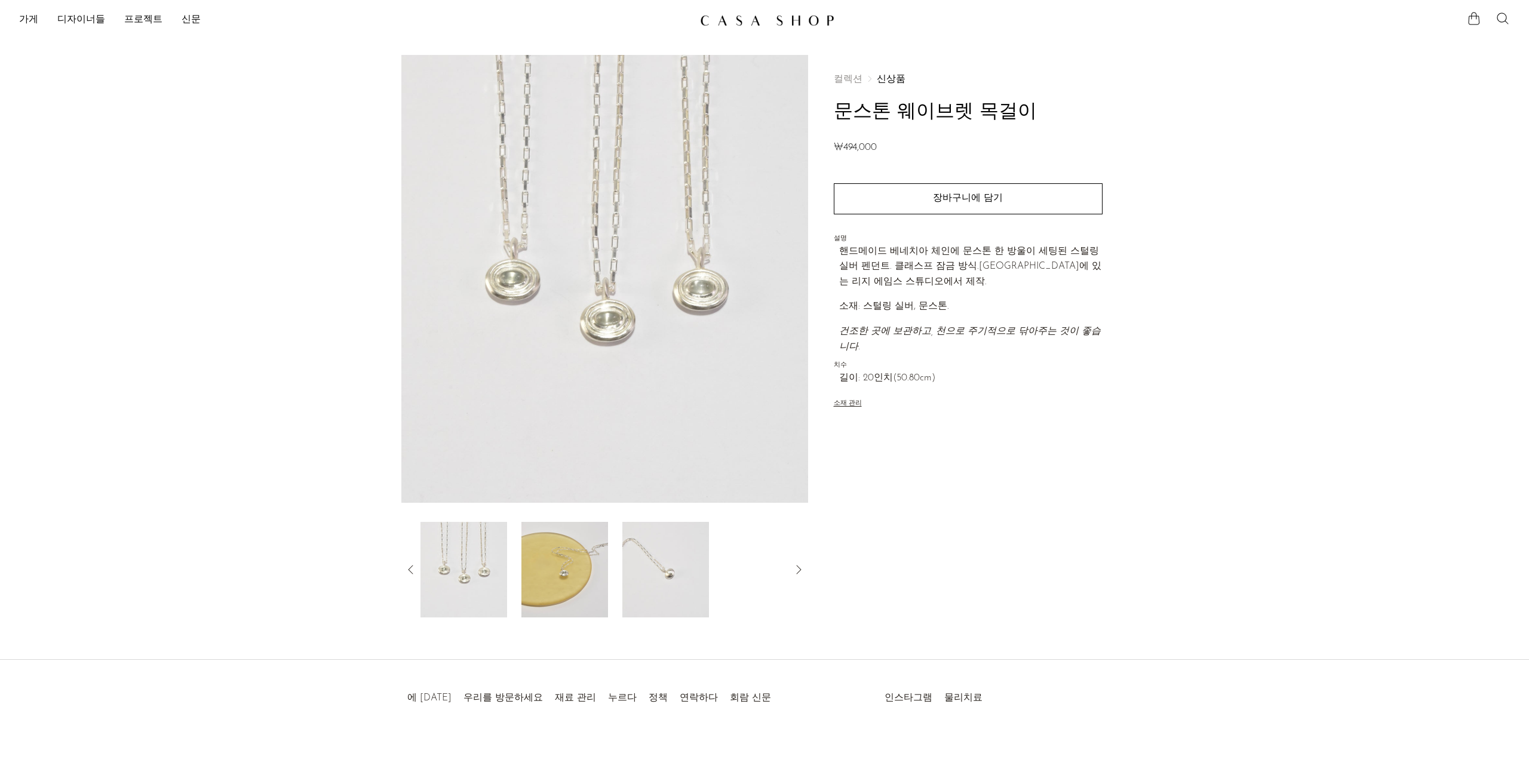
click at [448, 570] on img at bounding box center [464, 569] width 87 height 95
click at [449, 565] on img at bounding box center [464, 569] width 87 height 95
click at [464, 565] on img at bounding box center [464, 569] width 87 height 95
click at [410, 564] on icon at bounding box center [411, 569] width 14 height 14
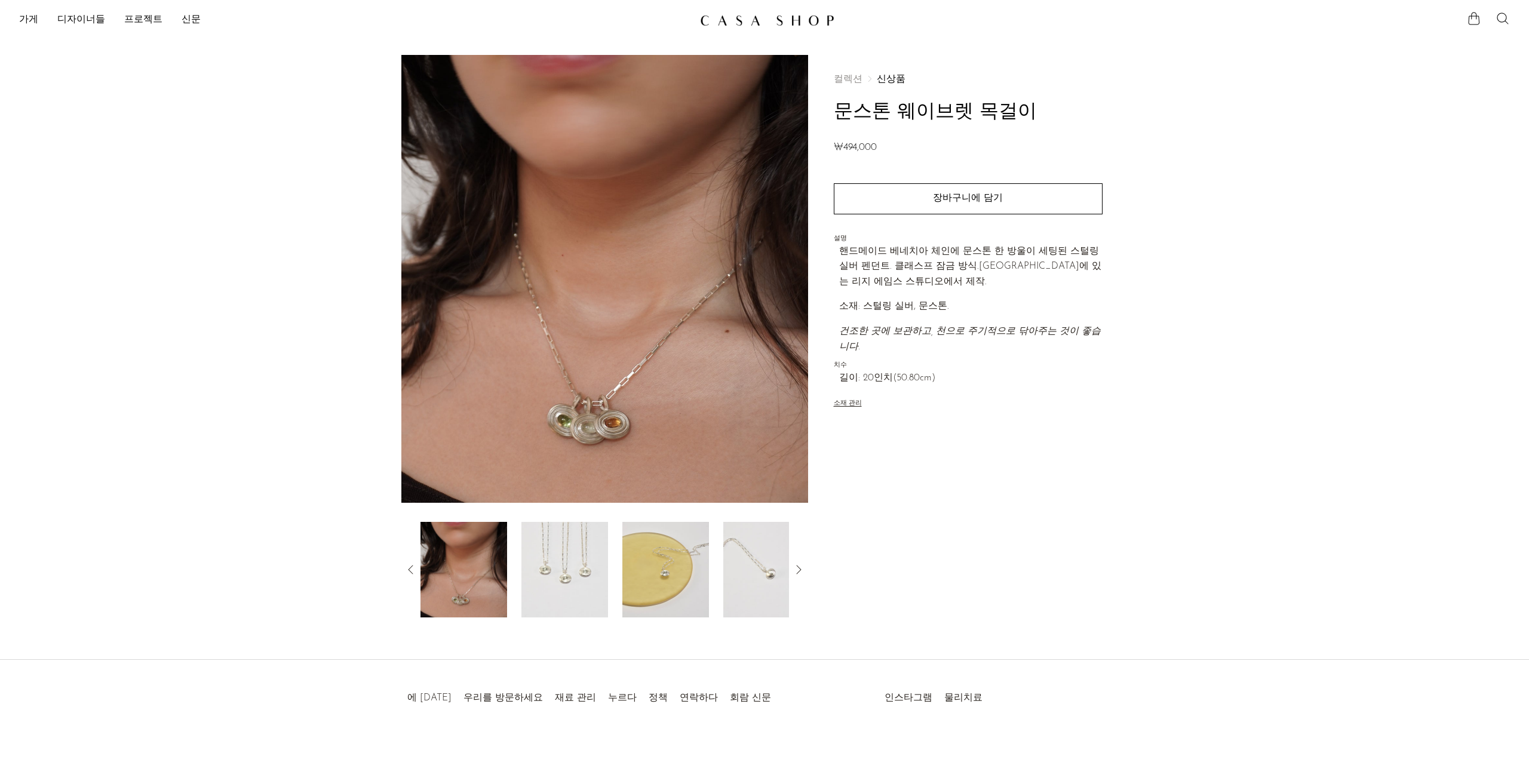
click at [595, 451] on img at bounding box center [604, 279] width 407 height 448
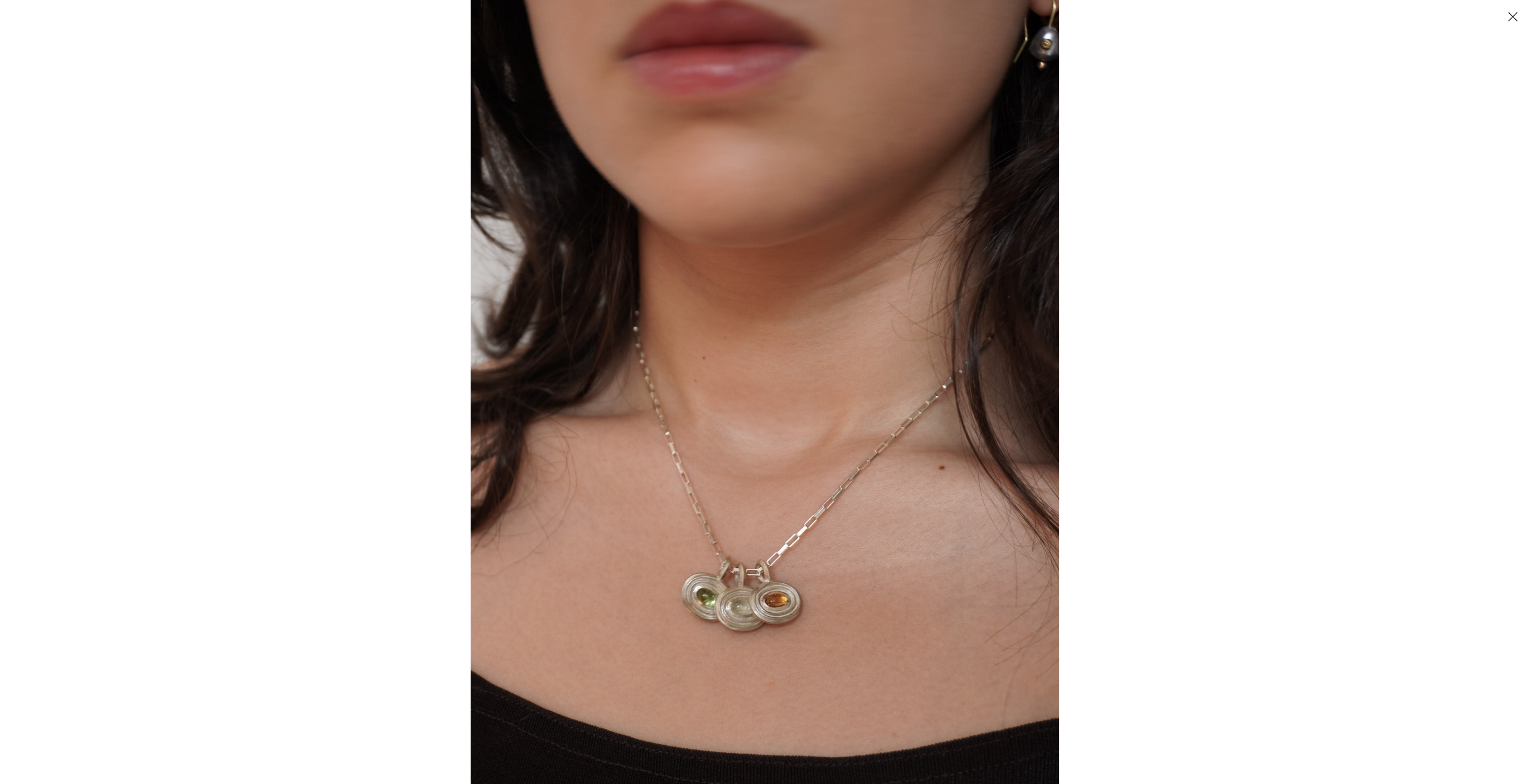
click at [767, 636] on img at bounding box center [765, 392] width 589 height 784
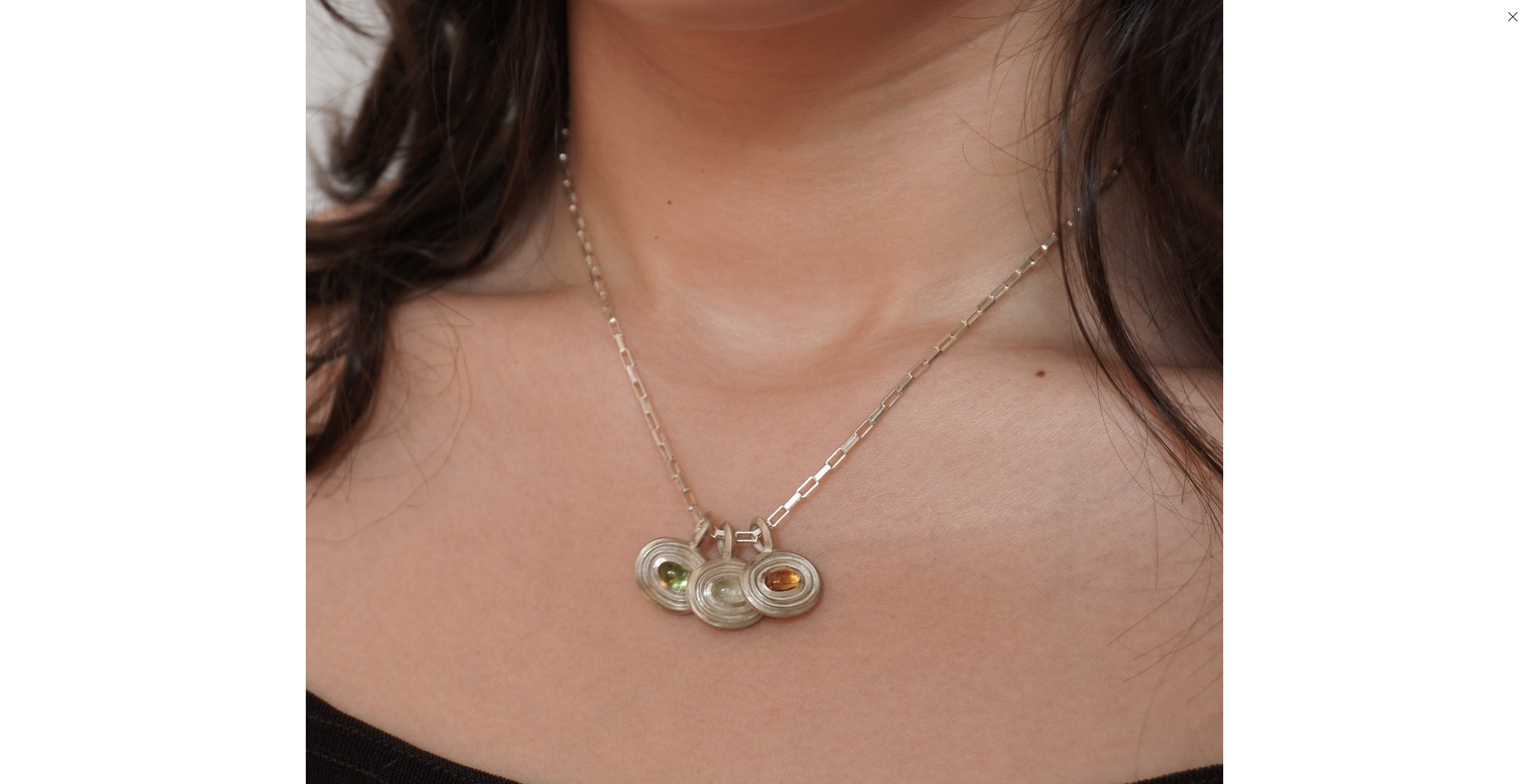
click at [176, 295] on div at bounding box center [764, 392] width 1529 height 784
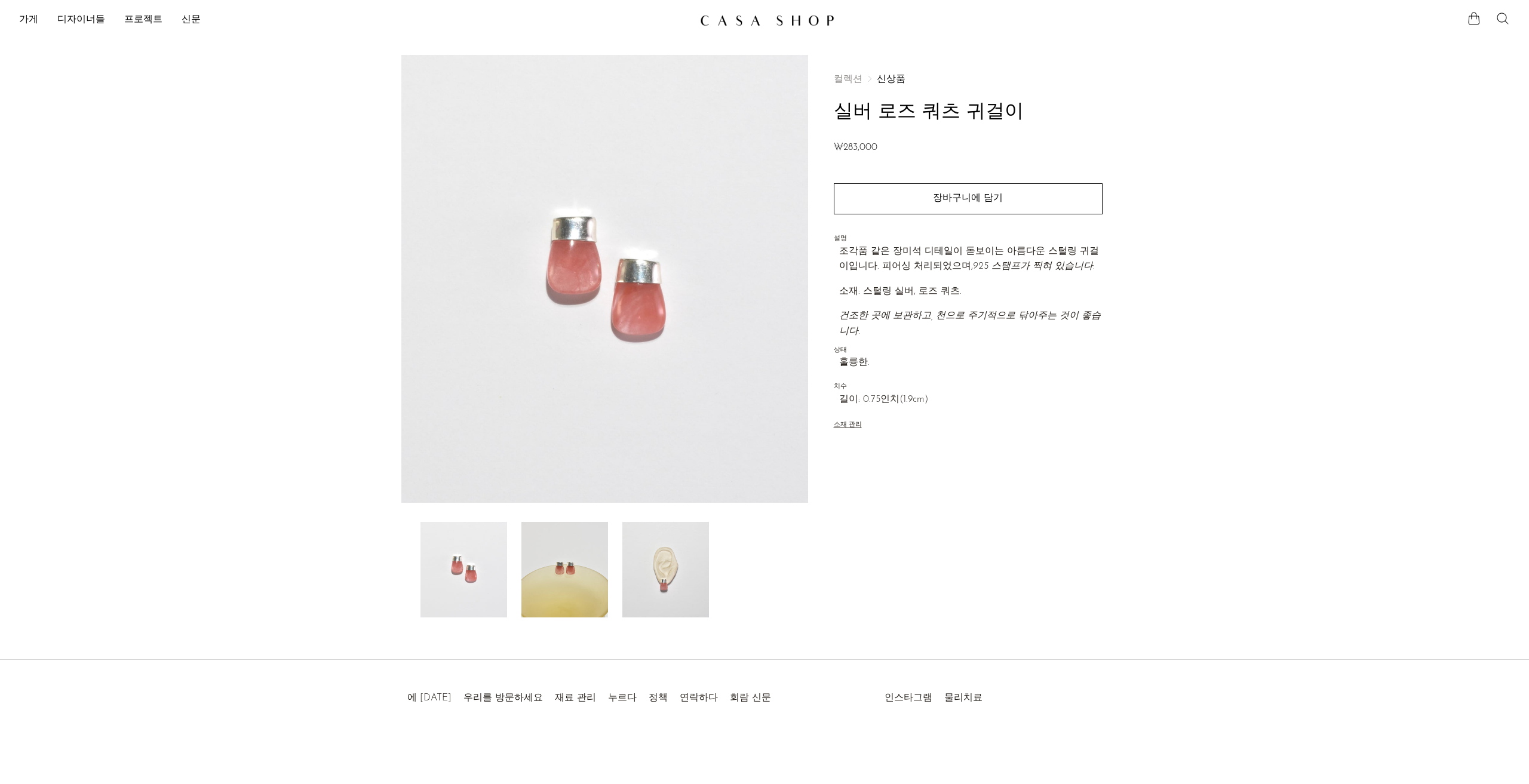
click at [656, 570] on img at bounding box center [666, 569] width 87 height 95
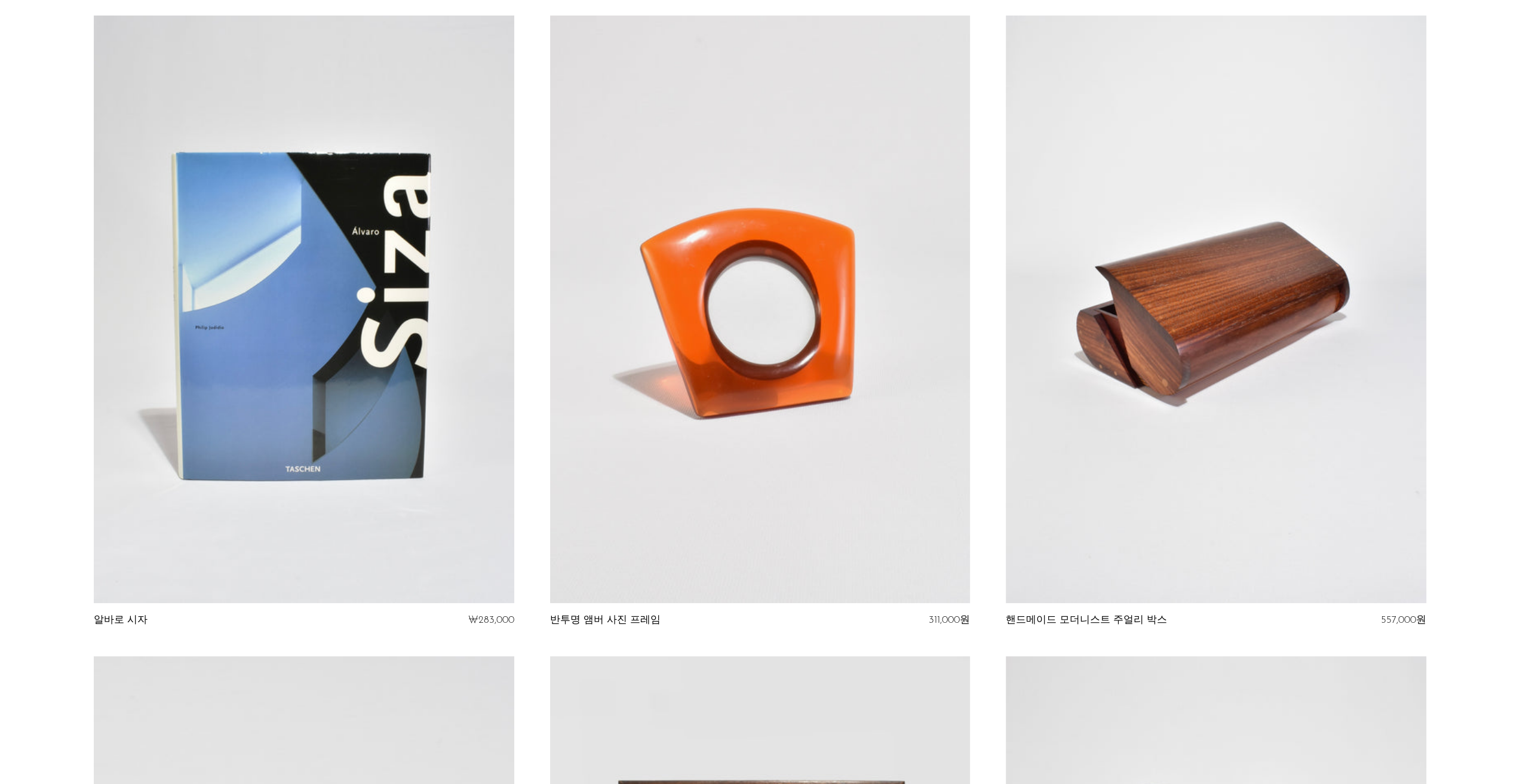
scroll to position [4599, 0]
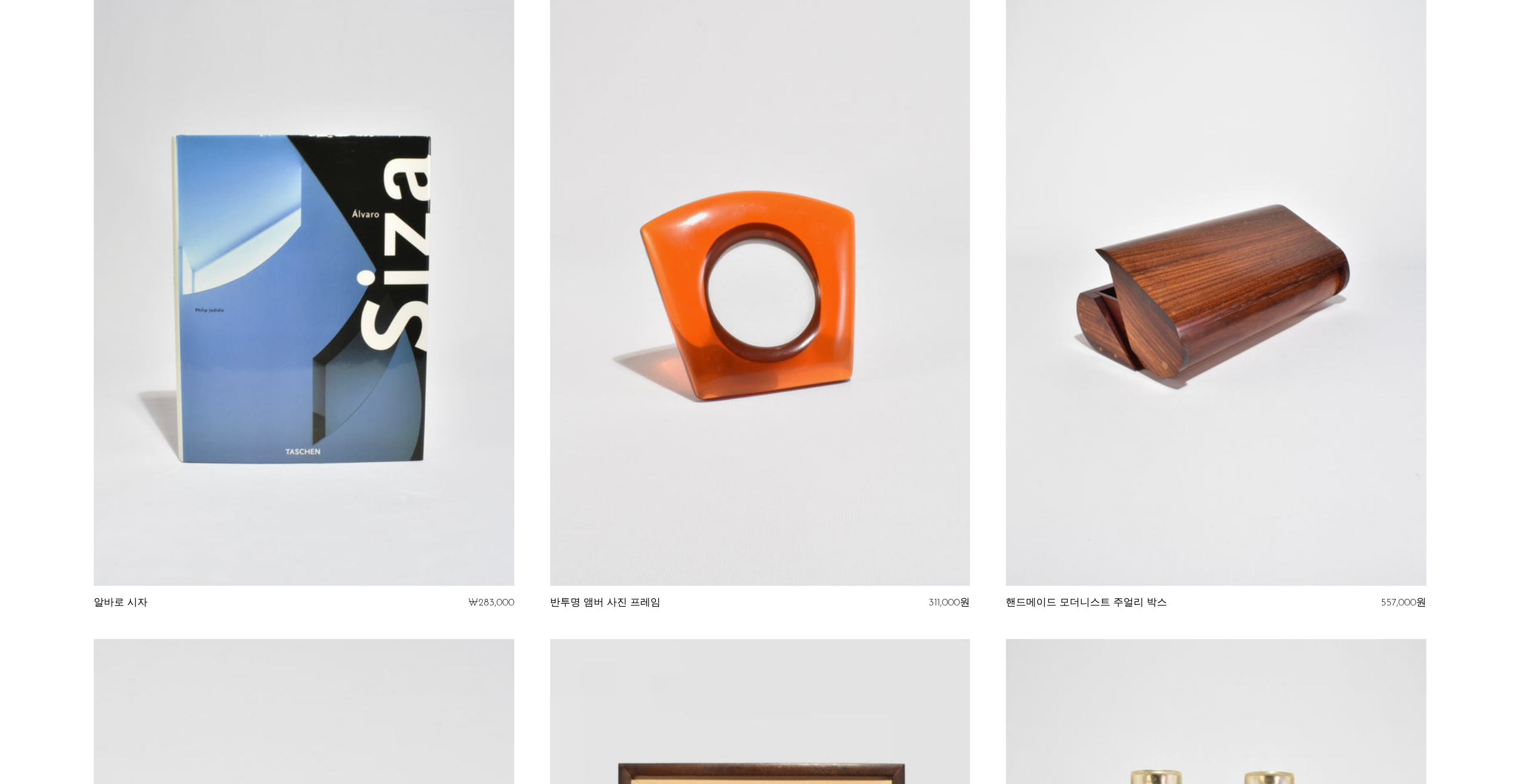
click at [431, 316] on link at bounding box center [303, 292] width 419 height 589
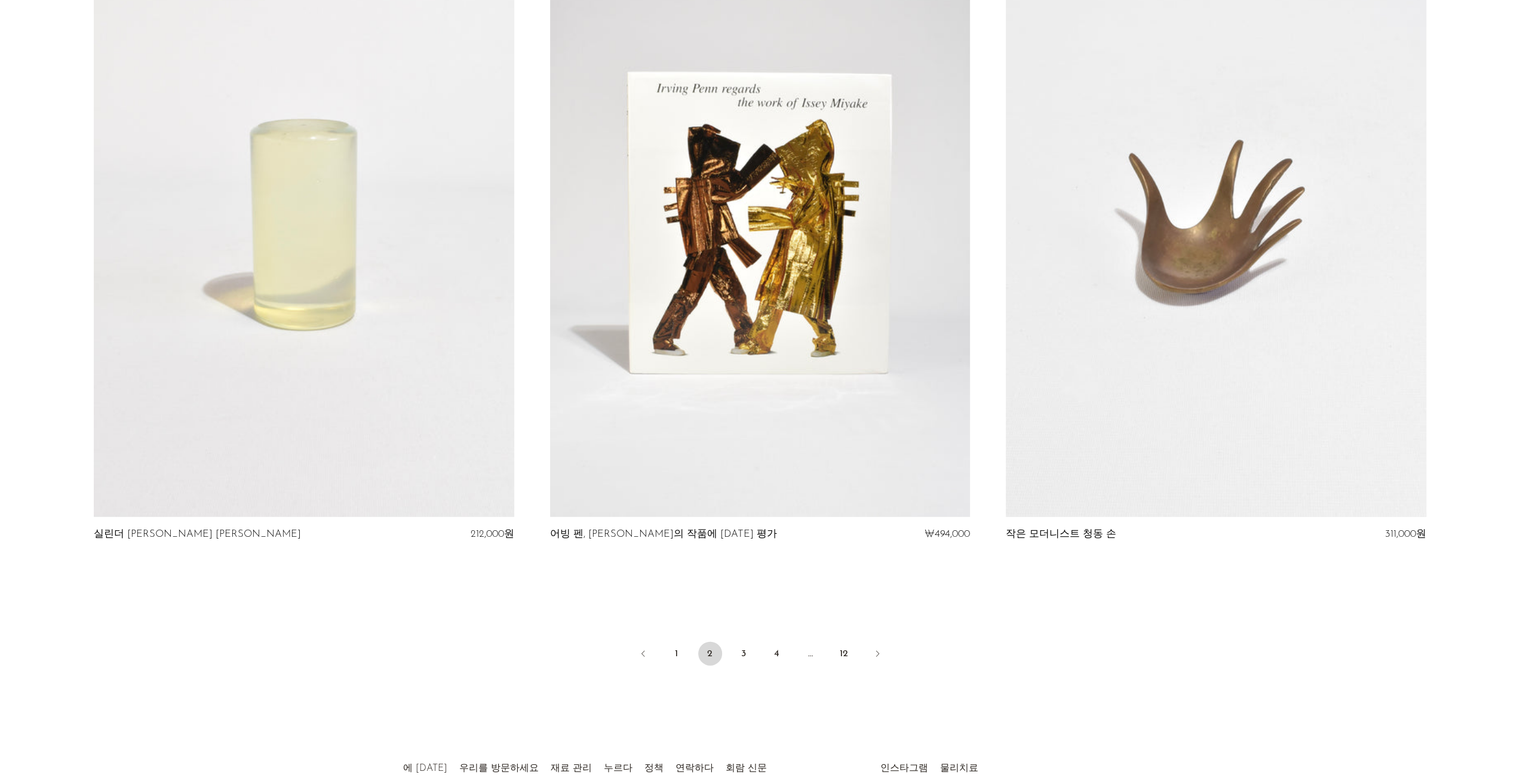
scroll to position [7263, 0]
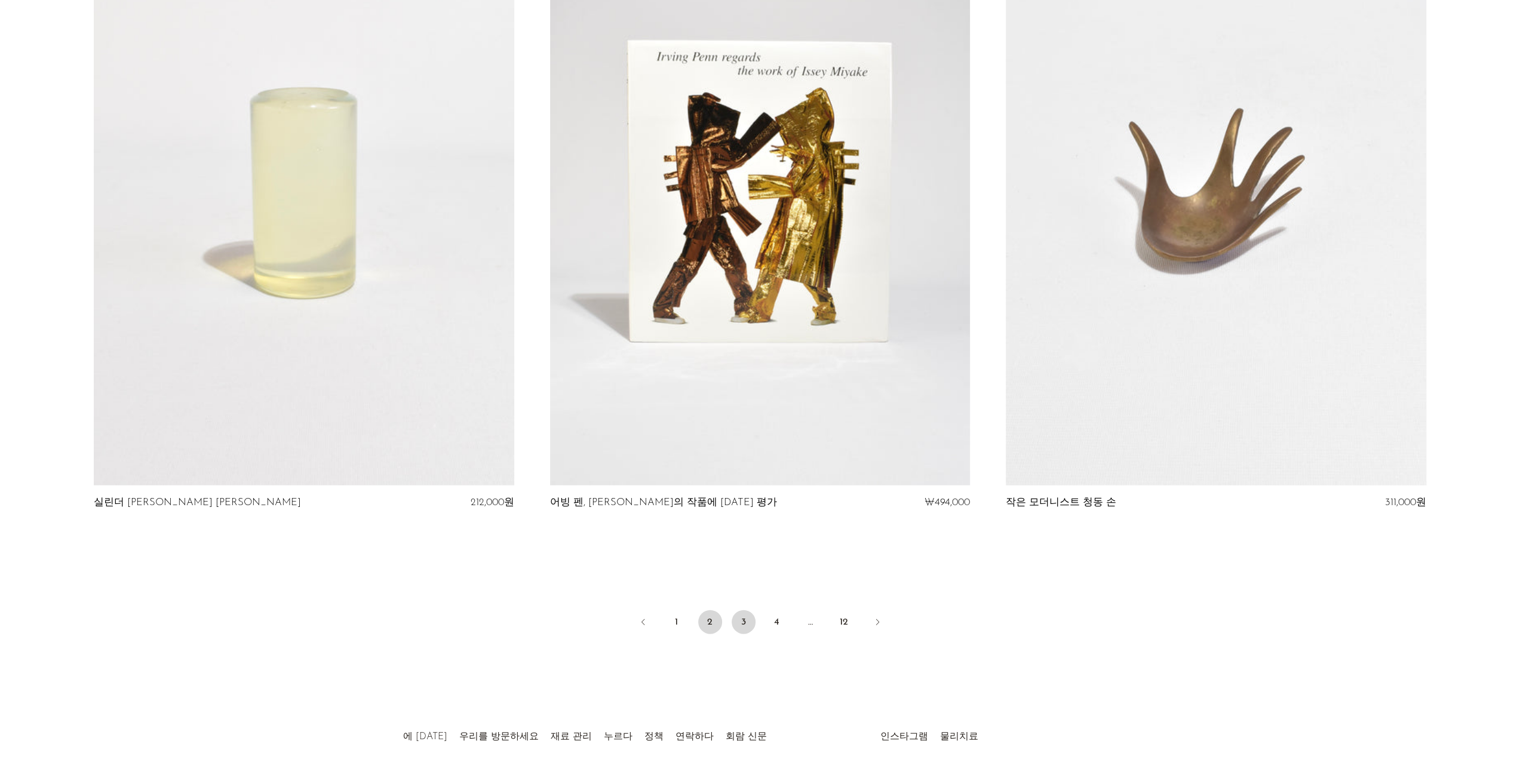
click at [743, 628] on link "3" at bounding box center [744, 622] width 24 height 24
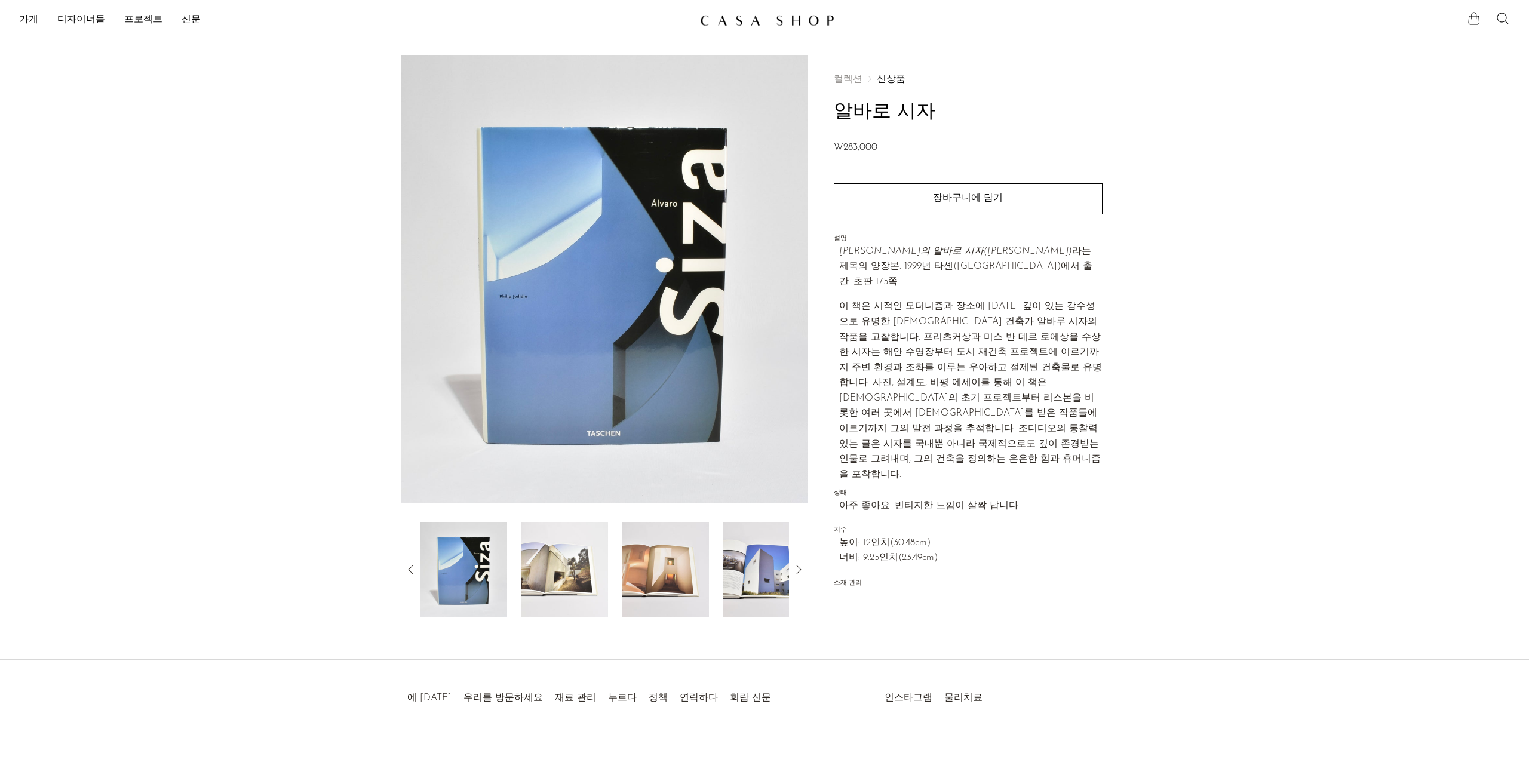
click at [578, 569] on img at bounding box center [565, 569] width 87 height 95
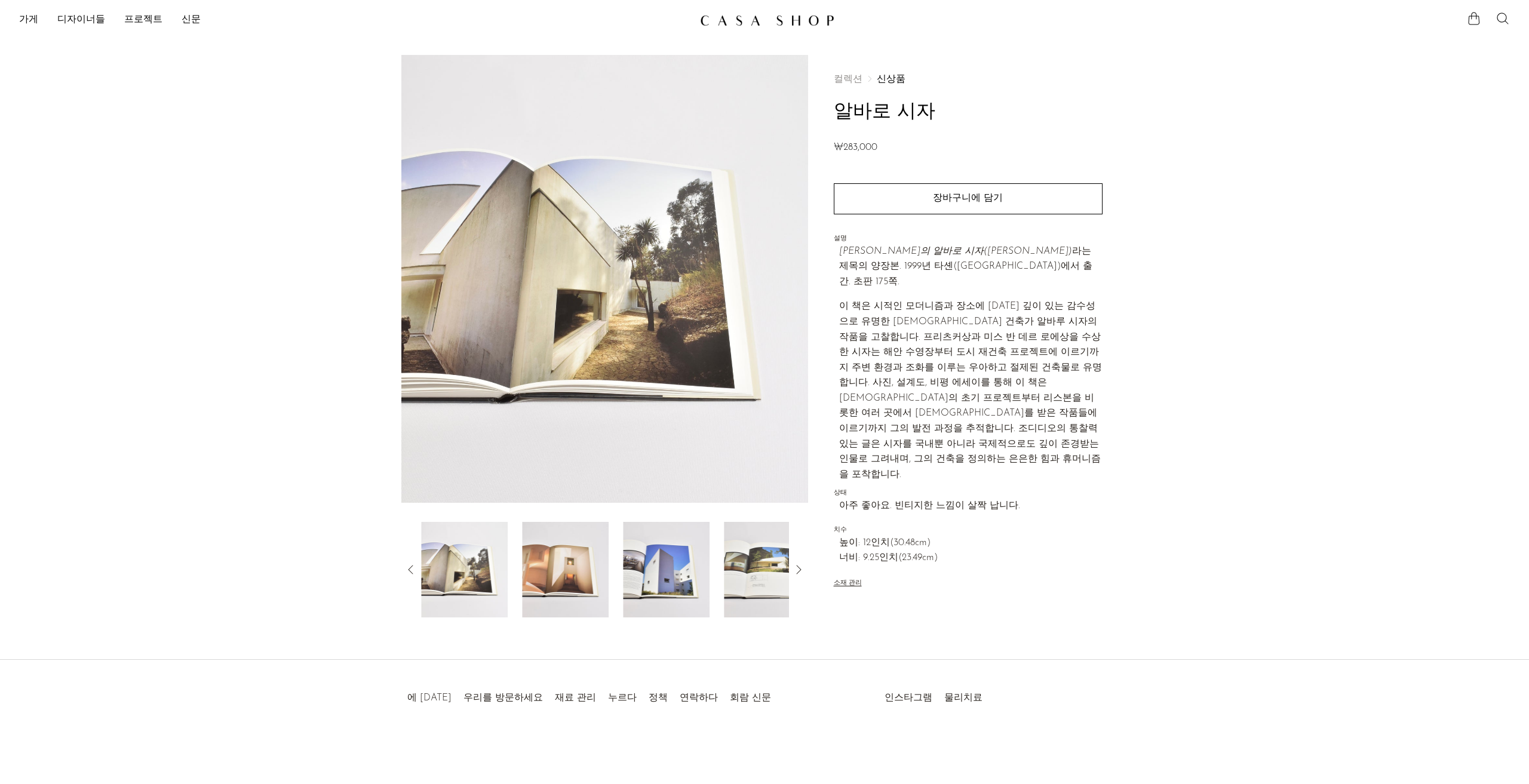
click at [577, 563] on img at bounding box center [566, 569] width 87 height 95
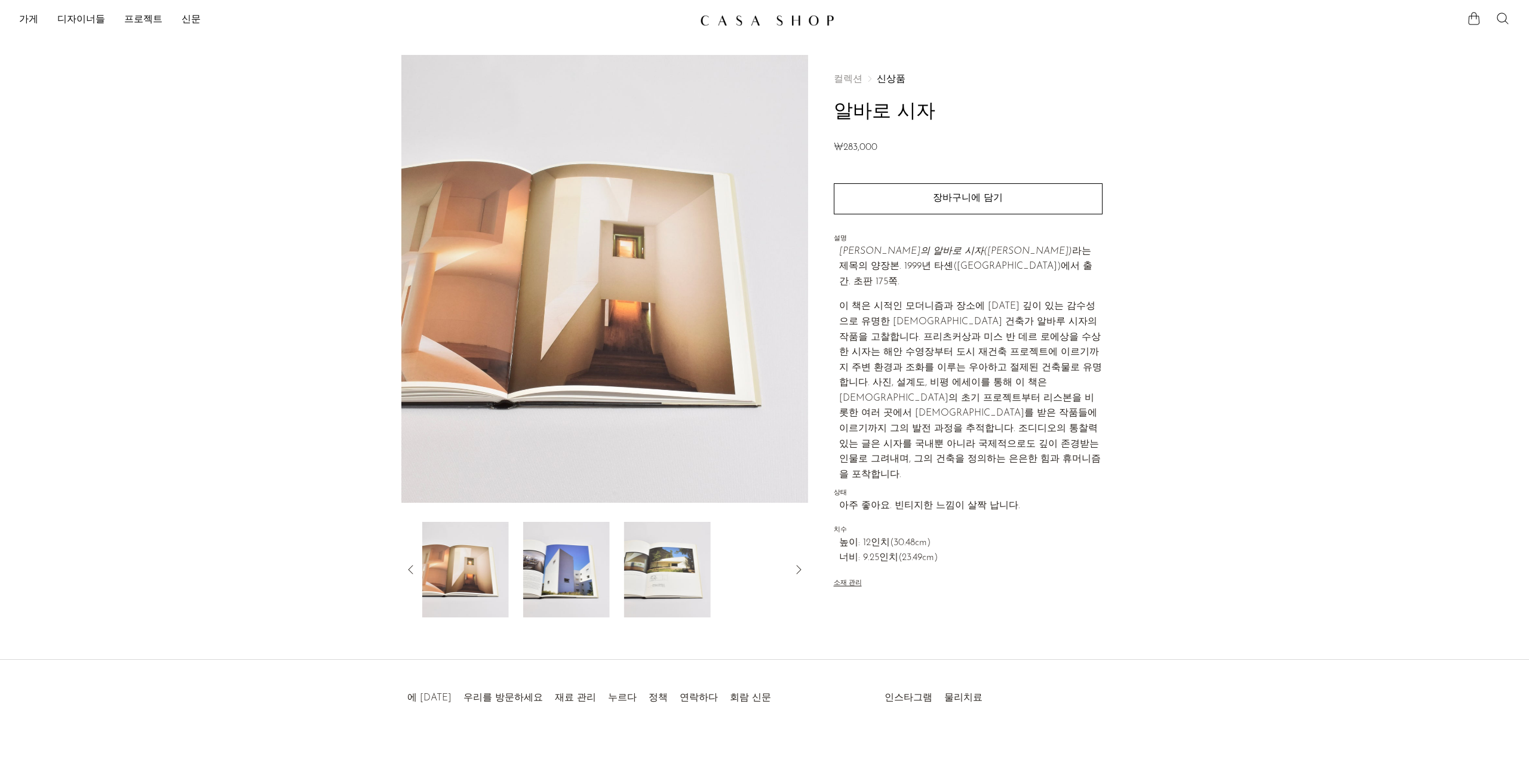
click at [586, 566] on img at bounding box center [567, 569] width 87 height 95
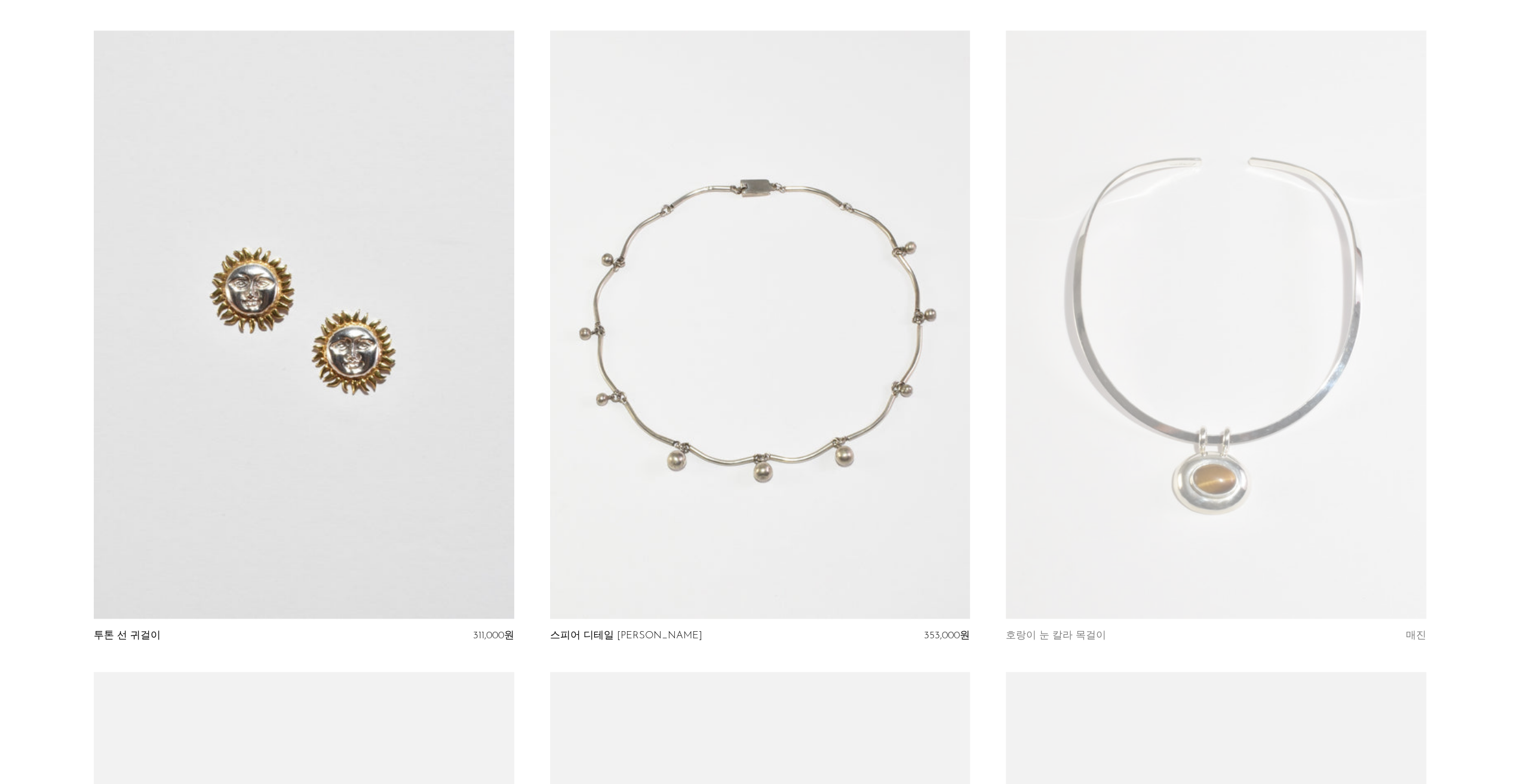
scroll to position [1374, 0]
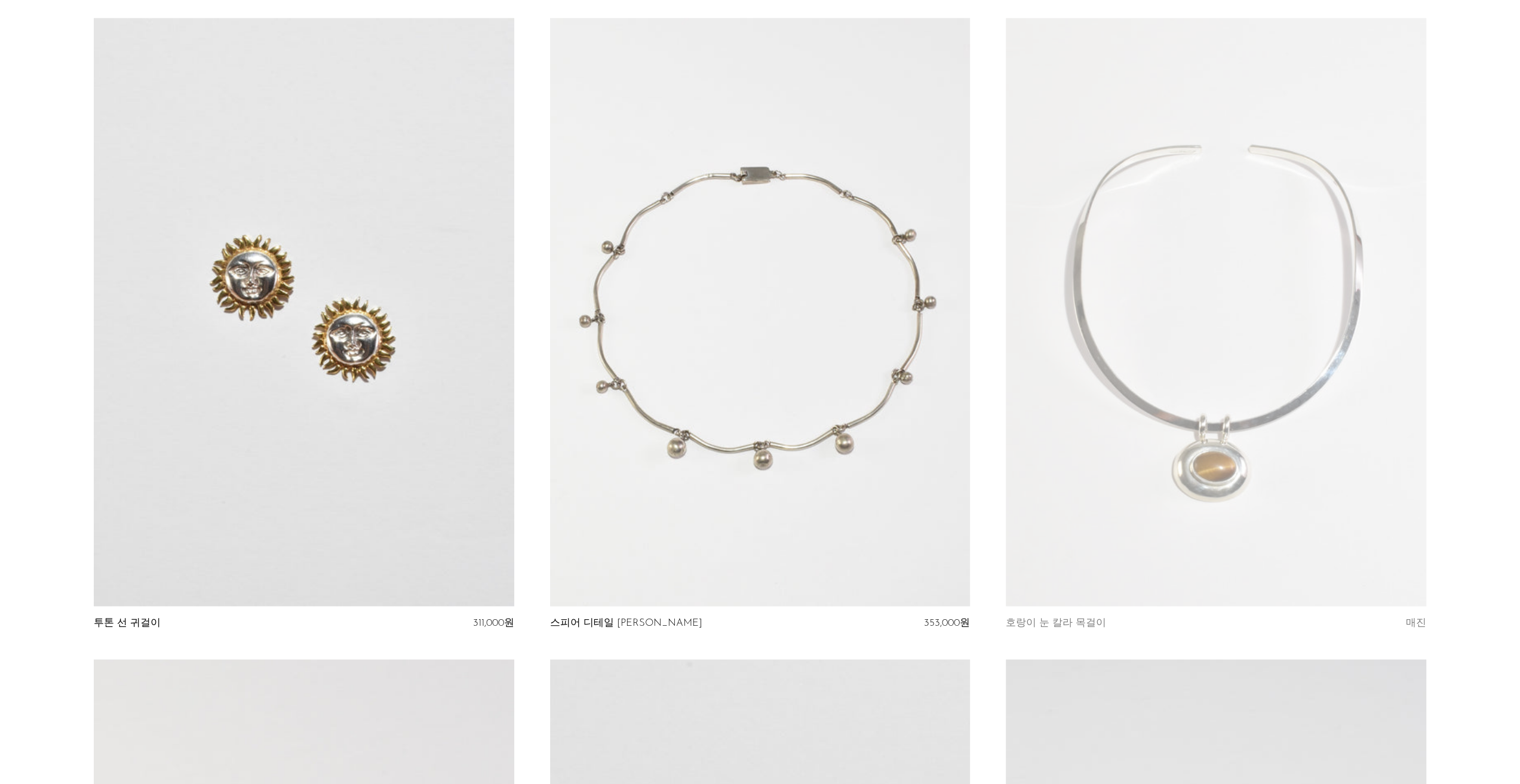
click at [777, 475] on link at bounding box center [760, 313] width 419 height 589
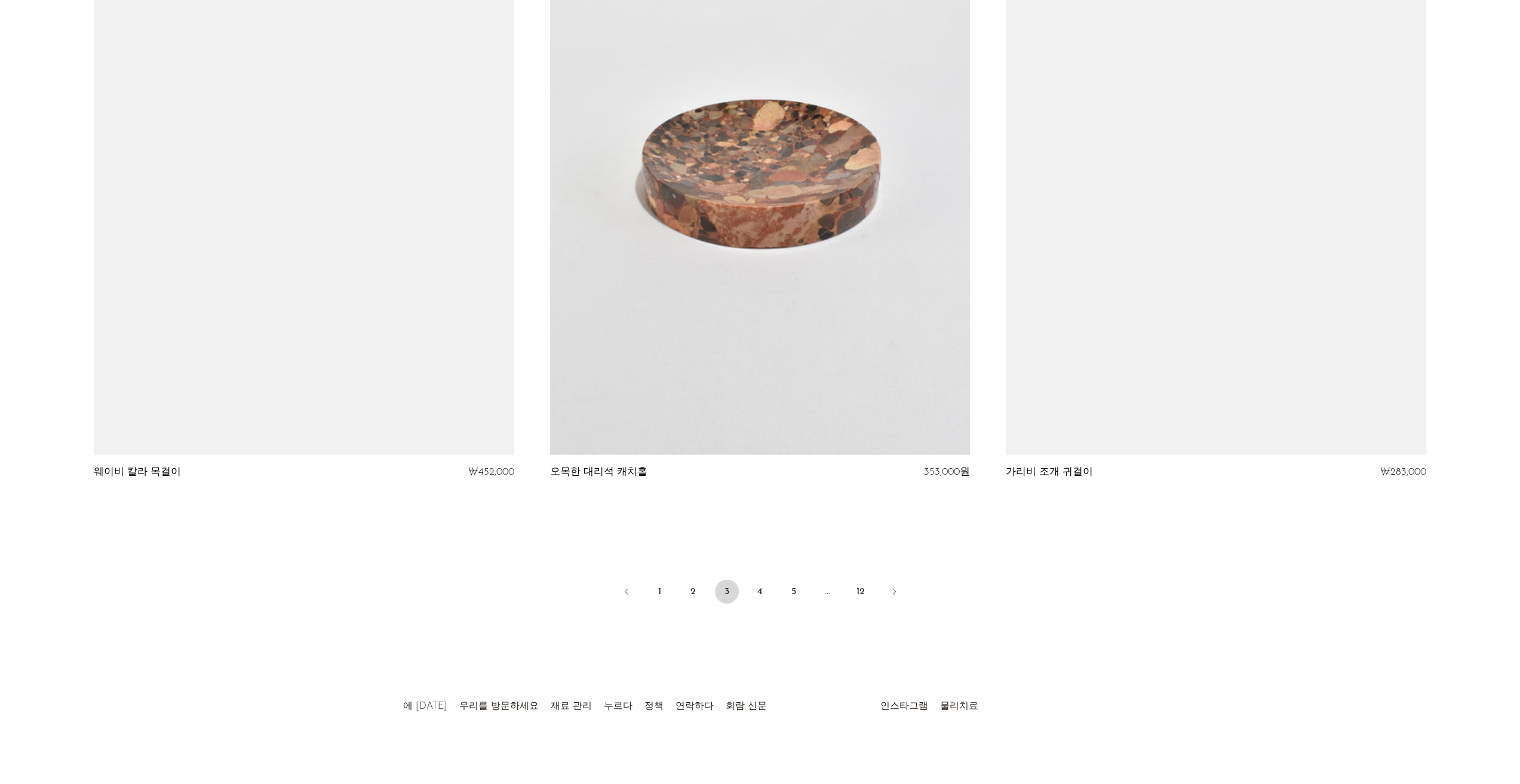
scroll to position [7295, 0]
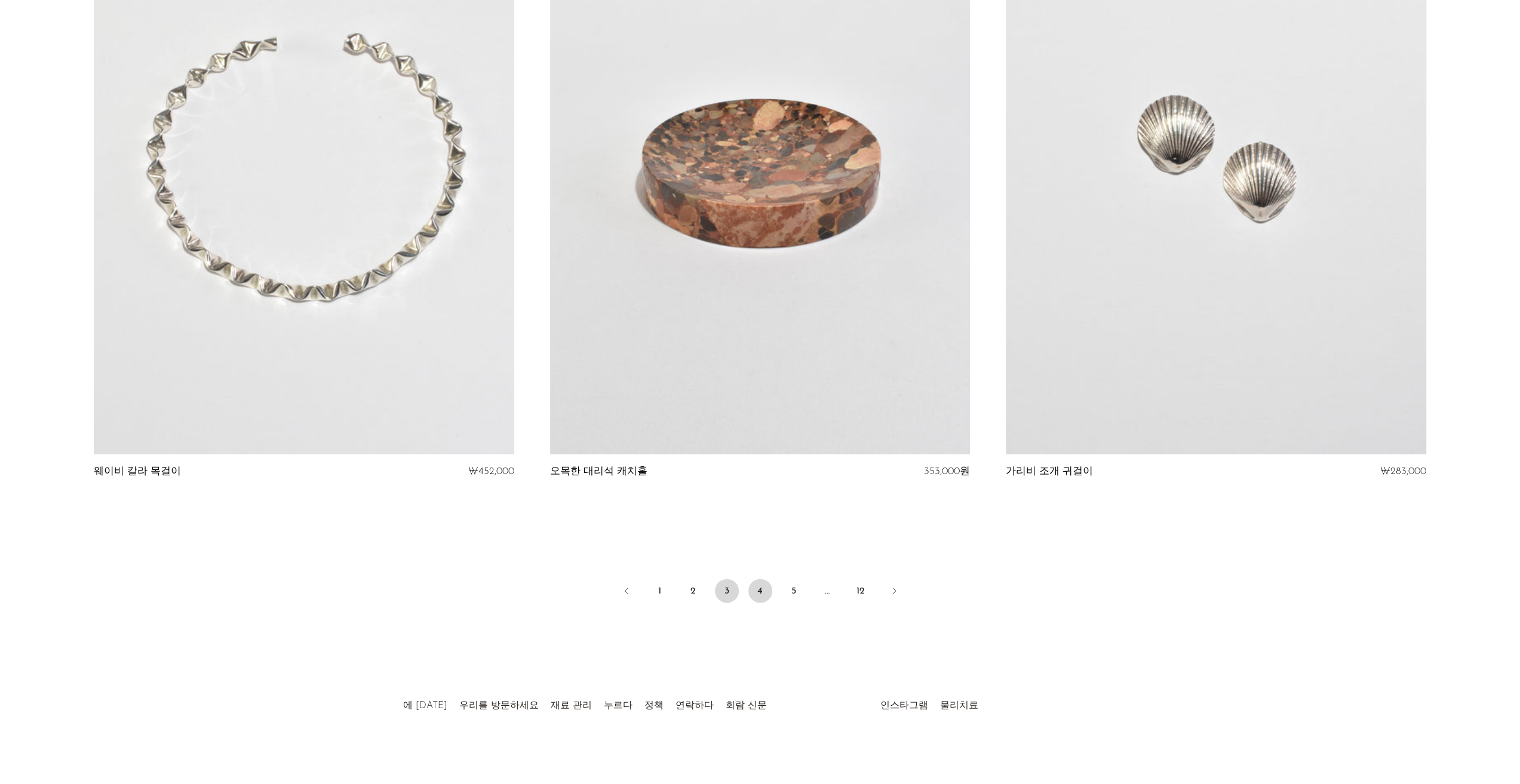
click at [763, 594] on link "4" at bounding box center [760, 591] width 24 height 24
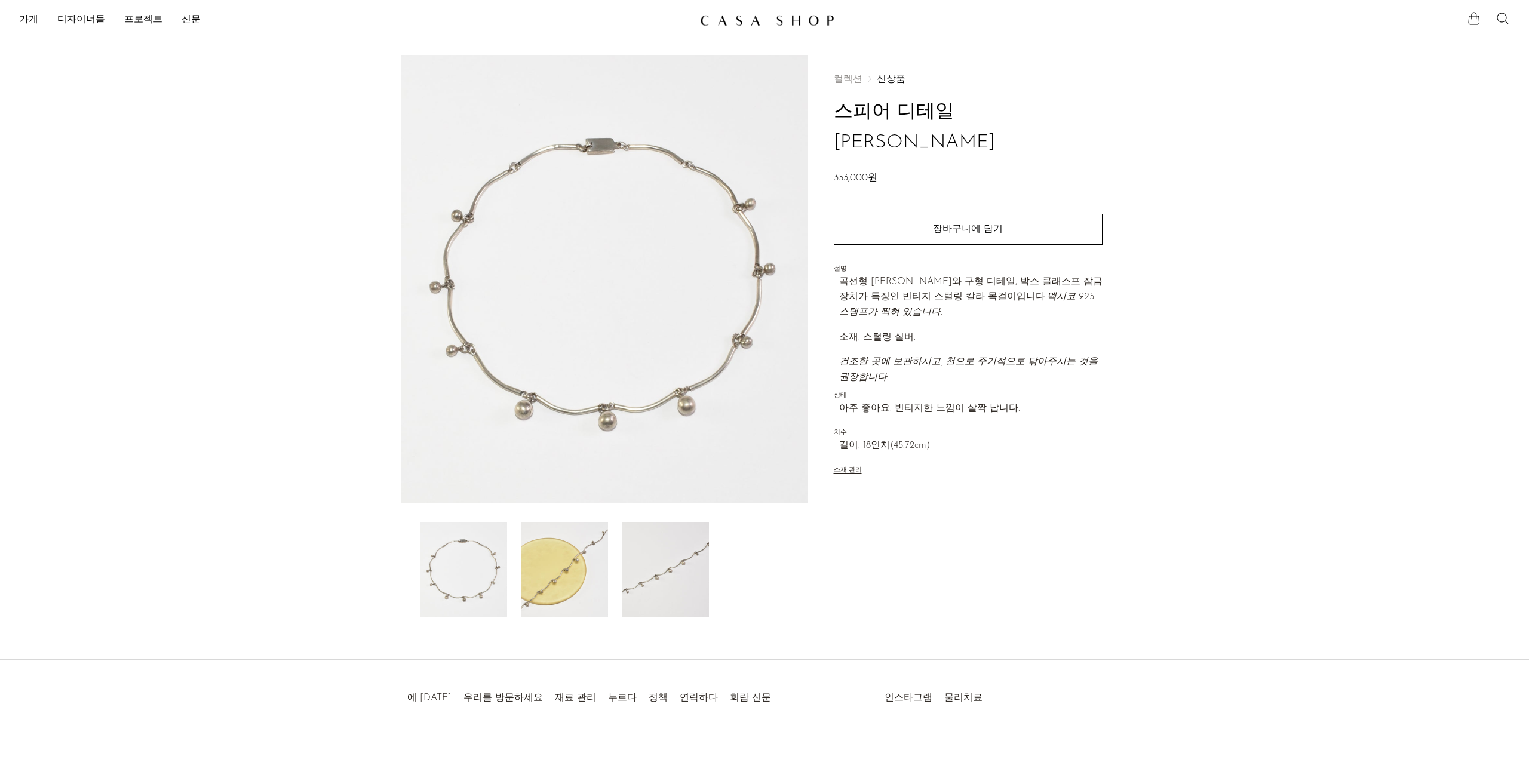
click at [600, 574] on img at bounding box center [565, 569] width 87 height 95
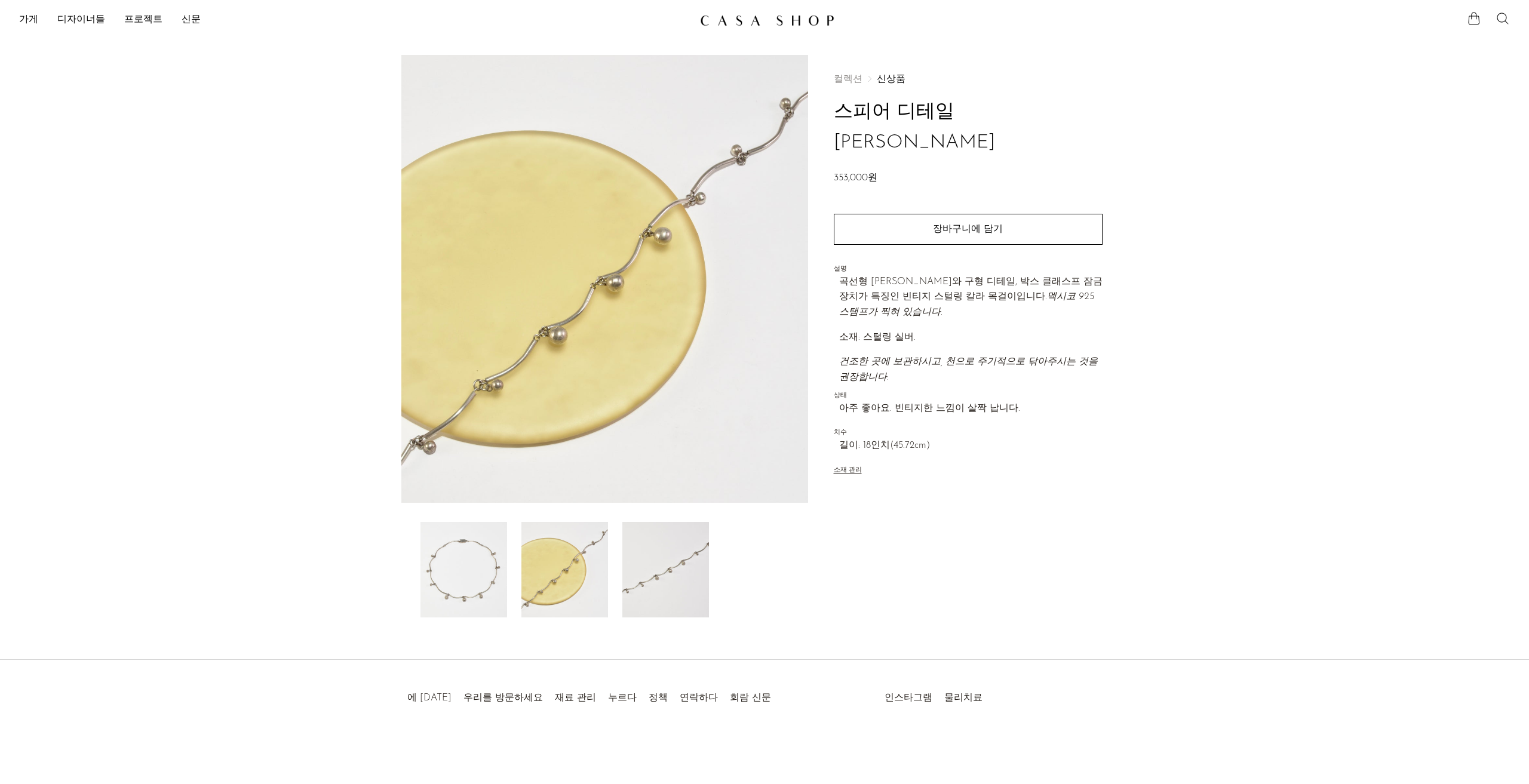
click at [659, 568] on img at bounding box center [666, 569] width 87 height 95
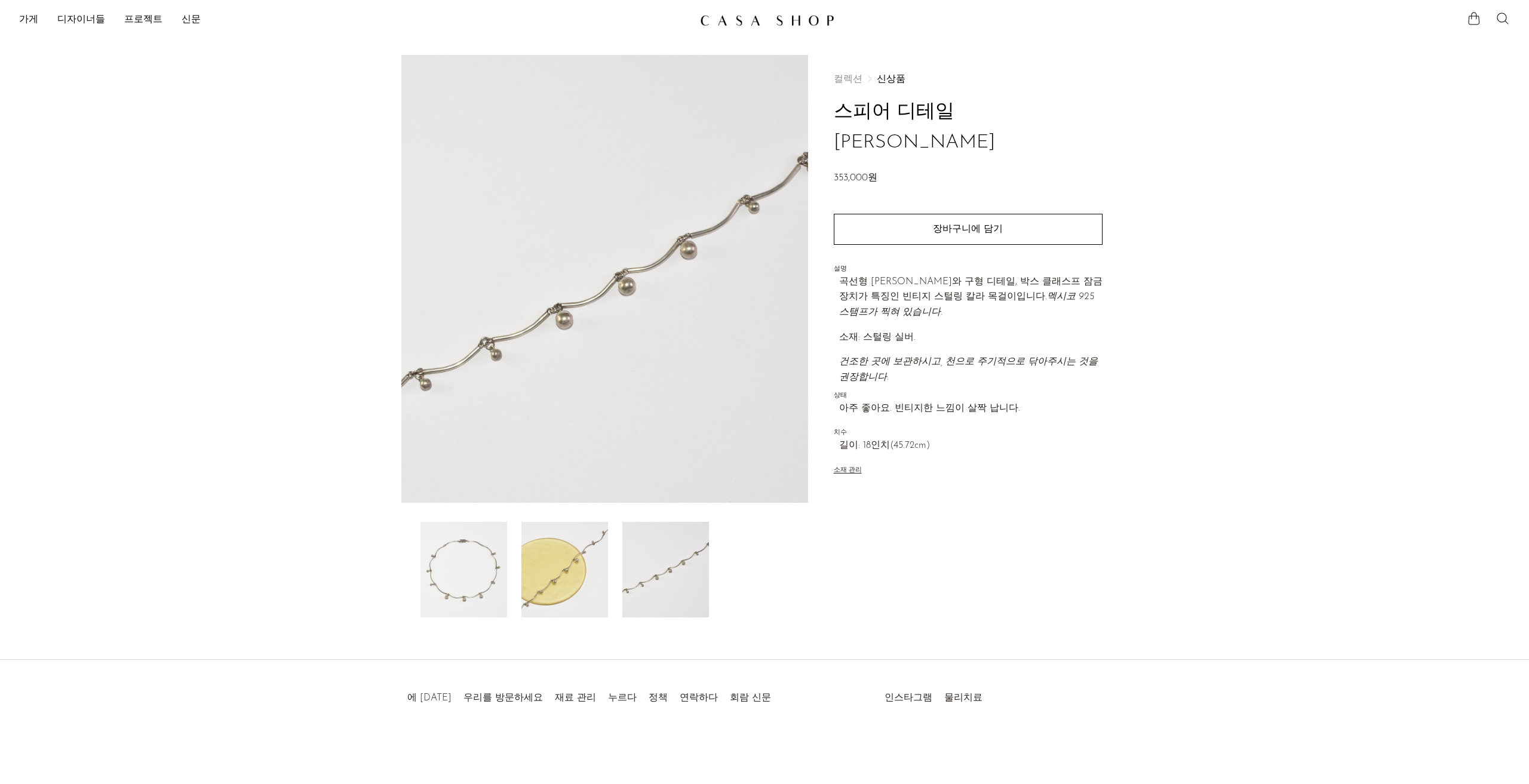
click at [489, 554] on img at bounding box center [464, 569] width 87 height 95
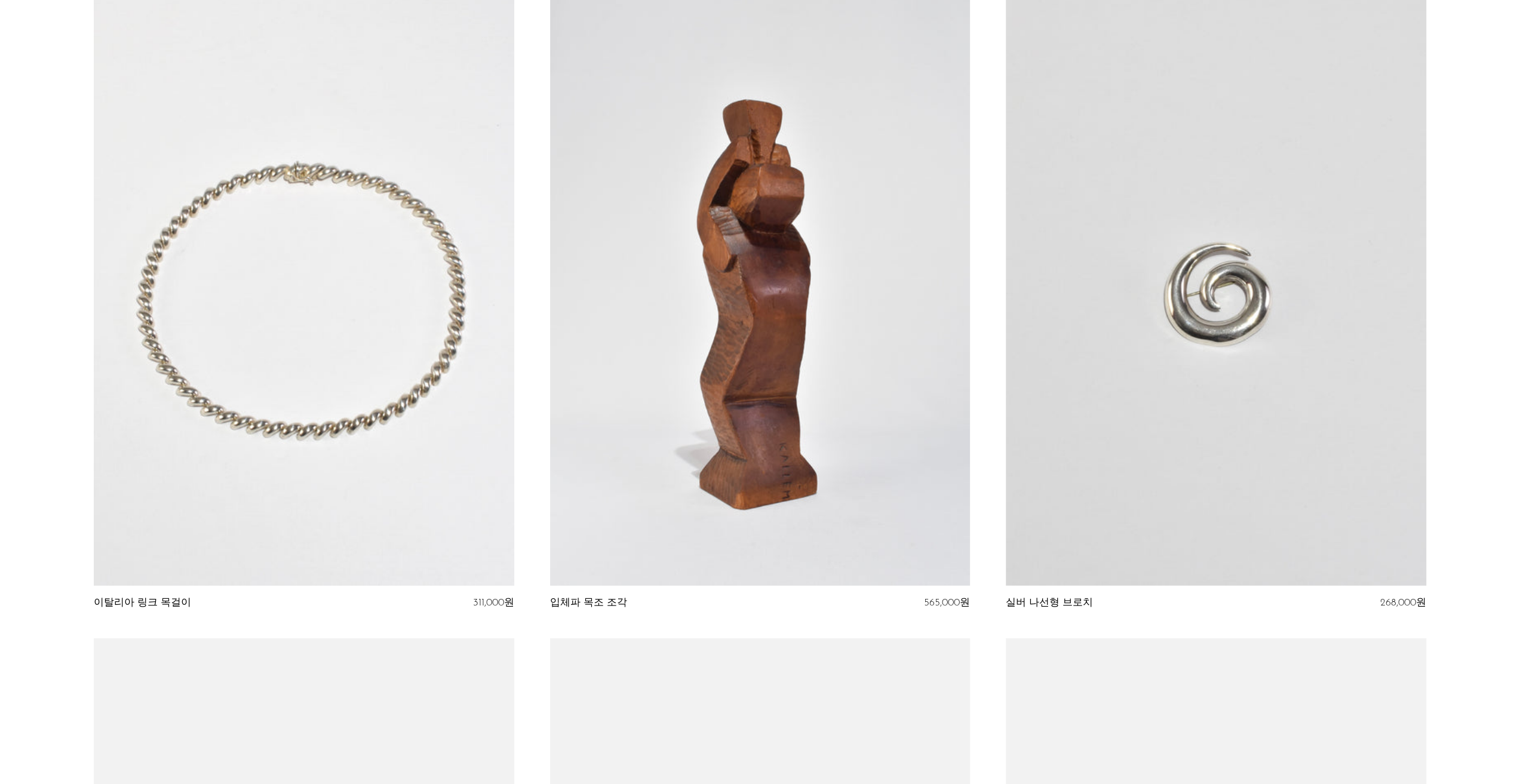
scroll to position [3345, 0]
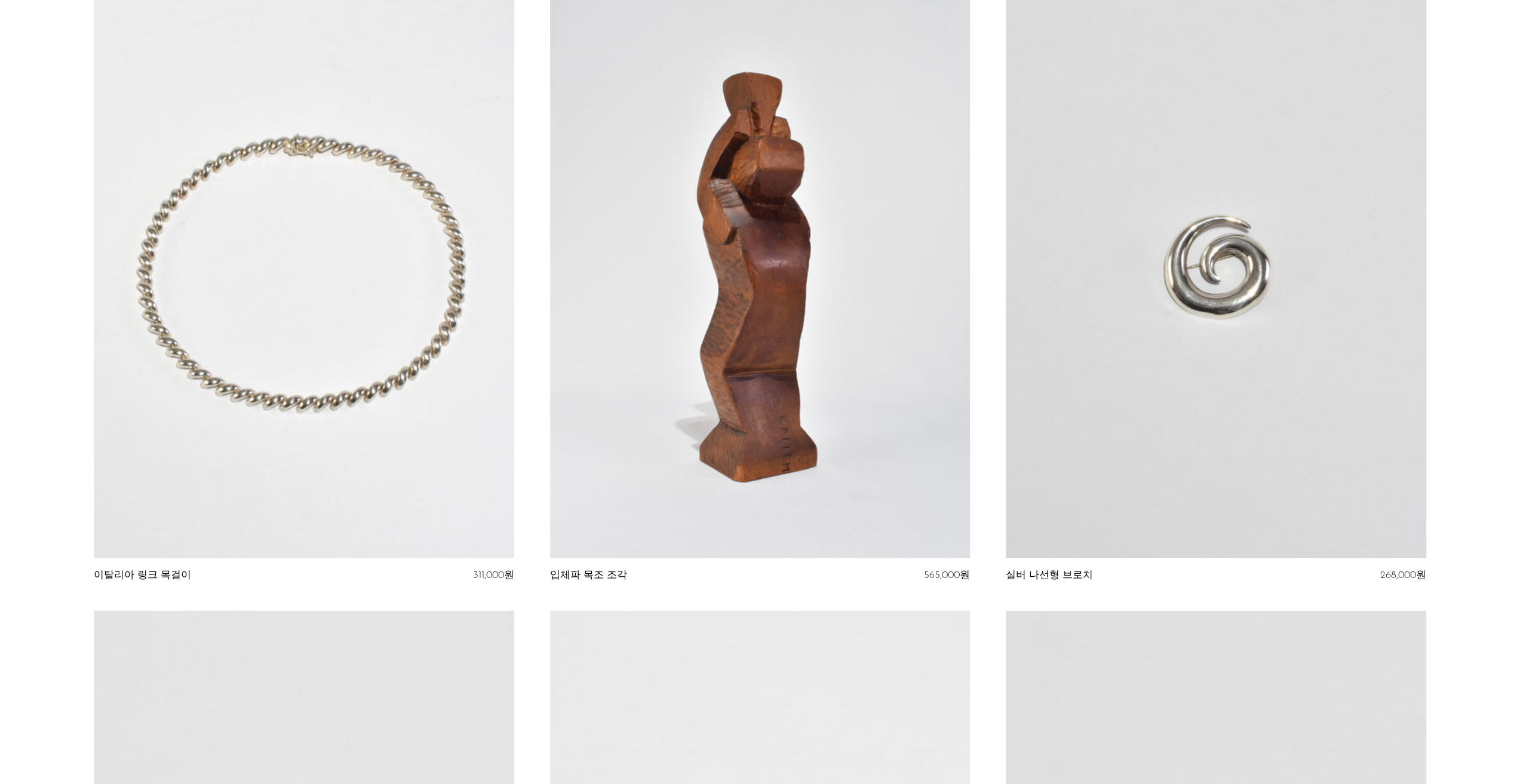
click at [313, 267] on link at bounding box center [303, 265] width 419 height 589
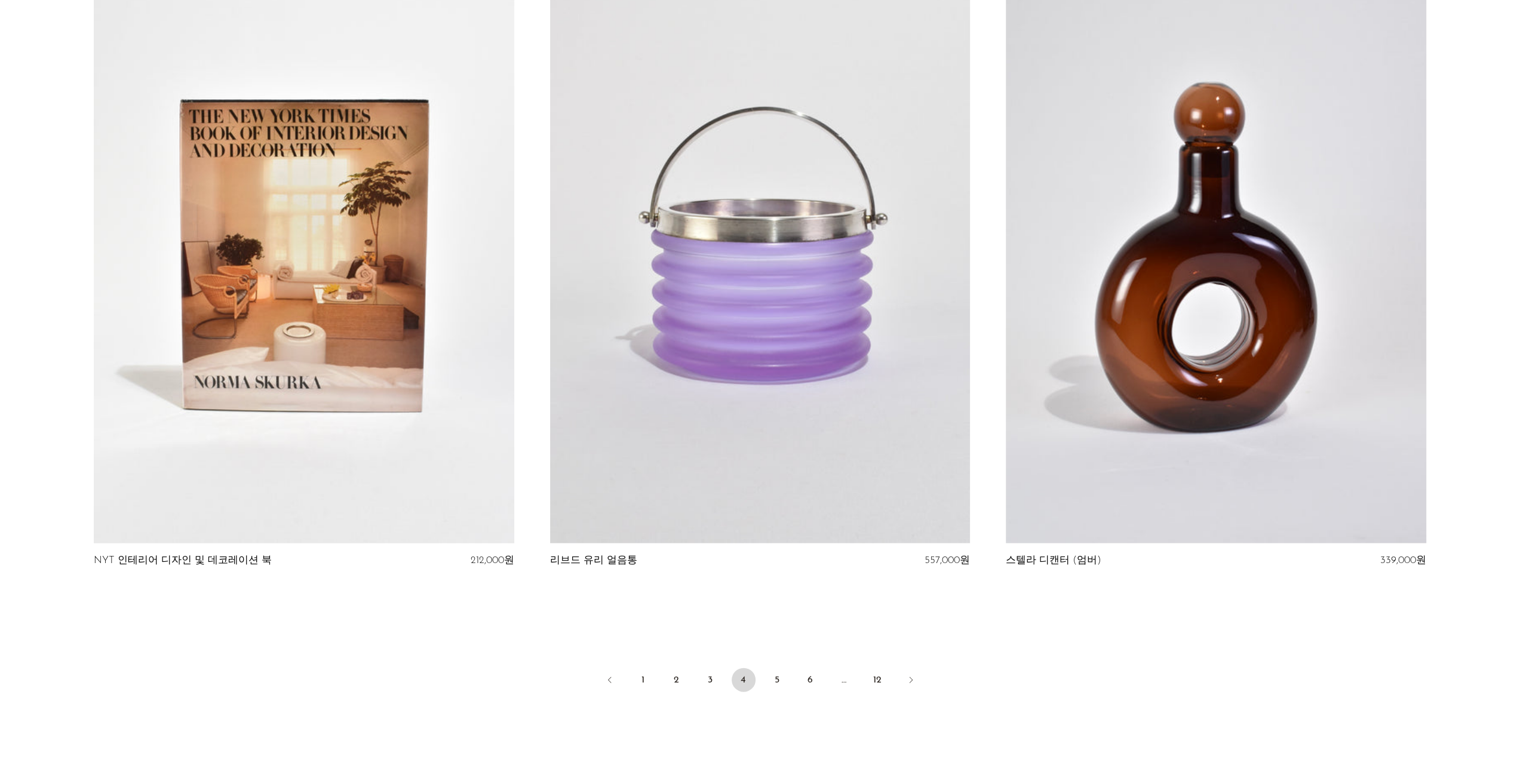
scroll to position [7208, 0]
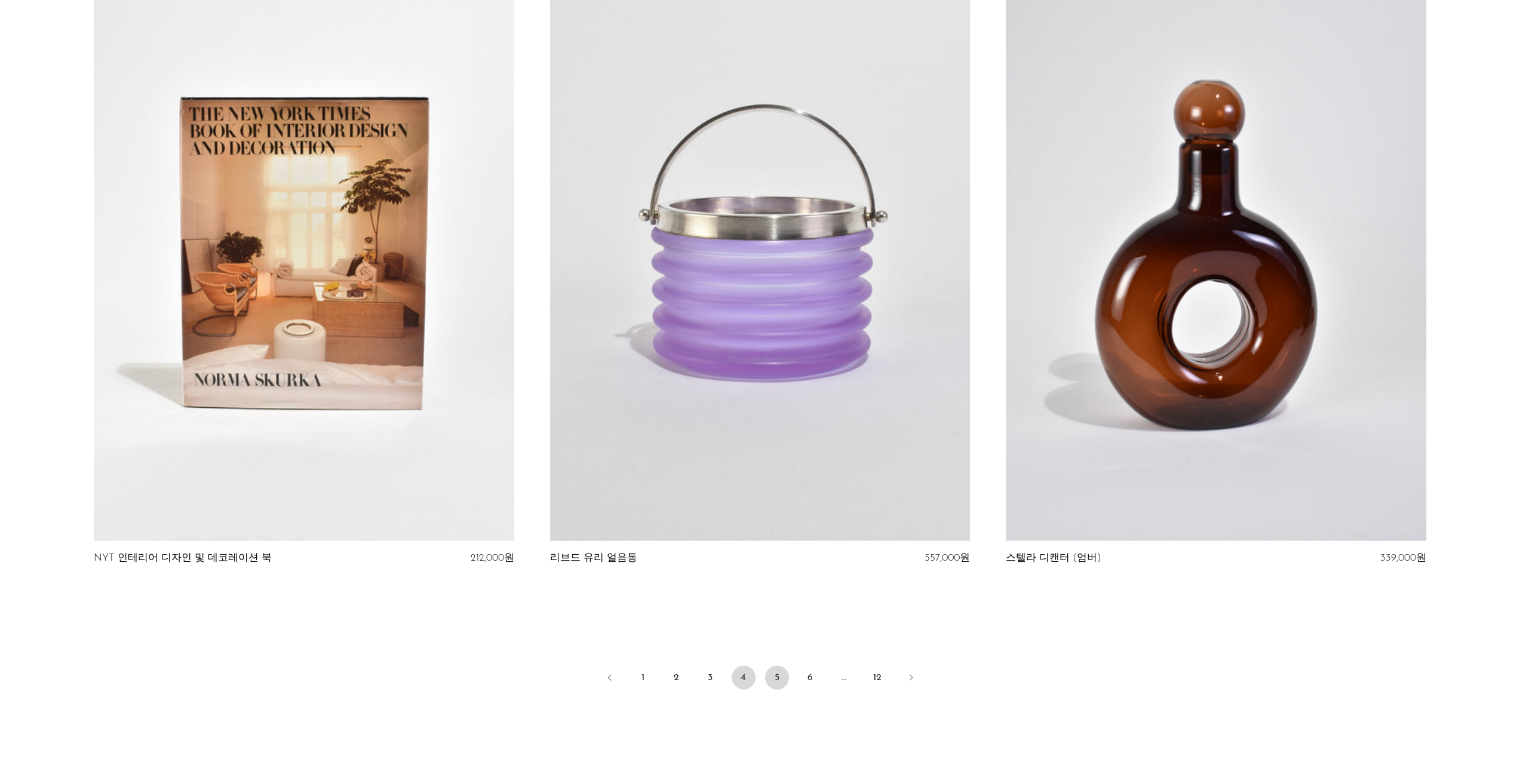
click at [779, 678] on font "5" at bounding box center [776, 678] width 5 height 10
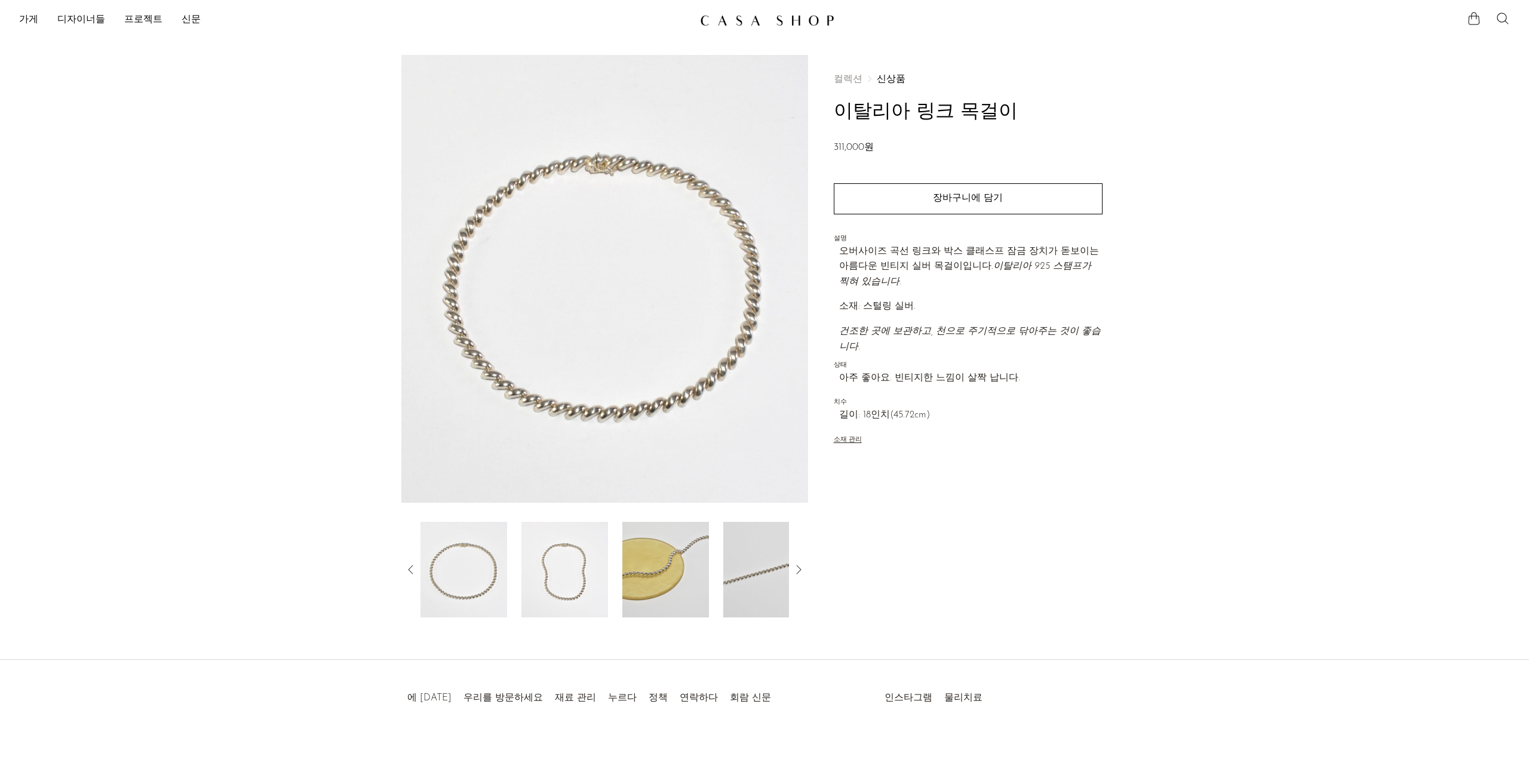
click at [566, 545] on img at bounding box center [565, 569] width 87 height 95
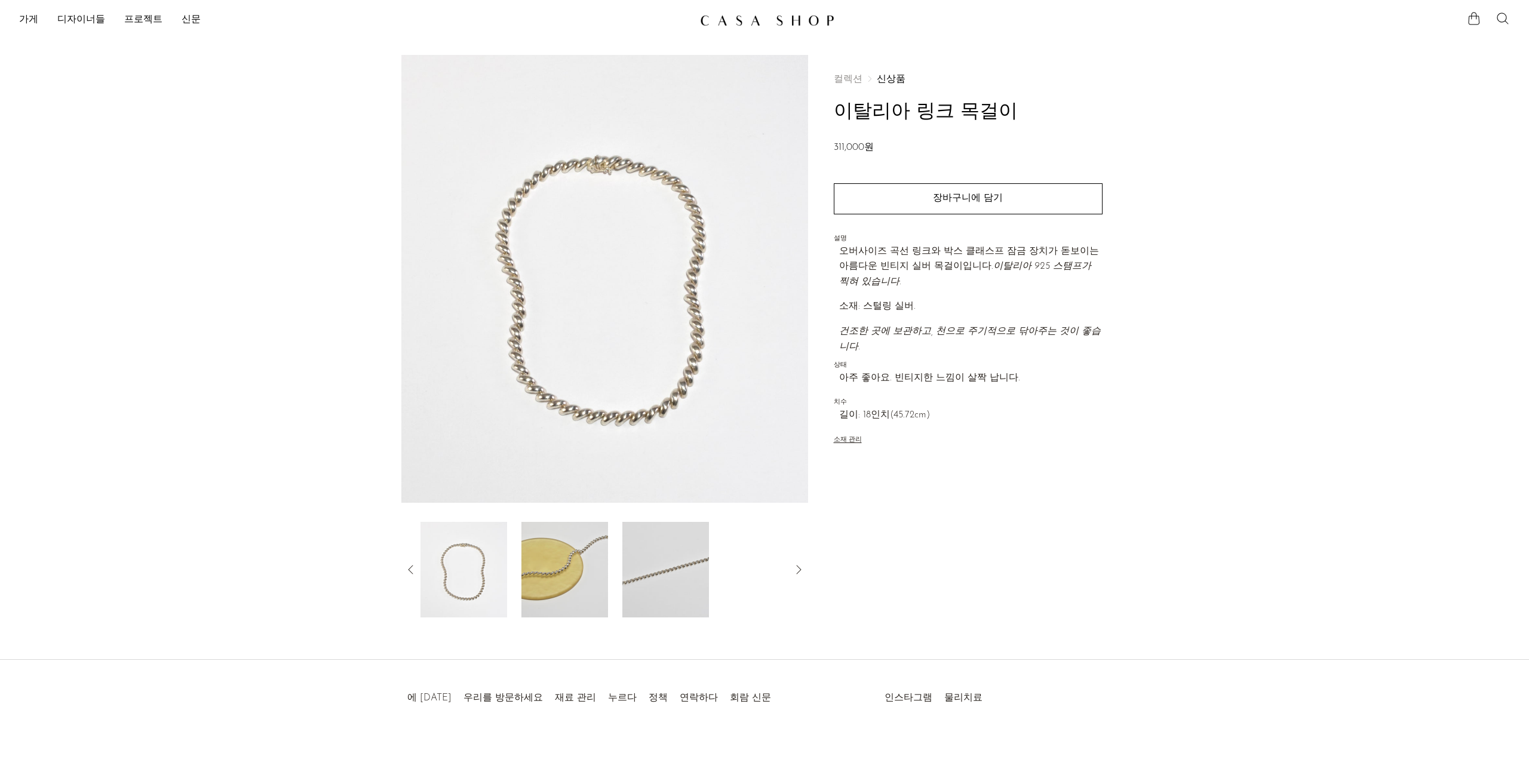
click at [567, 547] on img at bounding box center [565, 569] width 87 height 95
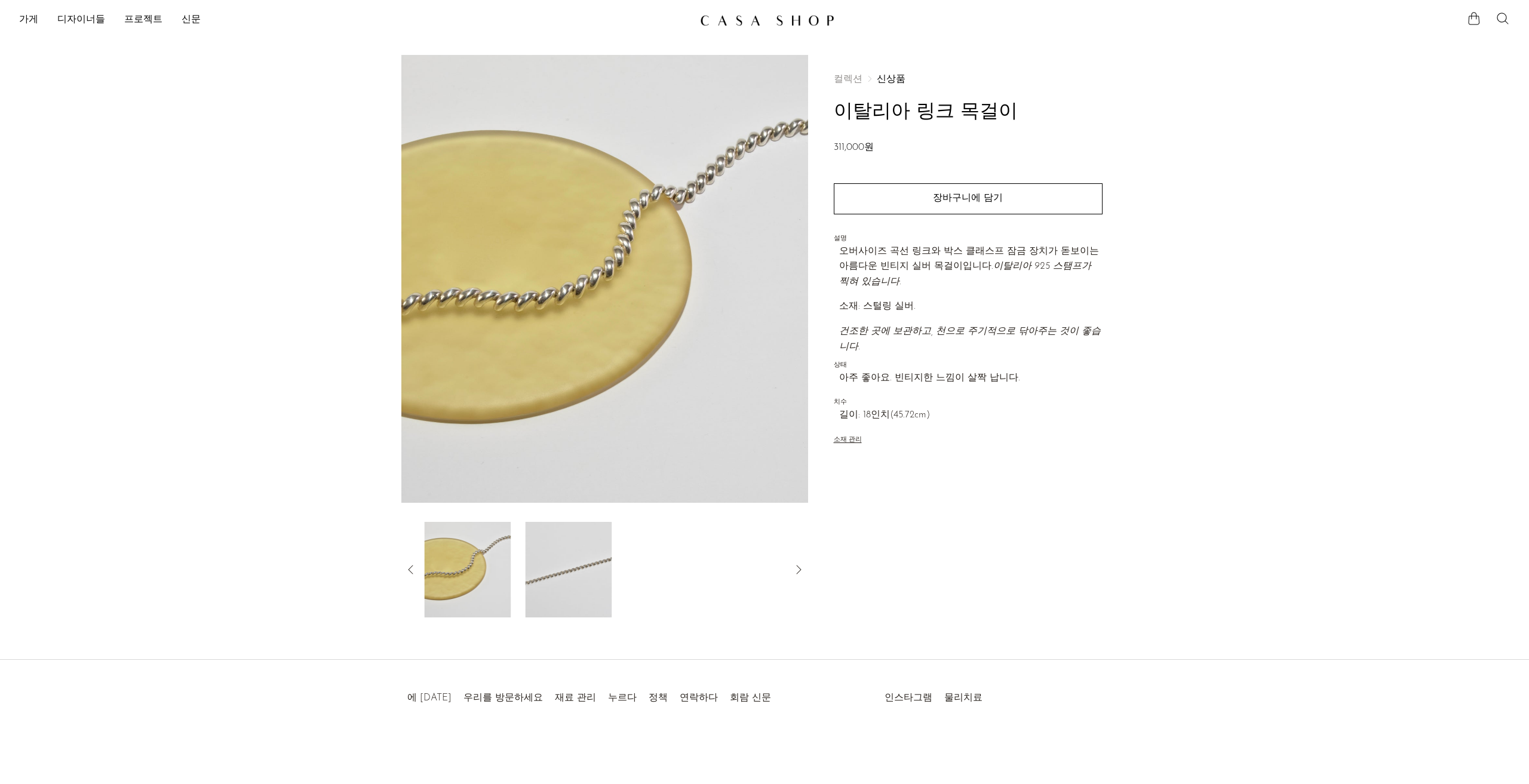
click at [575, 552] on img at bounding box center [569, 569] width 87 height 95
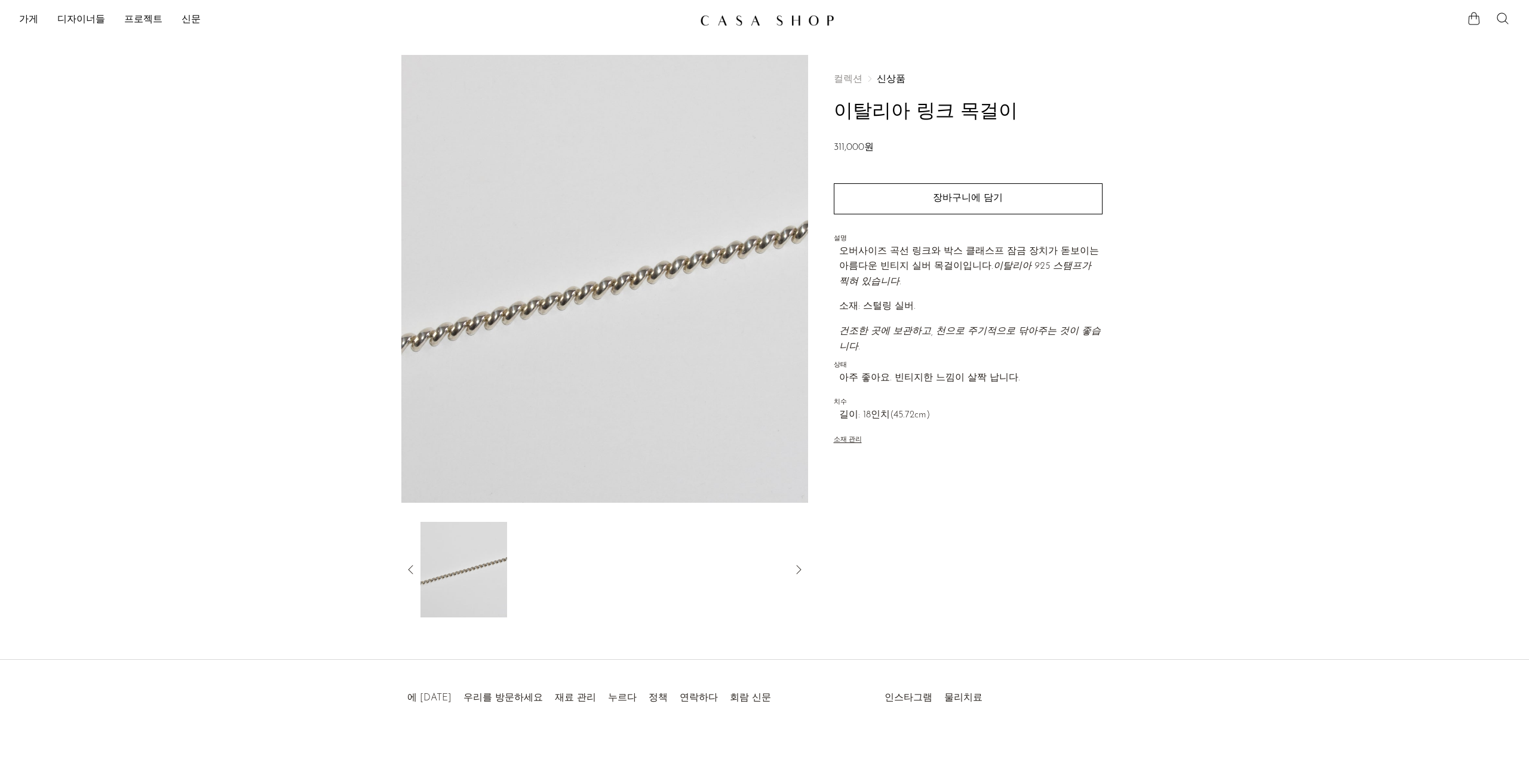
click at [411, 568] on icon at bounding box center [411, 569] width 14 height 14
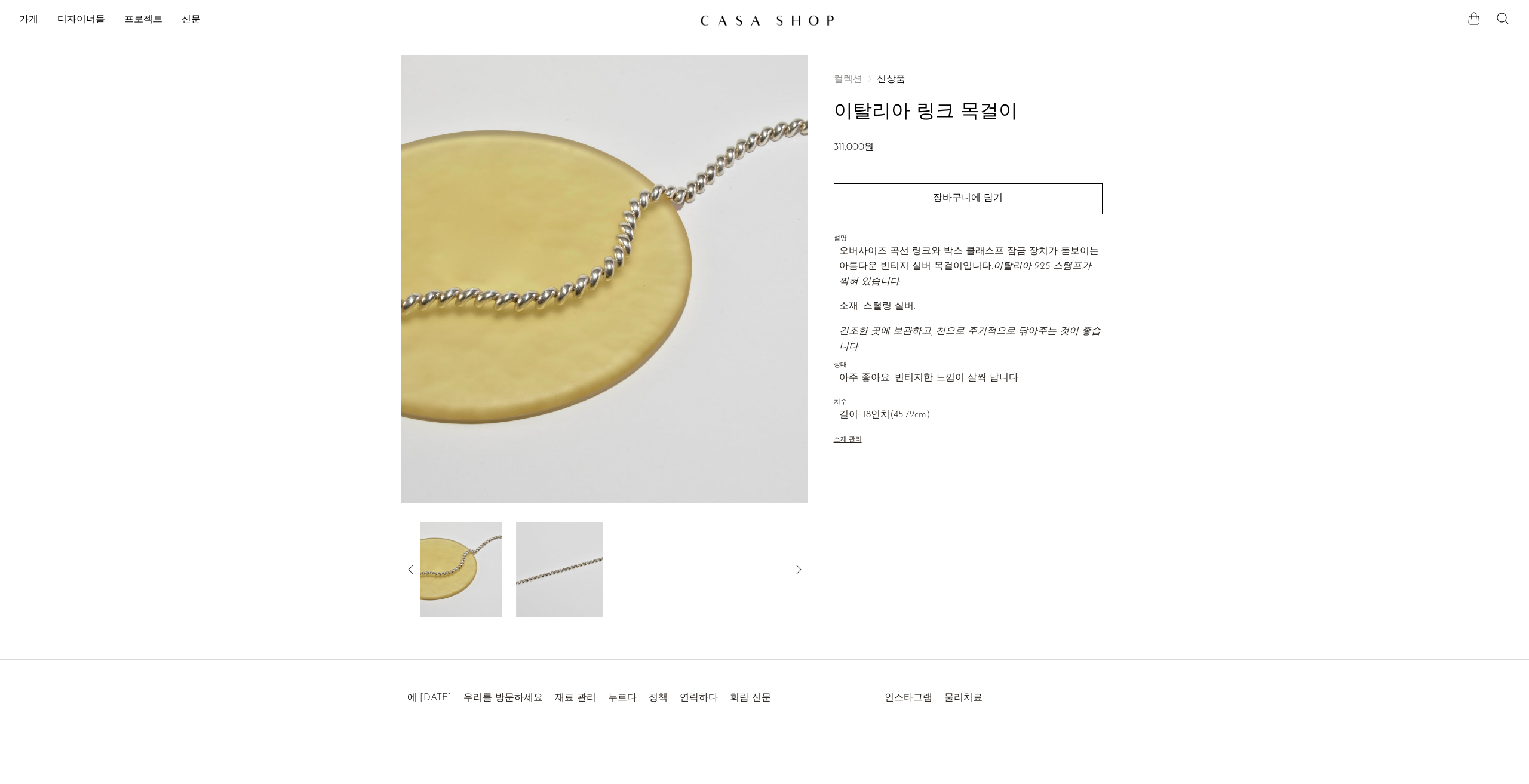
click at [412, 567] on icon at bounding box center [411, 569] width 14 height 14
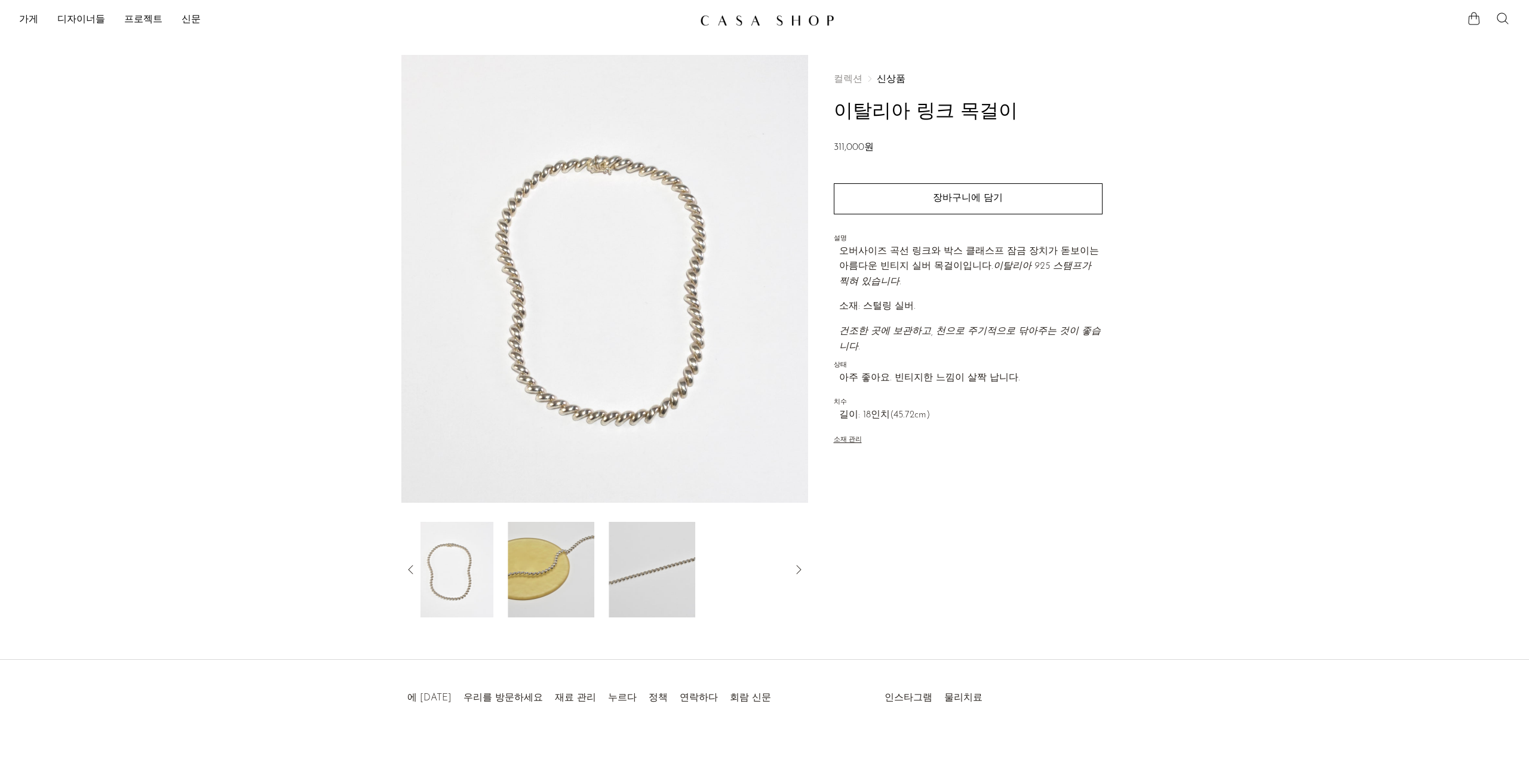
click at [412, 567] on icon at bounding box center [411, 569] width 14 height 14
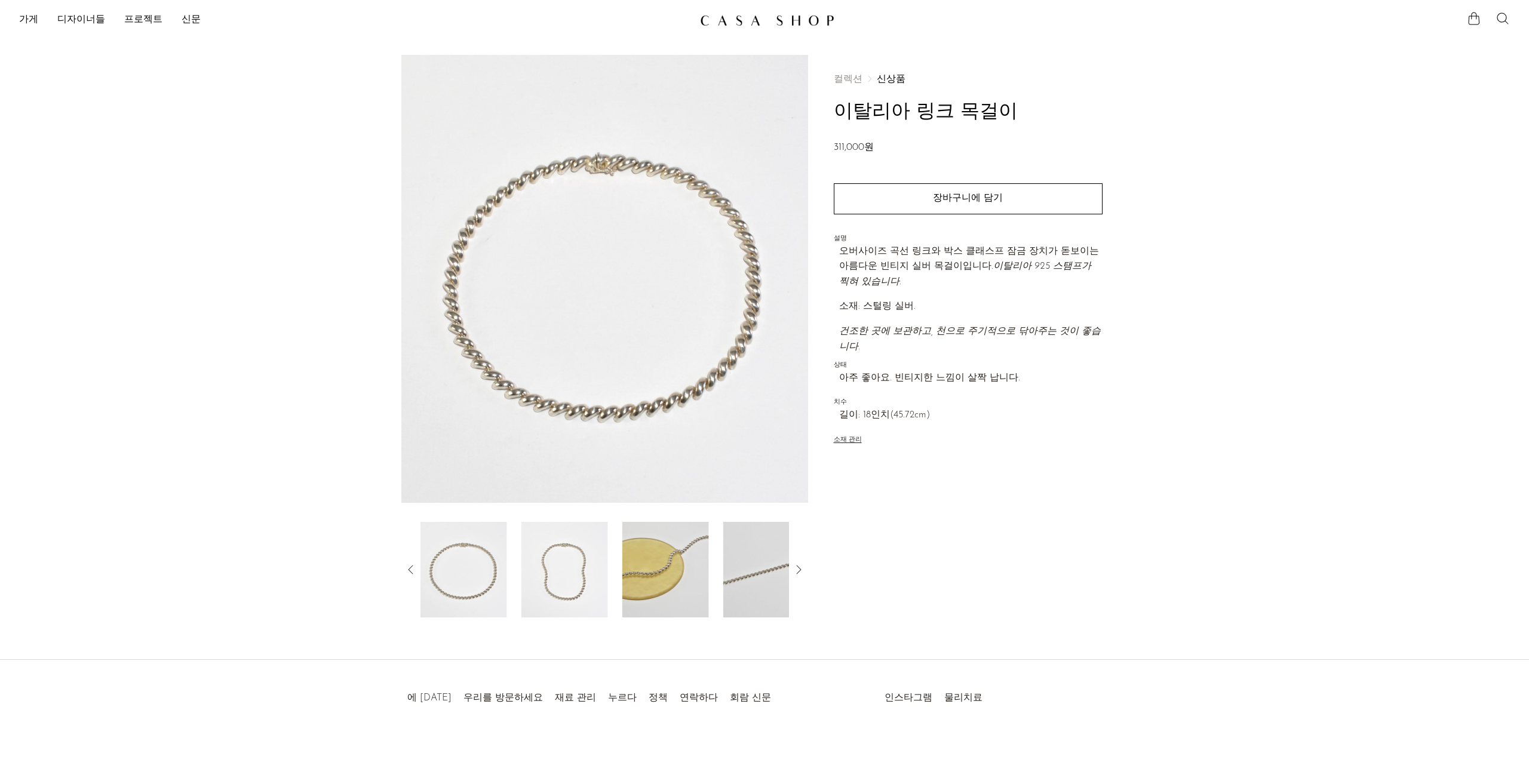
click at [461, 565] on img at bounding box center [464, 569] width 87 height 95
click at [631, 174] on img at bounding box center [604, 279] width 407 height 448
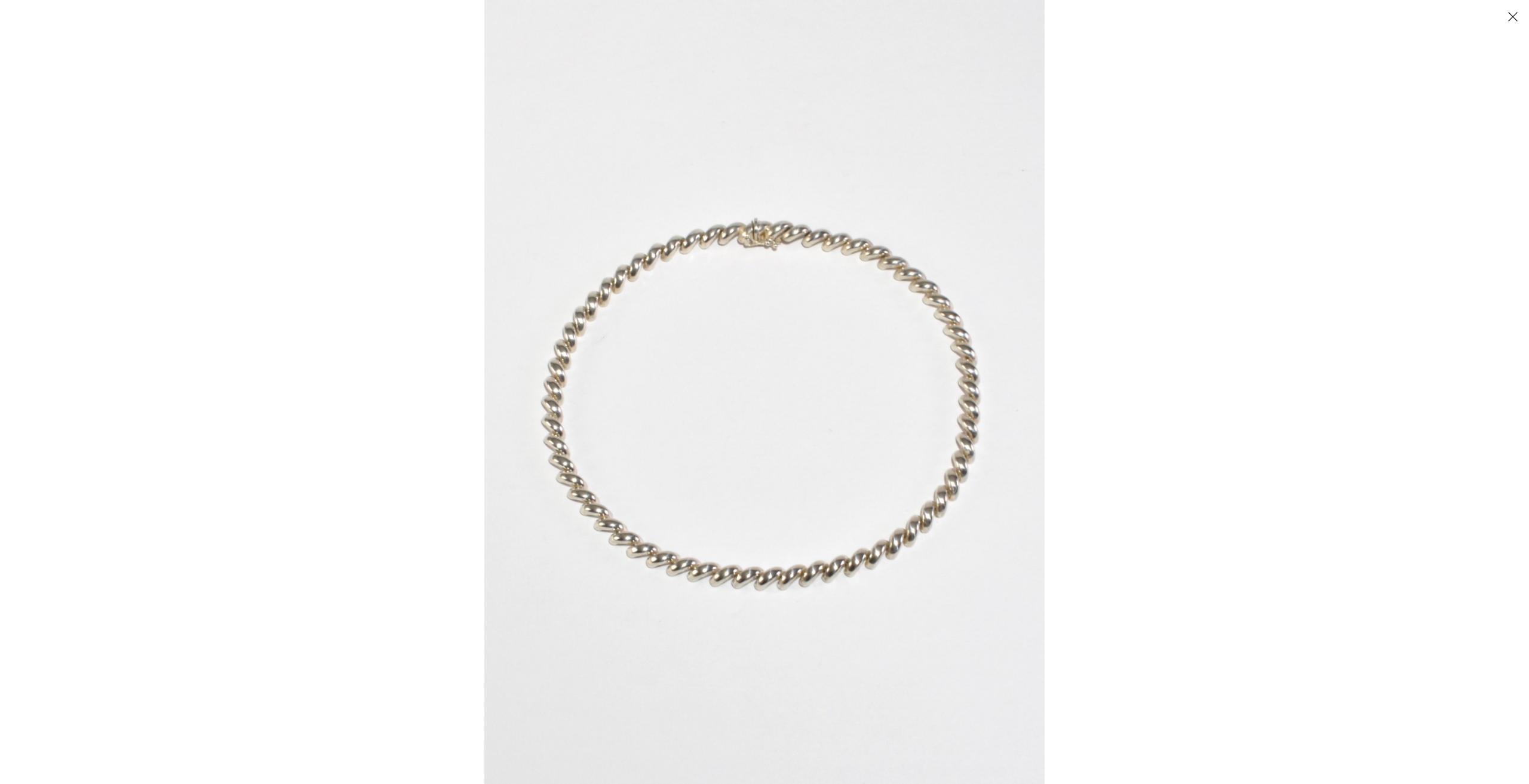
click at [784, 262] on img at bounding box center [765, 392] width 560 height 784
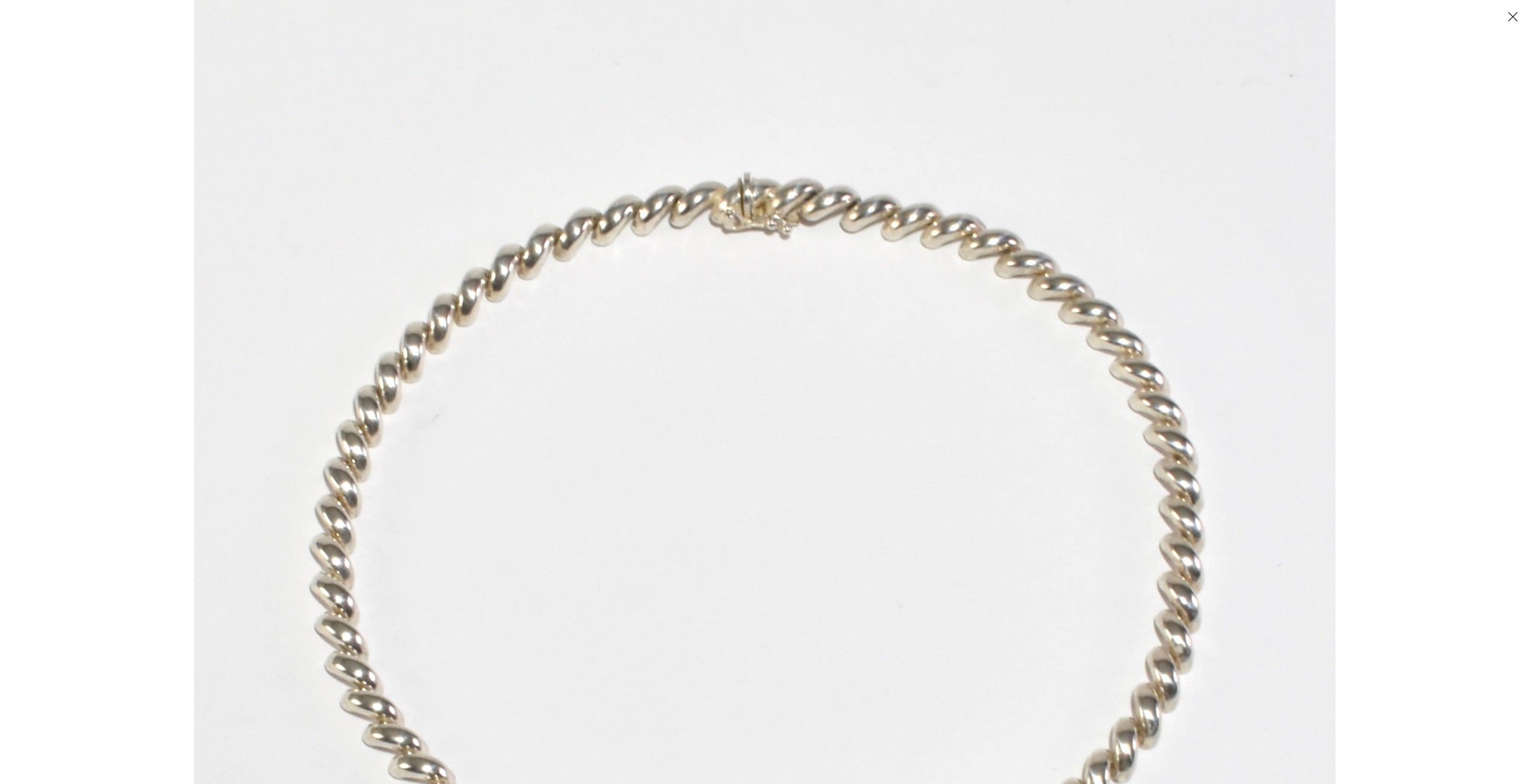
click at [1512, 15] on button "닫다" at bounding box center [1514, 16] width 21 height 21
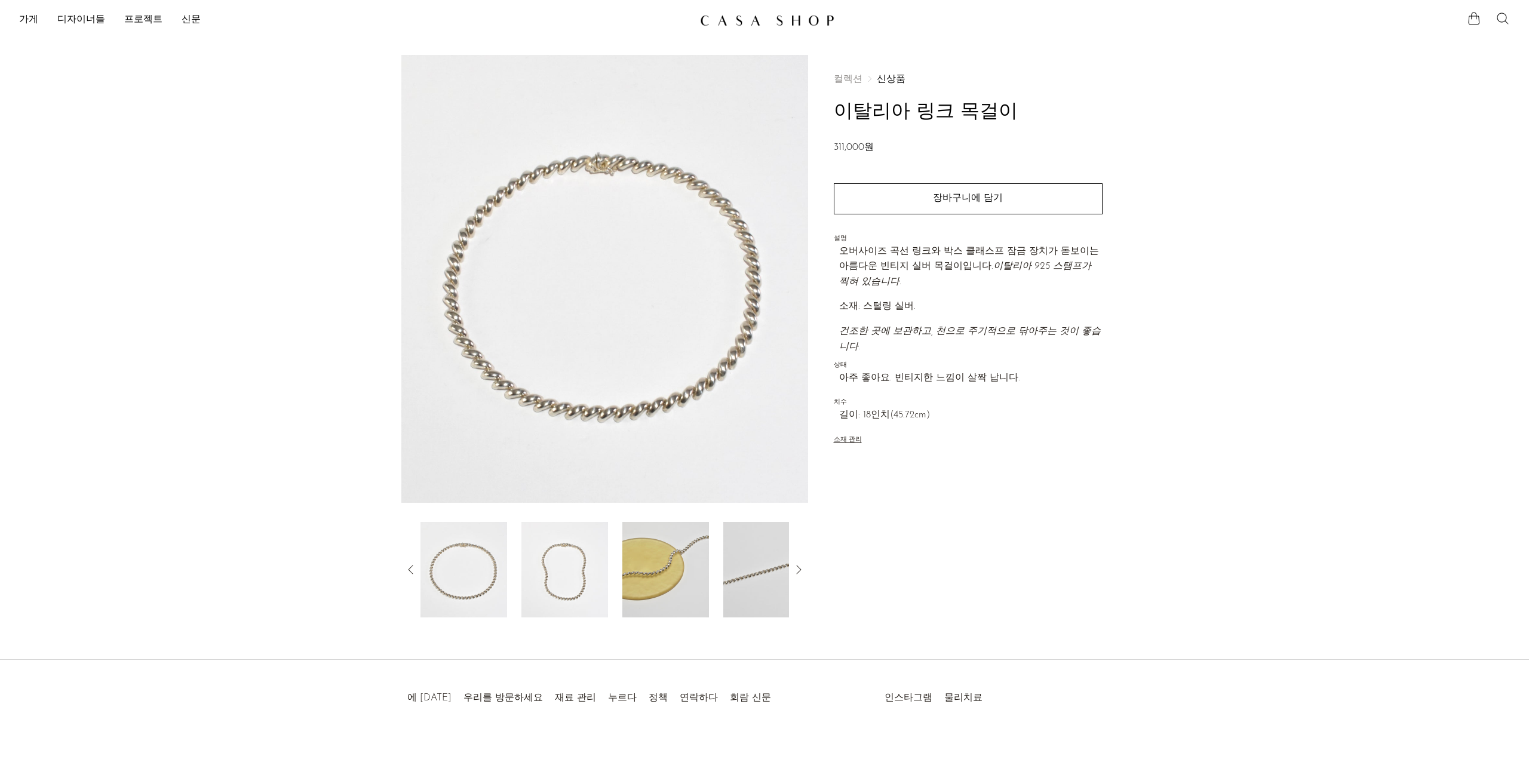
click at [562, 569] on img at bounding box center [565, 569] width 87 height 95
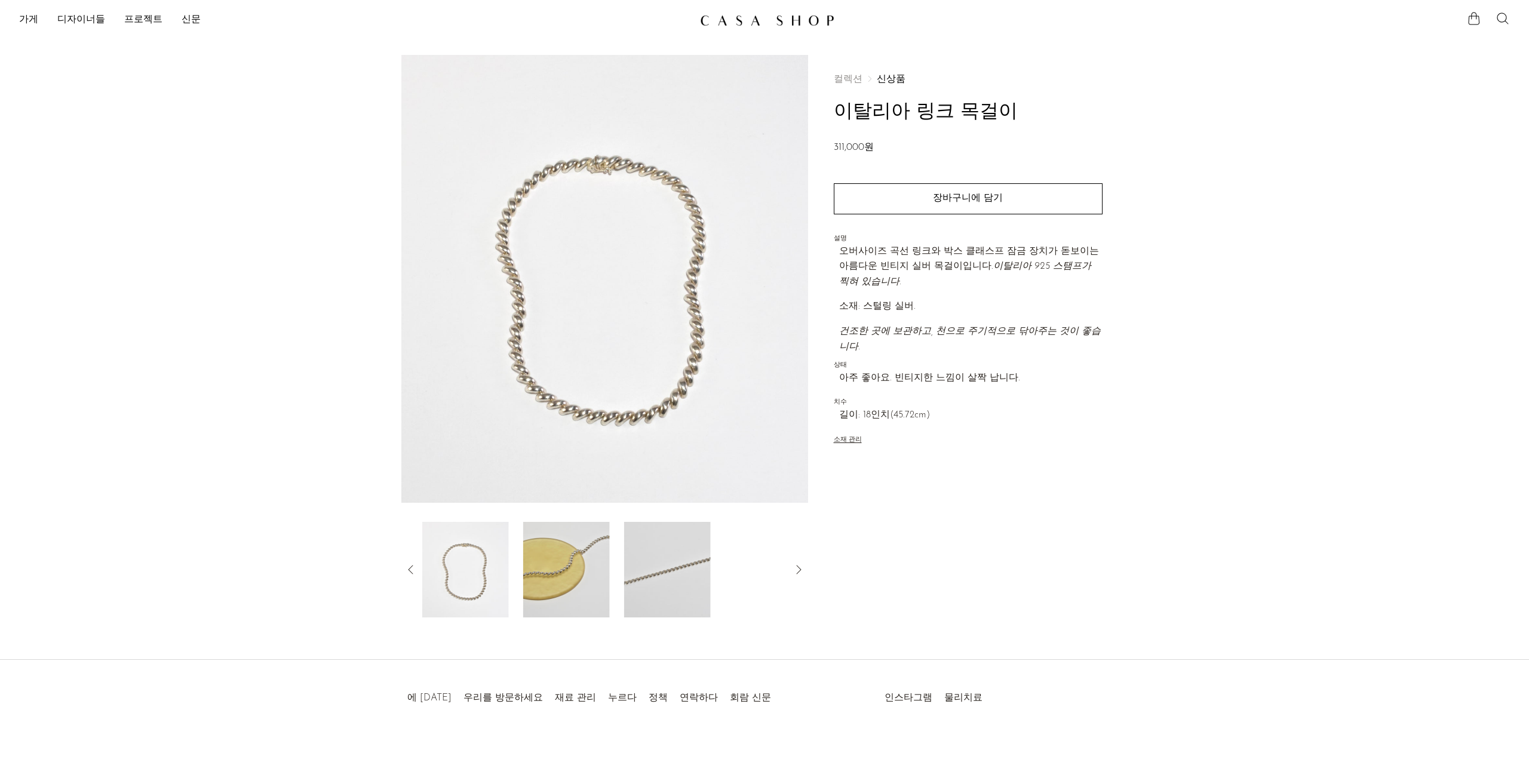
click at [624, 144] on img at bounding box center [604, 279] width 407 height 448
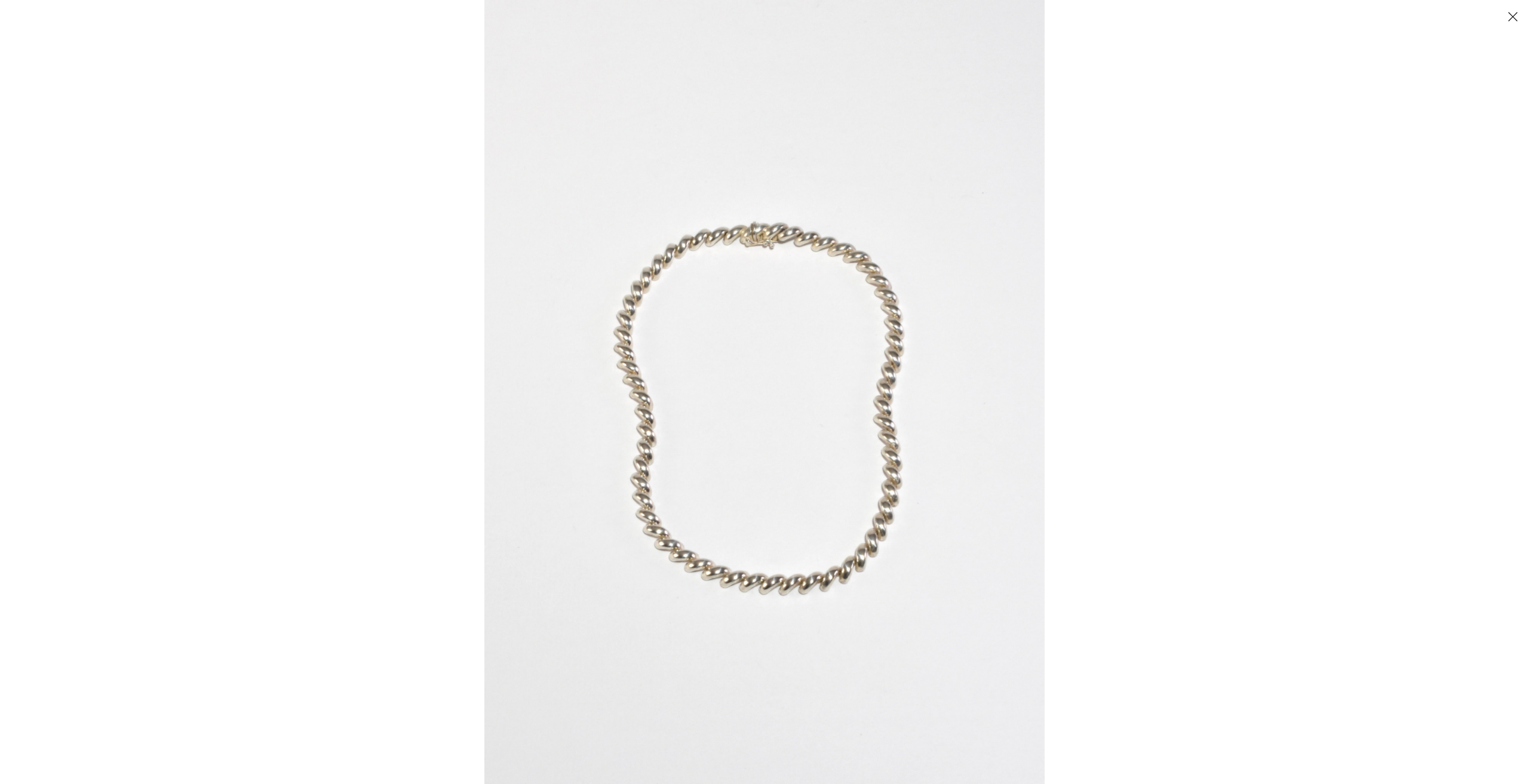
click at [773, 221] on img at bounding box center [765, 392] width 560 height 784
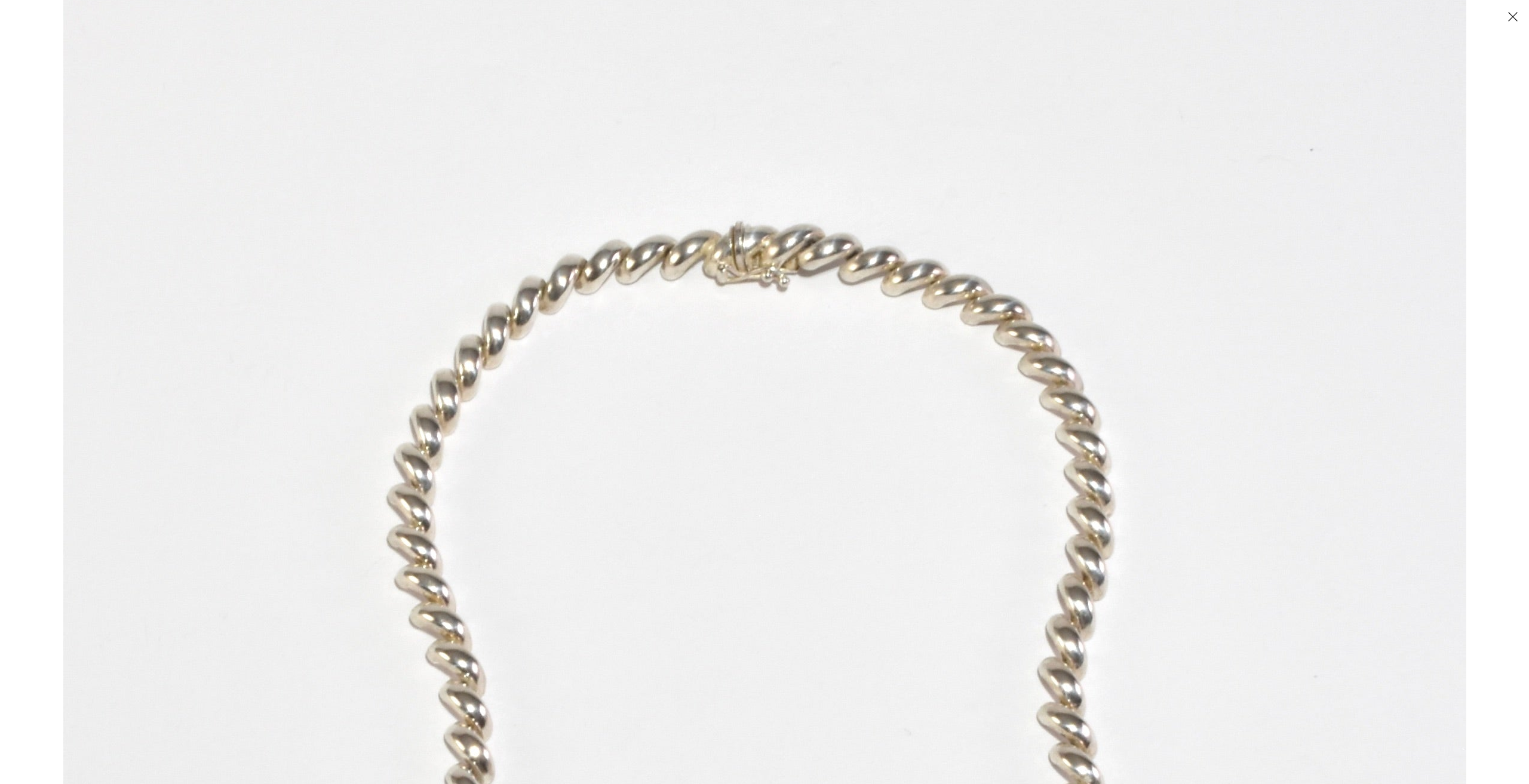
click at [1039, 202] on img at bounding box center [765, 648] width 1403 height 1963
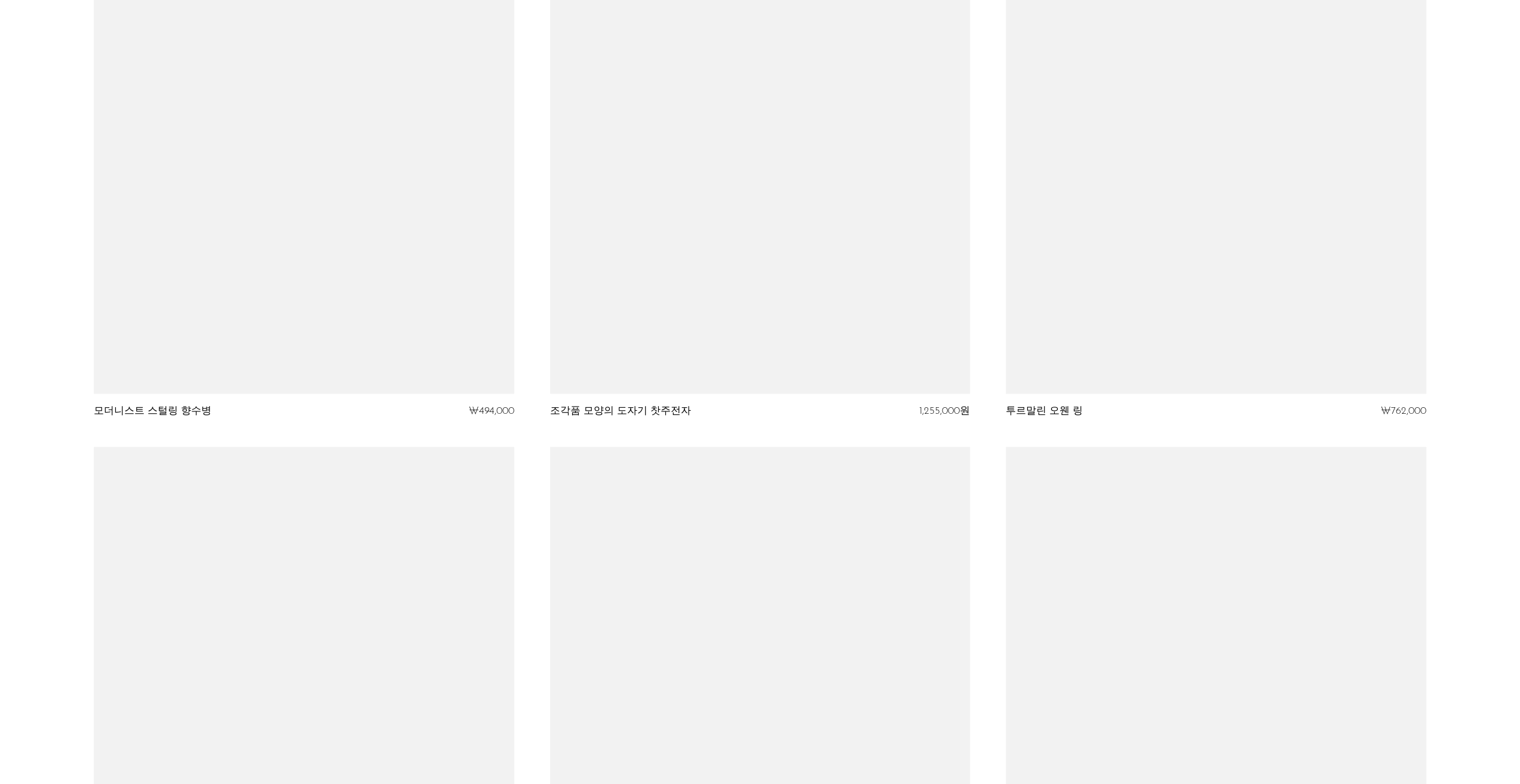
scroll to position [6689, 0]
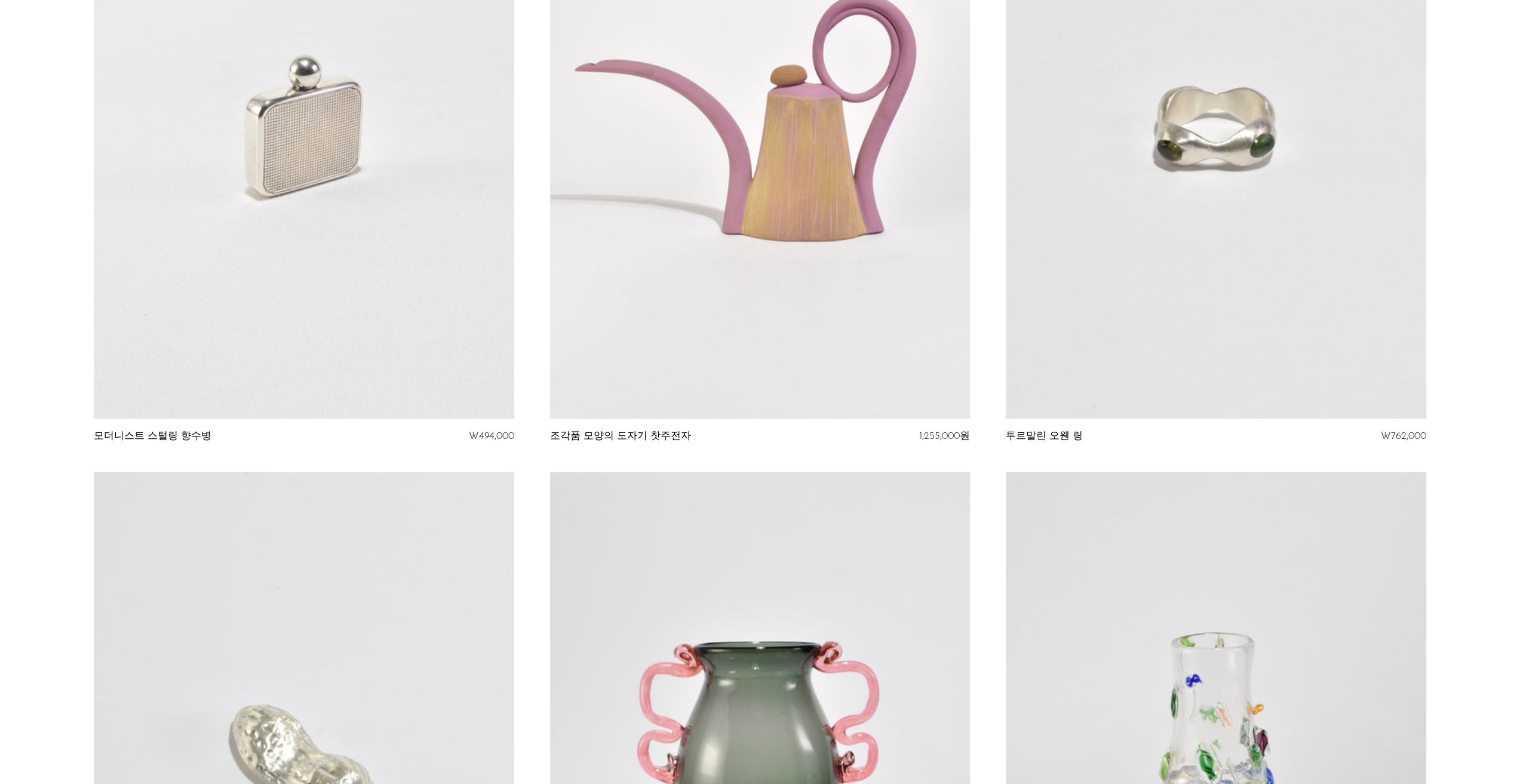
click at [356, 275] on link at bounding box center [303, 125] width 419 height 589
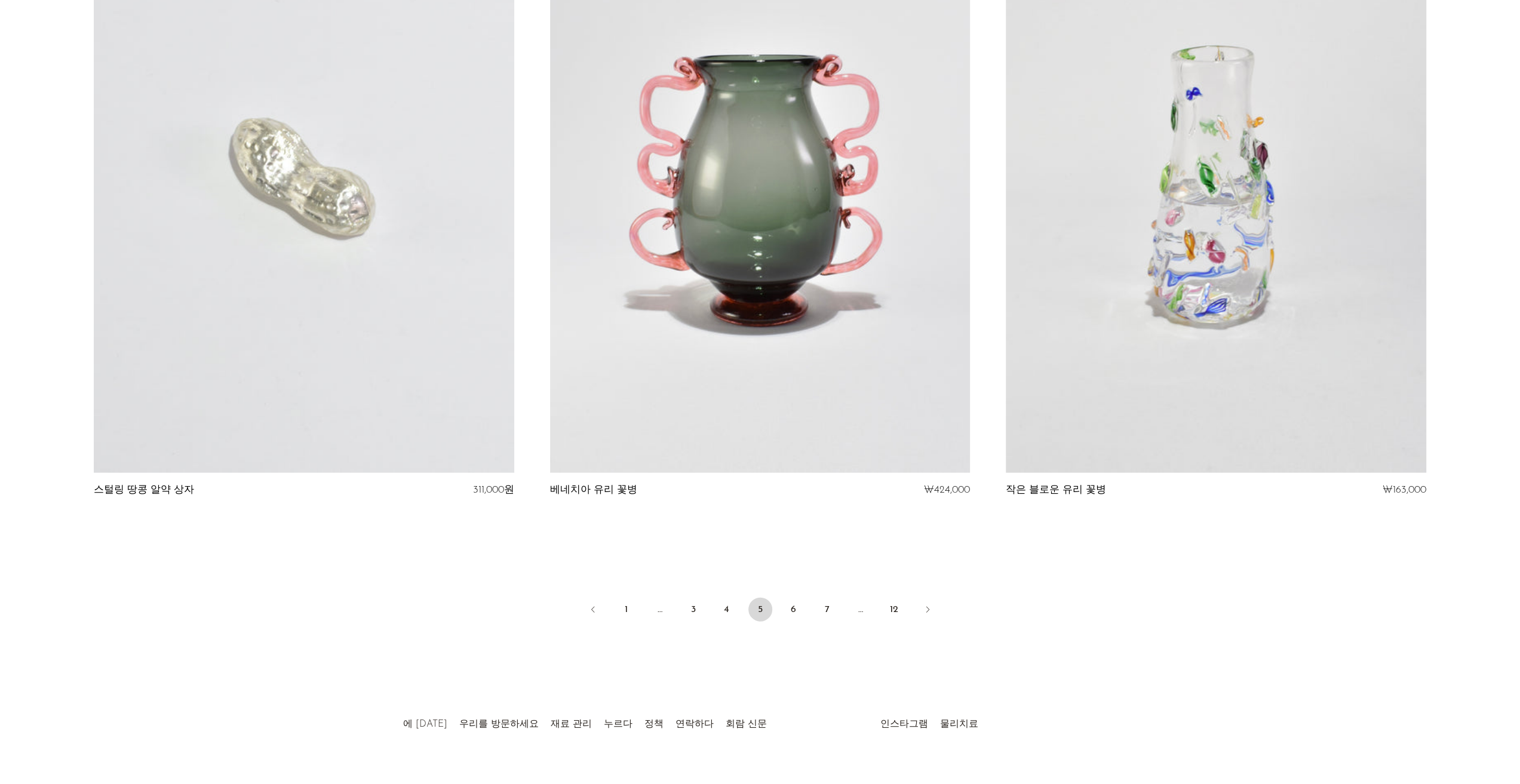
scroll to position [7295, 0]
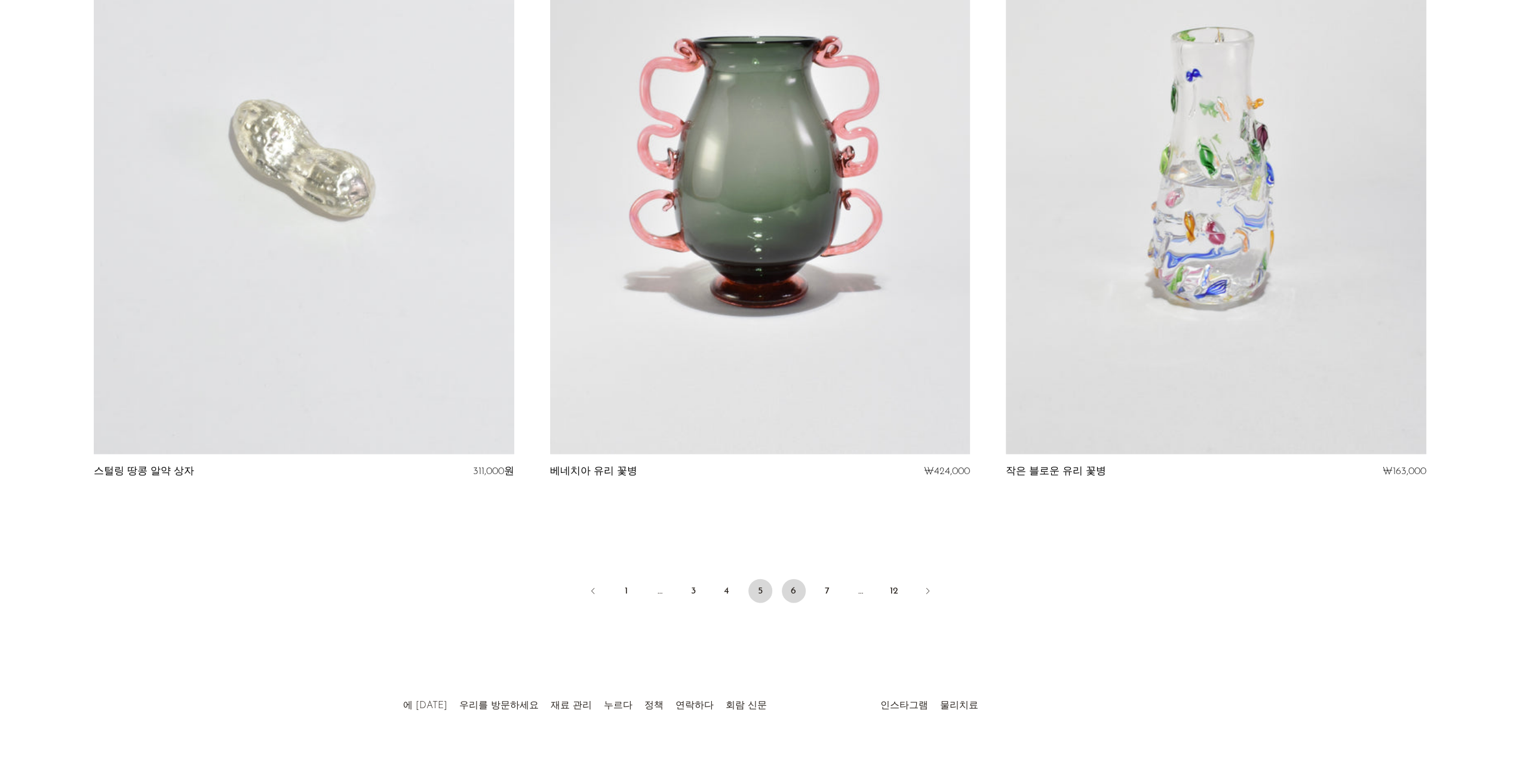
click at [795, 592] on font "6" at bounding box center [794, 592] width 6 height 10
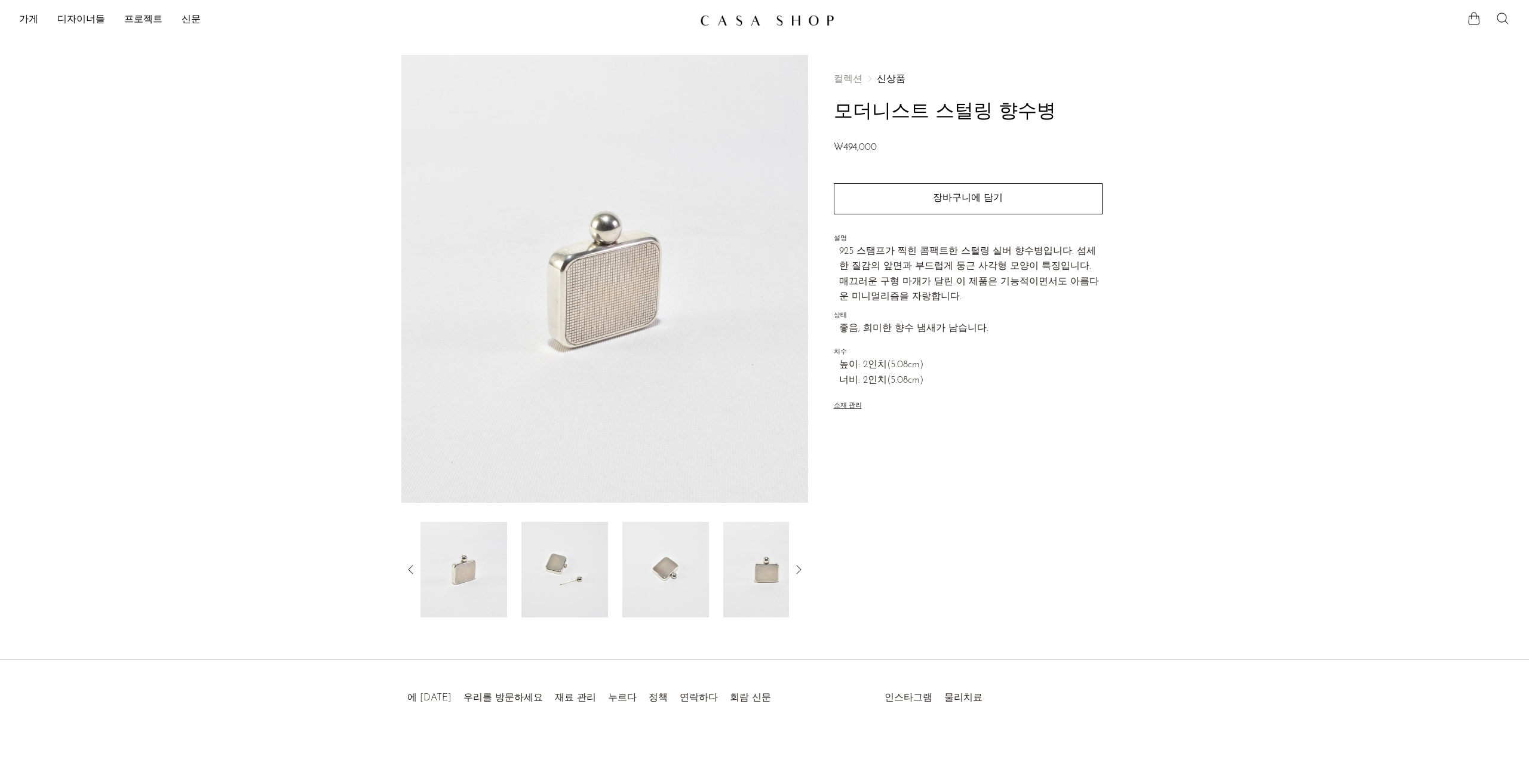
click at [573, 559] on img at bounding box center [565, 569] width 87 height 95
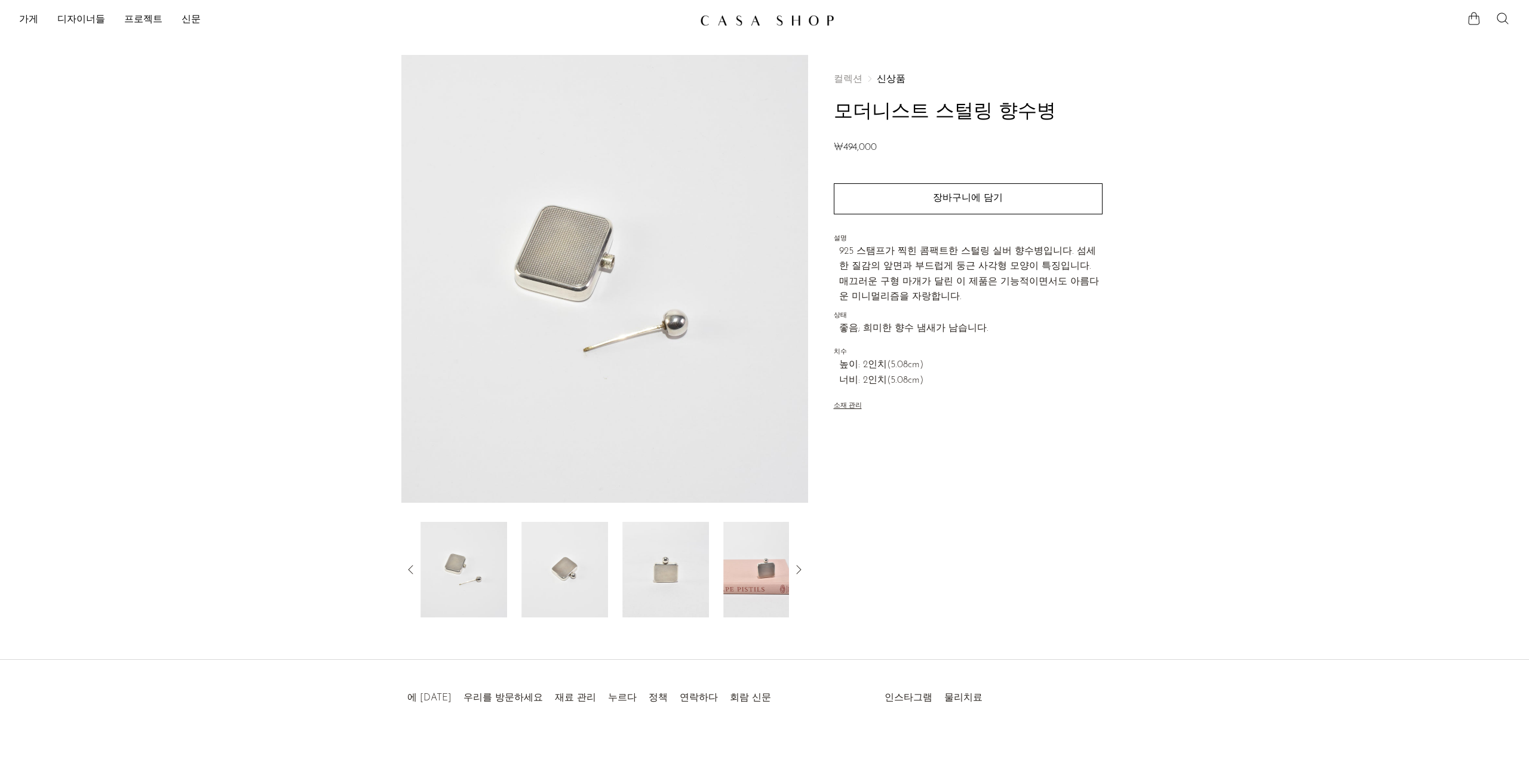
click at [592, 569] on img at bounding box center [565, 569] width 87 height 95
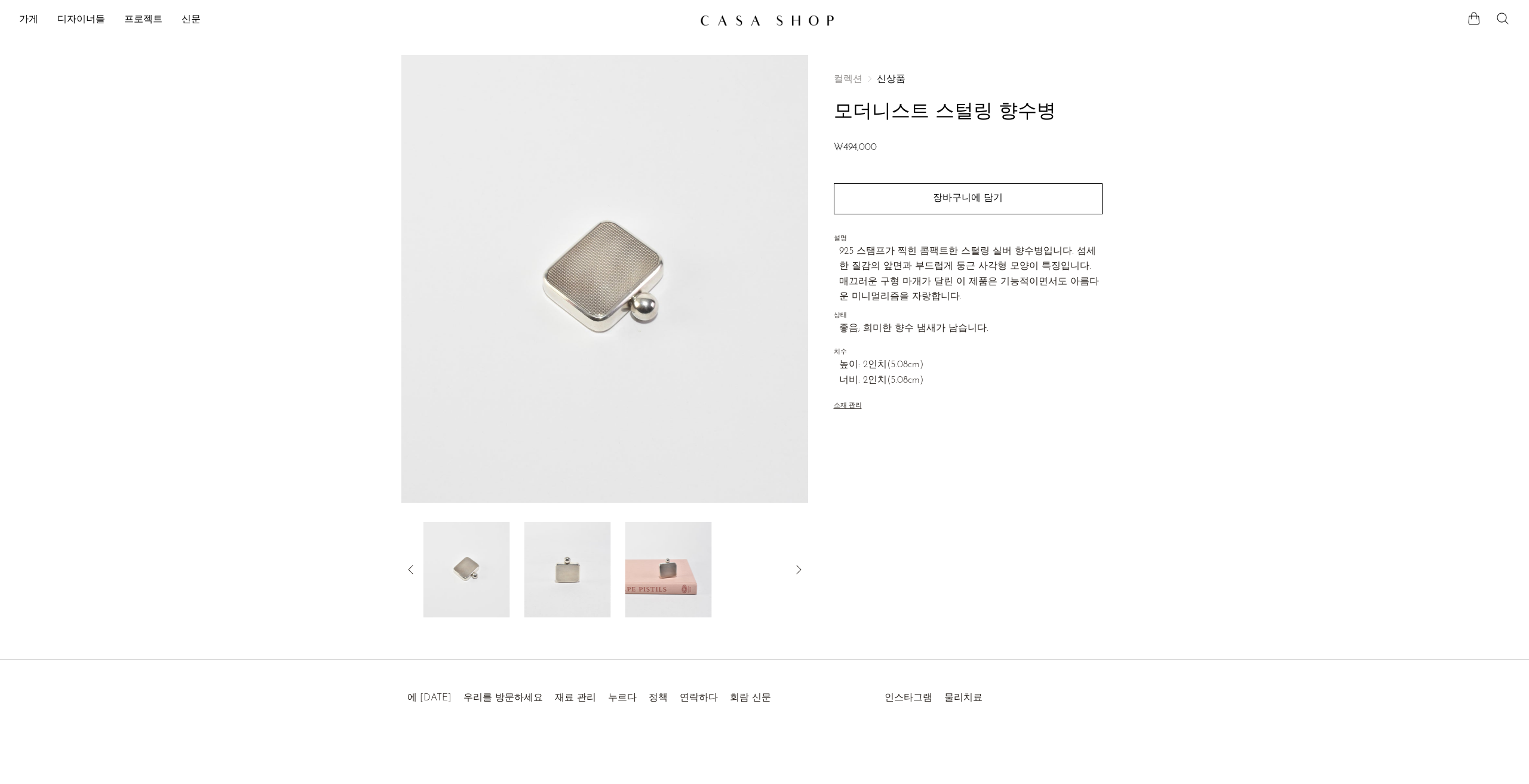
click at [603, 574] on img at bounding box center [568, 569] width 87 height 95
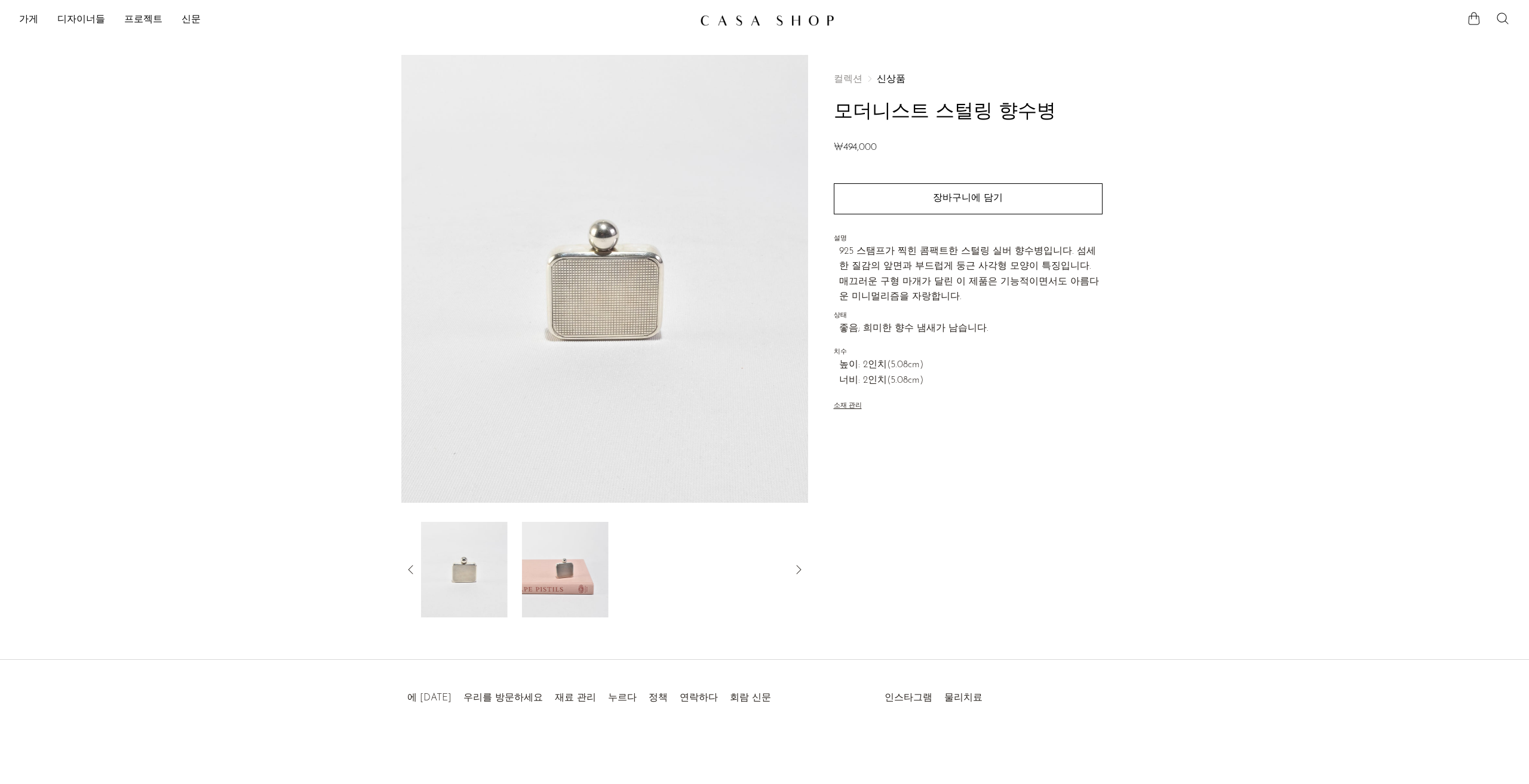
click at [611, 563] on div at bounding box center [604, 569] width 369 height 95
click at [577, 568] on img at bounding box center [565, 569] width 87 height 95
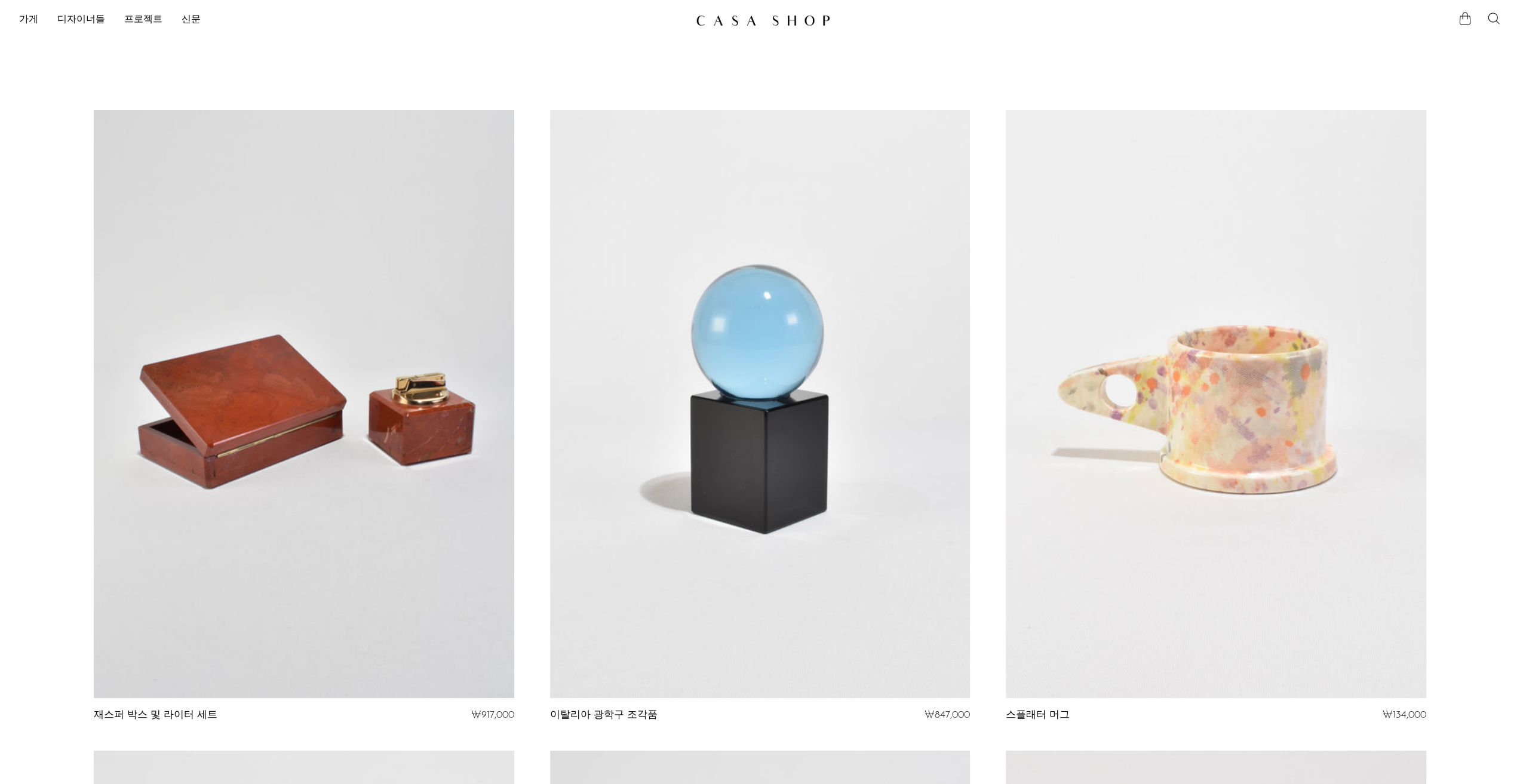
click at [844, 468] on link at bounding box center [760, 404] width 419 height 589
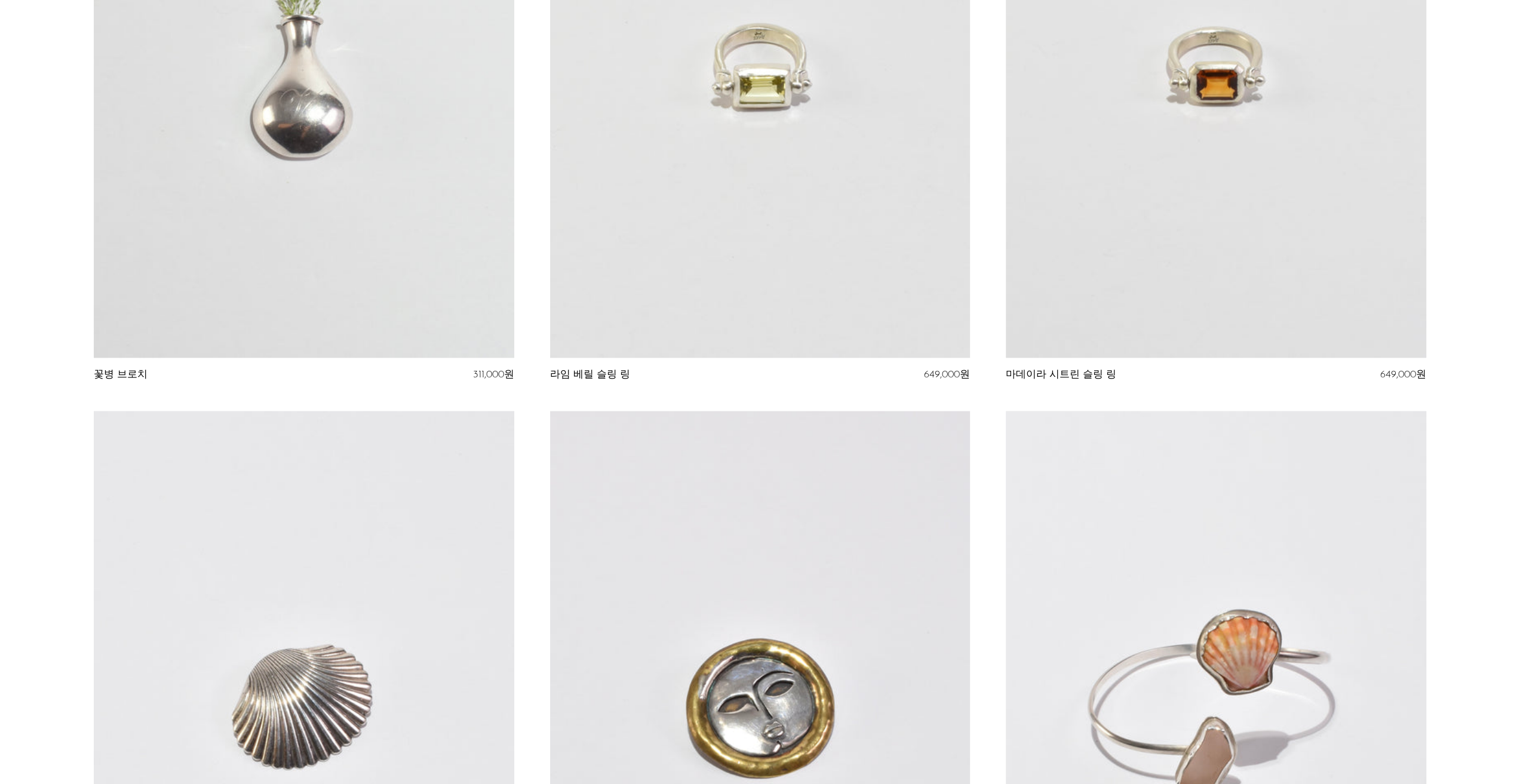
scroll to position [1612, 0]
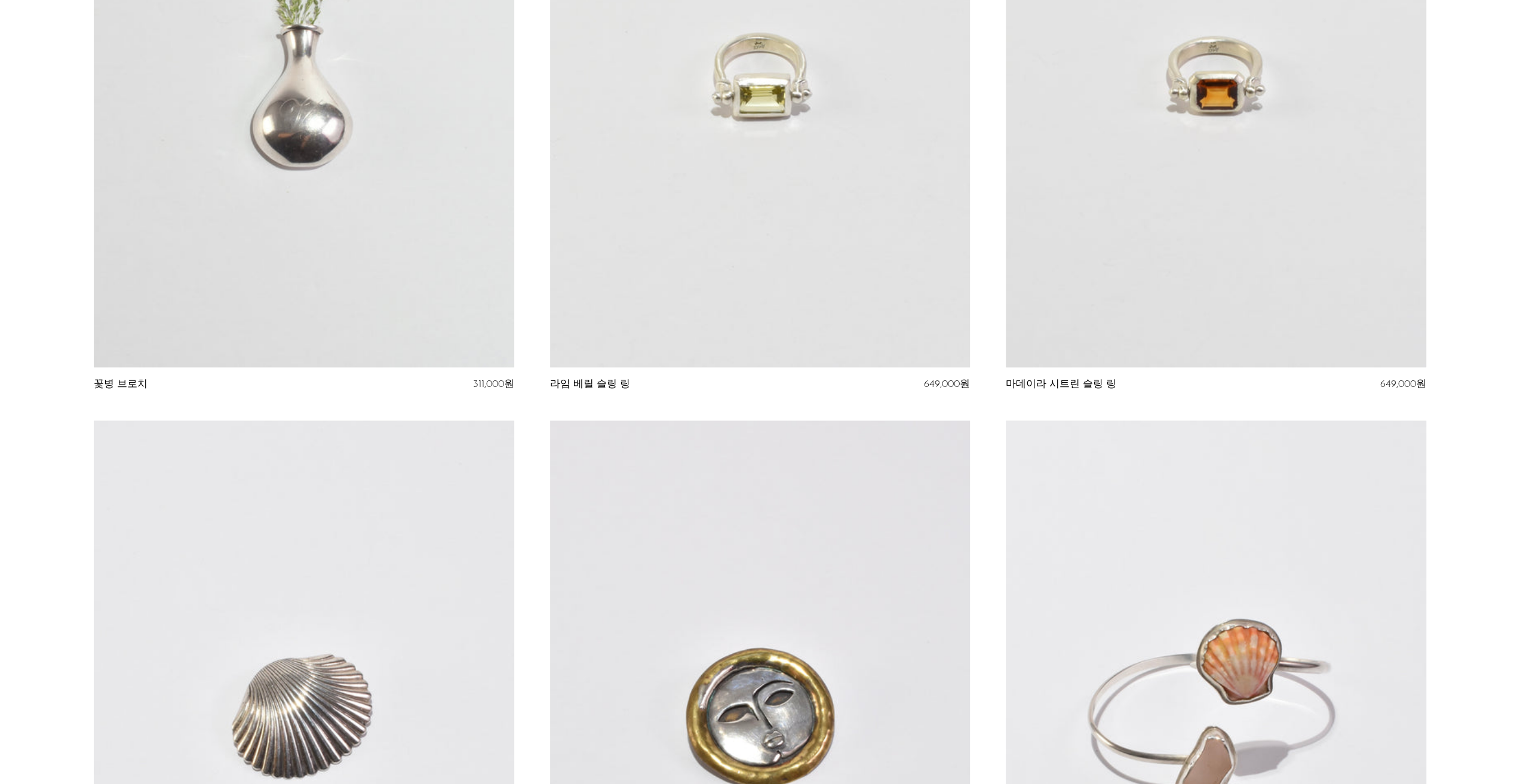
click at [781, 270] on link at bounding box center [760, 73] width 419 height 589
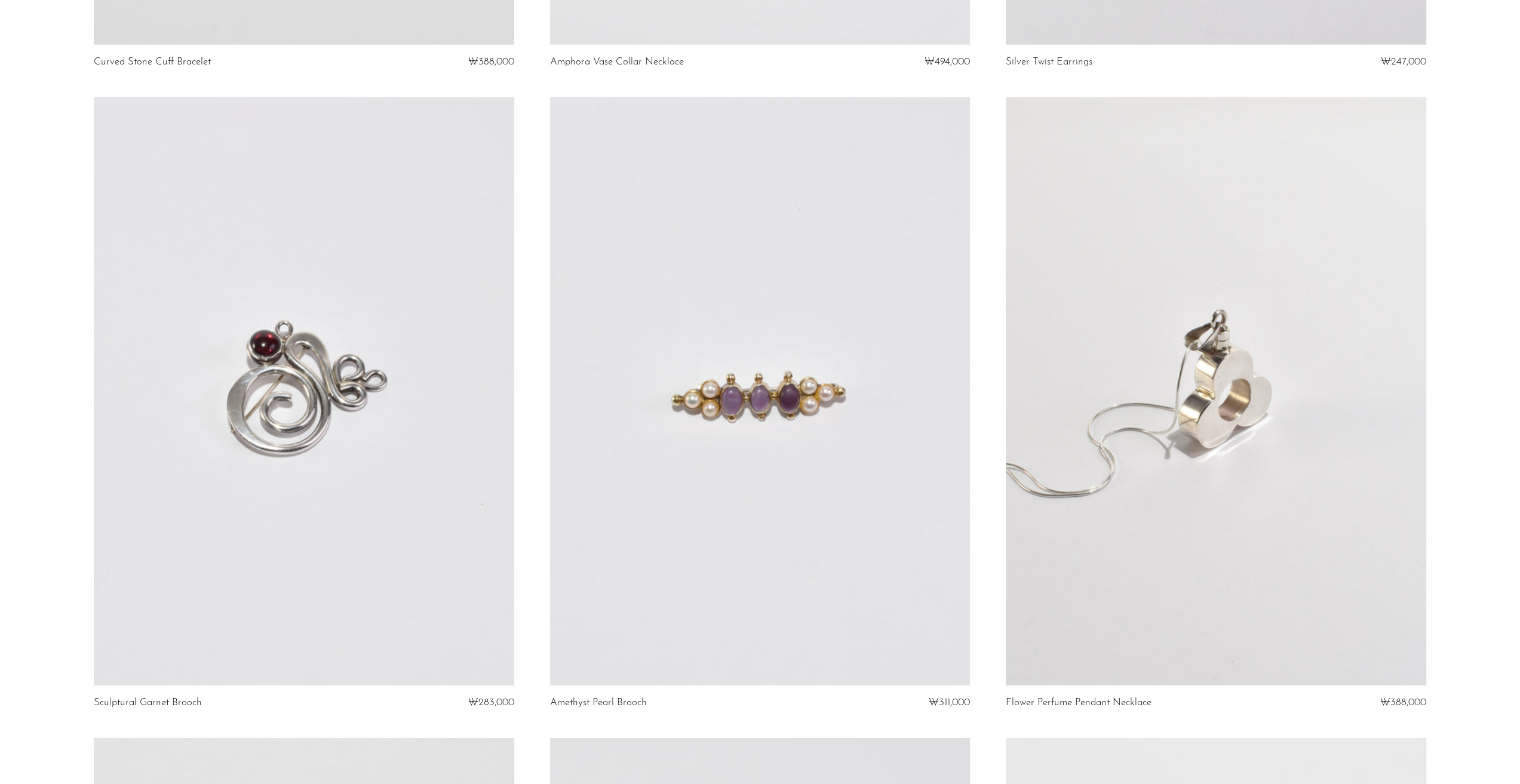
scroll to position [3456, 0]
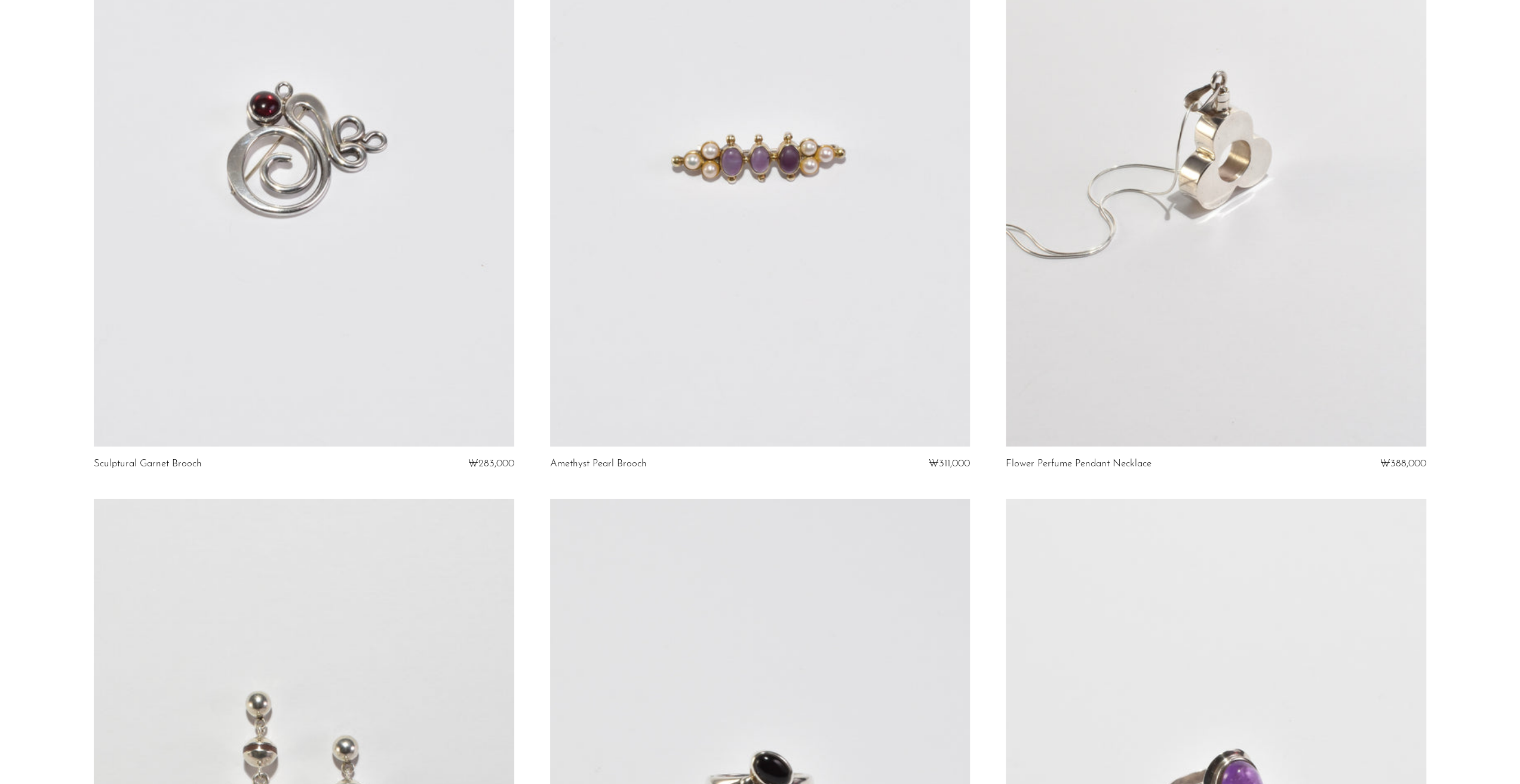
click at [1235, 311] on link at bounding box center [1216, 153] width 419 height 589
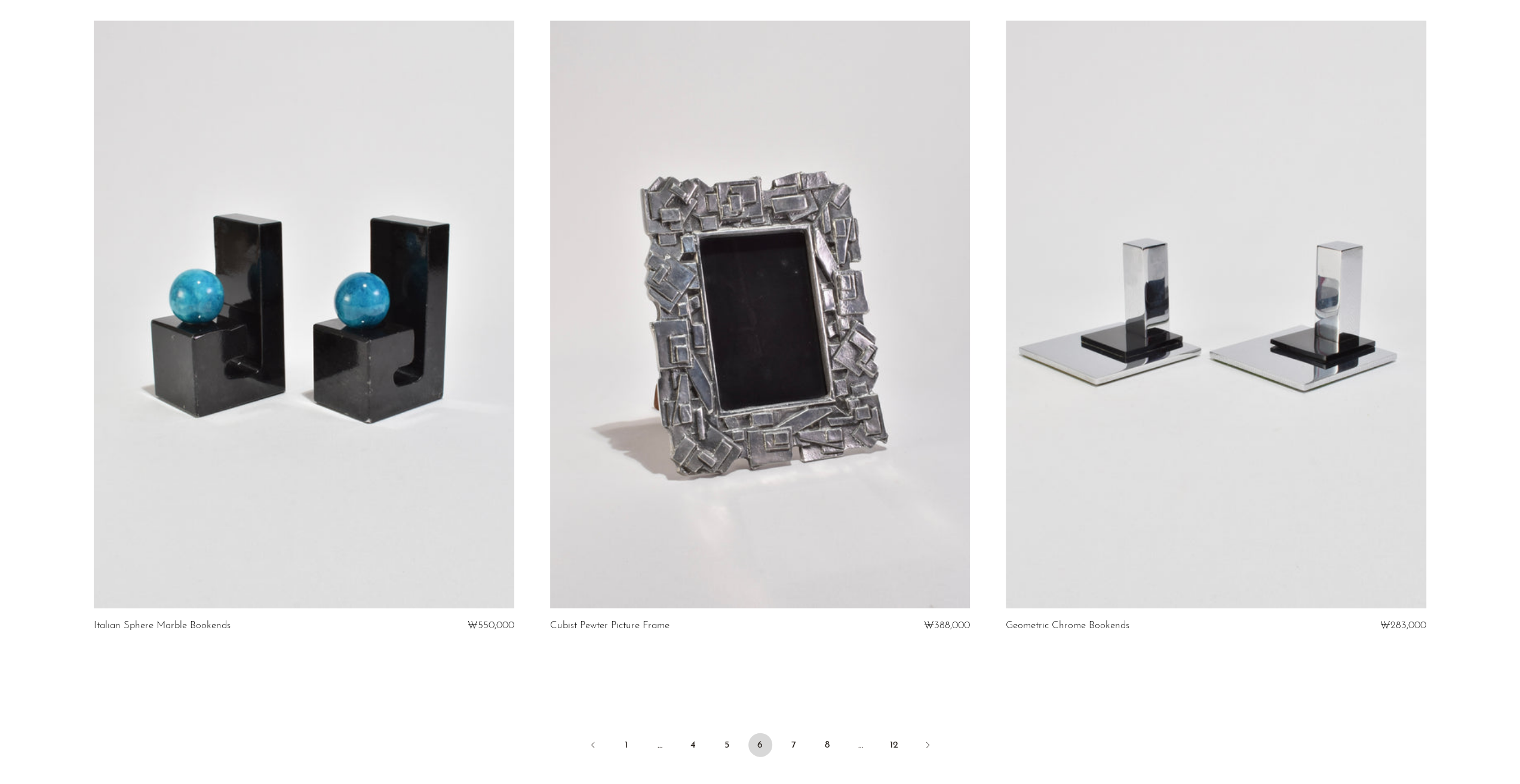
scroll to position [7200, 0]
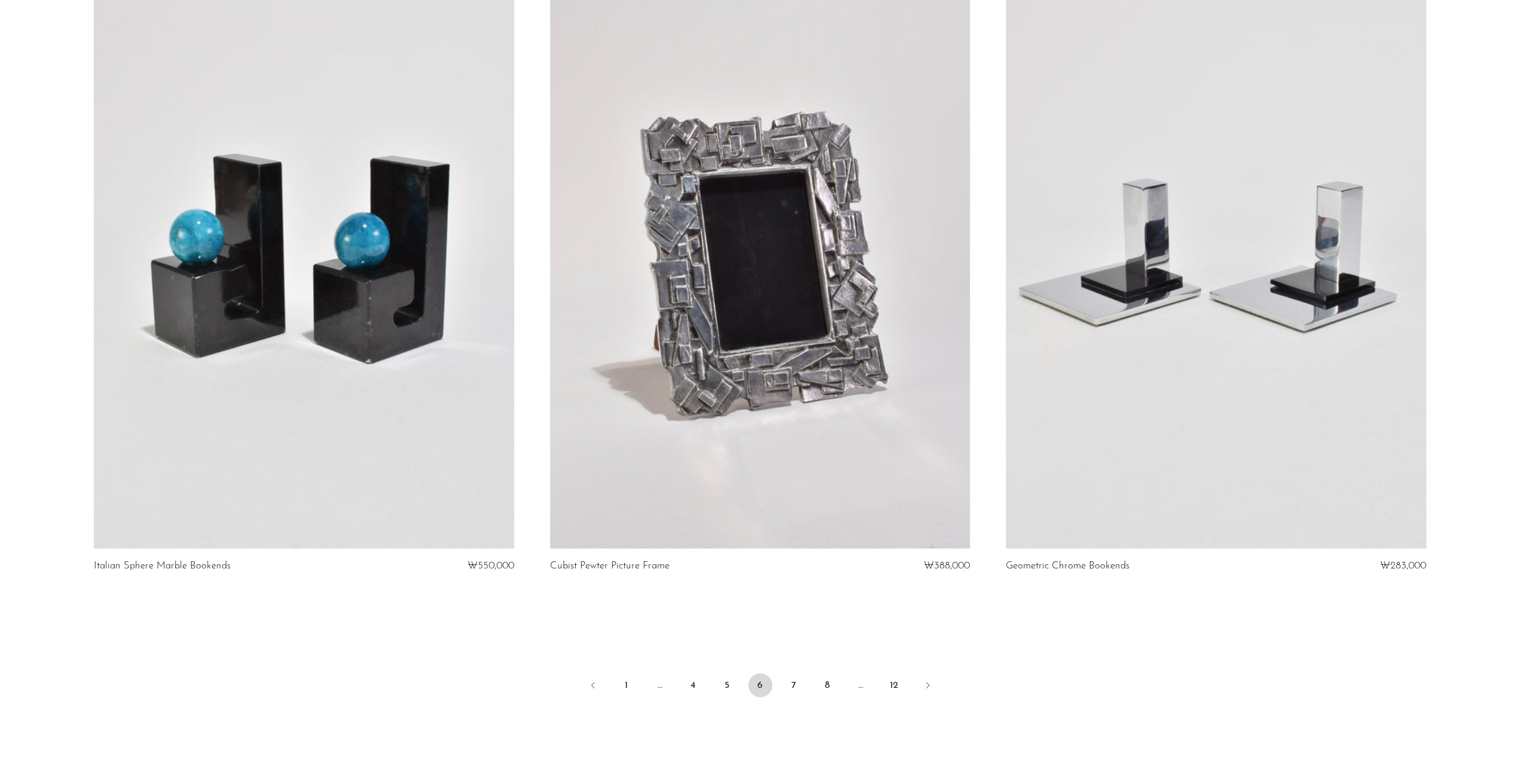
click at [1343, 279] on link at bounding box center [1216, 256] width 419 height 589
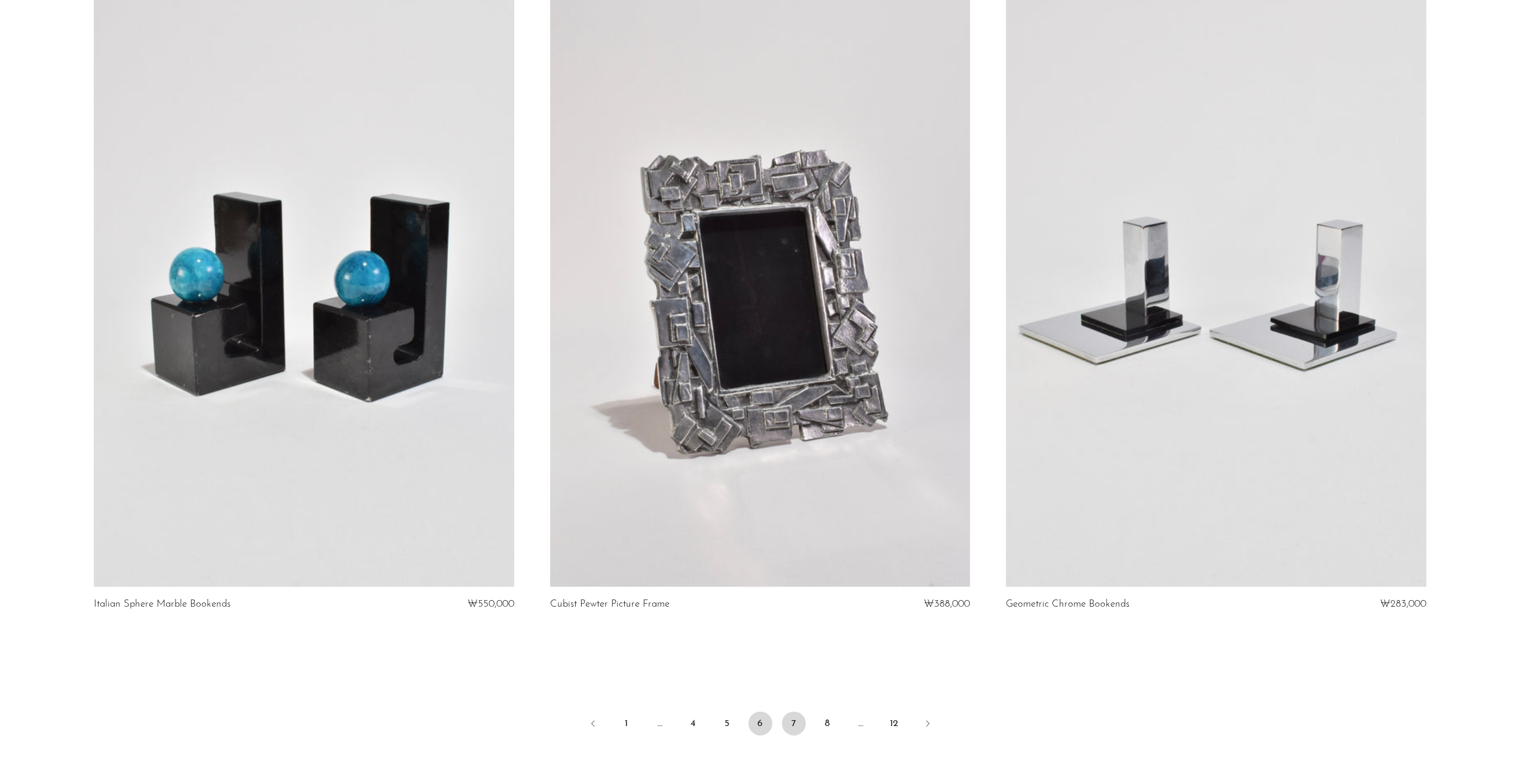
click at [799, 721] on link "7" at bounding box center [794, 723] width 24 height 24
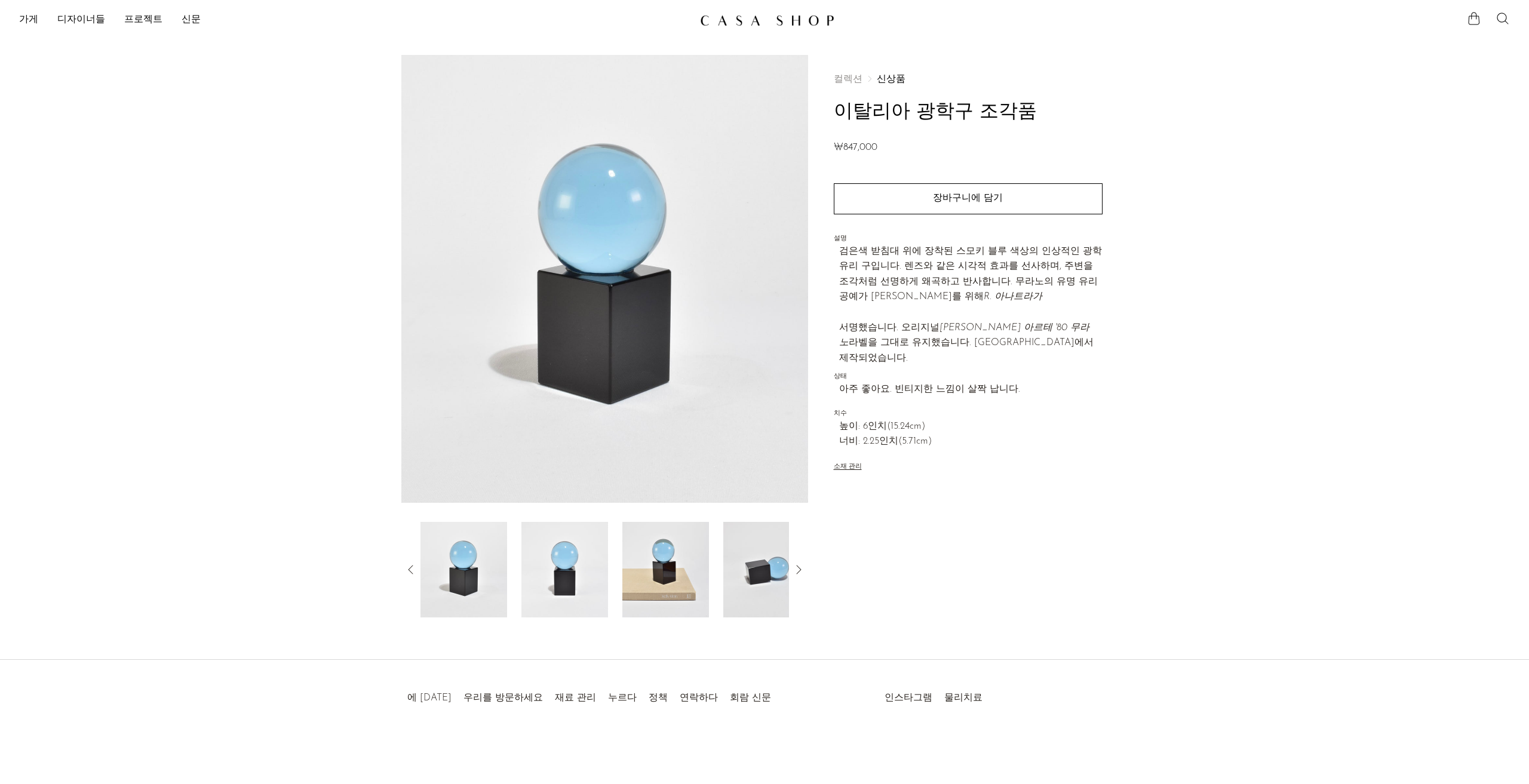
click at [577, 585] on img at bounding box center [565, 569] width 87 height 95
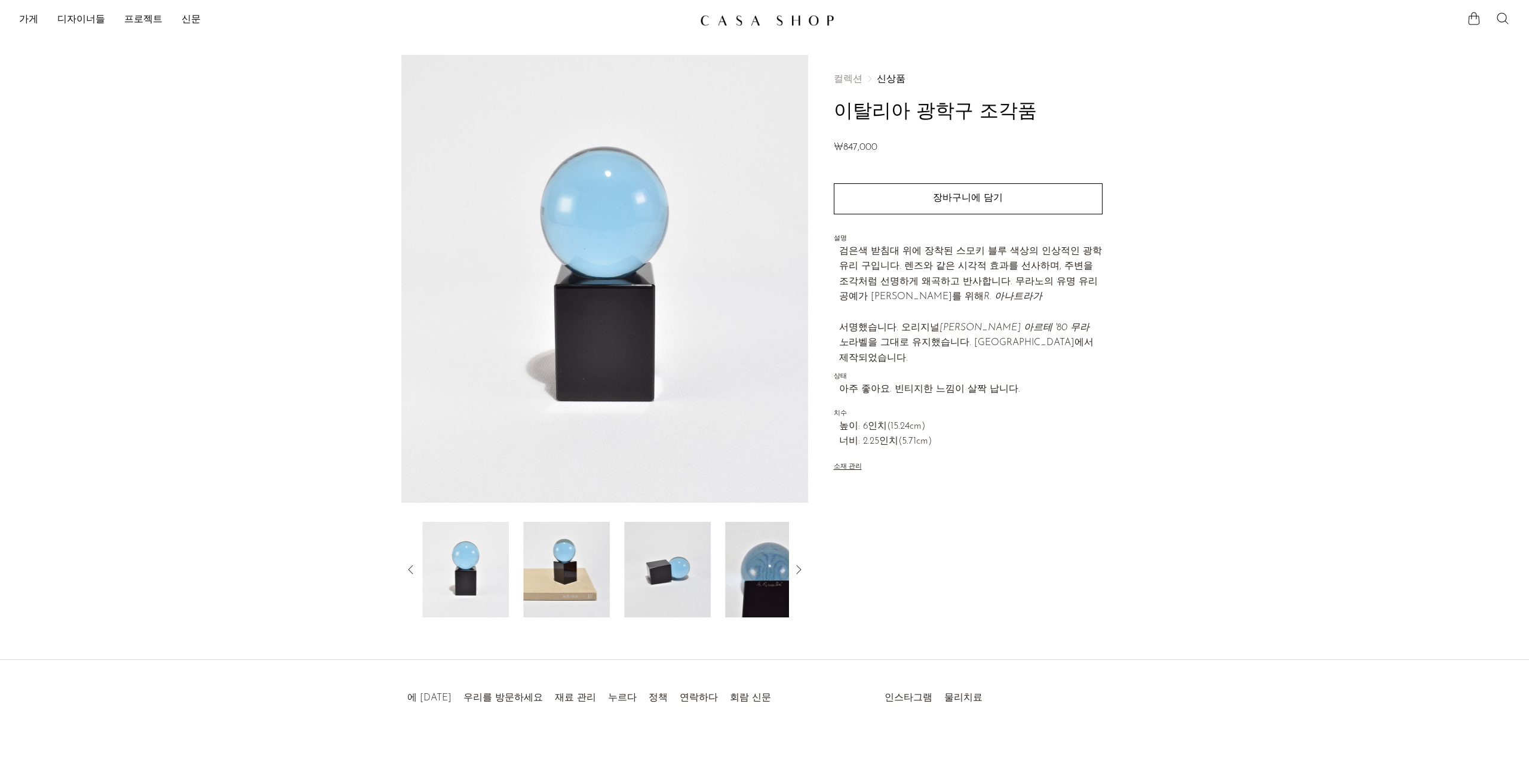
click at [583, 567] on img at bounding box center [567, 569] width 87 height 95
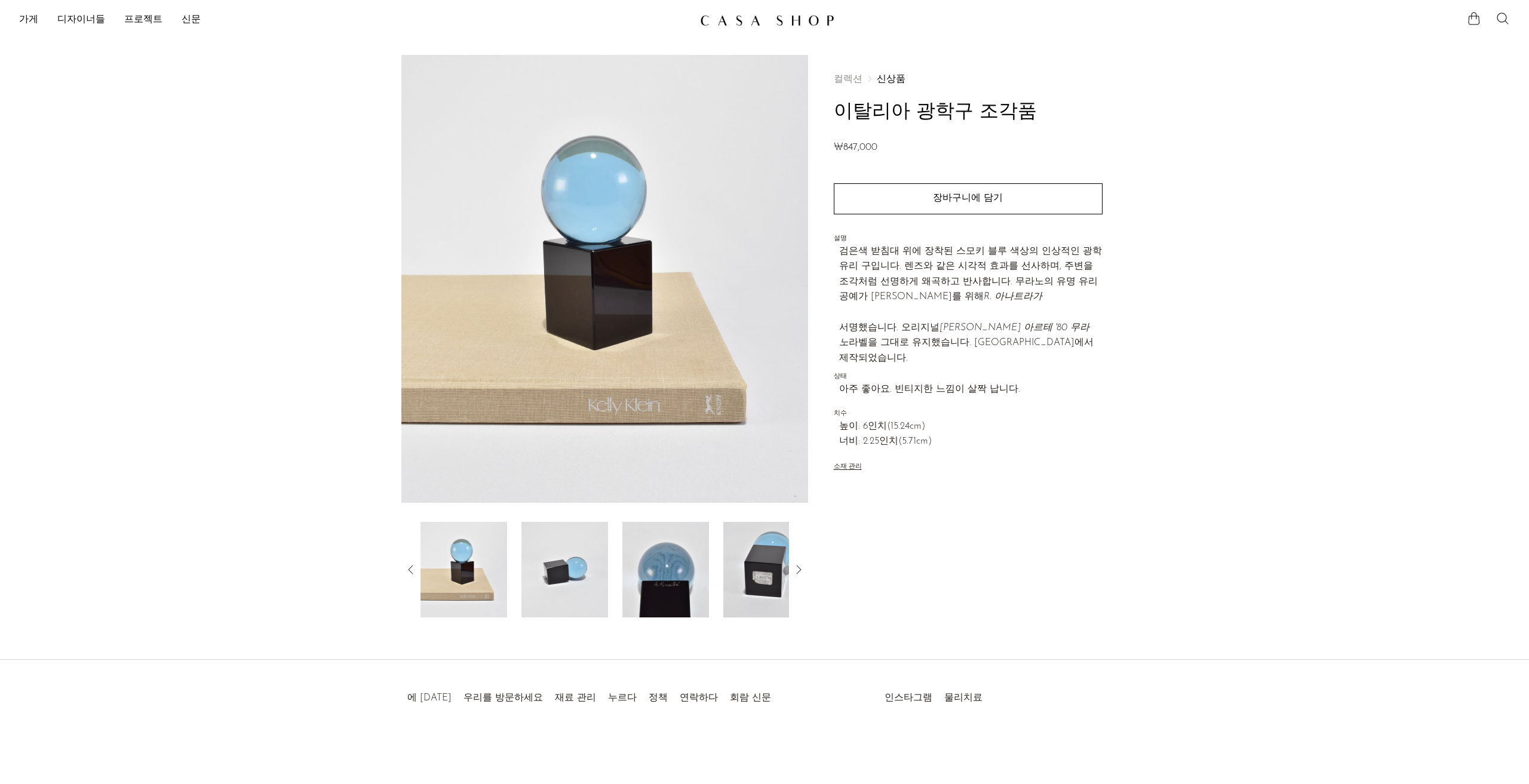
click at [539, 560] on img at bounding box center [565, 569] width 87 height 95
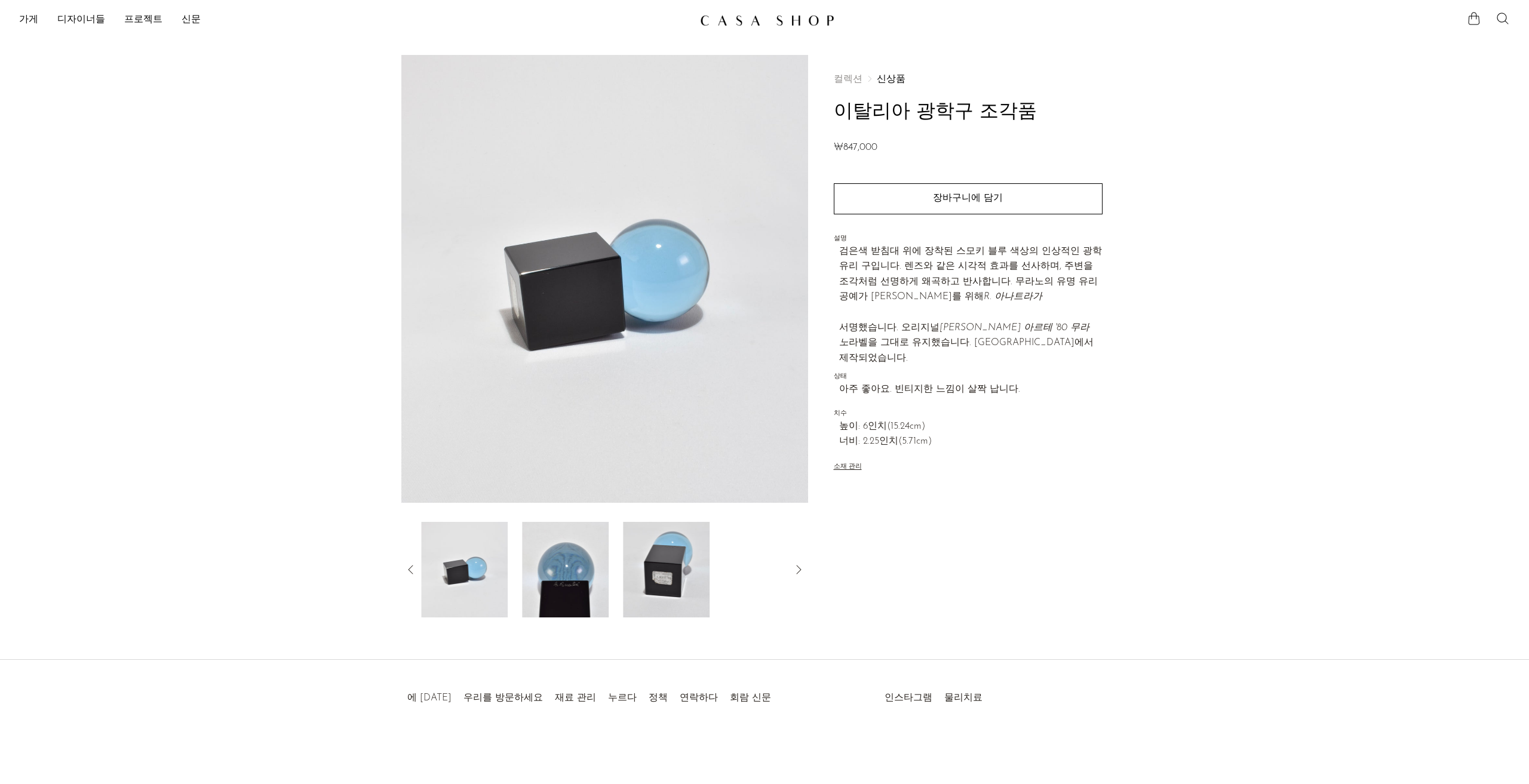
click at [557, 572] on img at bounding box center [566, 569] width 87 height 95
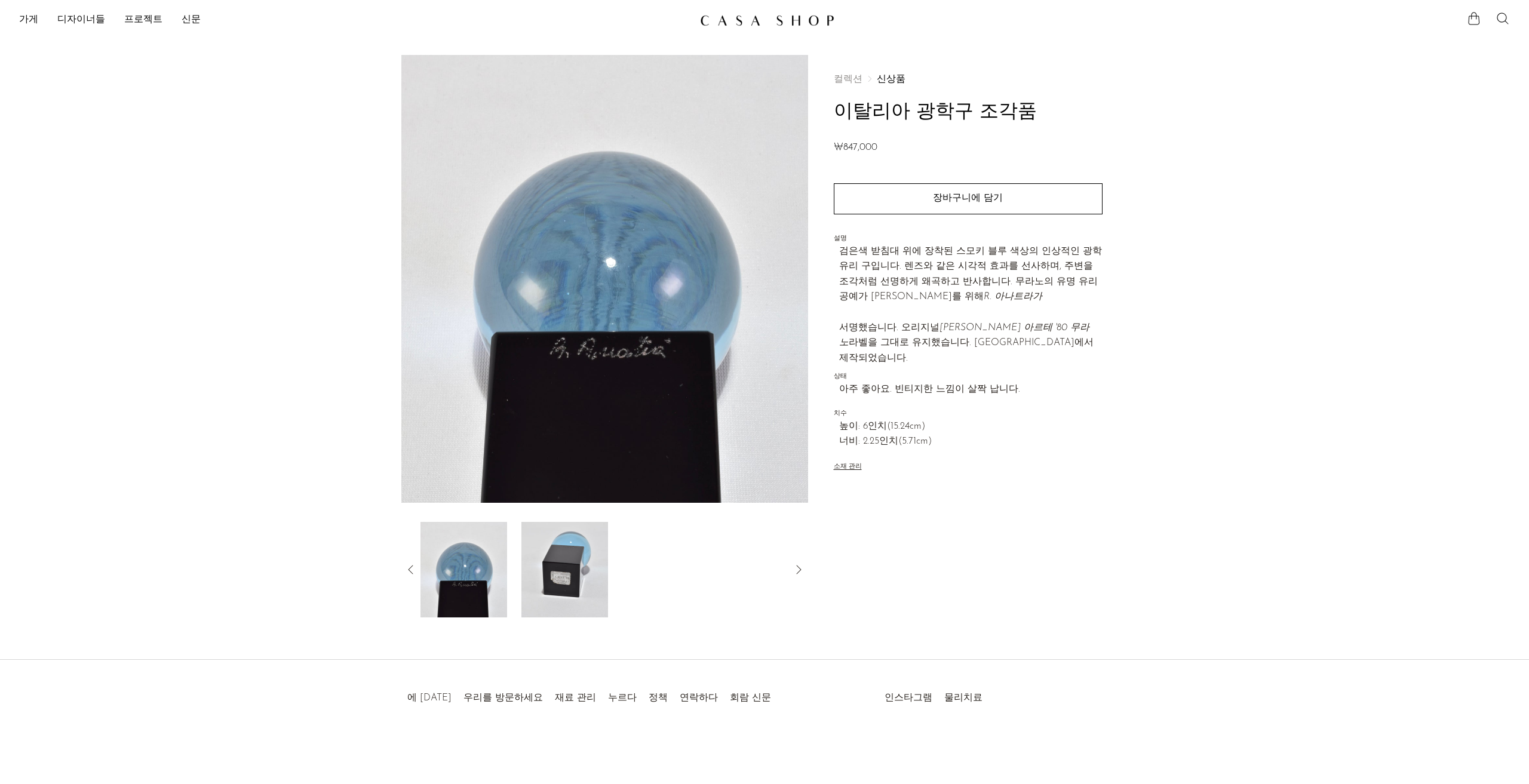
click at [554, 567] on img at bounding box center [565, 569] width 87 height 95
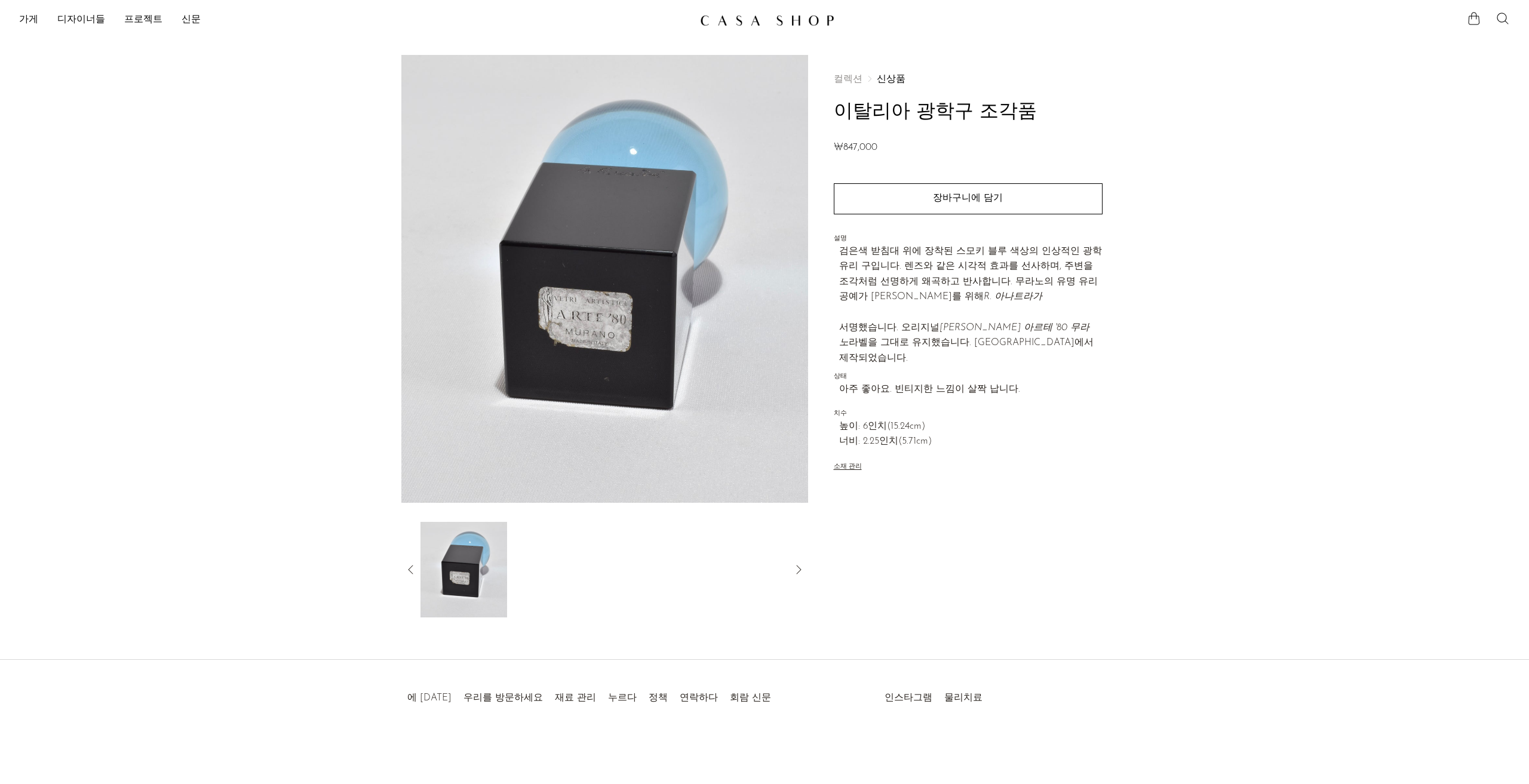
click at [598, 343] on img at bounding box center [604, 279] width 407 height 448
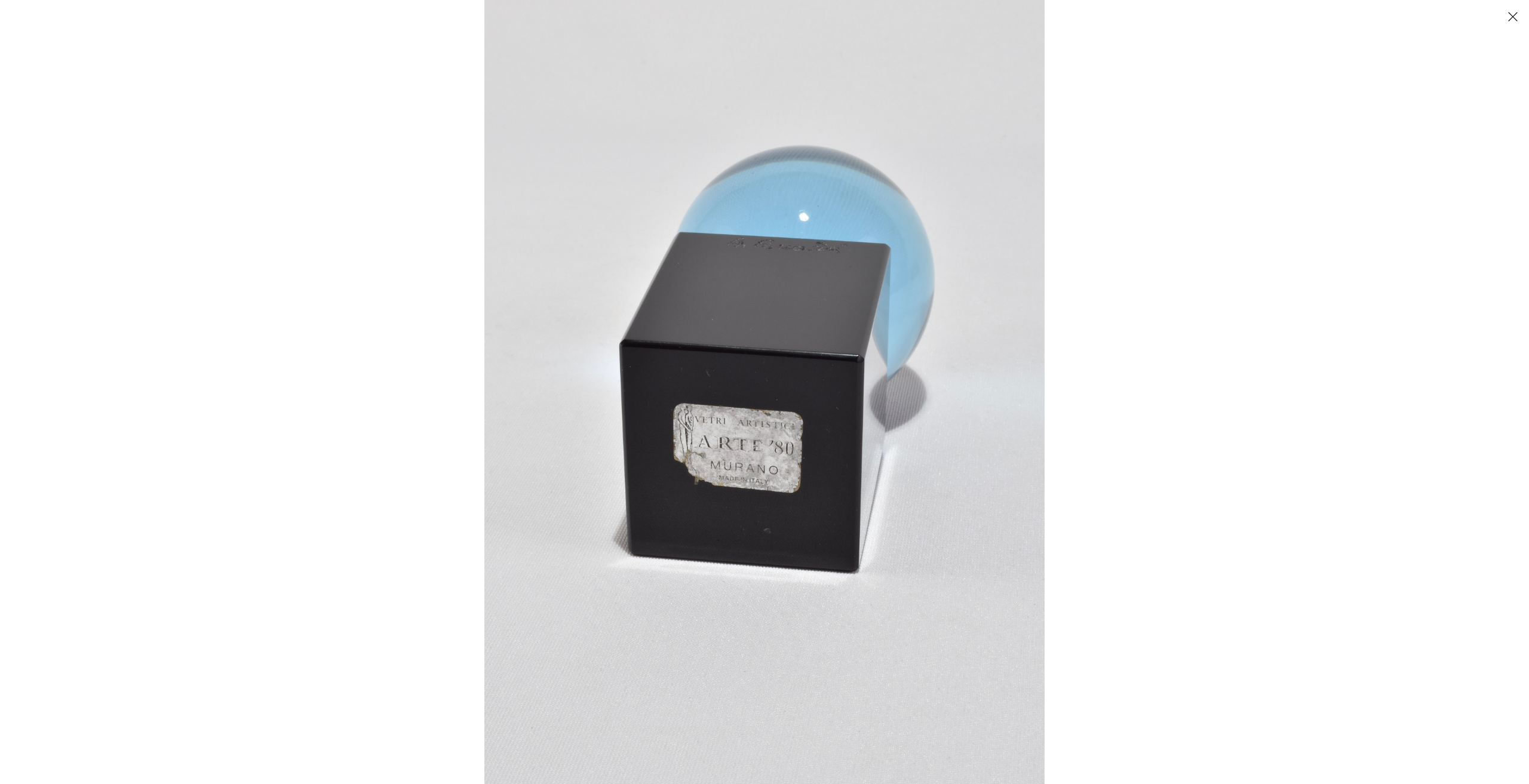
click at [753, 486] on img at bounding box center [765, 392] width 560 height 784
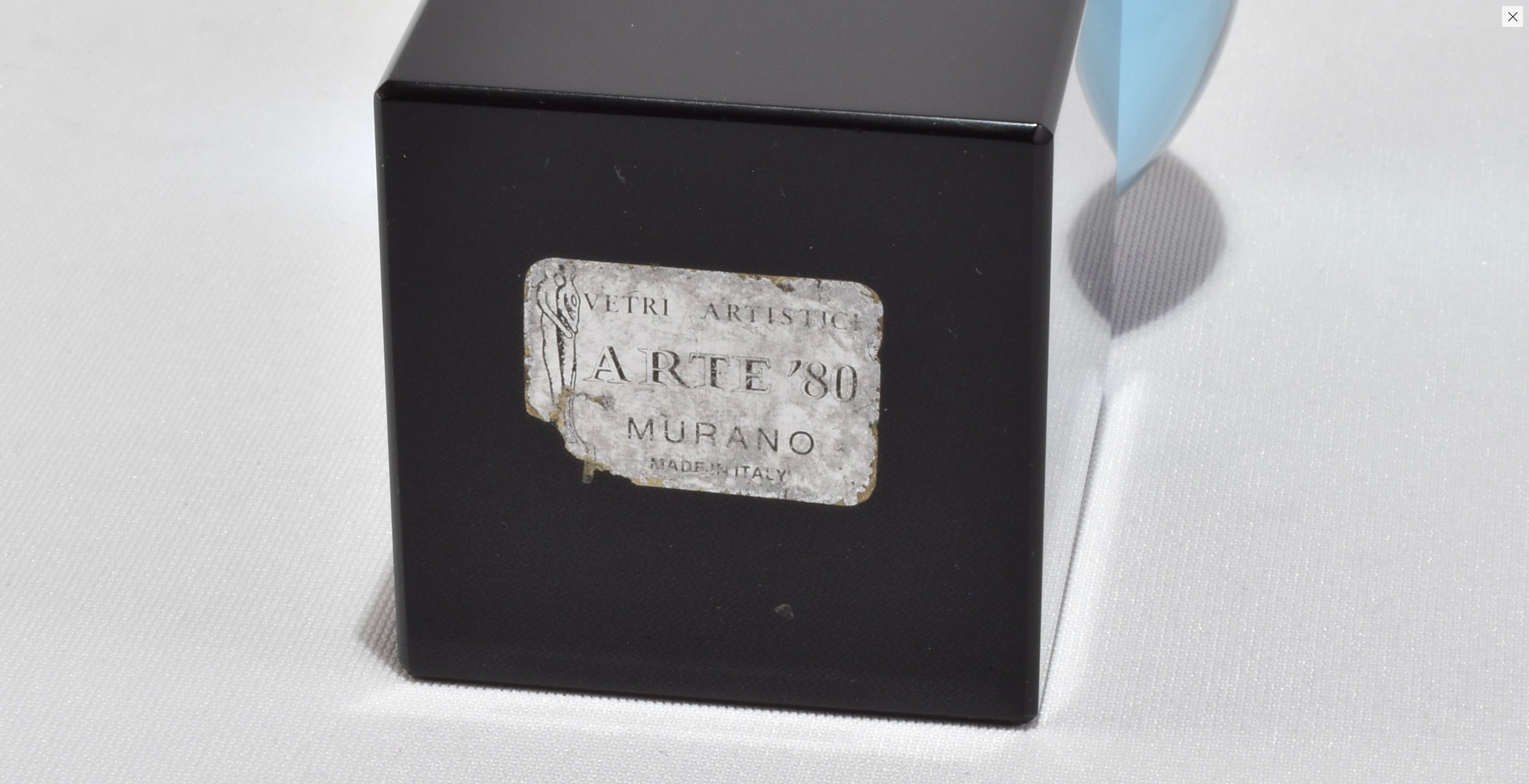
click at [198, 315] on img at bounding box center [777, 226] width 1554 height 2175
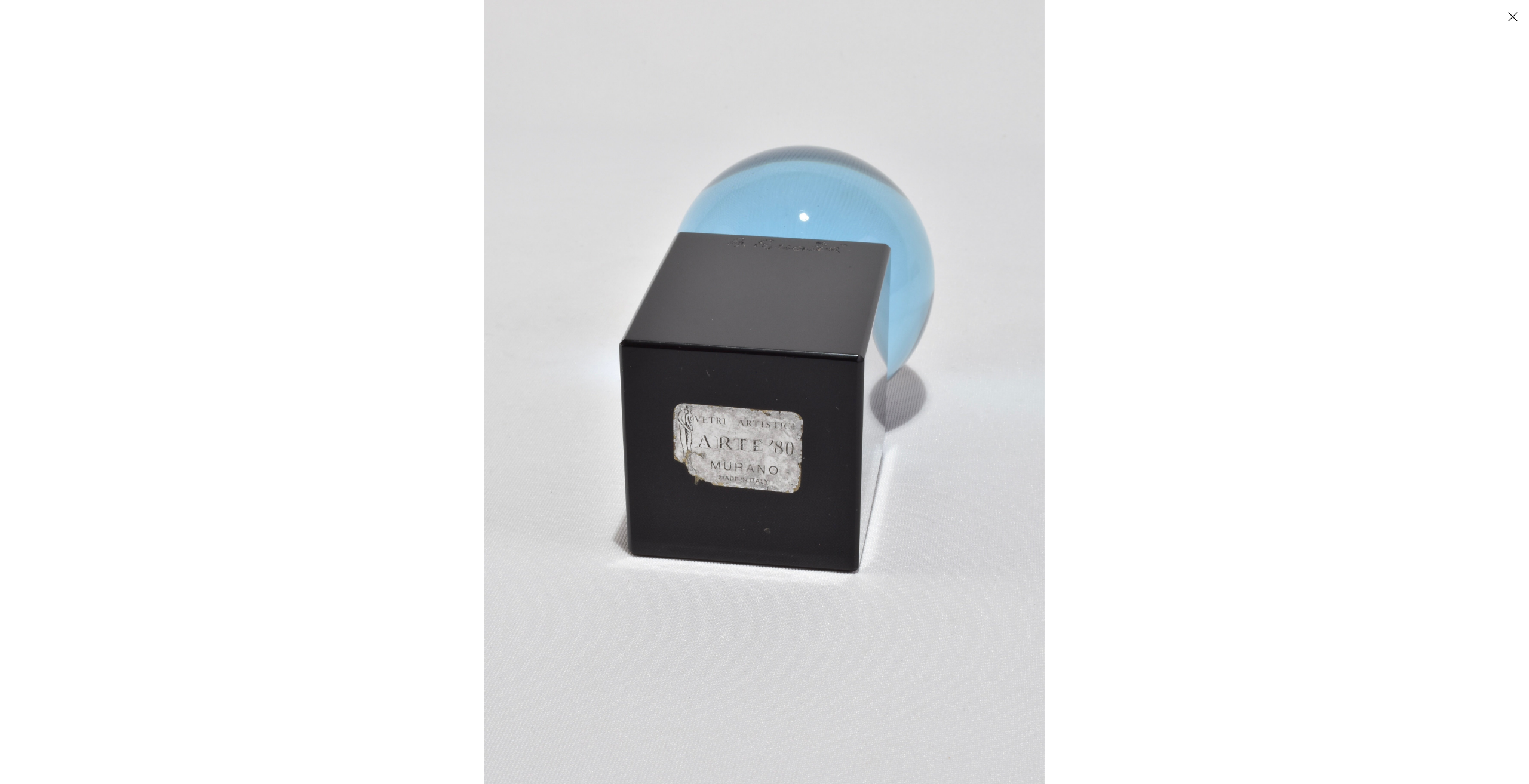
click at [1511, 13] on button "닫다" at bounding box center [1514, 16] width 21 height 21
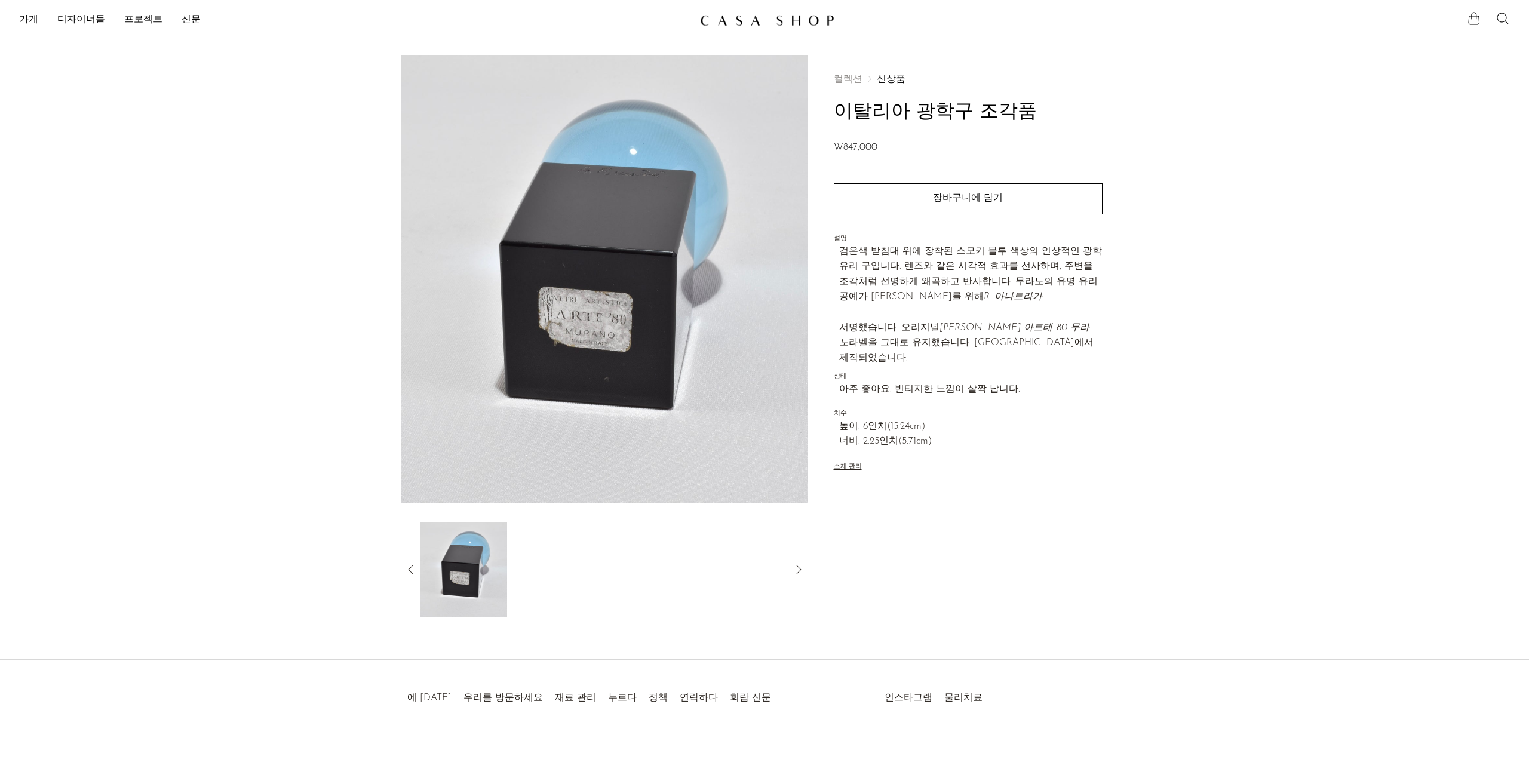
click at [410, 569] on icon at bounding box center [411, 569] width 14 height 14
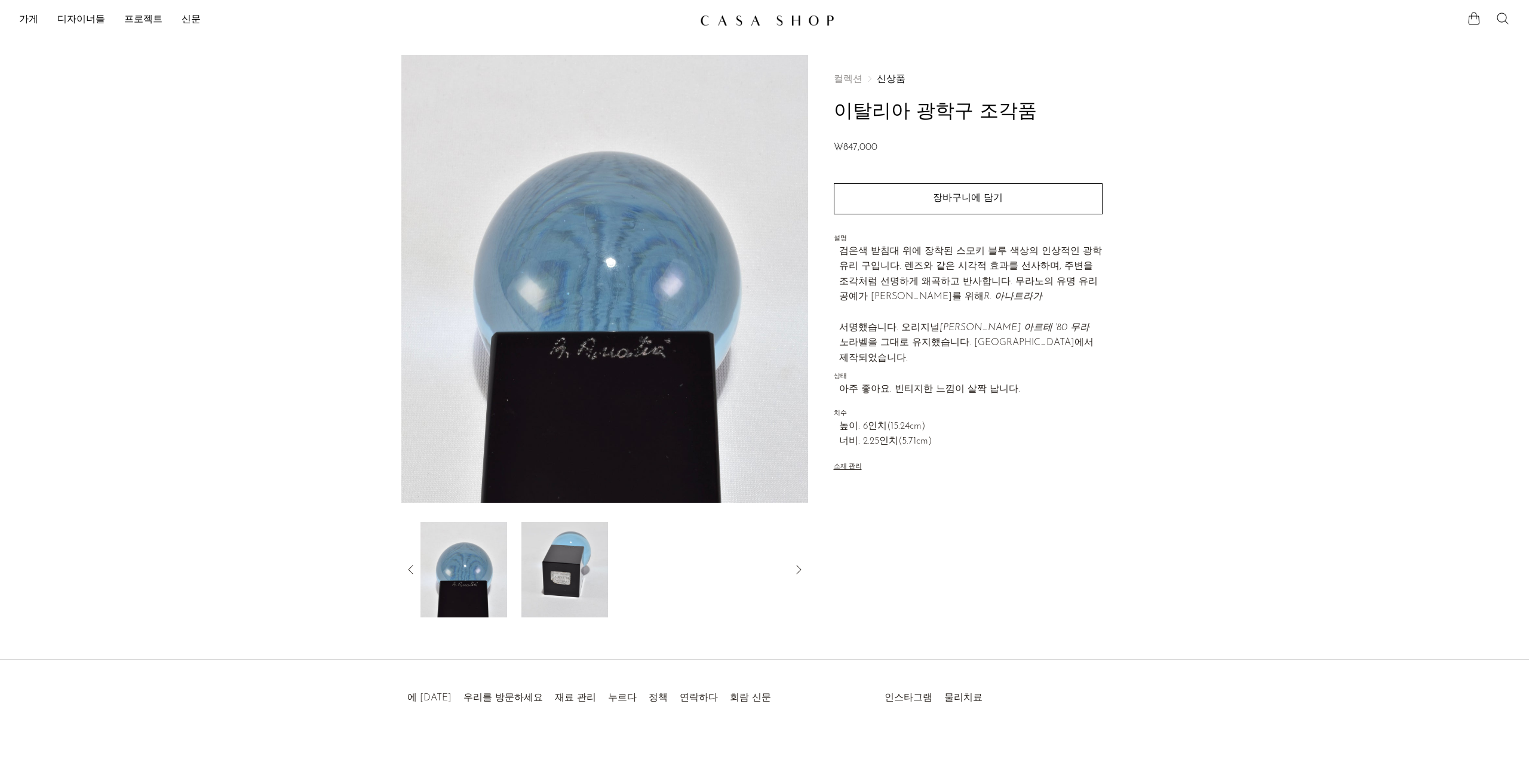
click at [469, 569] on img at bounding box center [464, 569] width 87 height 95
click at [457, 557] on img at bounding box center [464, 569] width 87 height 95
click at [686, 352] on img at bounding box center [604, 279] width 407 height 448
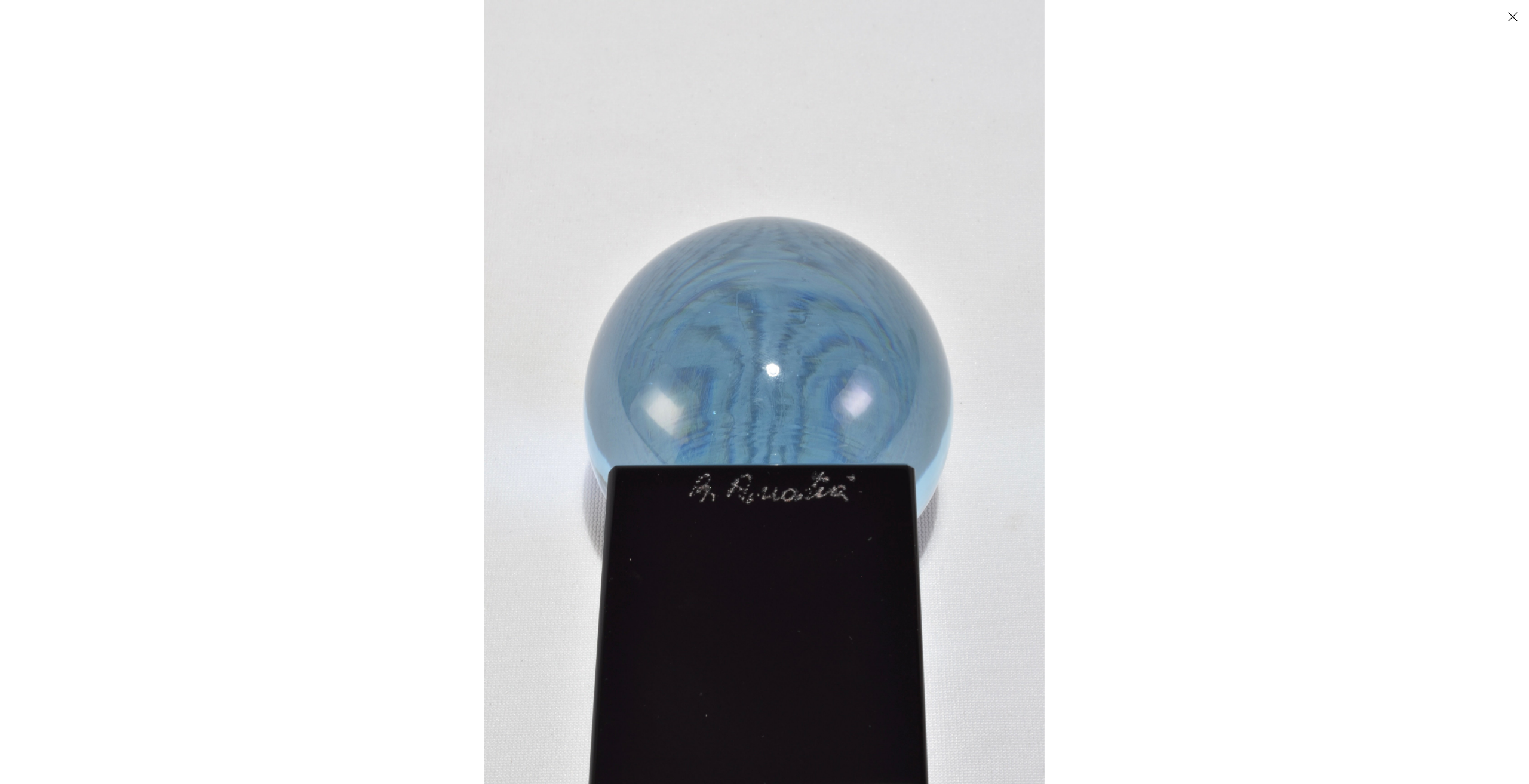
click at [784, 540] on img at bounding box center [765, 392] width 560 height 784
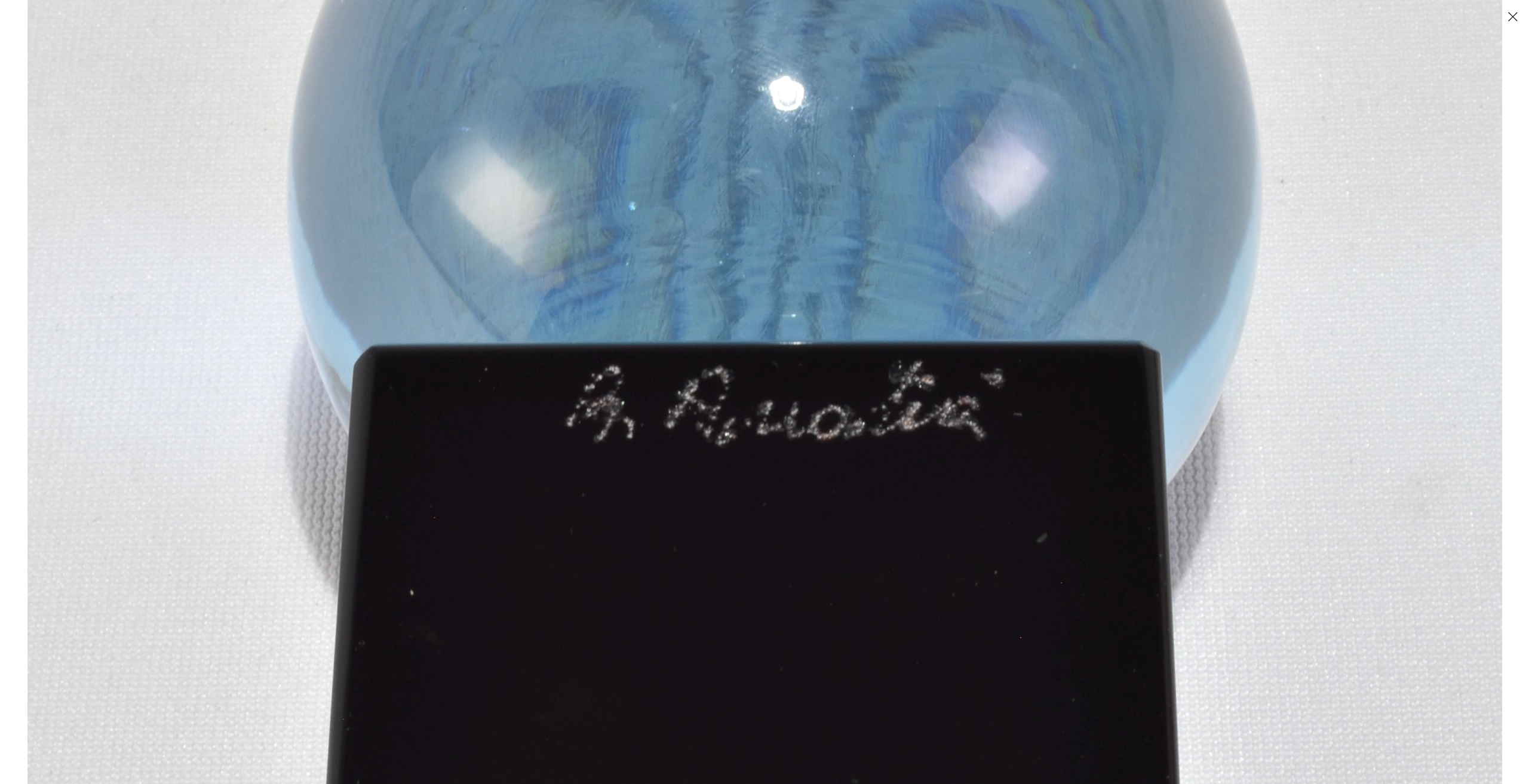
click at [1524, 15] on div at bounding box center [764, 13] width 1529 height 27
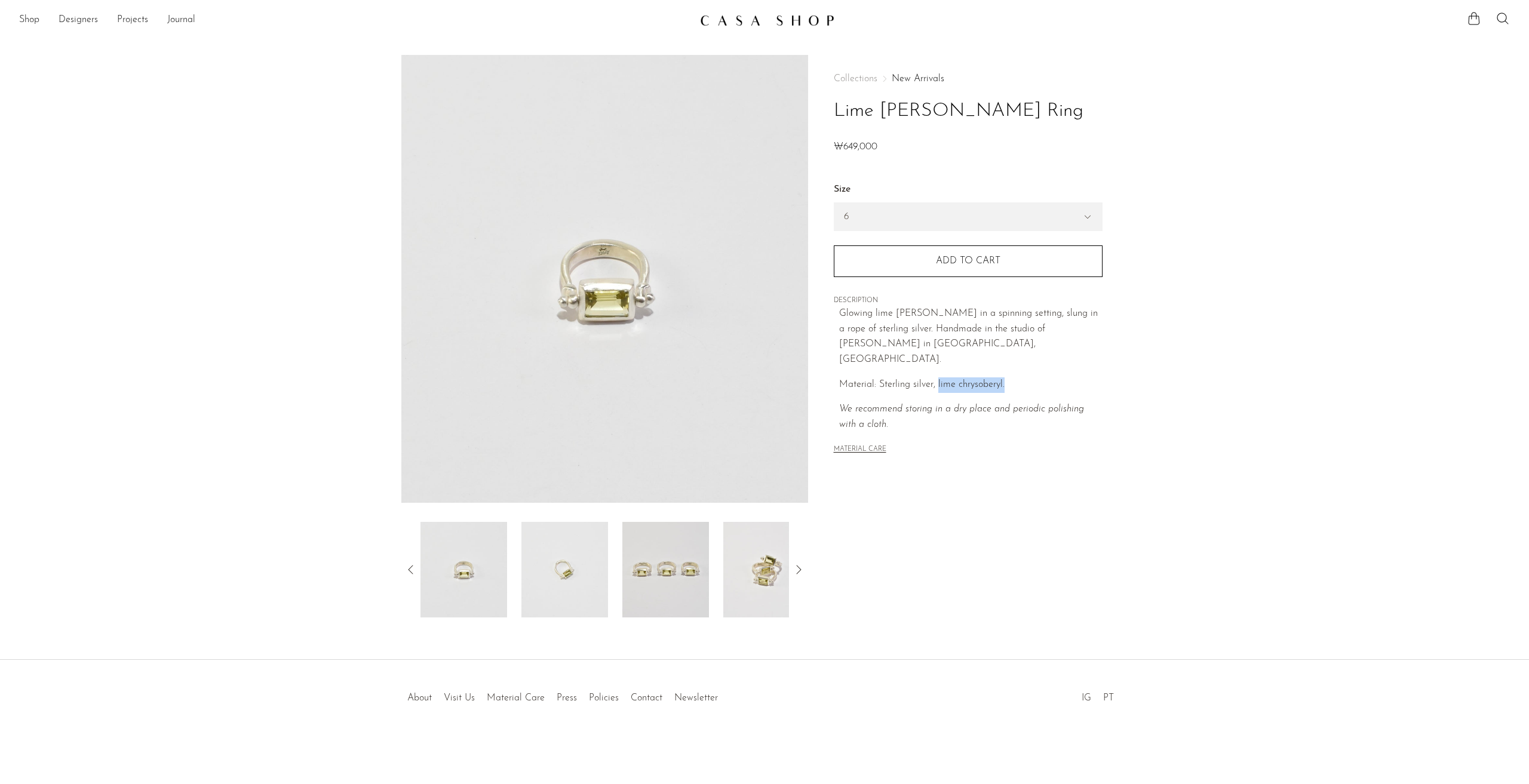
drag, startPoint x: 937, startPoint y: 367, endPoint x: 1008, endPoint y: 365, distance: 71.0
click at [1008, 377] on p "Material: Sterling silver, lime chrysoberyl." at bounding box center [971, 385] width 264 height 15
copy p "lime chrysoberyl."
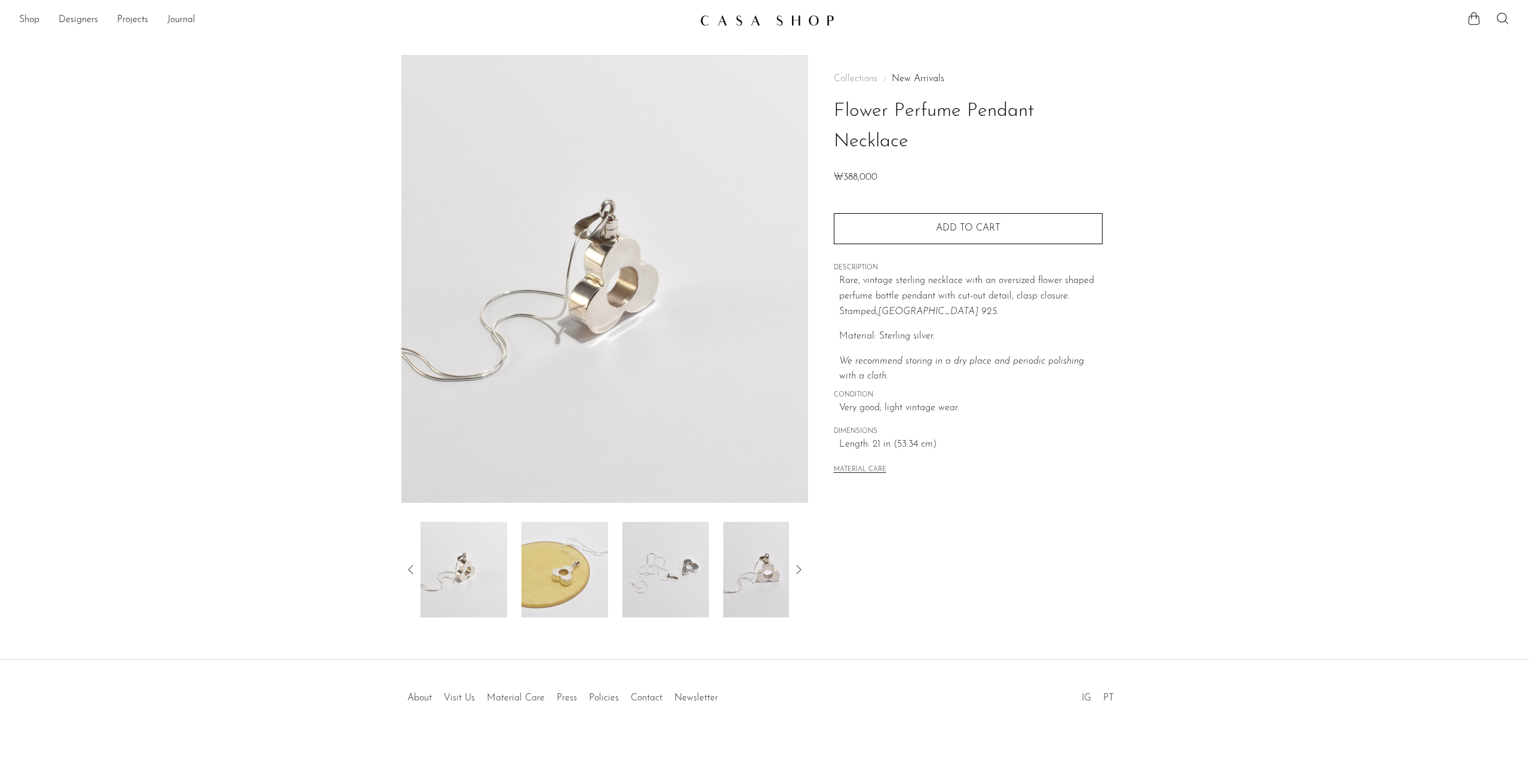
click at [584, 572] on img at bounding box center [565, 569] width 87 height 95
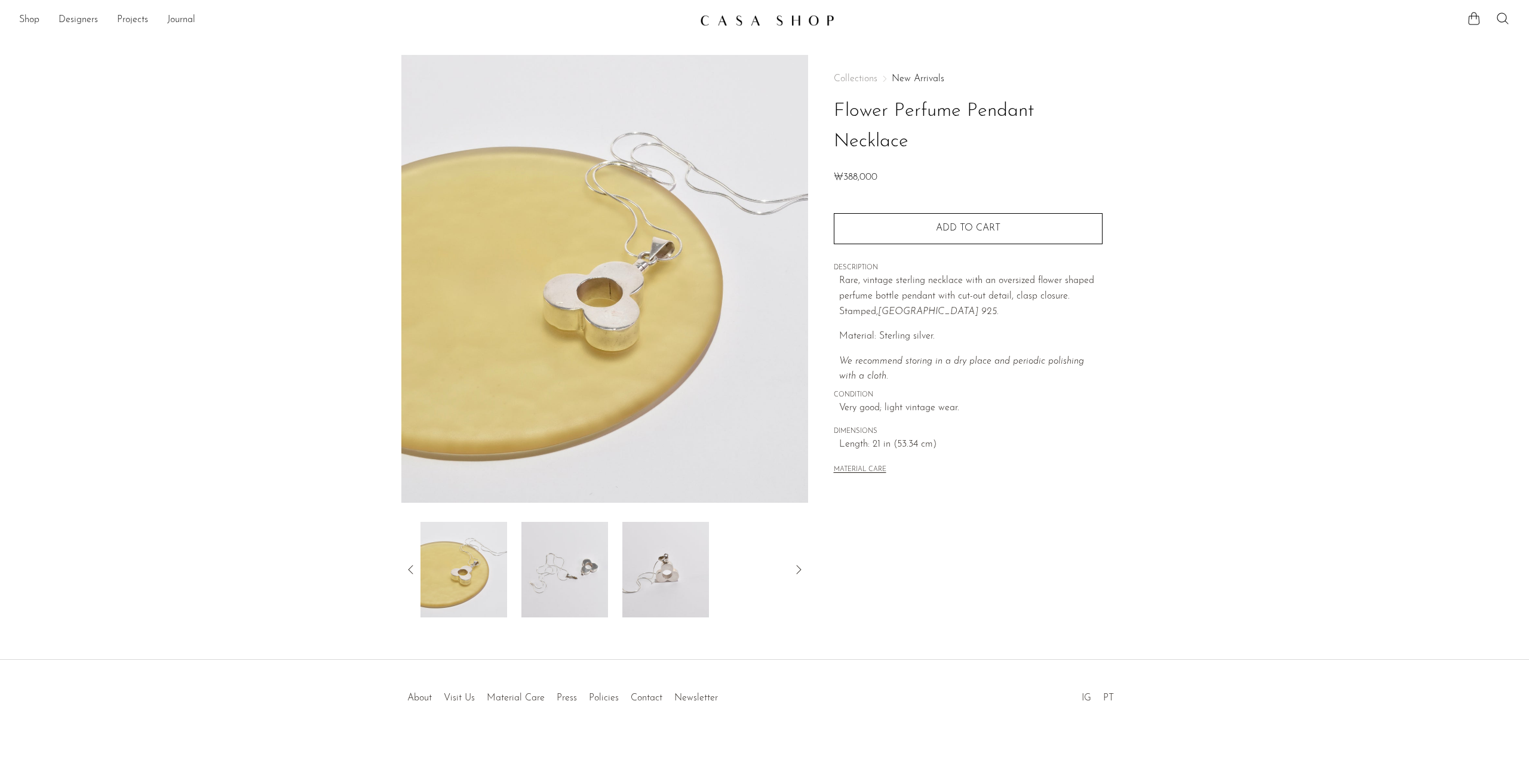
click at [573, 568] on img at bounding box center [565, 569] width 87 height 95
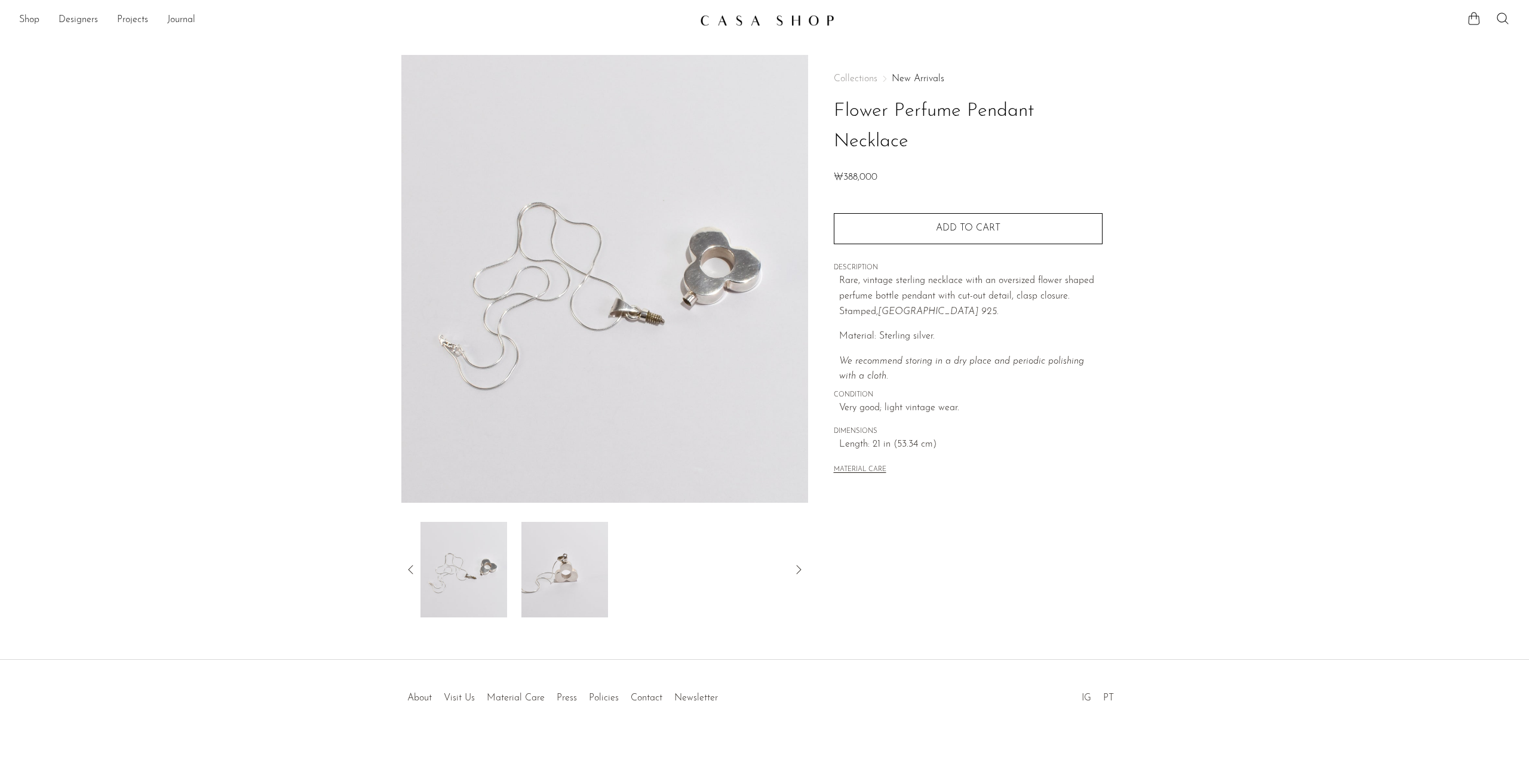
click at [573, 568] on img at bounding box center [565, 569] width 87 height 95
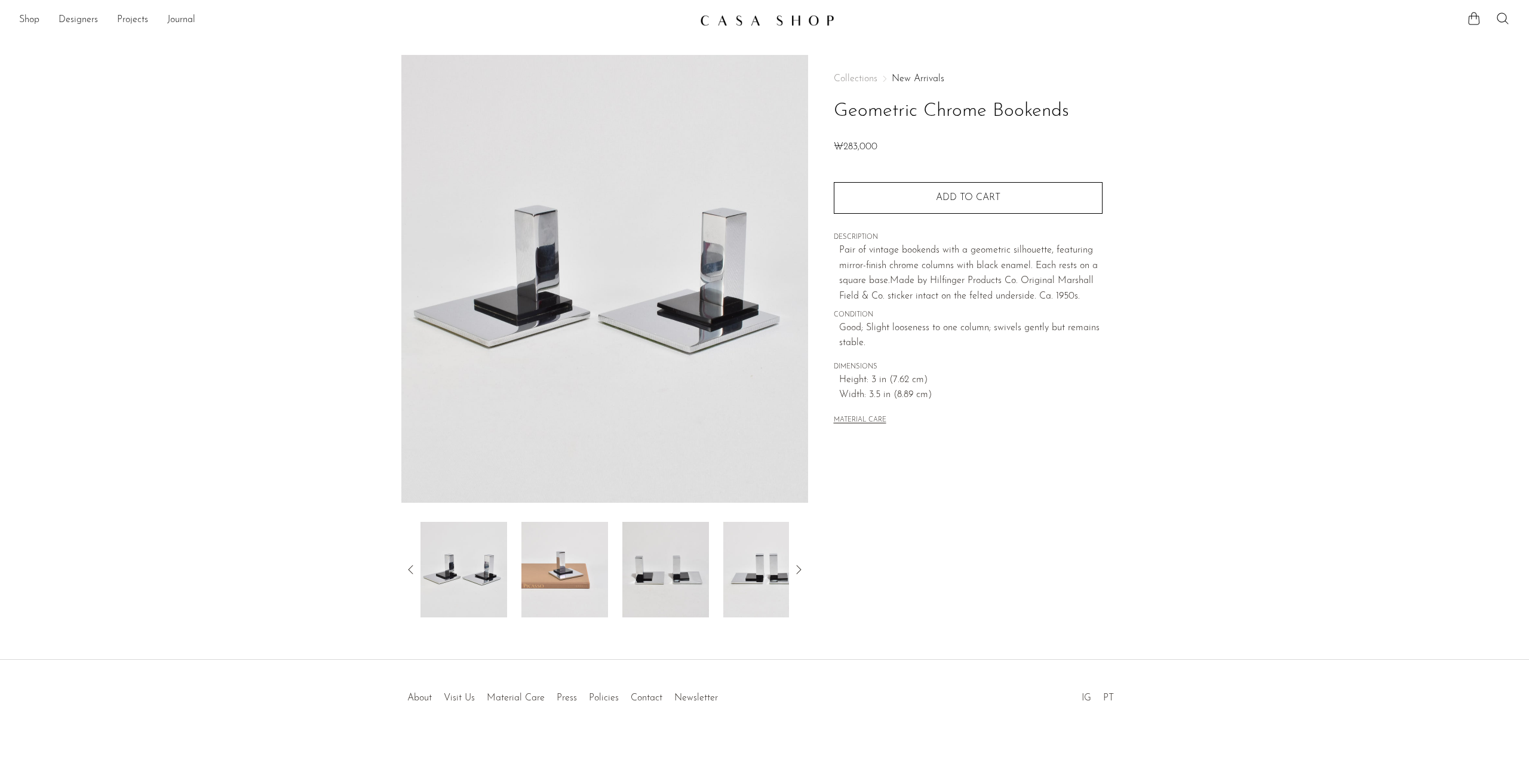
click at [566, 563] on img at bounding box center [565, 569] width 87 height 95
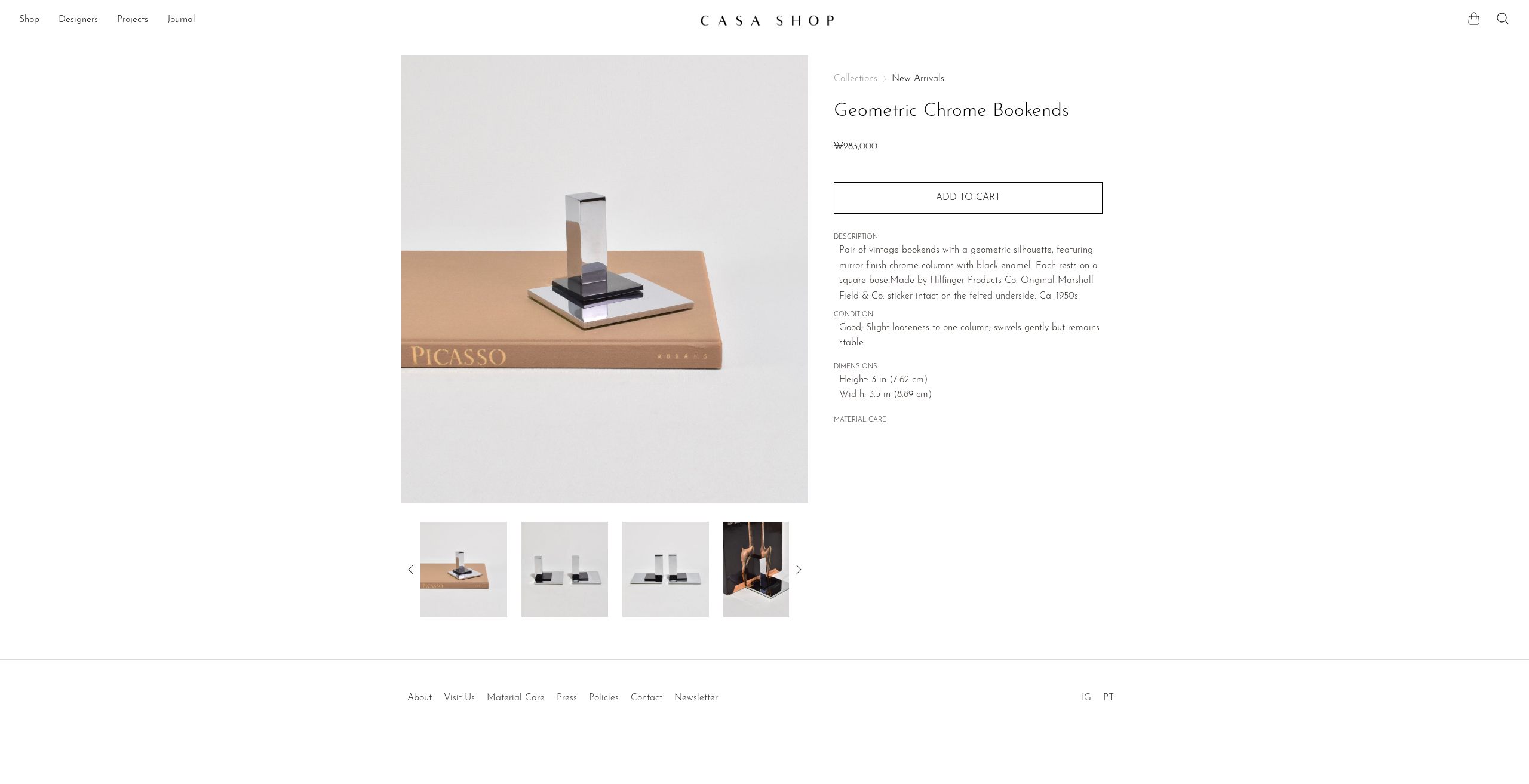
click at [566, 563] on img at bounding box center [565, 569] width 87 height 95
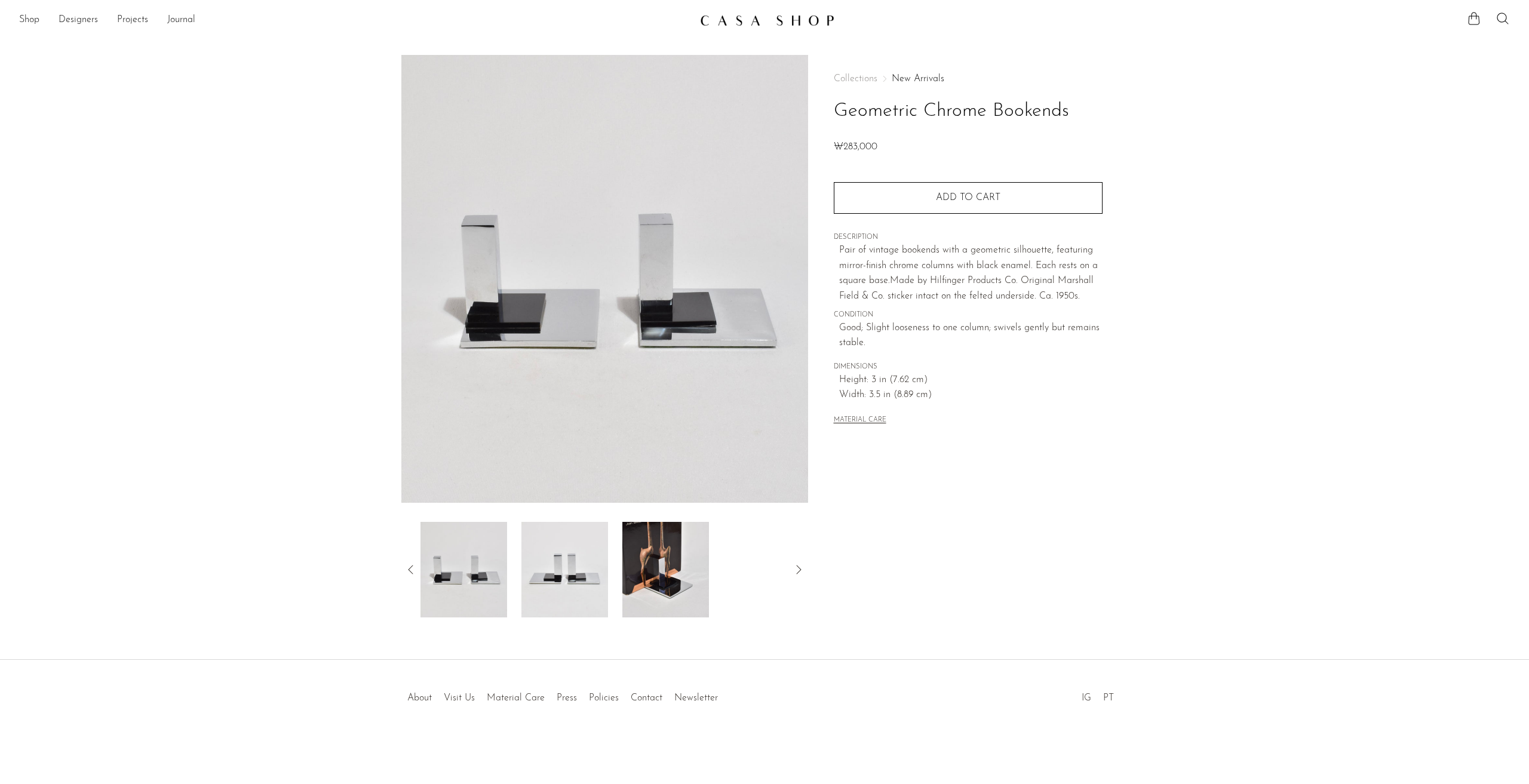
click at [567, 566] on img at bounding box center [565, 569] width 87 height 95
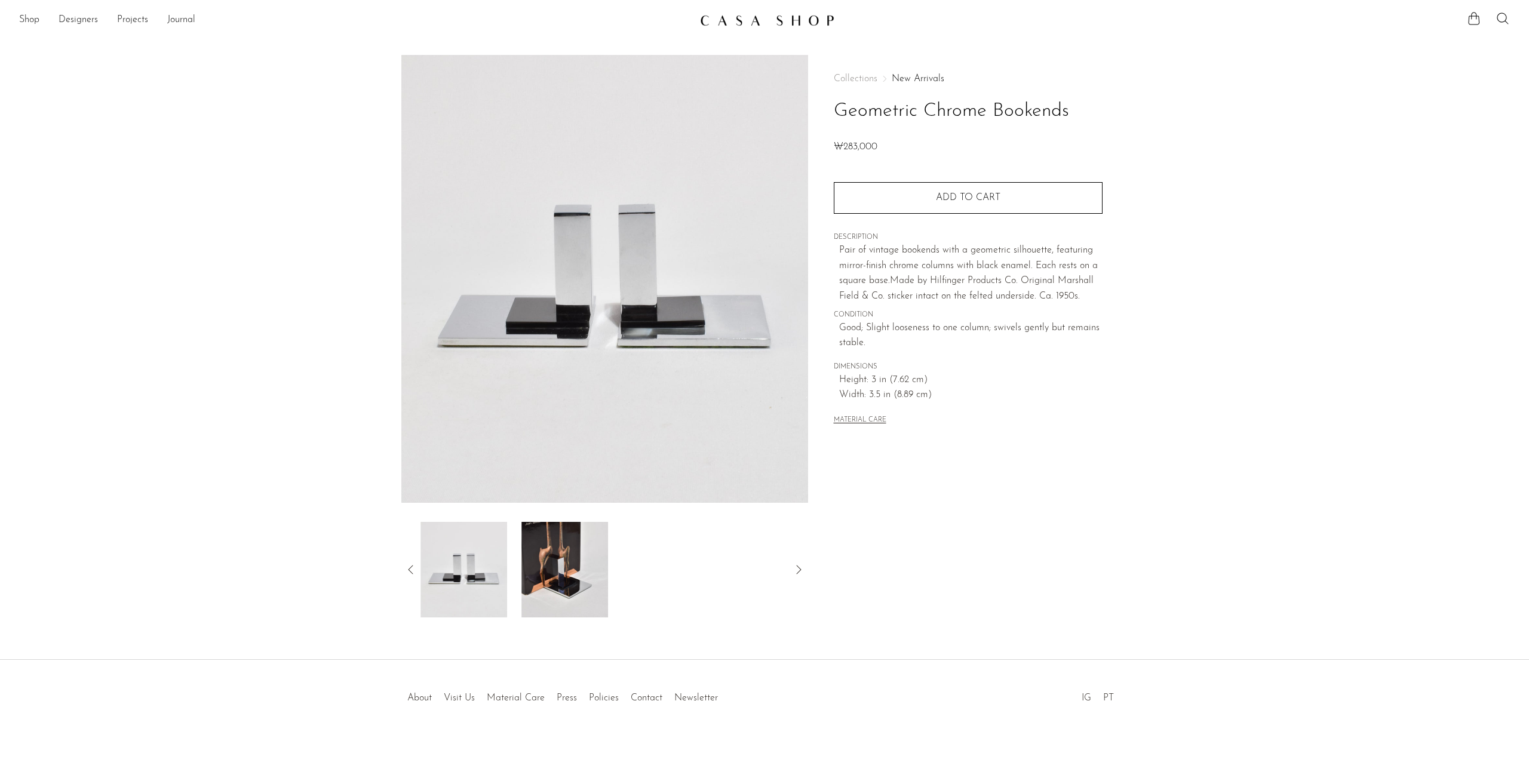
click at [528, 548] on img at bounding box center [565, 569] width 87 height 95
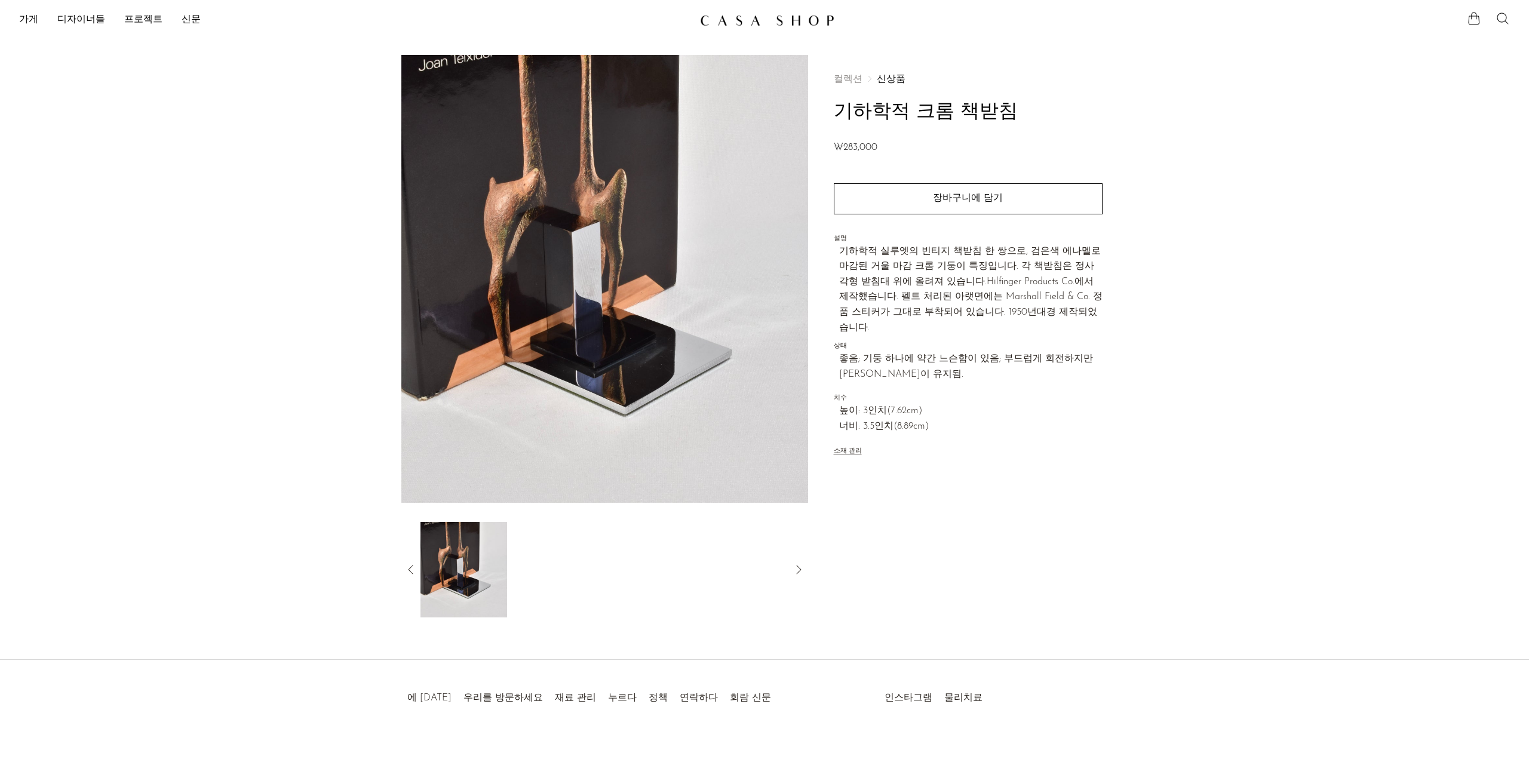
click at [677, 342] on img at bounding box center [604, 279] width 407 height 448
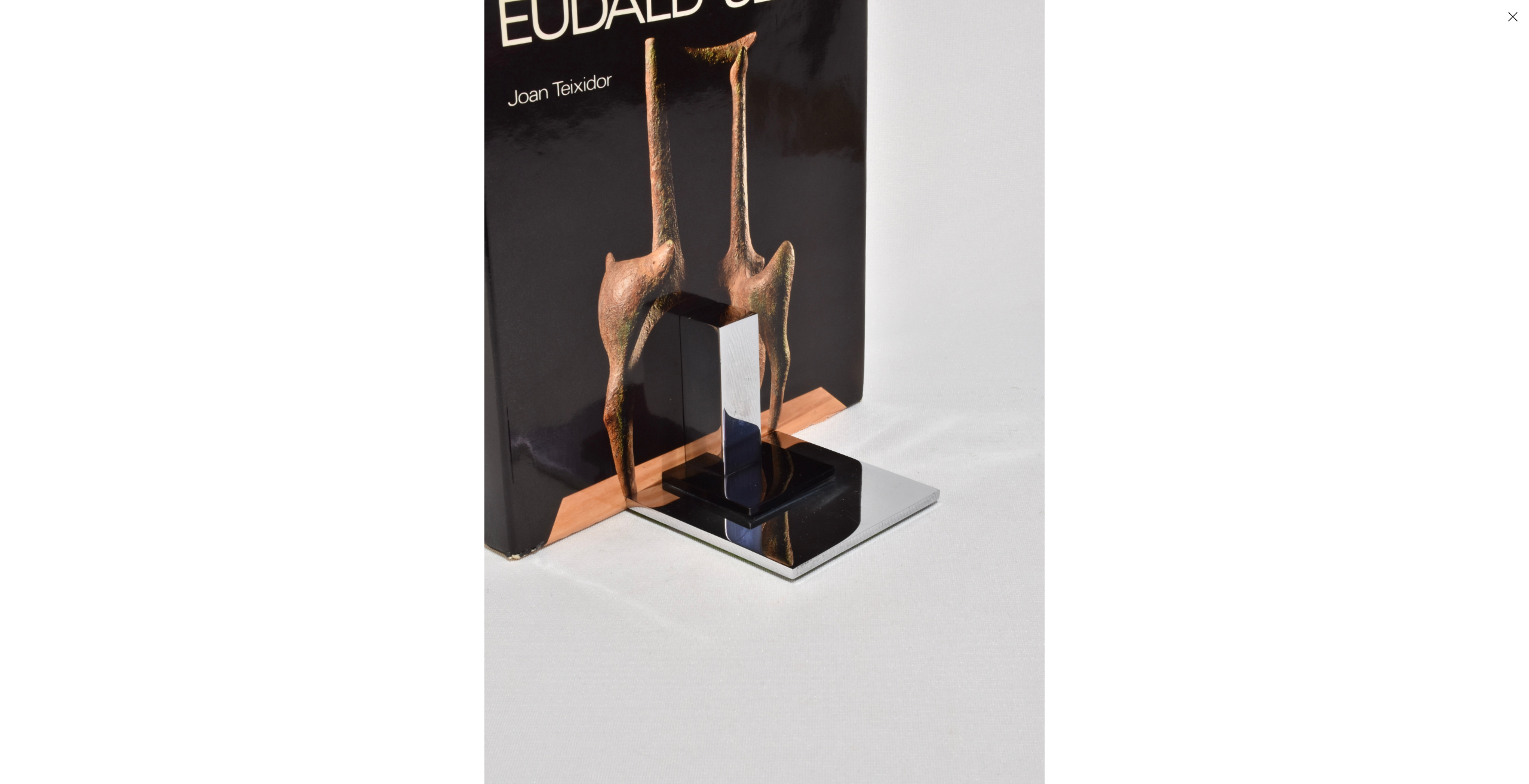
click at [1510, 16] on button "닫다" at bounding box center [1514, 16] width 21 height 21
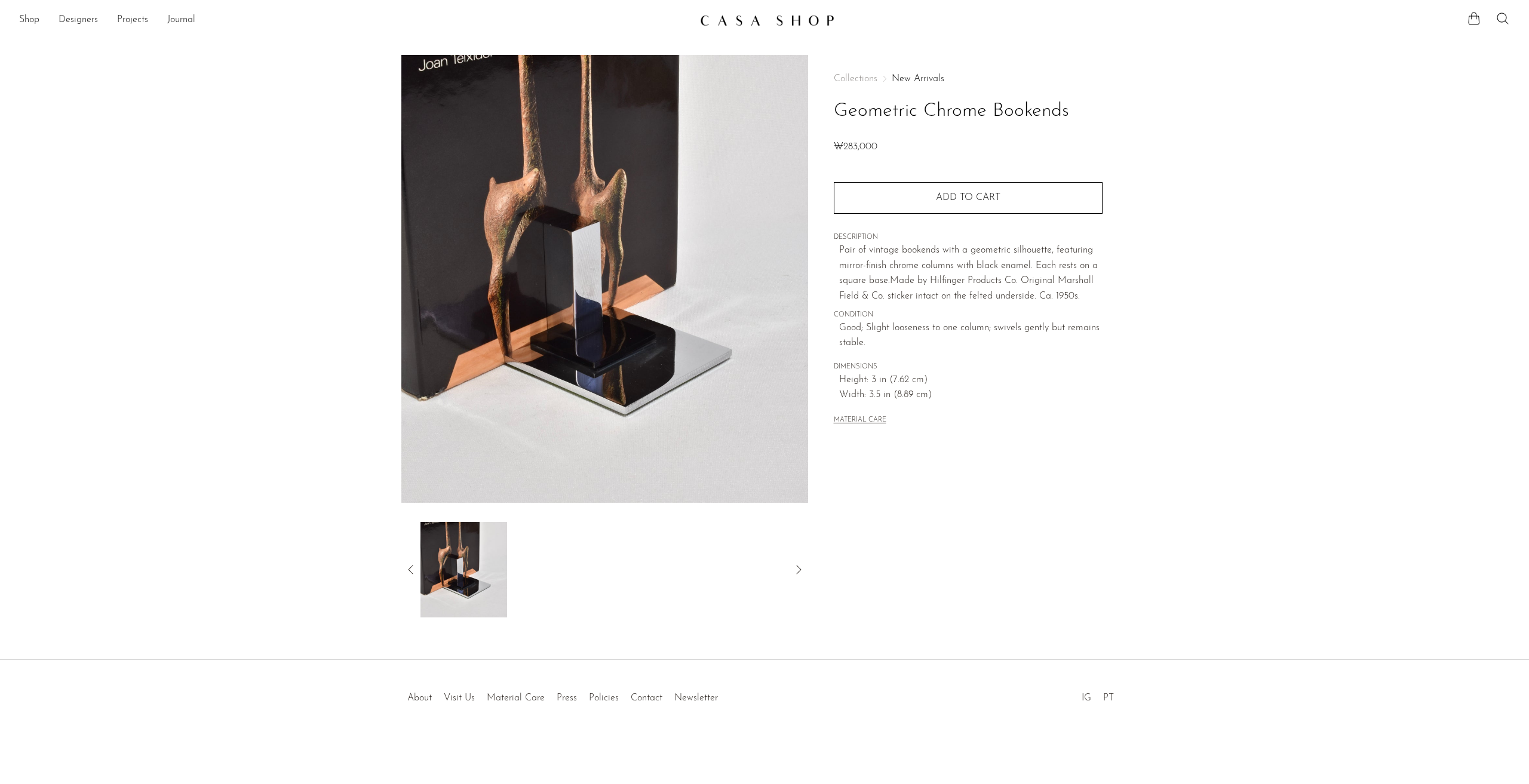
click at [1225, 199] on section "Geometric Chrome Bookends ₩283,000" at bounding box center [764, 336] width 1529 height 563
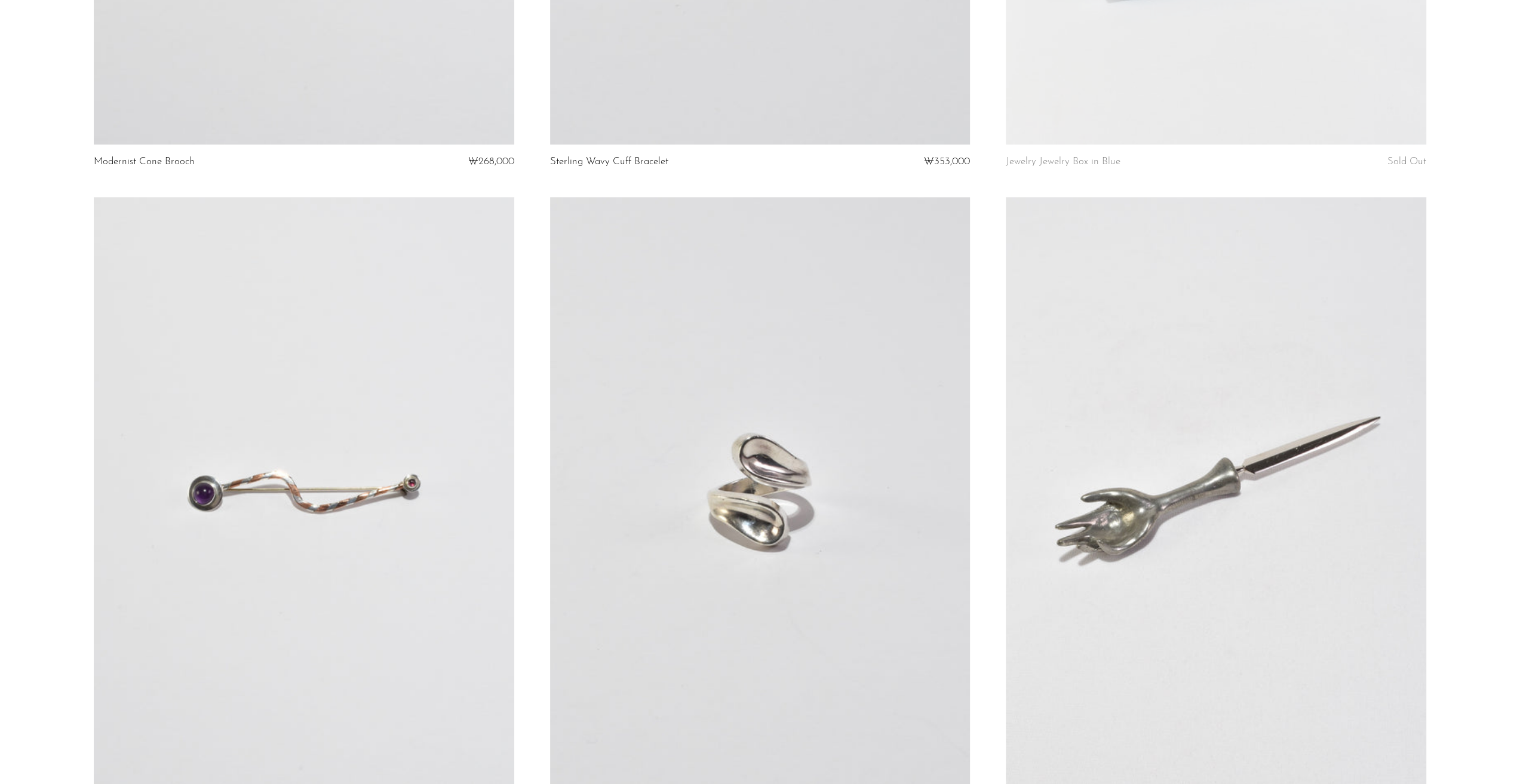
scroll to position [1314, 0]
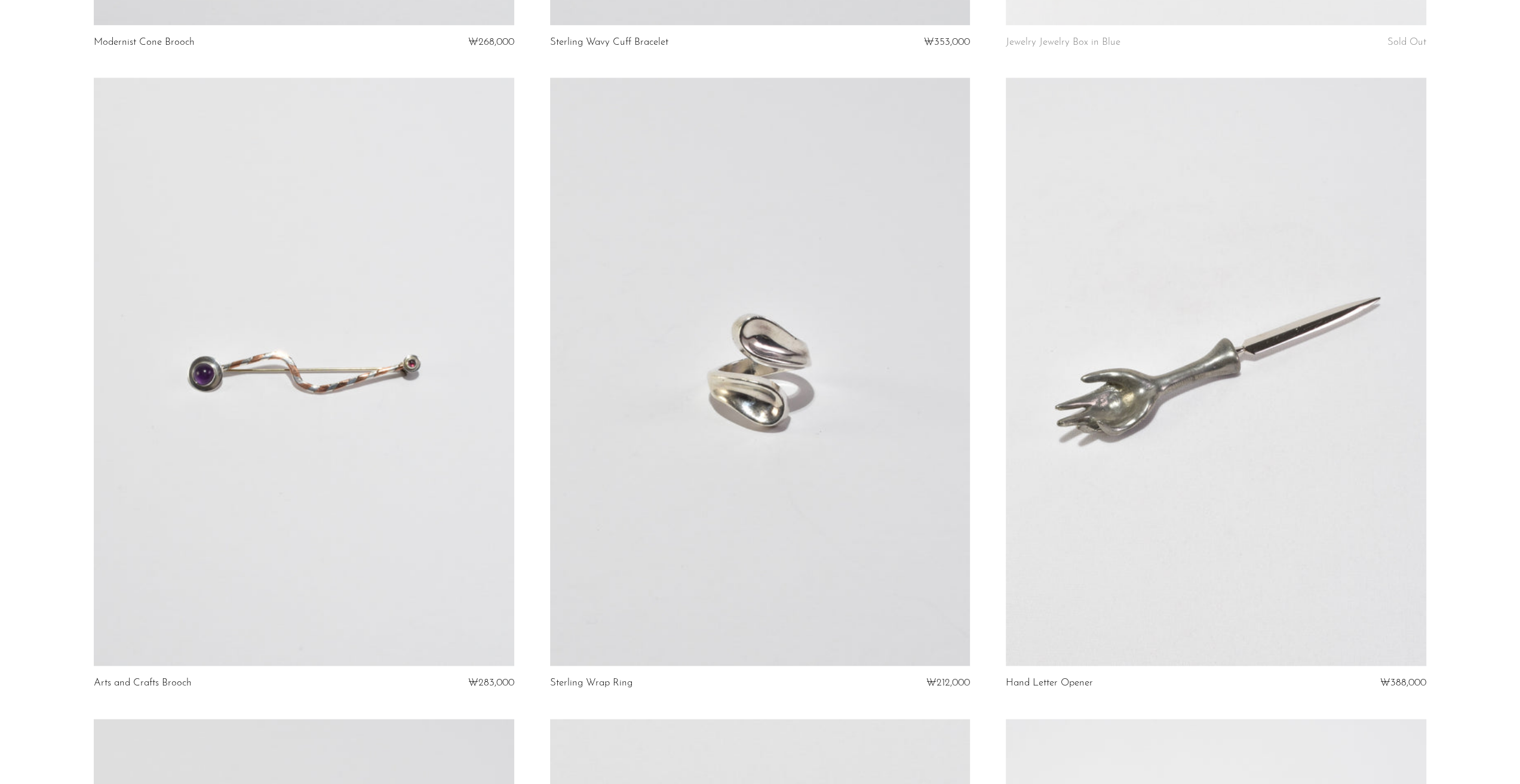
click at [323, 350] on link at bounding box center [303, 372] width 419 height 589
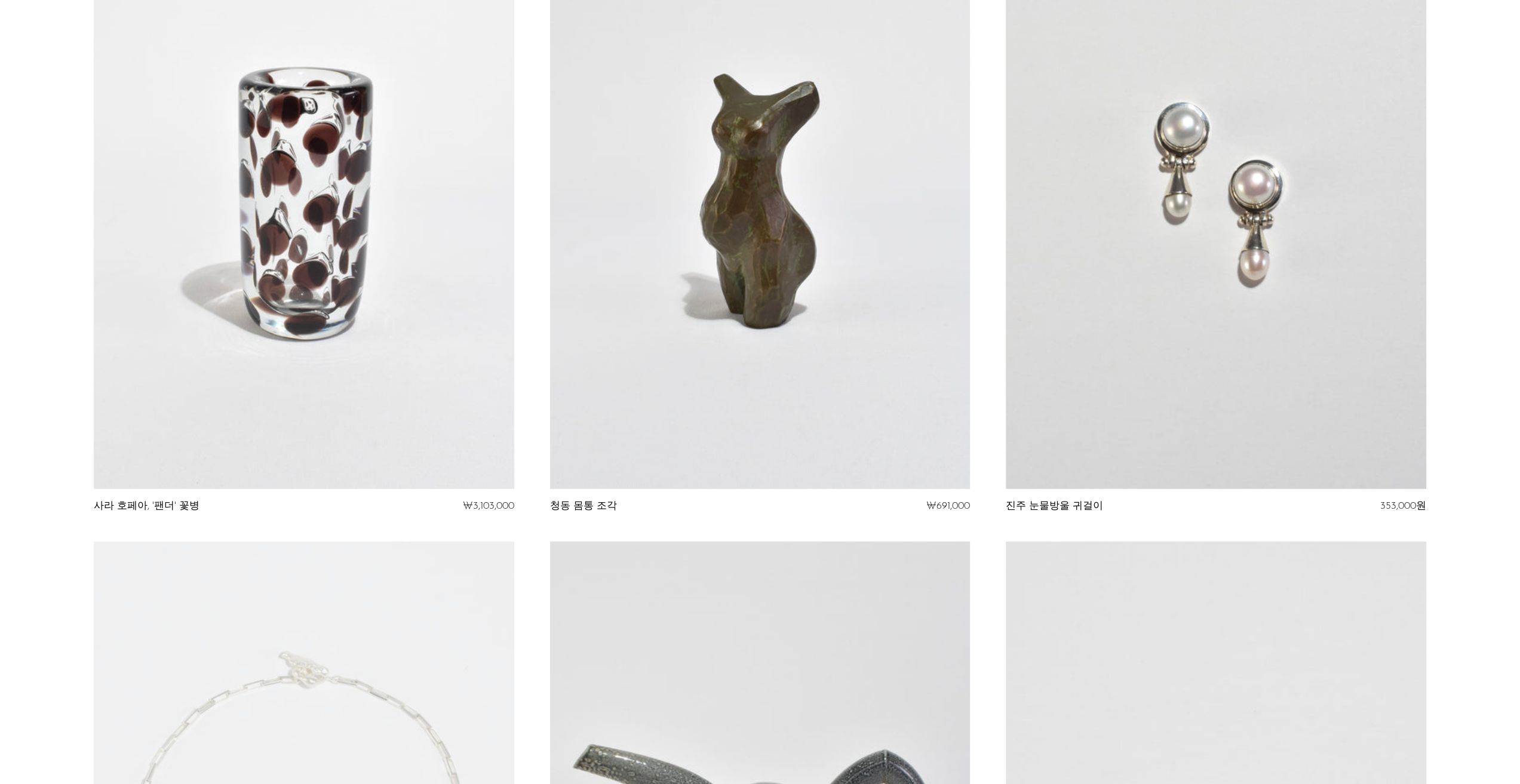
scroll to position [3401, 0]
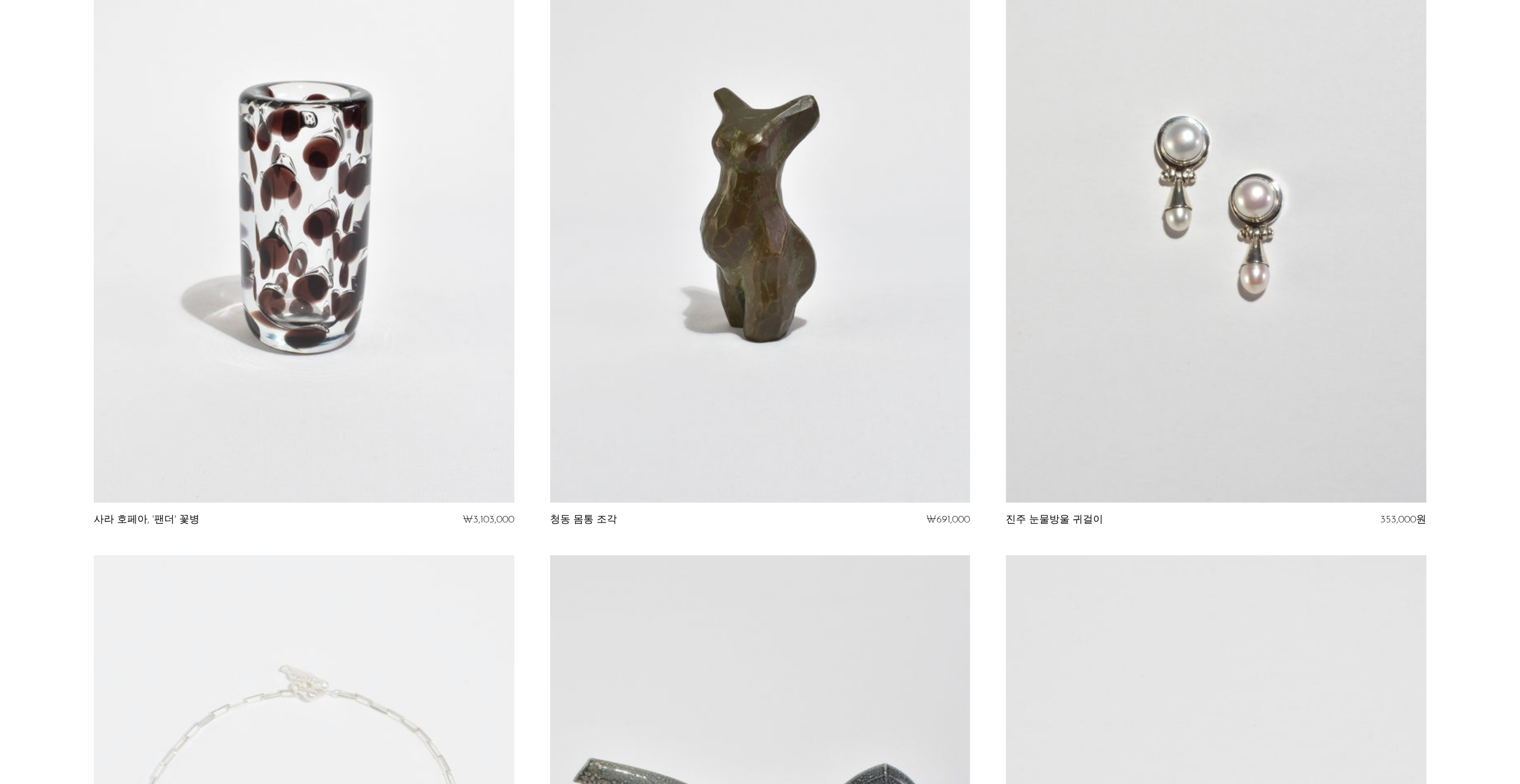
click at [1157, 188] on link at bounding box center [1216, 209] width 419 height 589
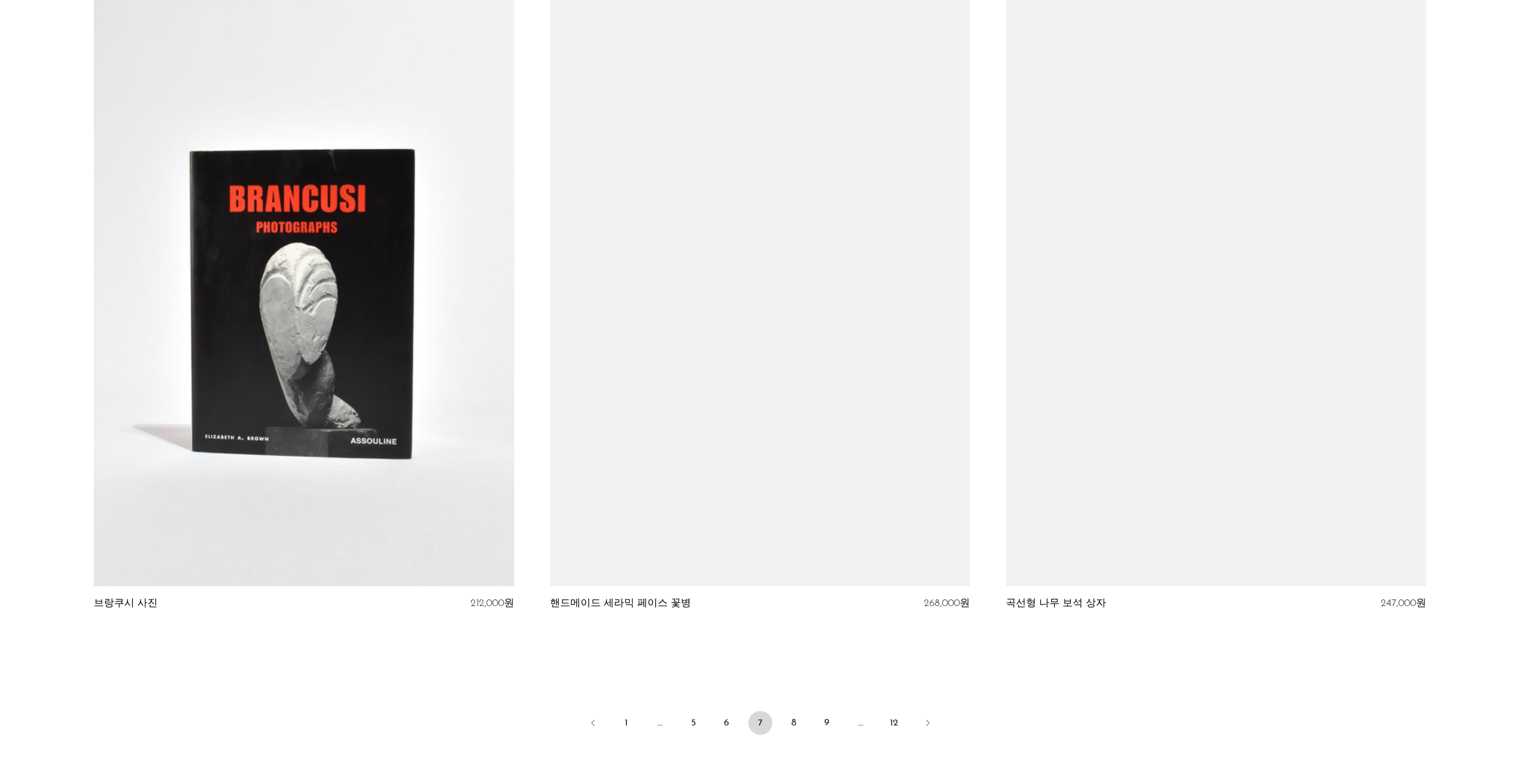
scroll to position [7295, 0]
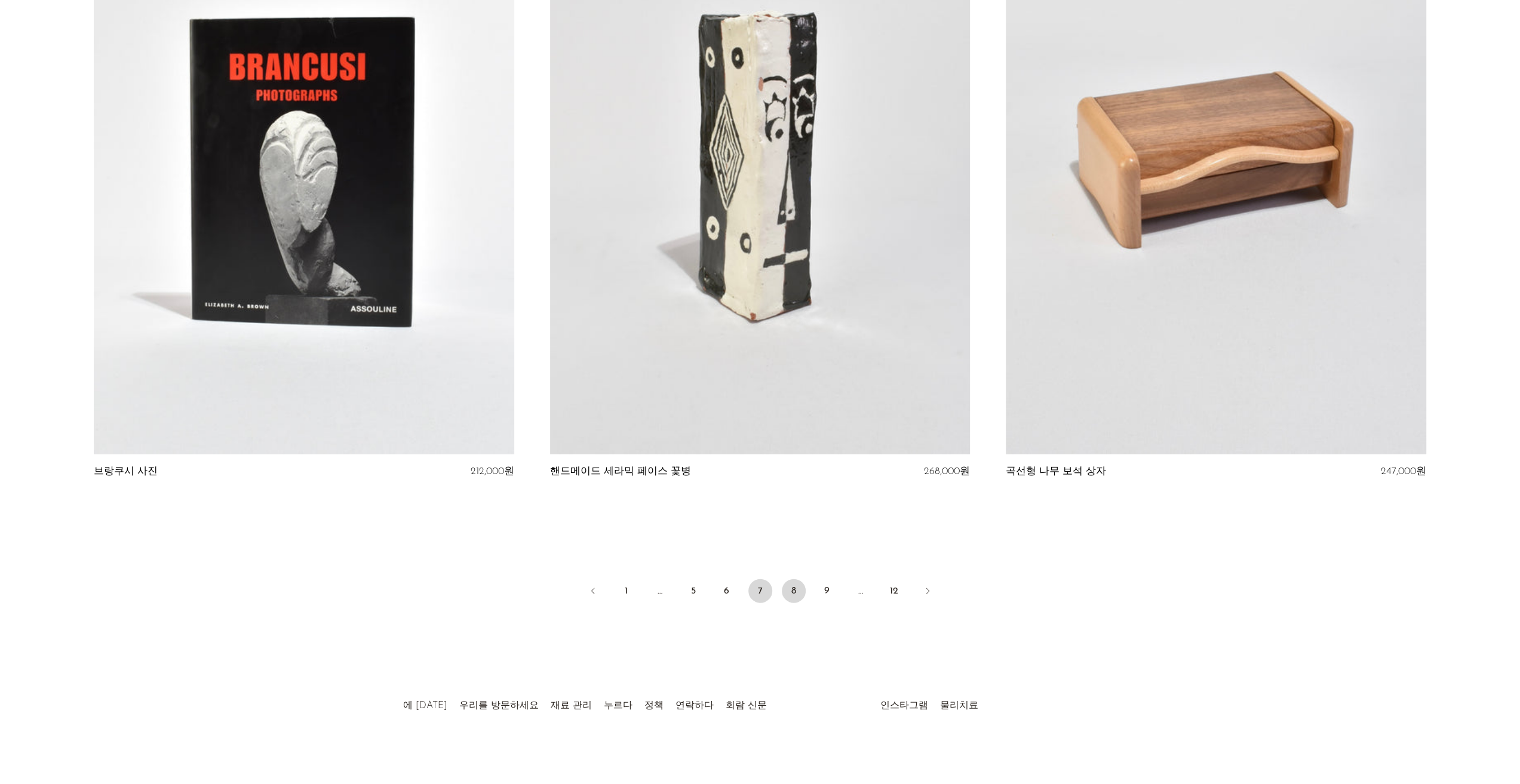
click at [789, 589] on link "8" at bounding box center [794, 591] width 24 height 24
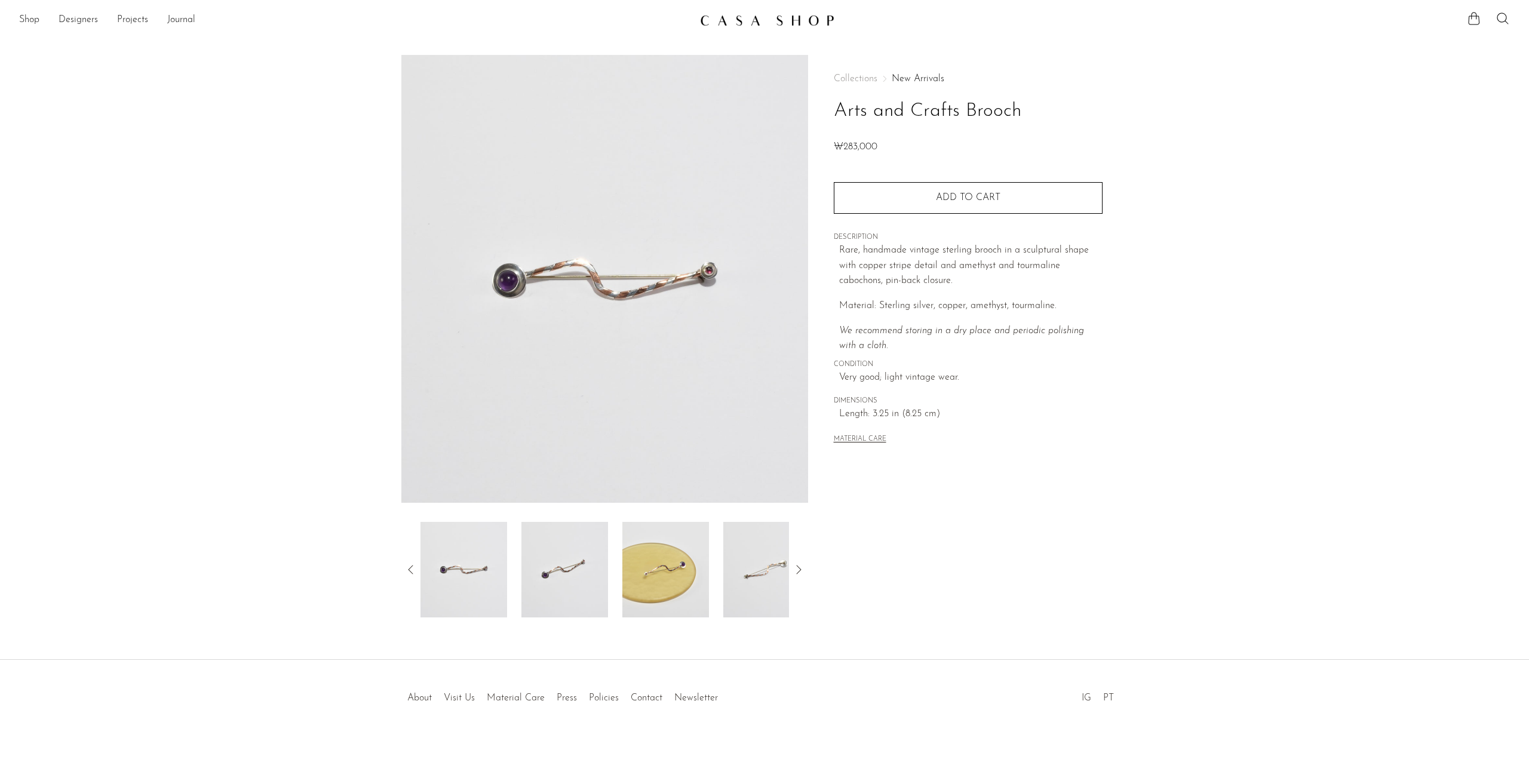
click at [554, 592] on img at bounding box center [565, 569] width 87 height 95
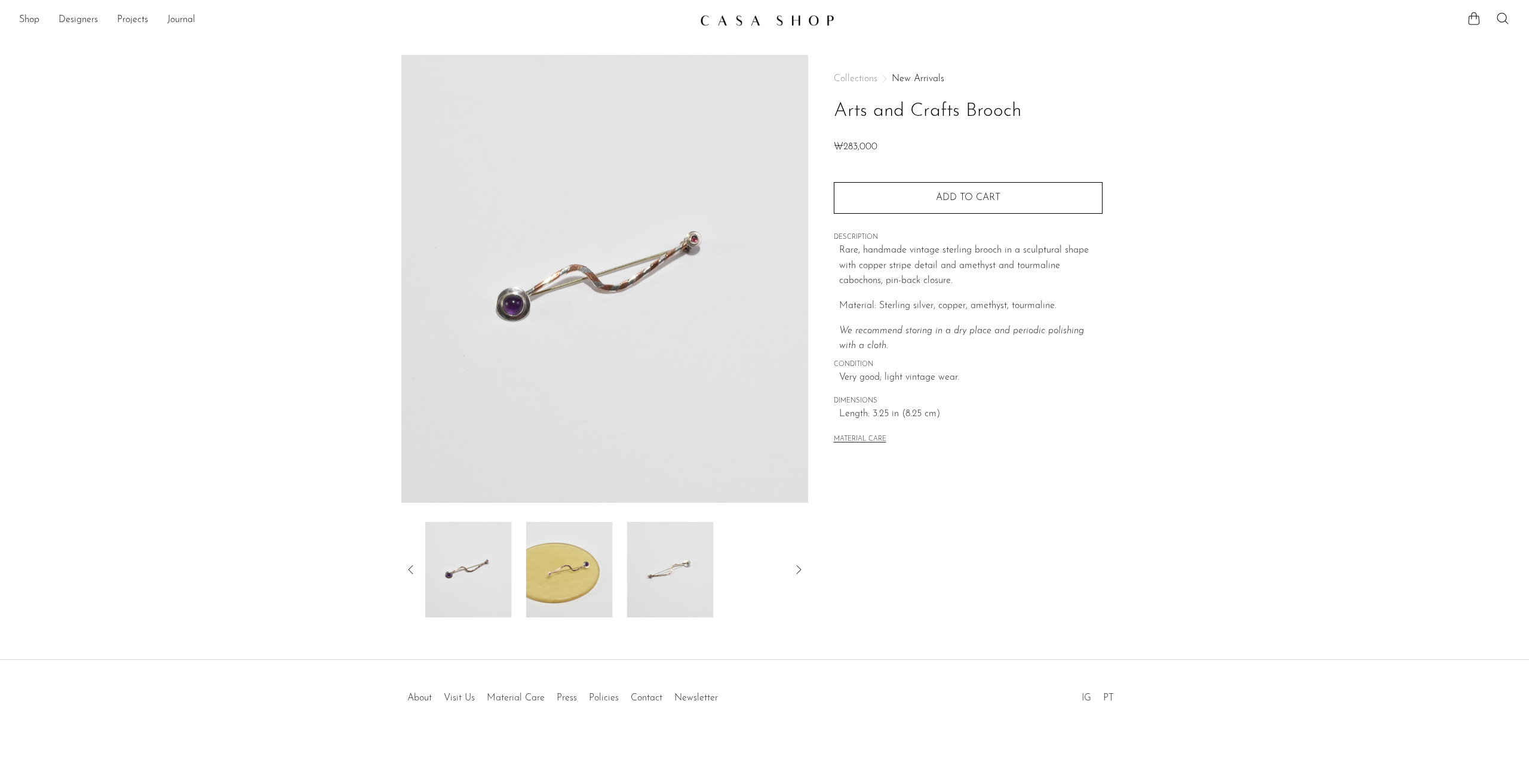
click at [577, 576] on img at bounding box center [570, 569] width 87 height 95
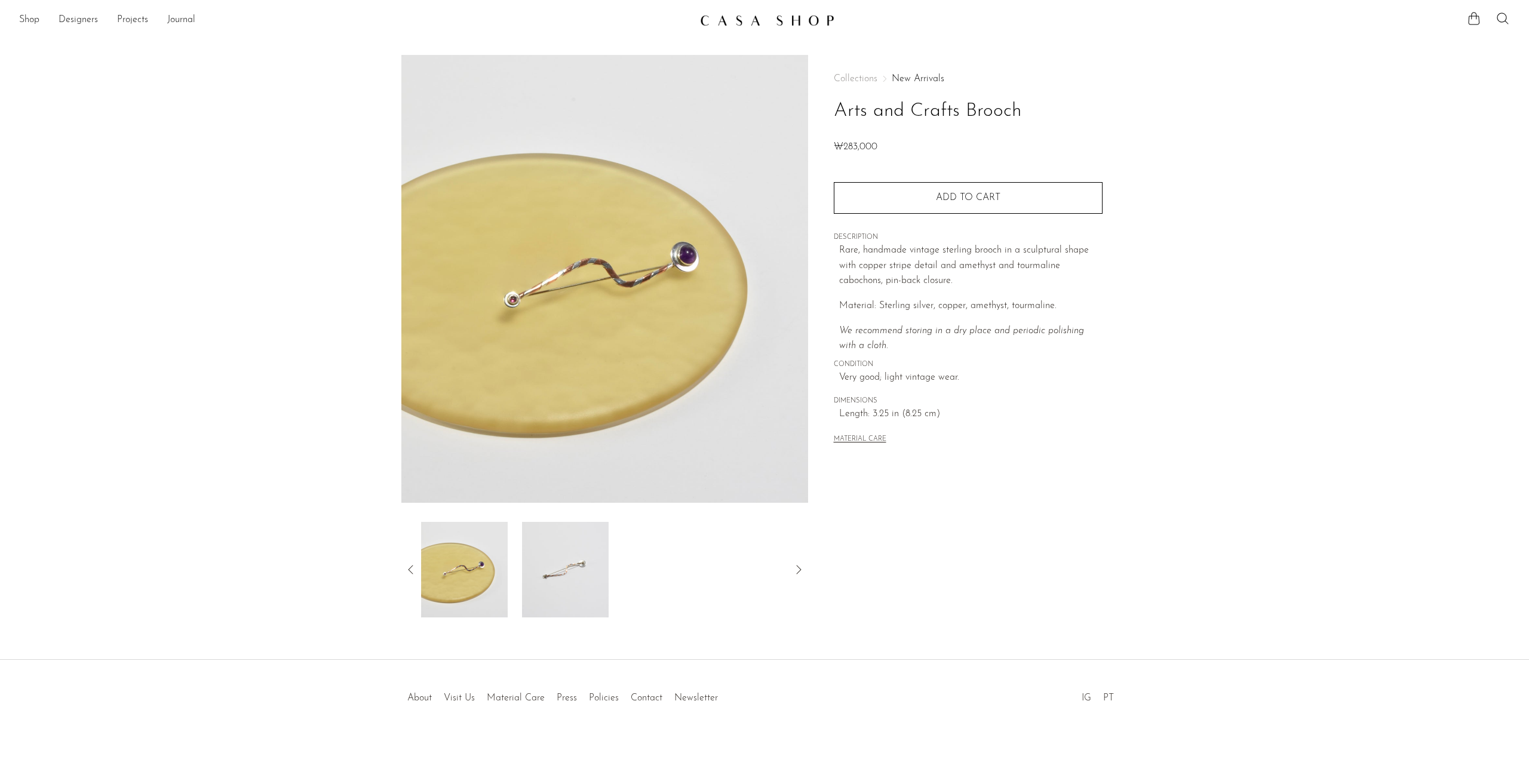
click at [589, 565] on img at bounding box center [566, 569] width 87 height 95
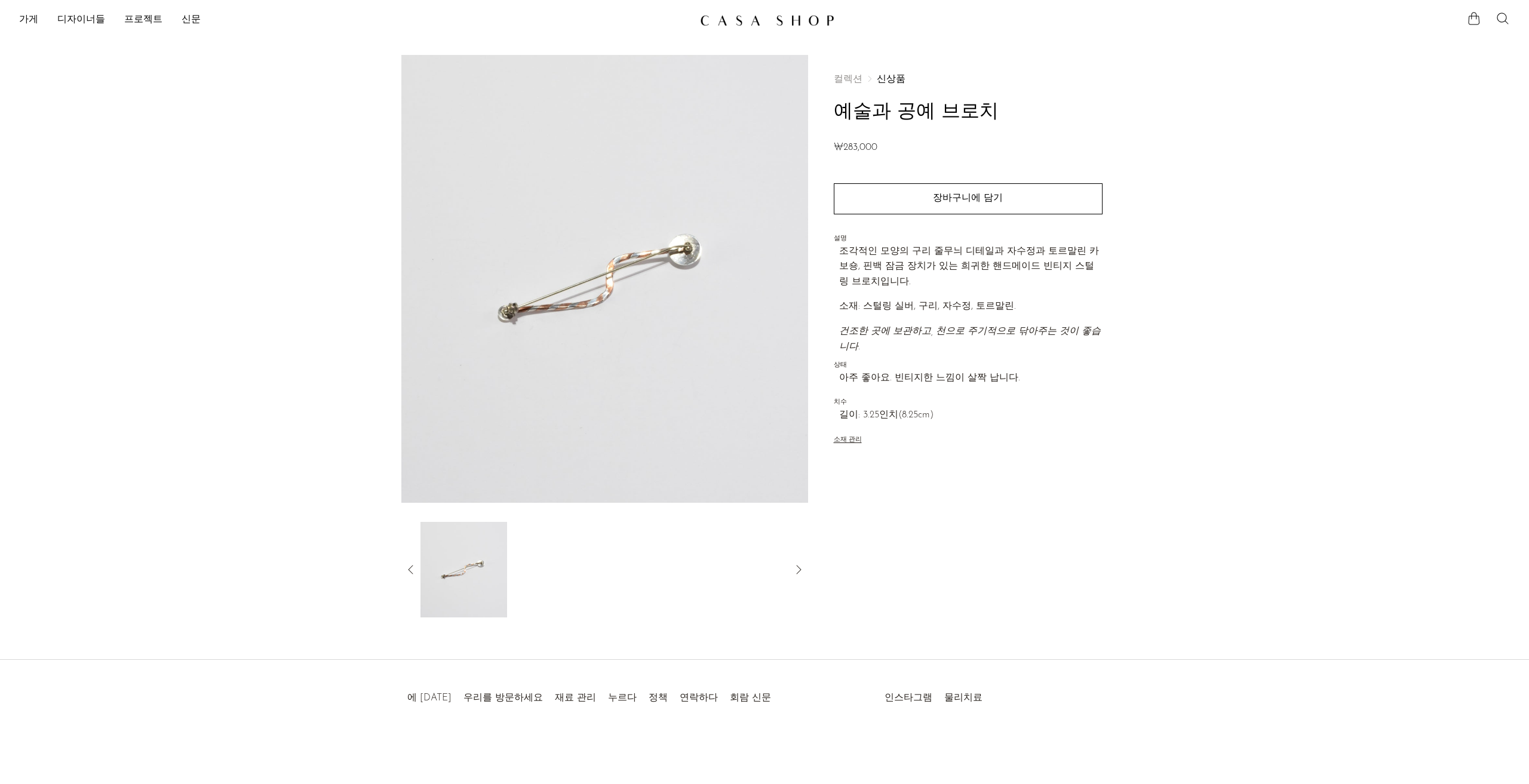
click at [407, 557] on div at bounding box center [604, 569] width 407 height 95
click at [417, 571] on icon at bounding box center [411, 569] width 14 height 14
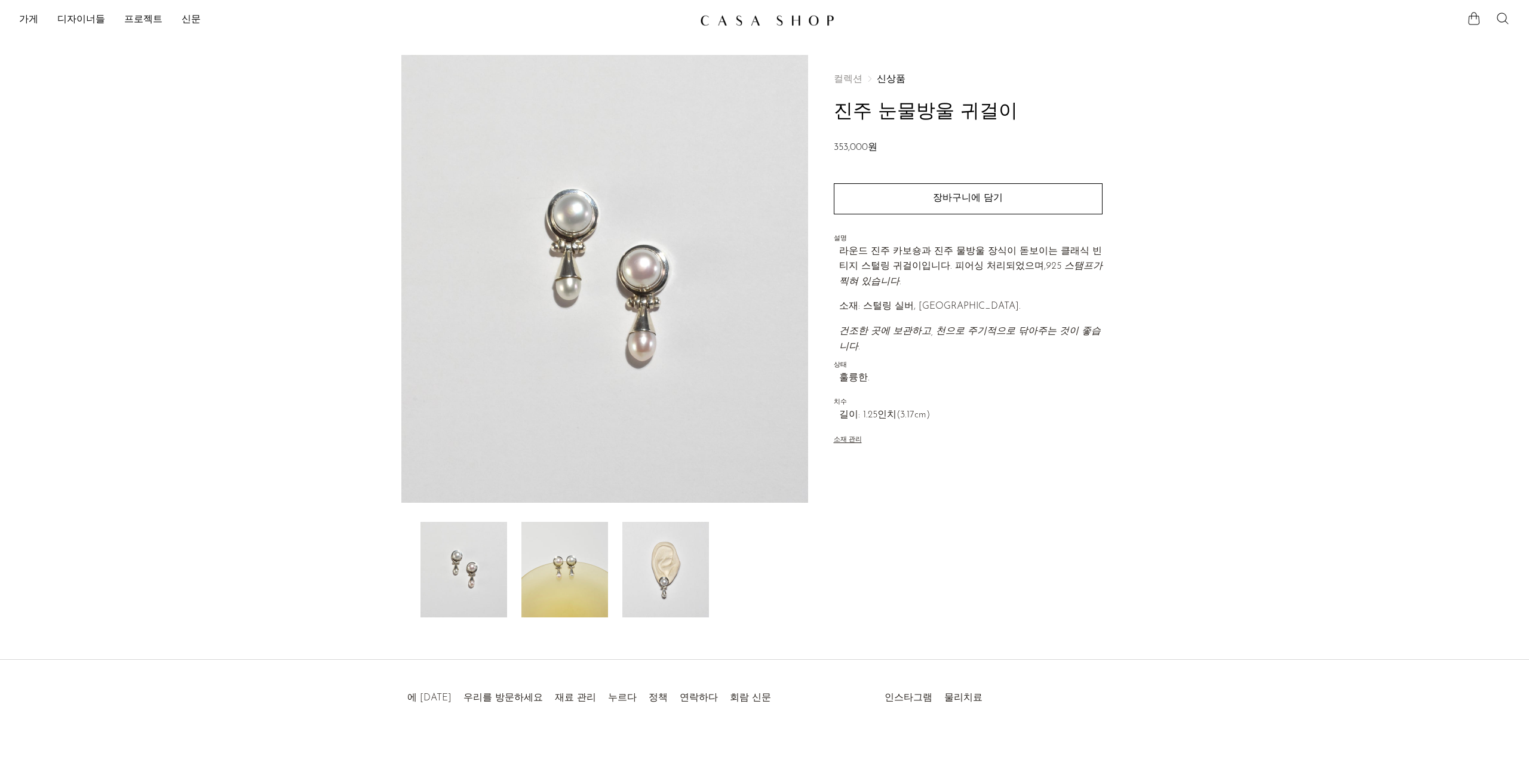
click at [583, 571] on img at bounding box center [565, 569] width 87 height 95
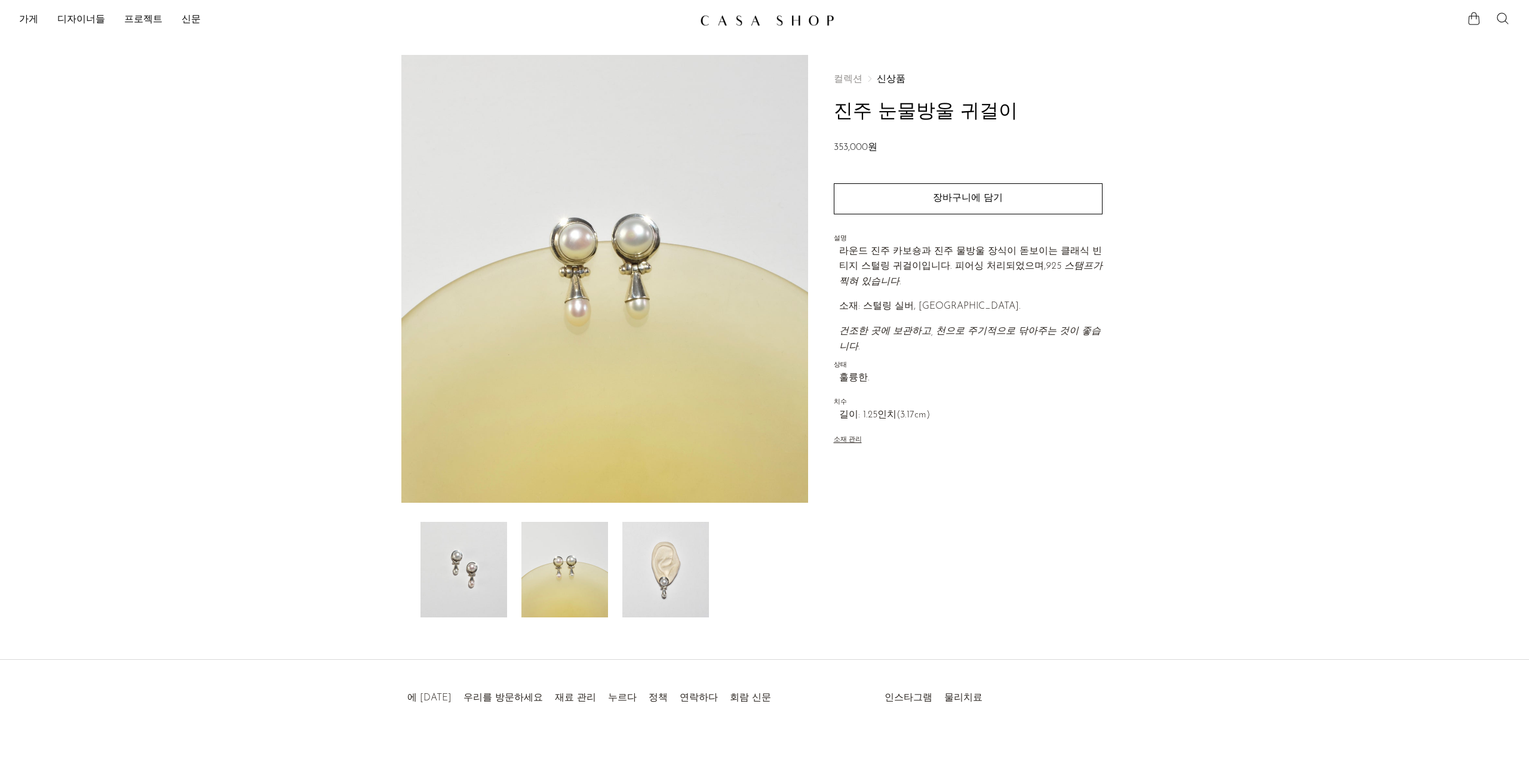
click at [667, 580] on img at bounding box center [666, 569] width 87 height 95
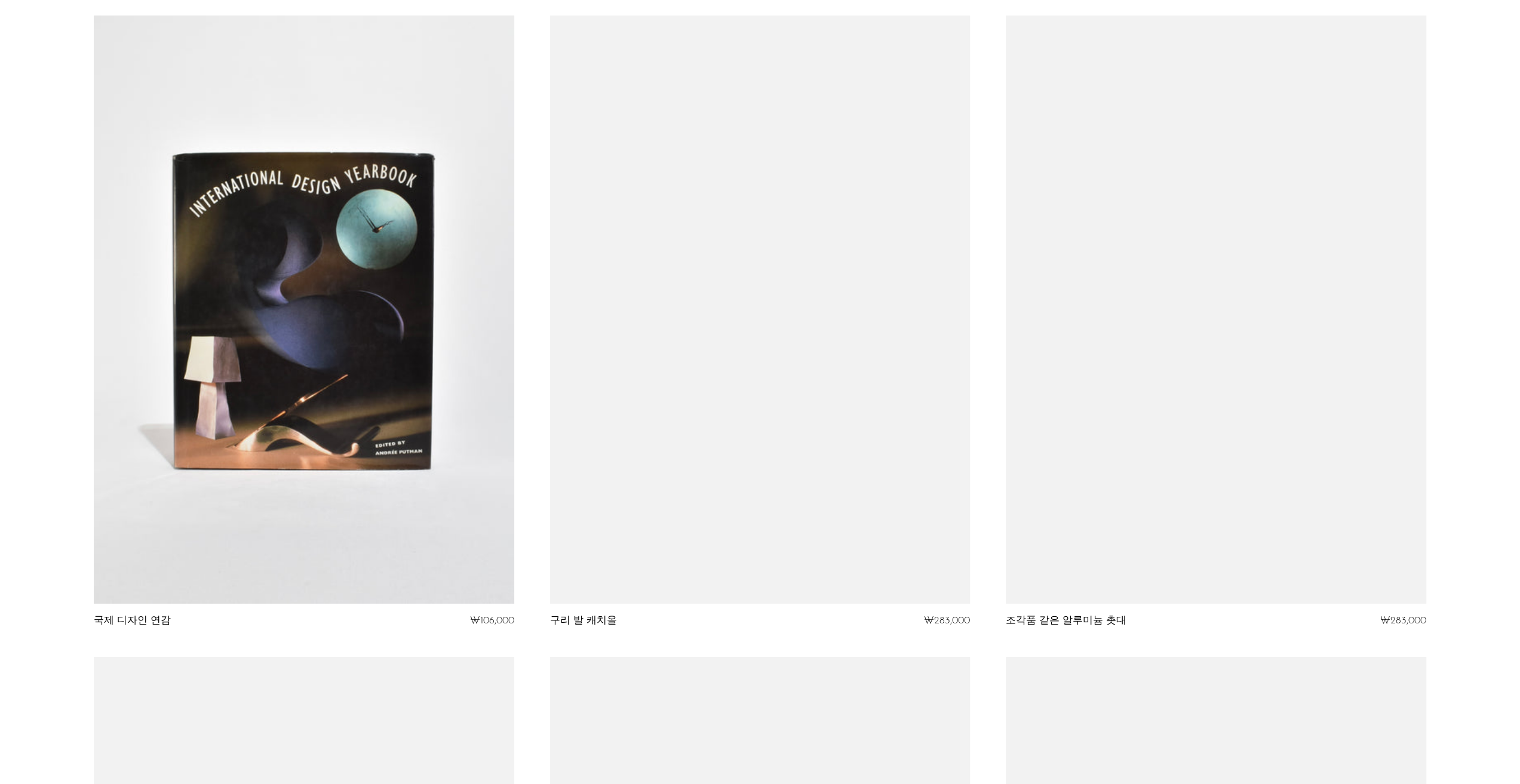
scroll to position [3942, 0]
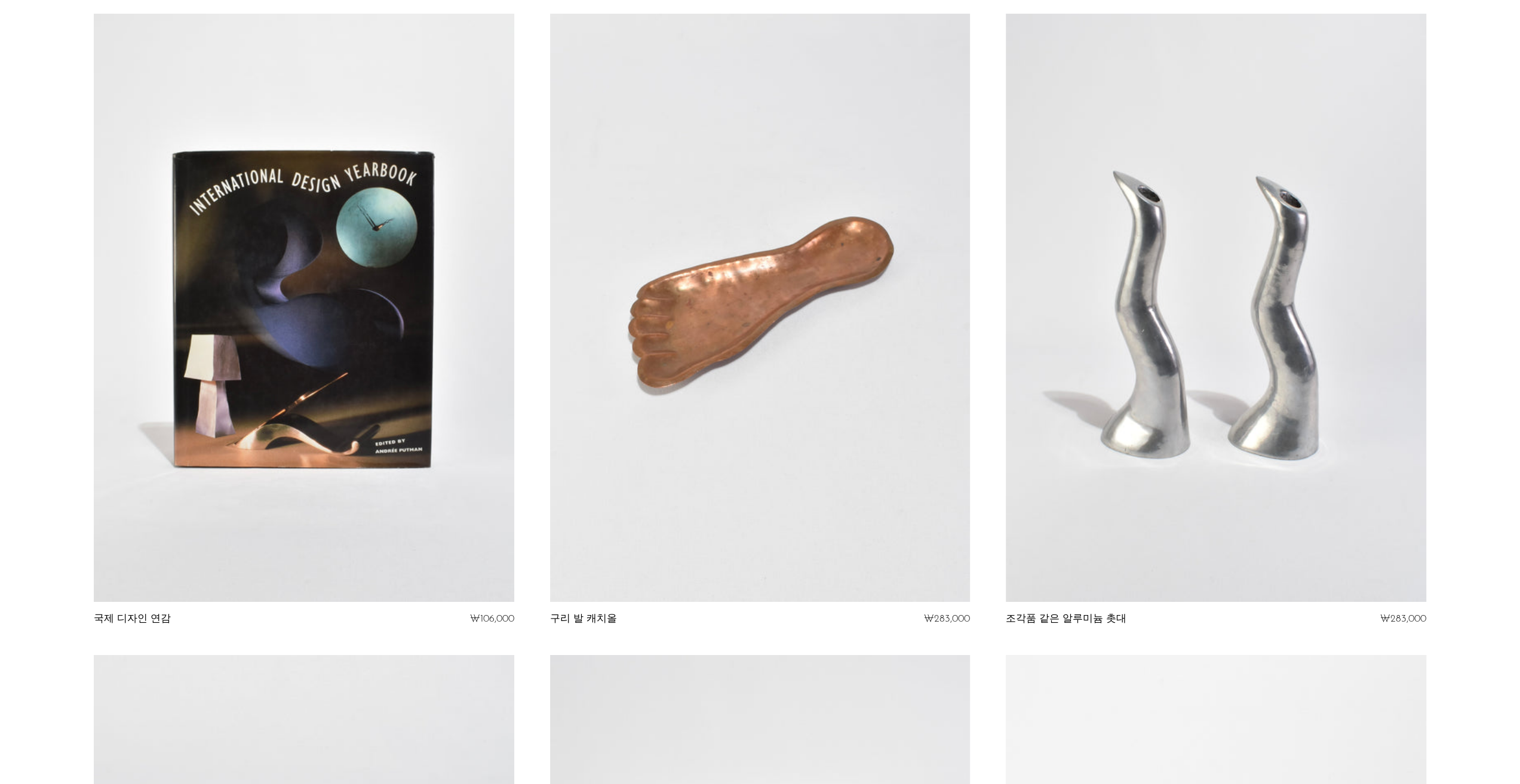
click at [308, 364] on link at bounding box center [303, 308] width 419 height 589
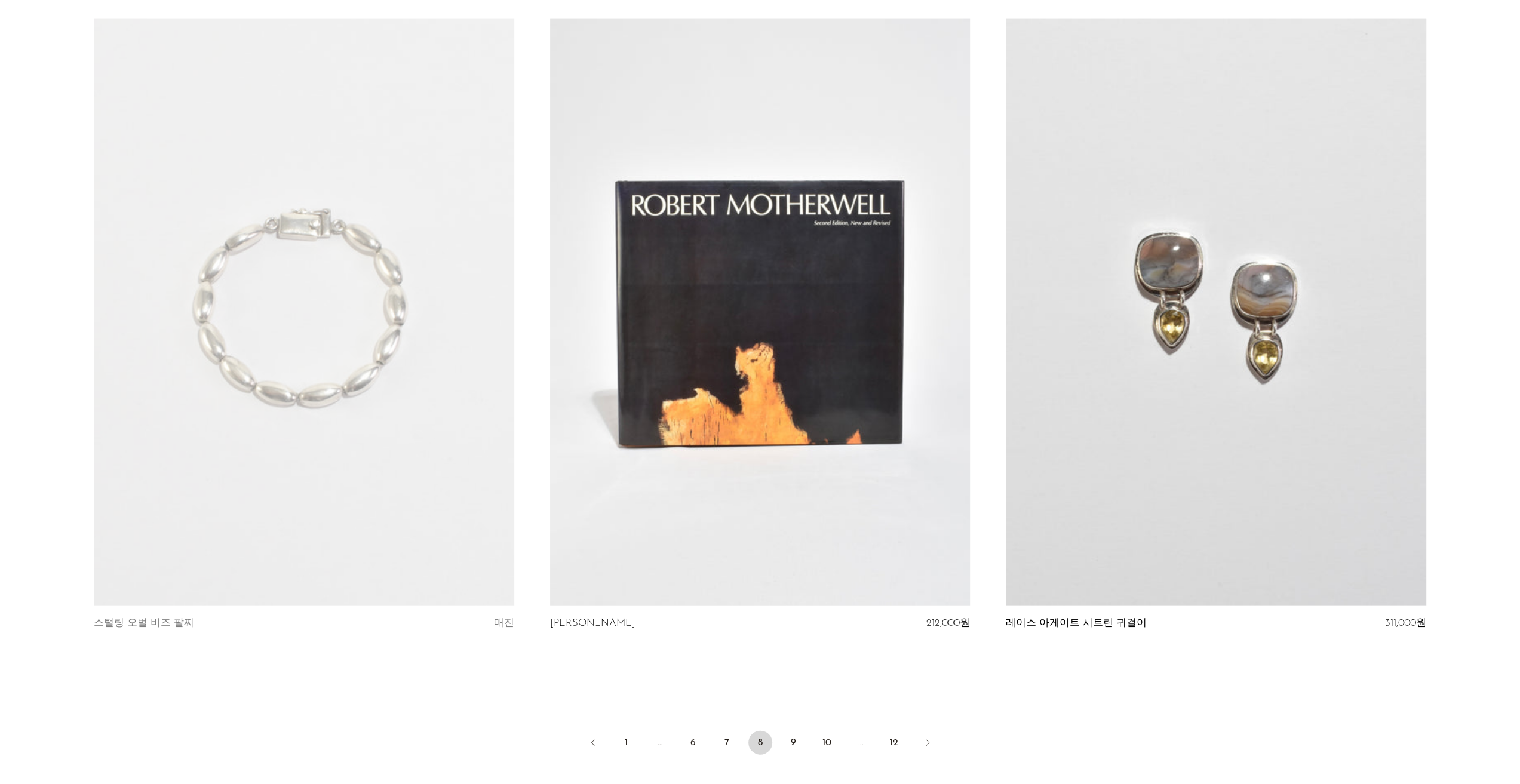
scroll to position [7144, 0]
click at [793, 740] on font "9" at bounding box center [794, 742] width 6 height 10
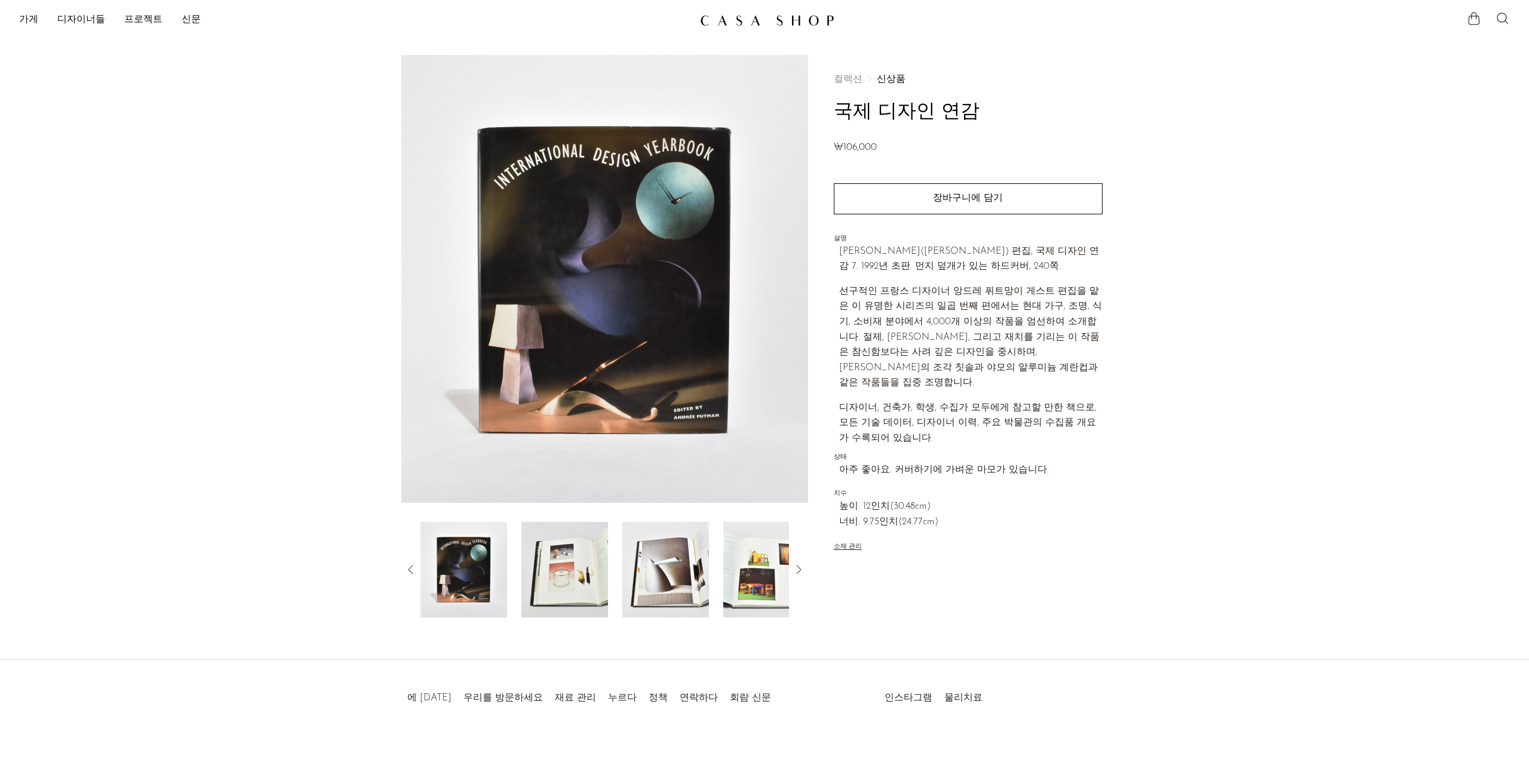
click at [572, 580] on img at bounding box center [565, 569] width 87 height 95
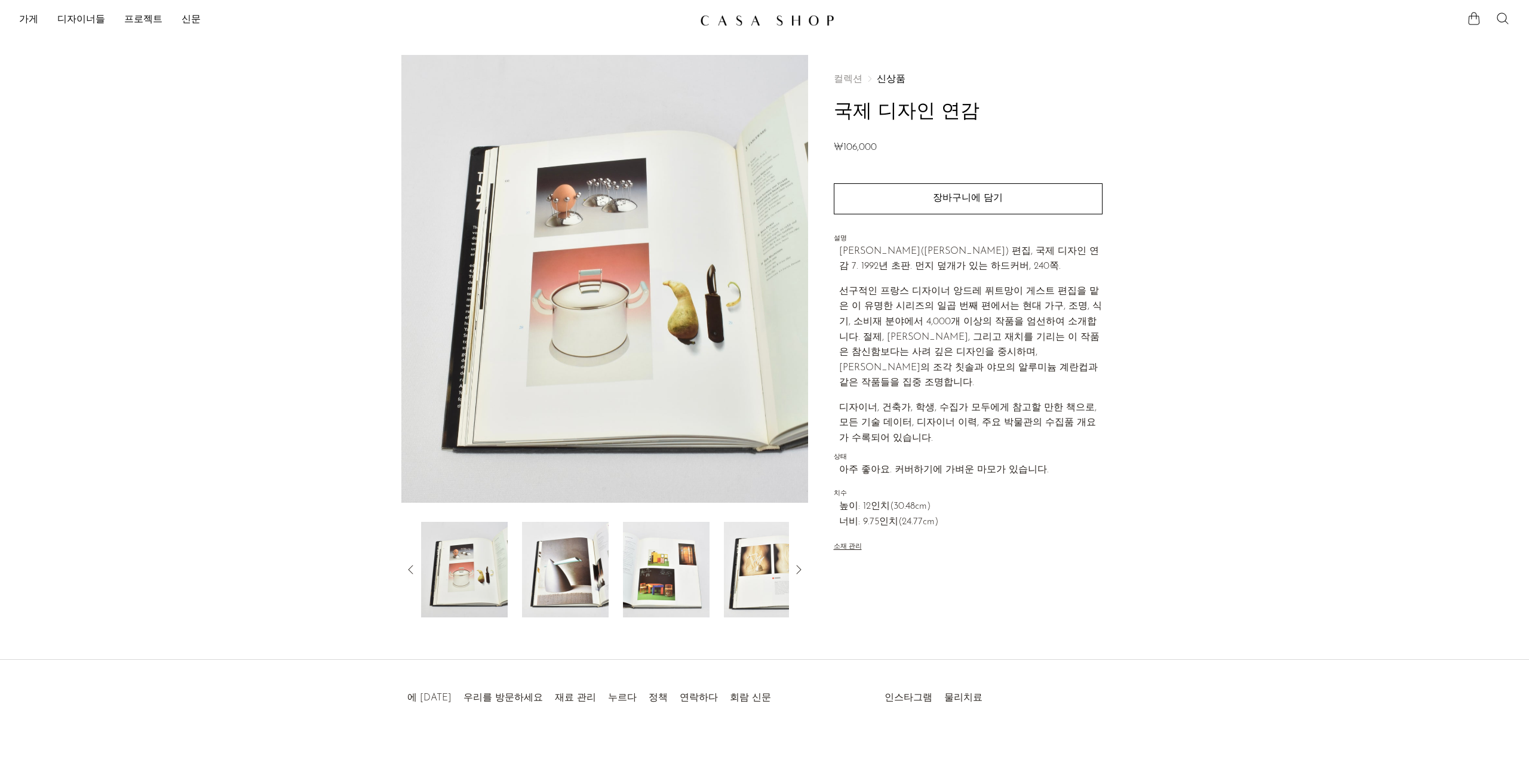
click at [590, 576] on img at bounding box center [566, 569] width 87 height 95
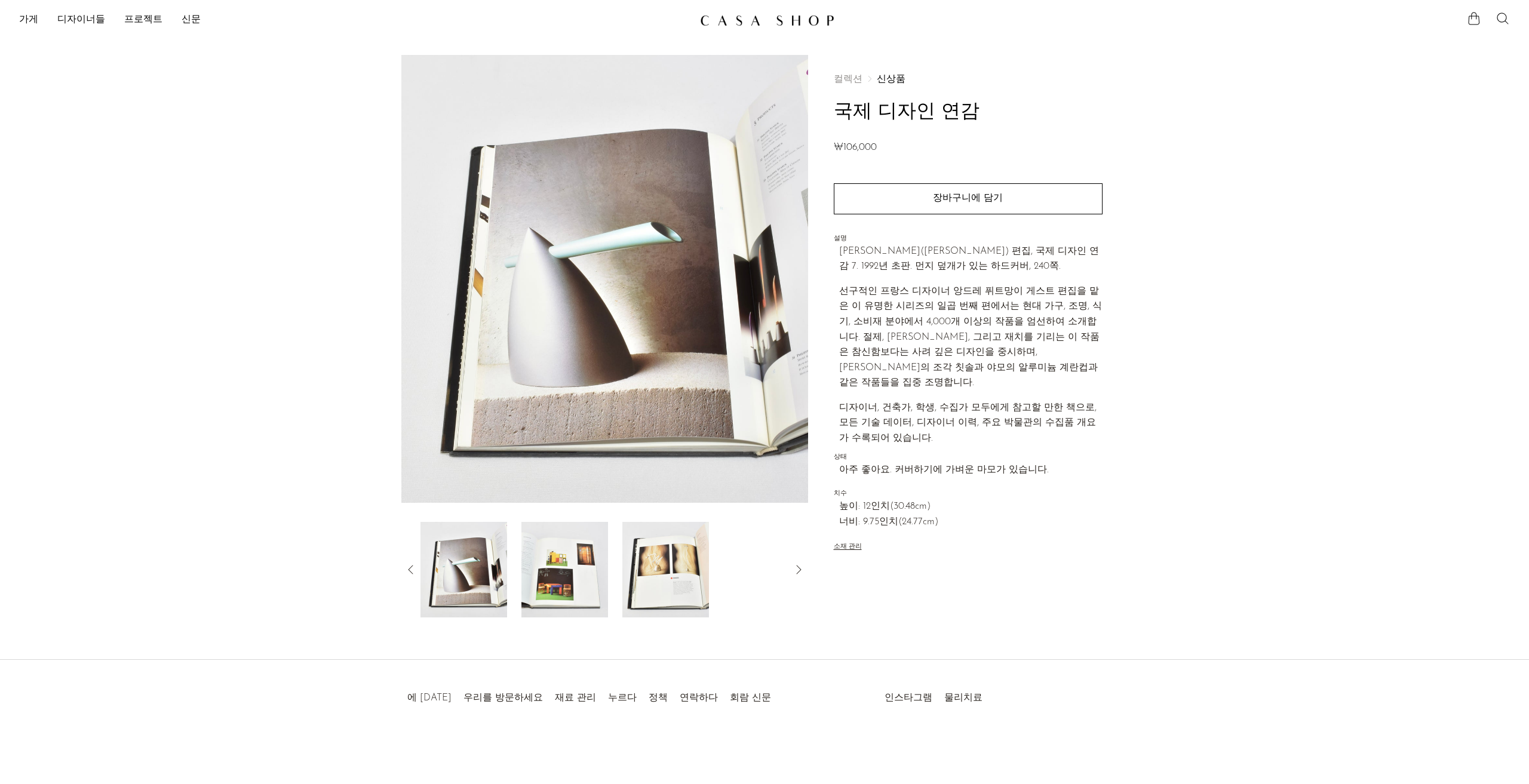
click at [611, 552] on div at bounding box center [604, 569] width 369 height 95
click at [597, 563] on img at bounding box center [565, 569] width 87 height 95
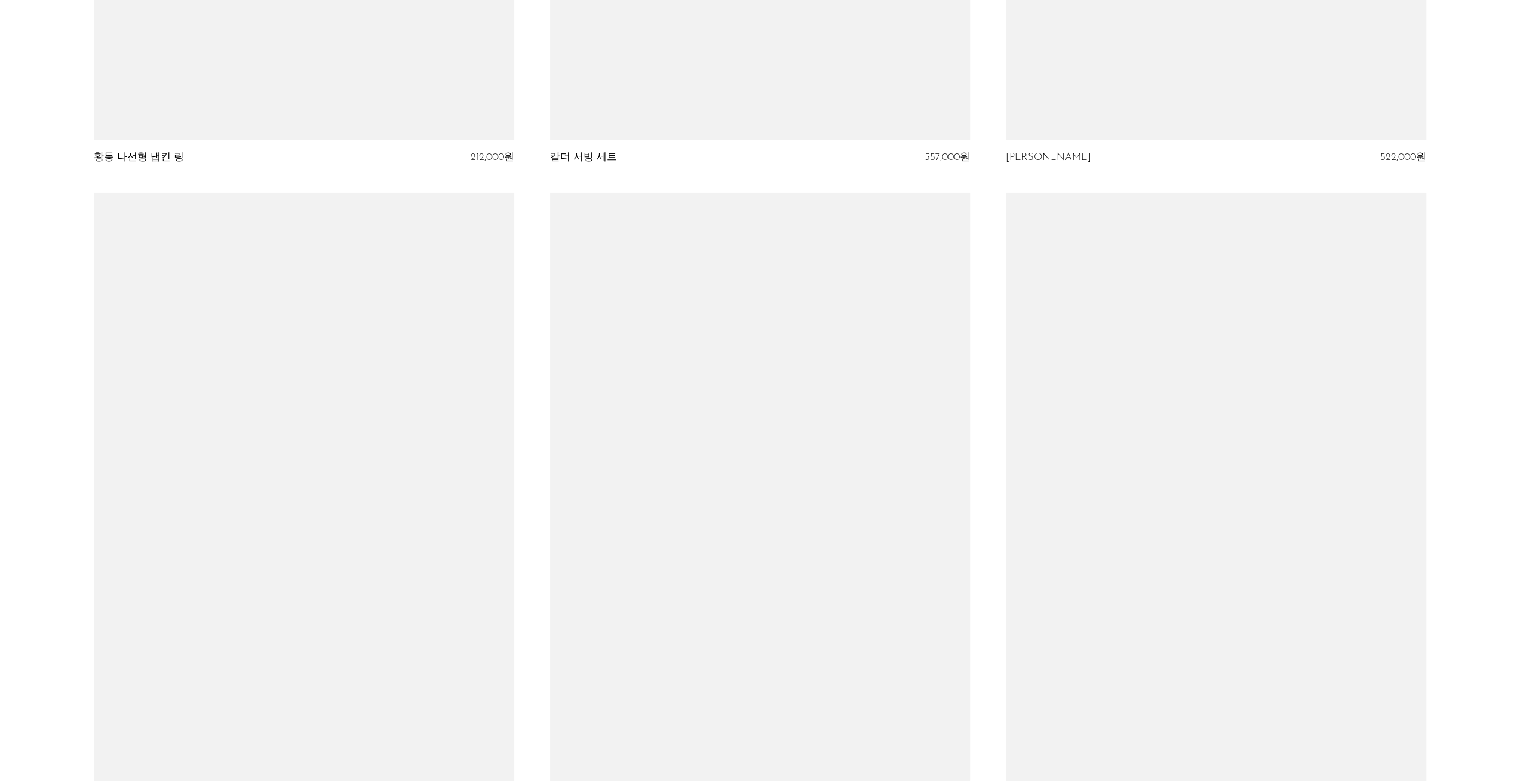
scroll to position [3942, 0]
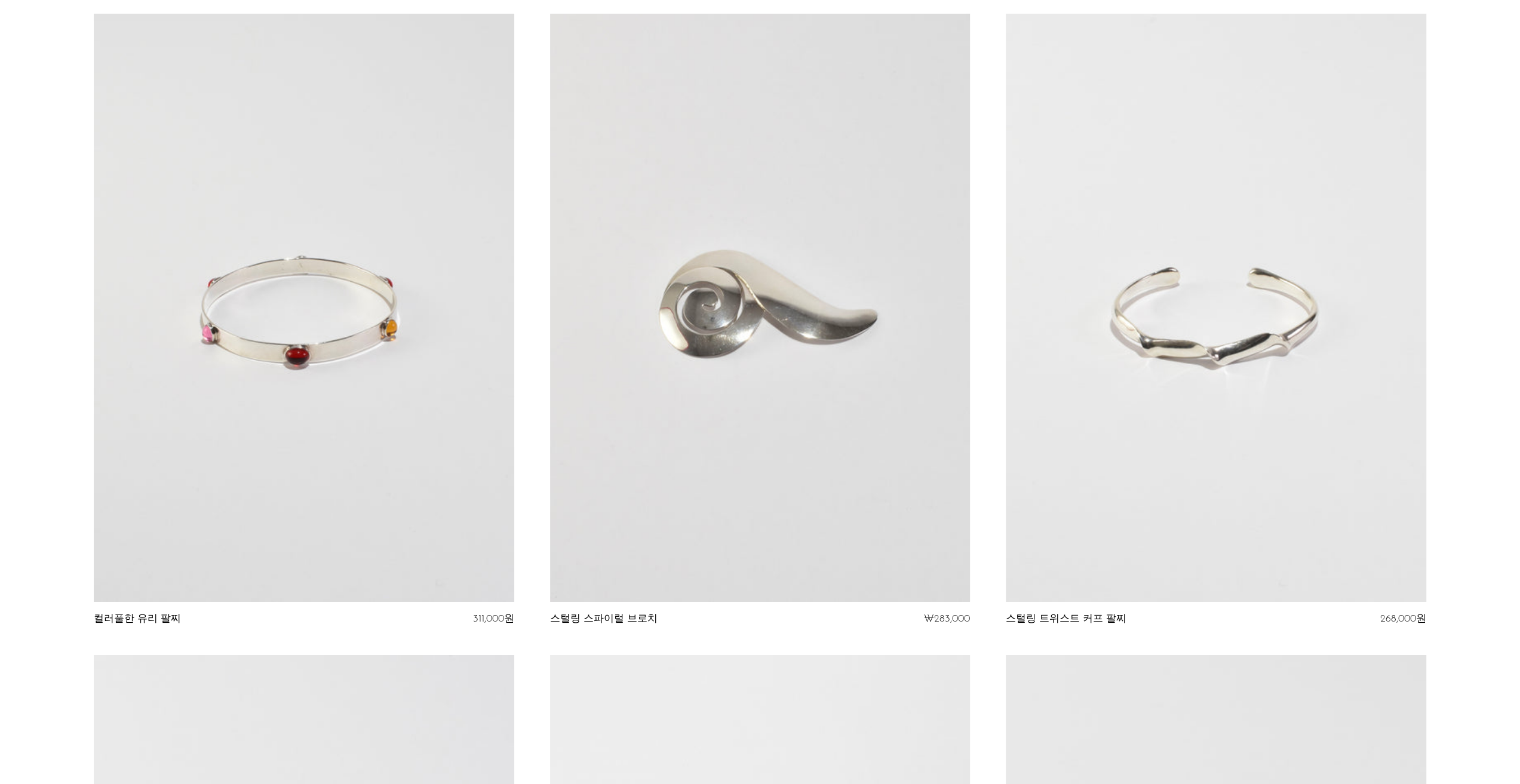
click at [253, 420] on link at bounding box center [303, 308] width 419 height 589
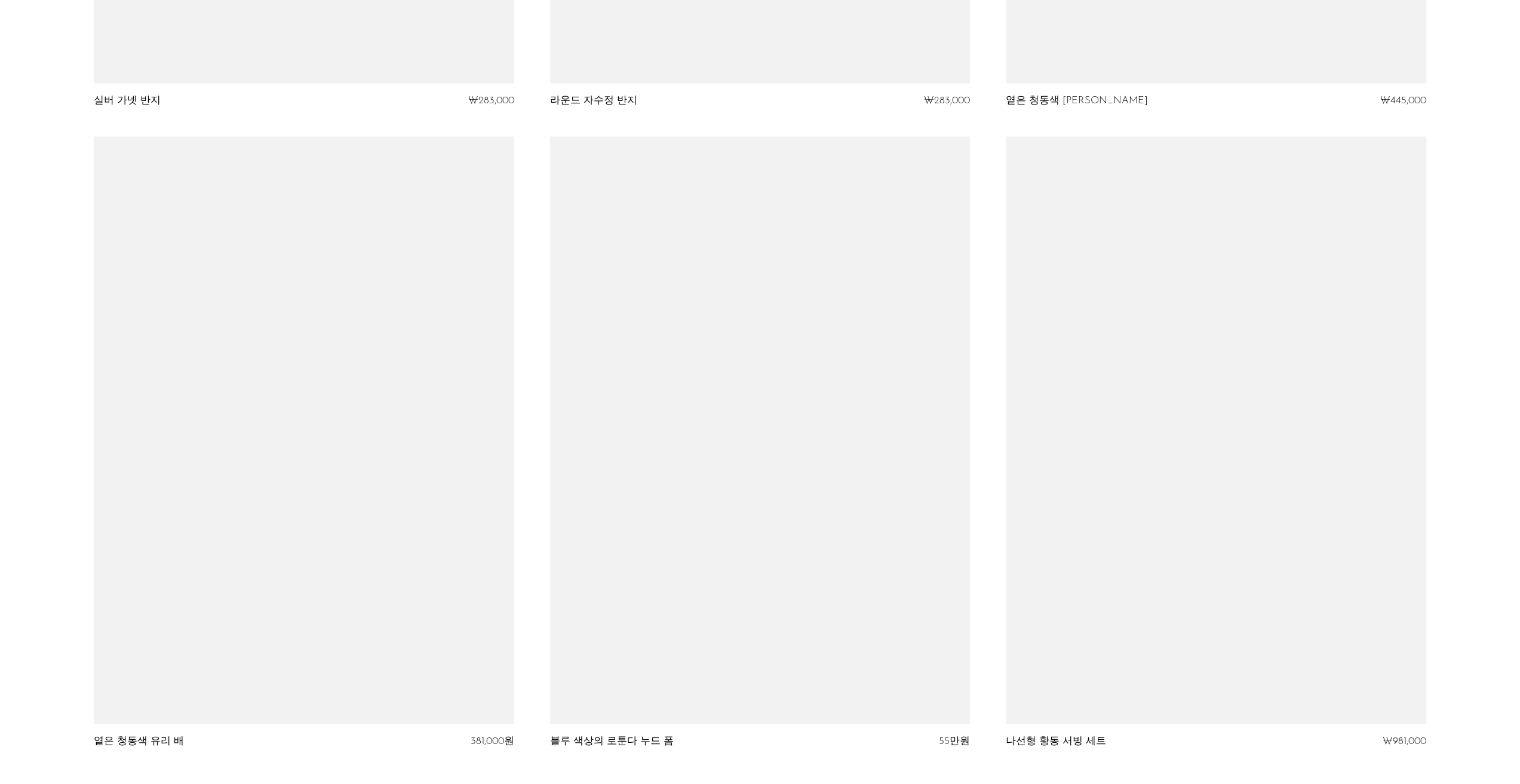
scroll to position [7295, 0]
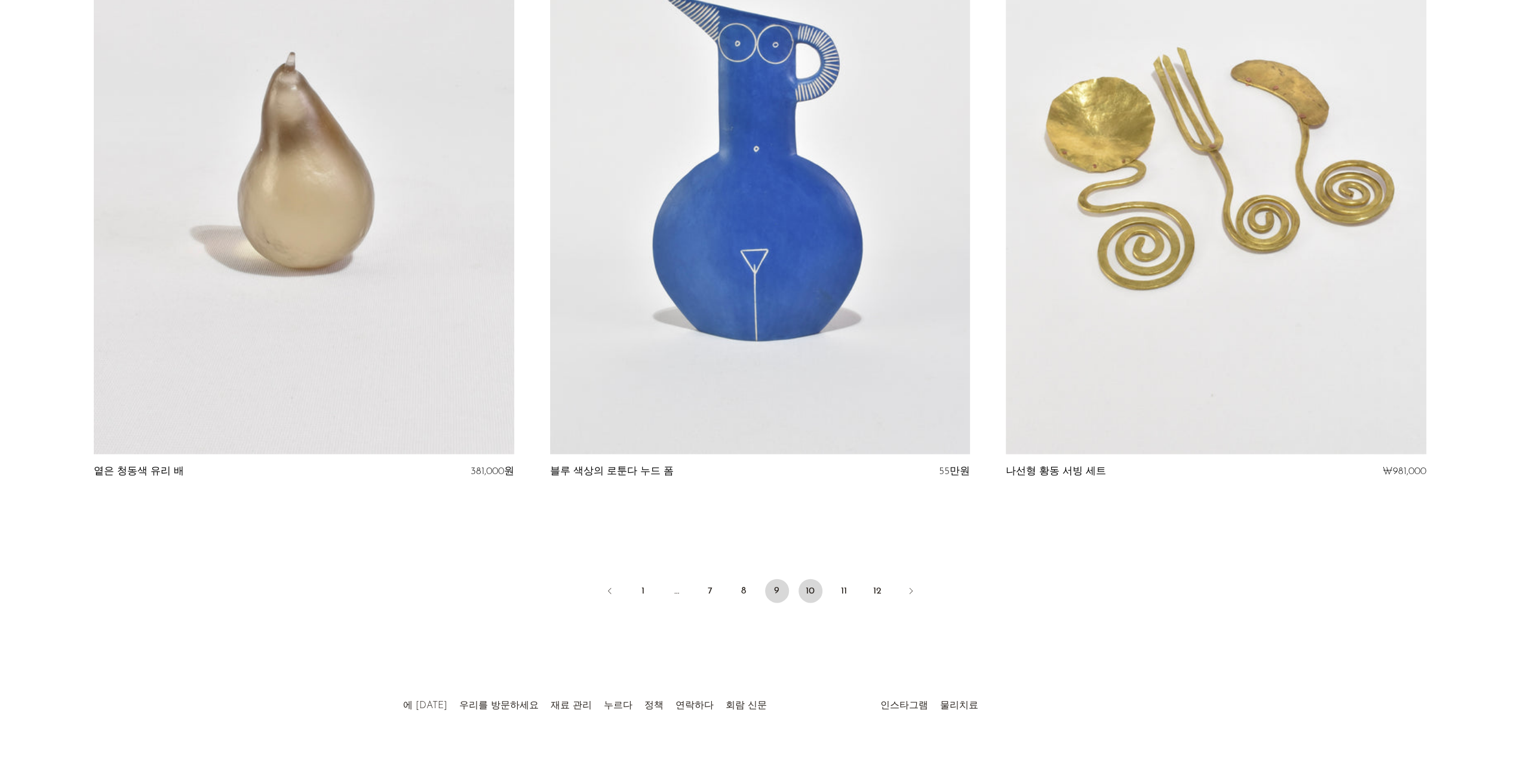
click at [807, 594] on font "10" at bounding box center [810, 592] width 9 height 10
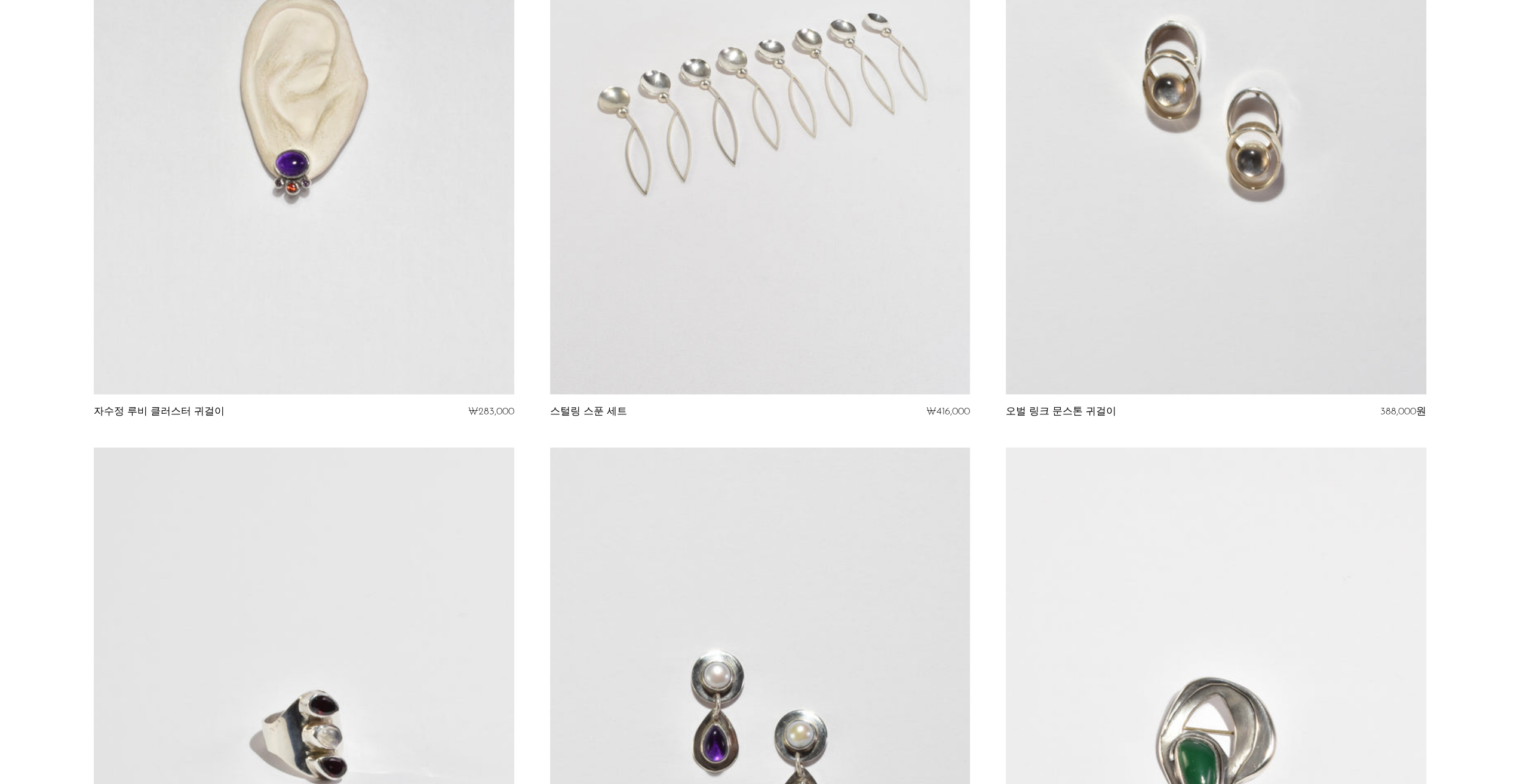
scroll to position [2210, 0]
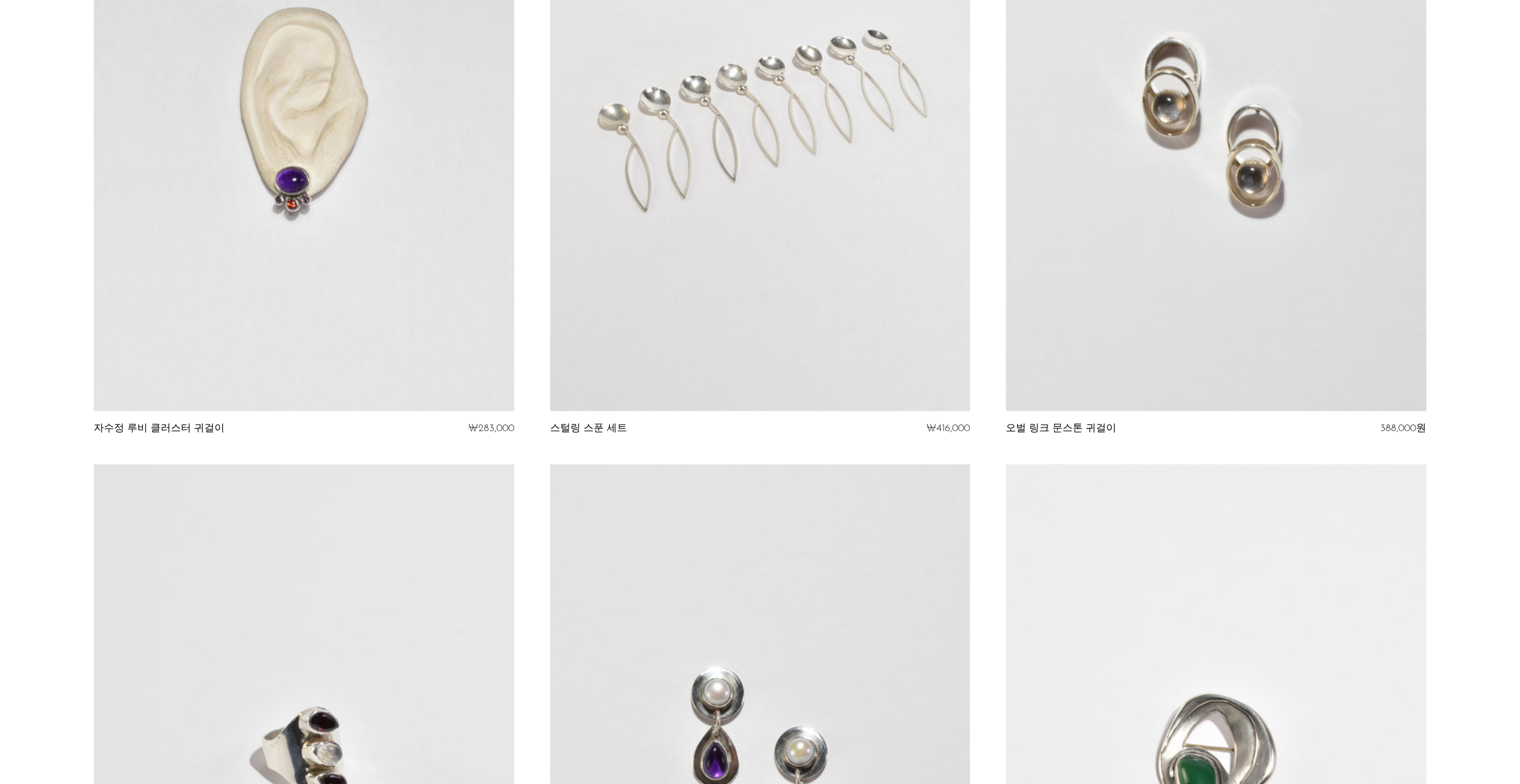
click at [694, 202] on link at bounding box center [760, 117] width 419 height 589
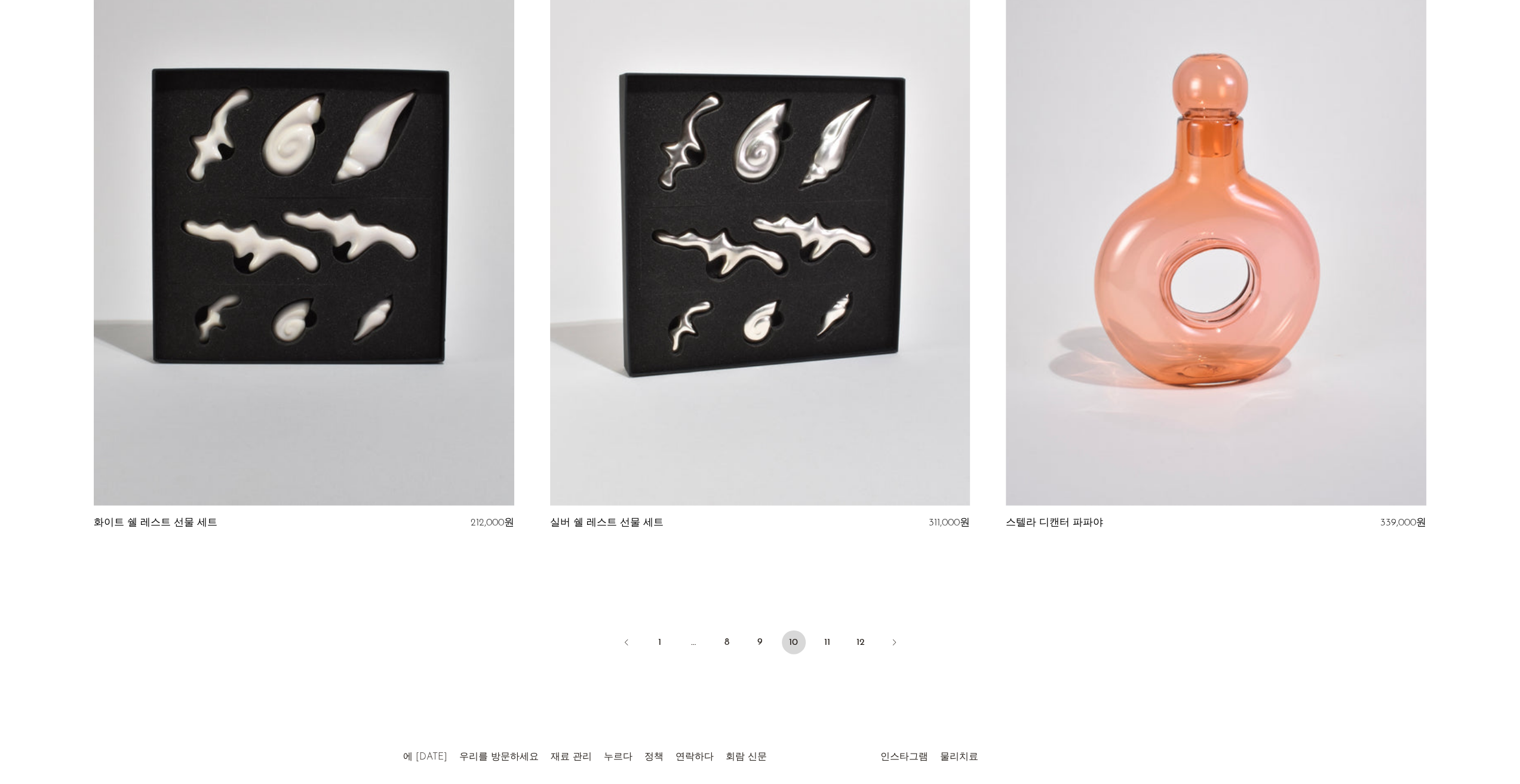
scroll to position [7235, 0]
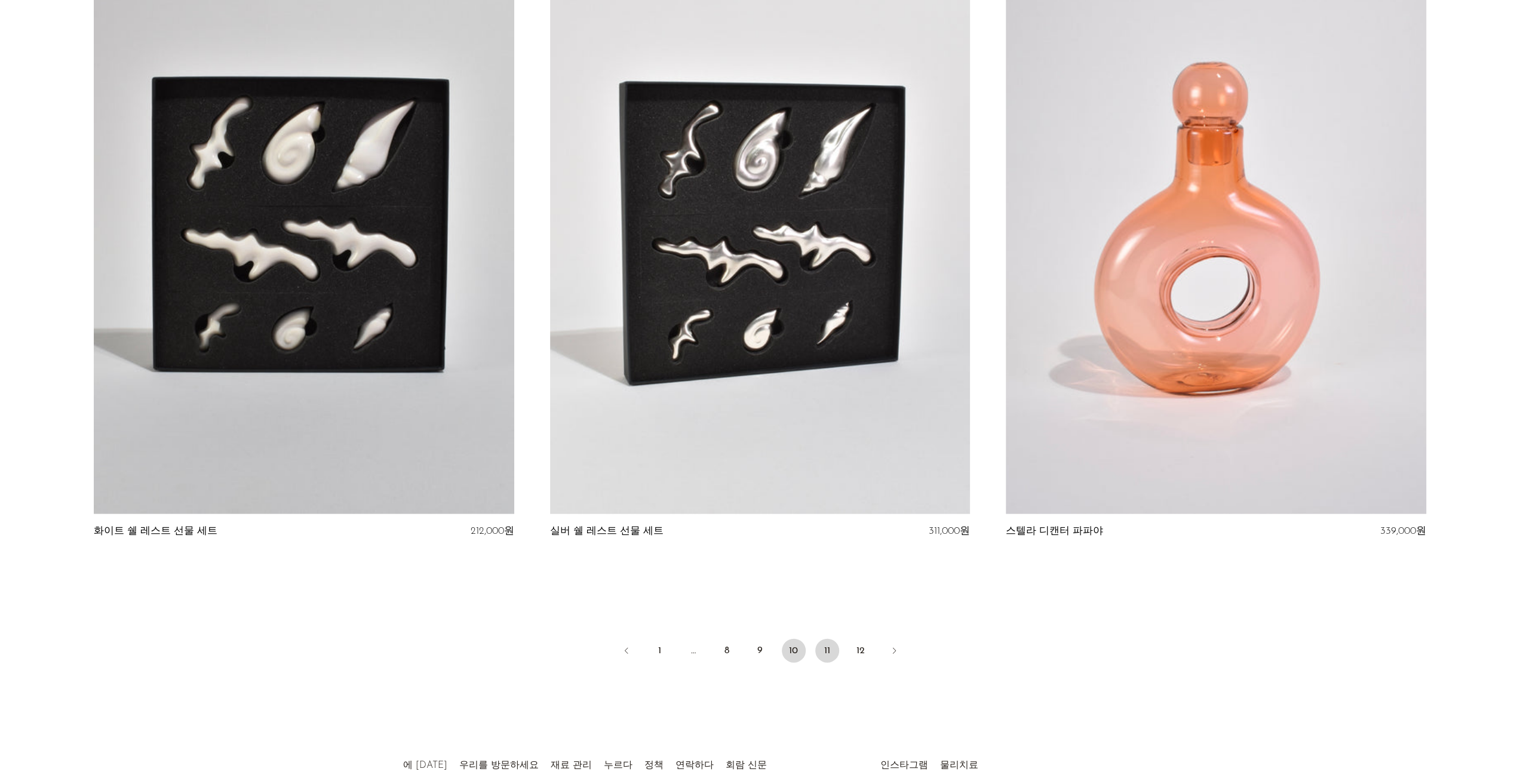
click at [818, 652] on link "11" at bounding box center [826, 650] width 24 height 24
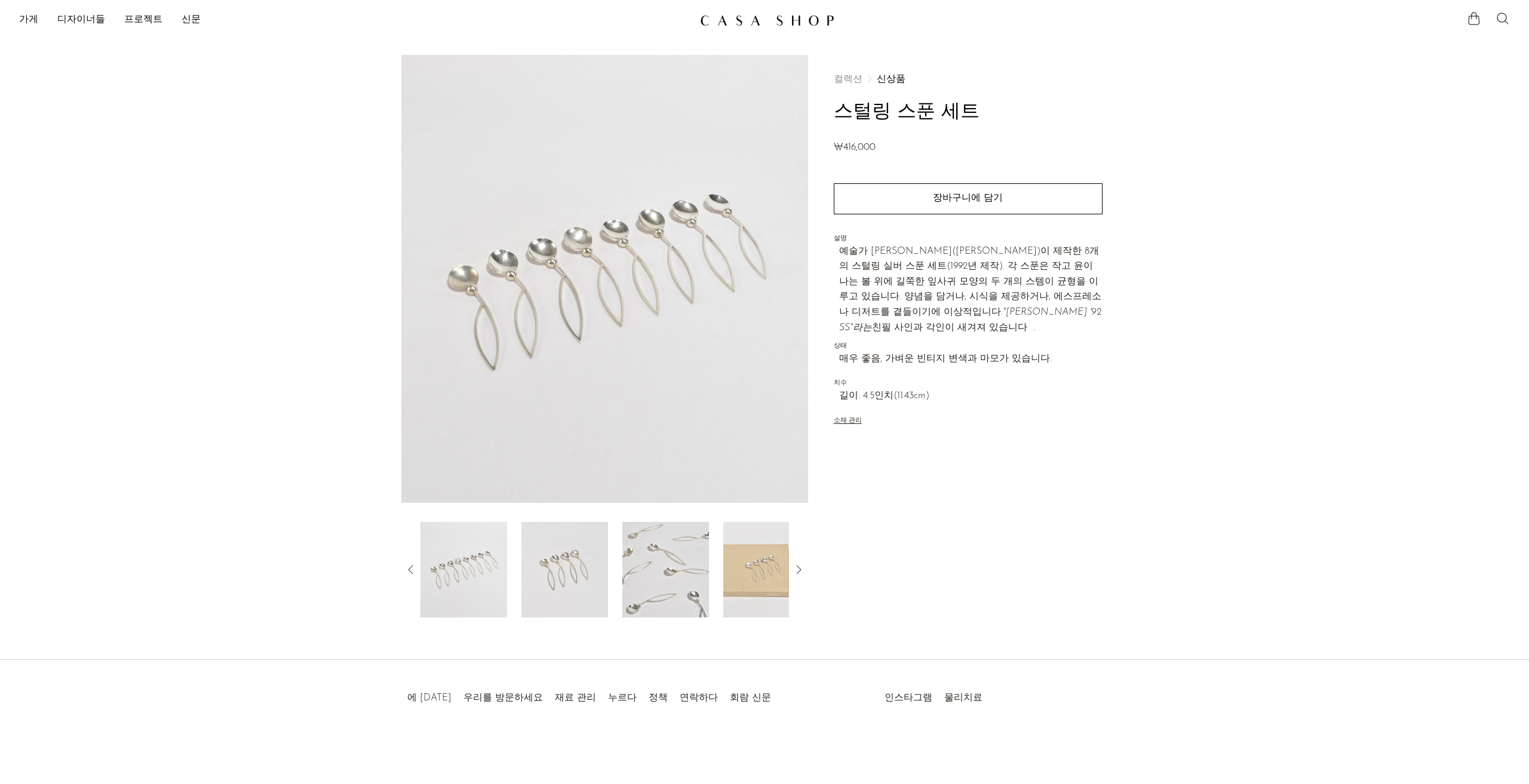
click at [661, 566] on img at bounding box center [666, 569] width 87 height 95
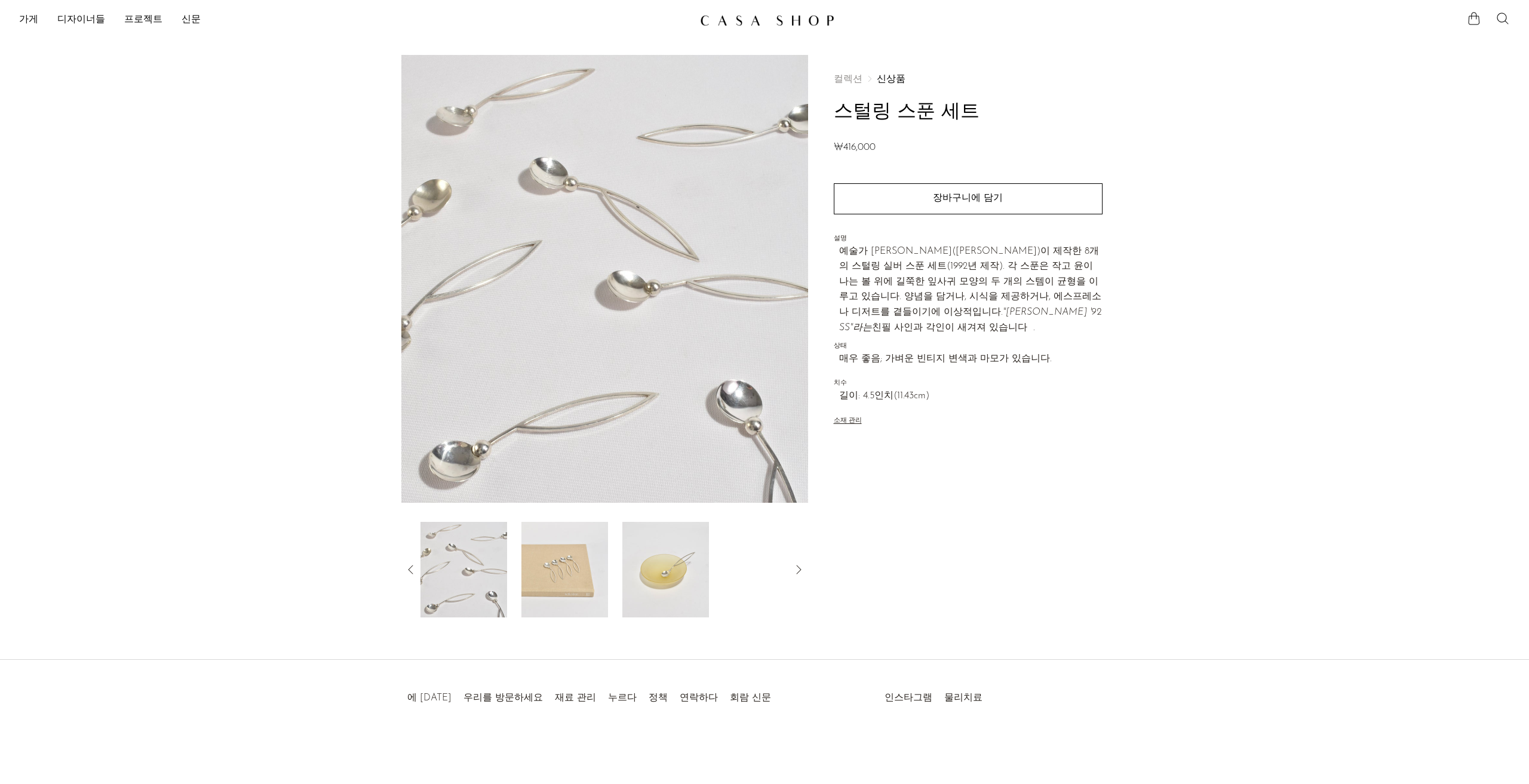
click at [661, 581] on img at bounding box center [666, 569] width 87 height 95
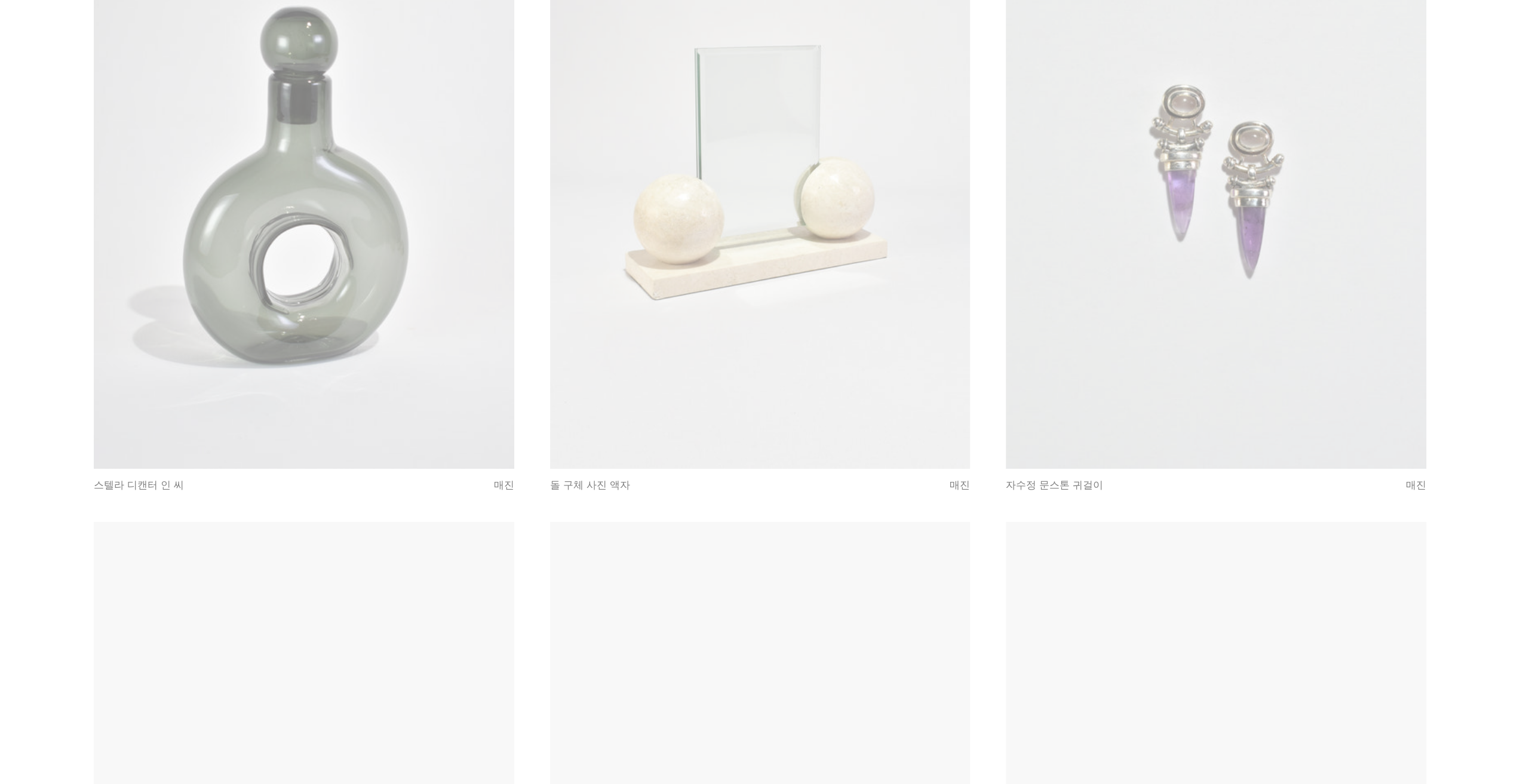
scroll to position [4718, 0]
